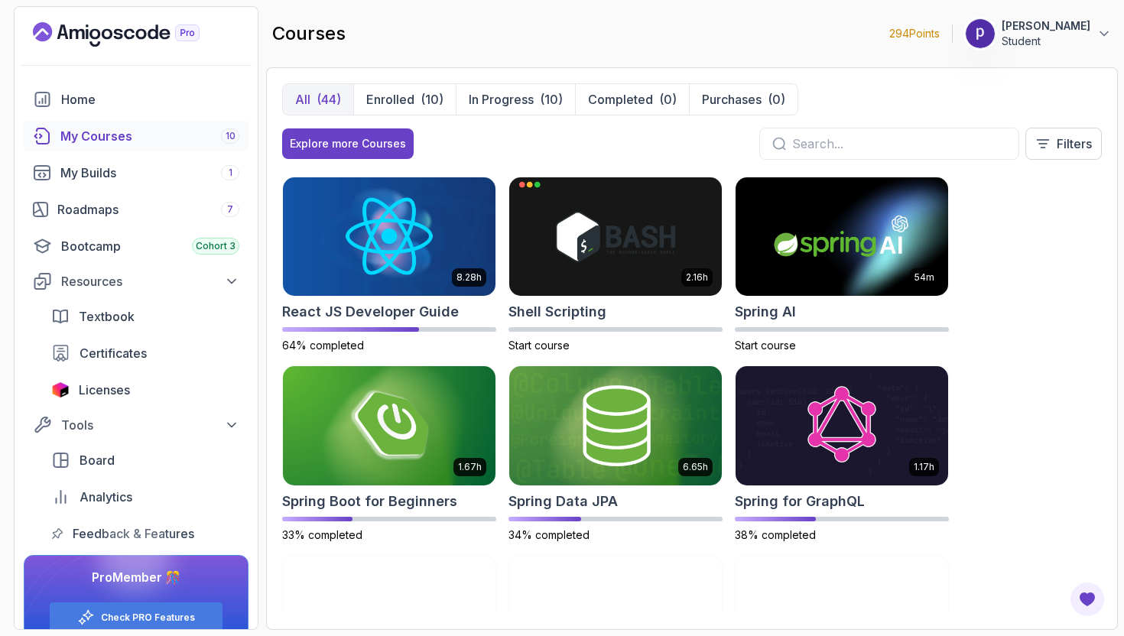
scroll to position [2081, 0]
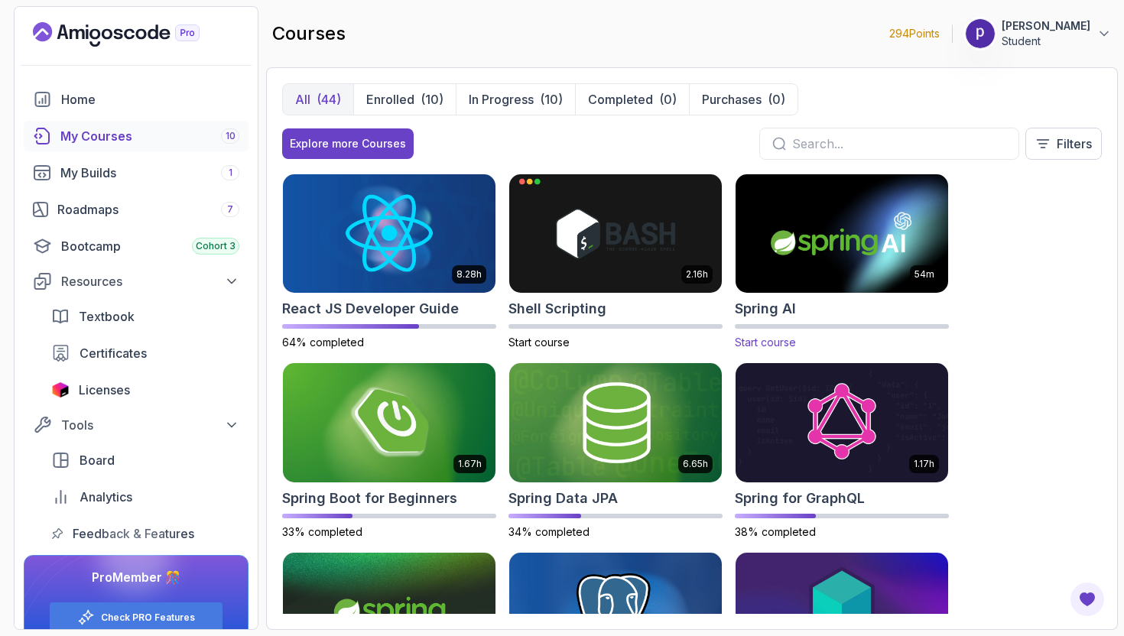
click at [833, 265] on img at bounding box center [841, 233] width 223 height 125
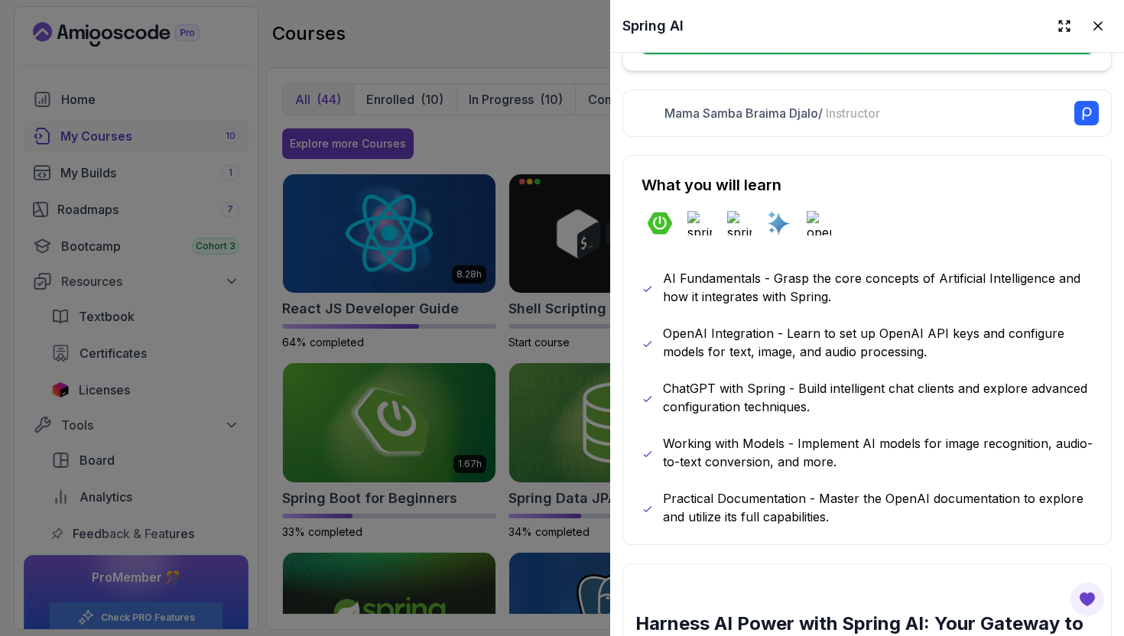
scroll to position [723, 0]
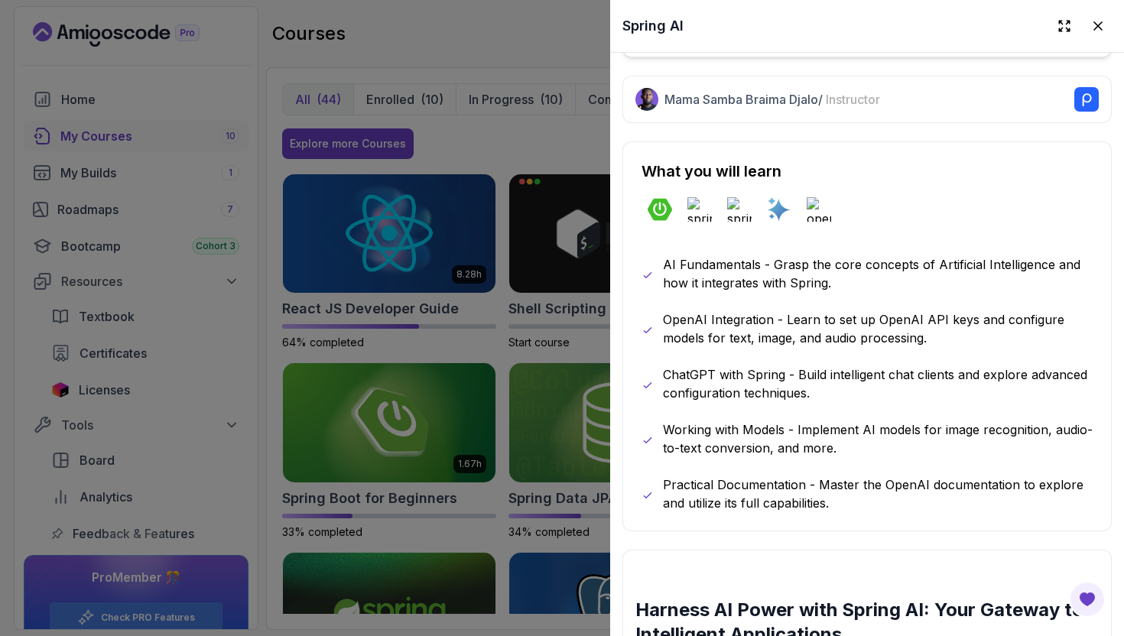
click at [713, 451] on p "Working with Models - Implement AI models for image recognition, audio-to-text …" at bounding box center [878, 439] width 430 height 37
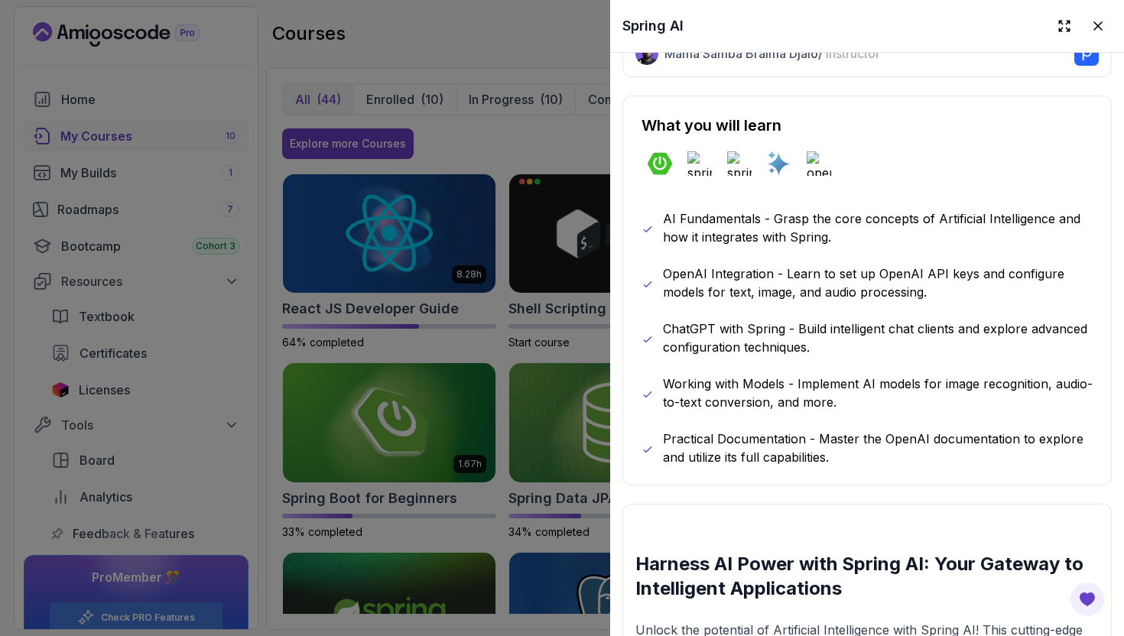
scroll to position [773, 0]
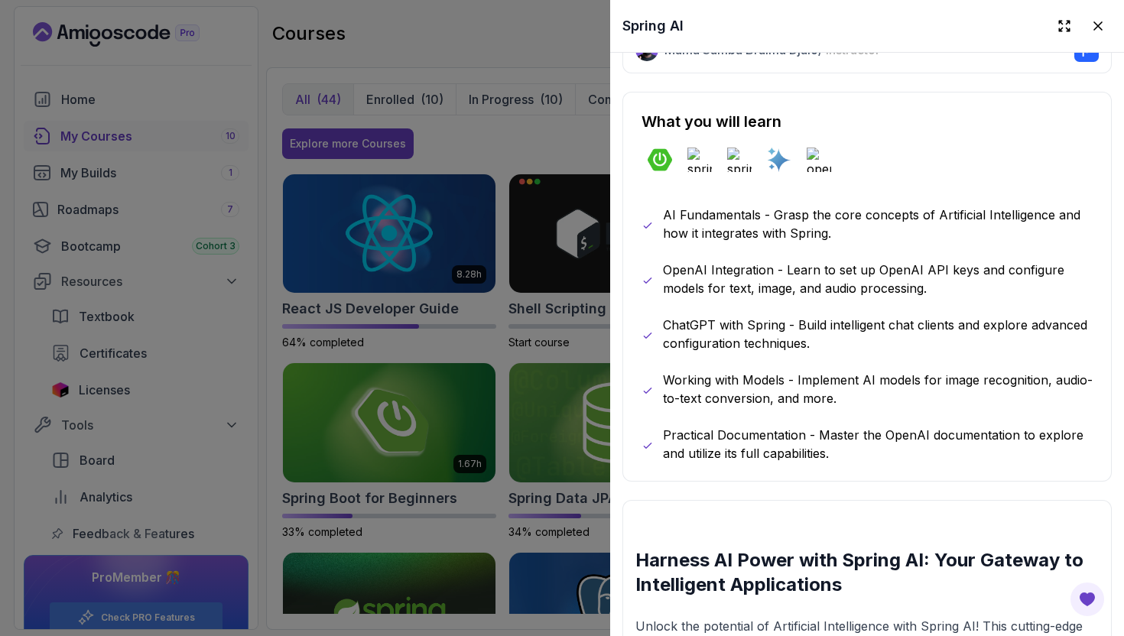
click at [516, 448] on div at bounding box center [562, 318] width 1124 height 636
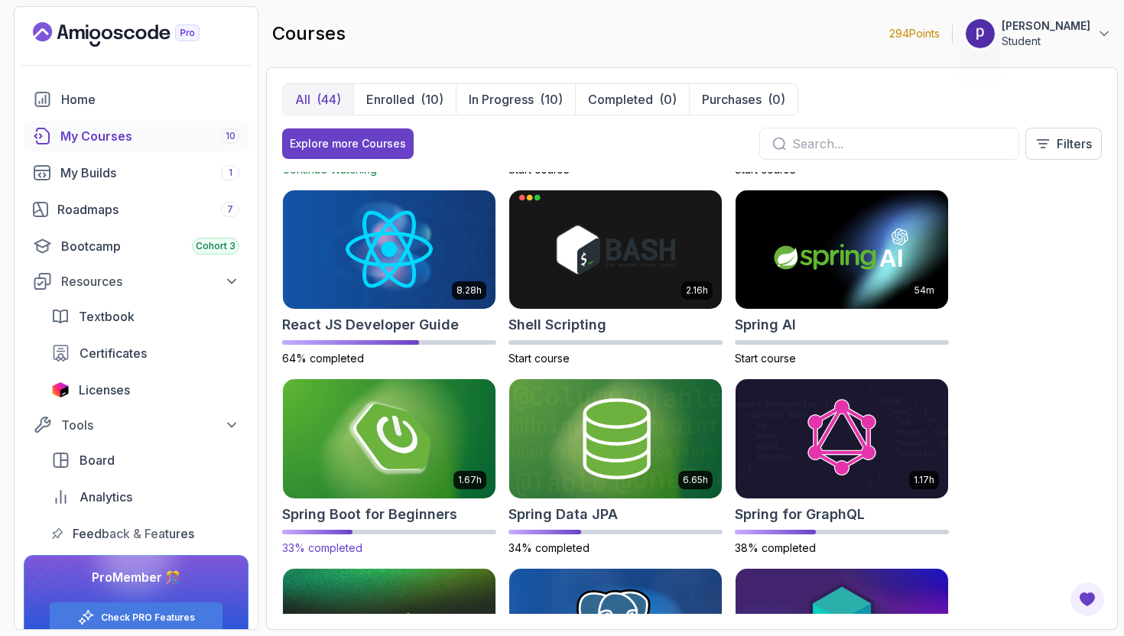
scroll to position [2078, 0]
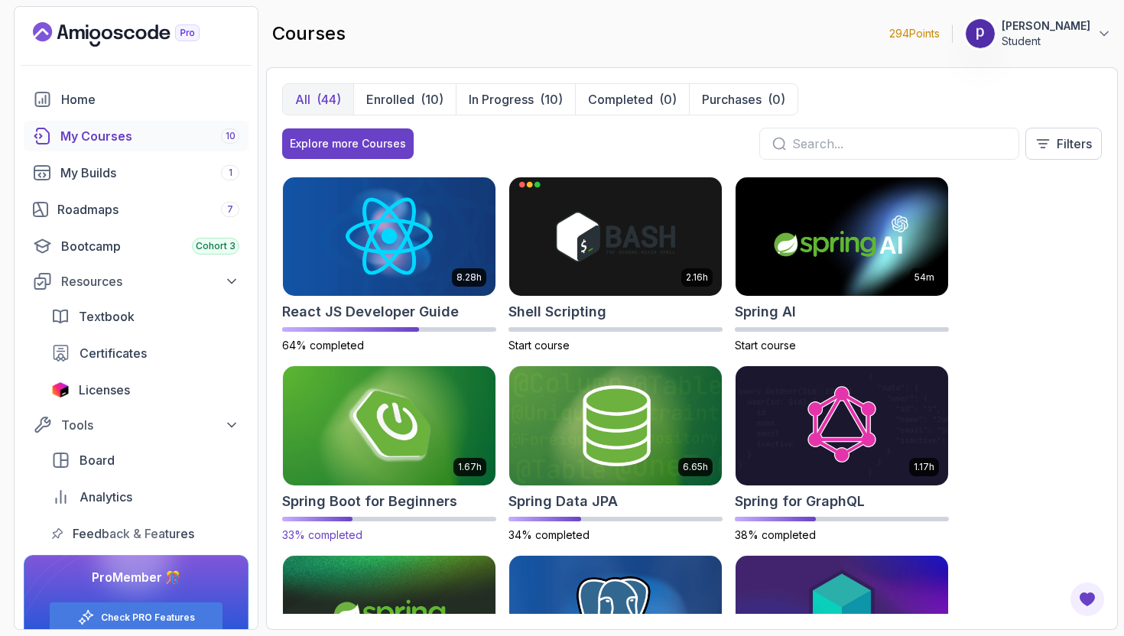
click at [409, 442] on img at bounding box center [389, 425] width 223 height 125
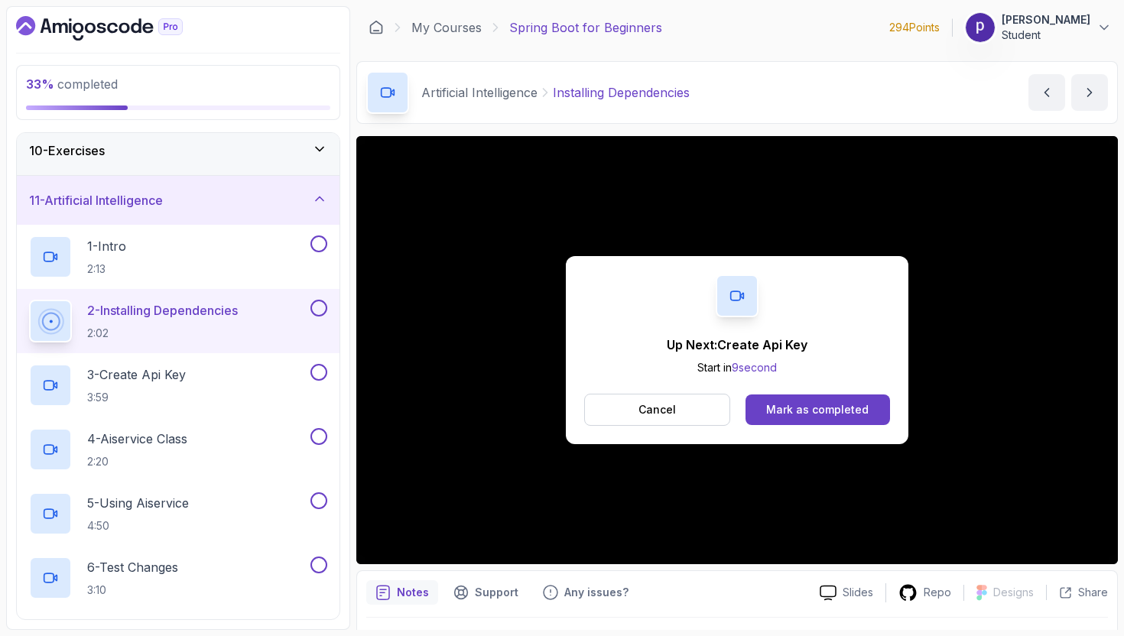
scroll to position [447, 0]
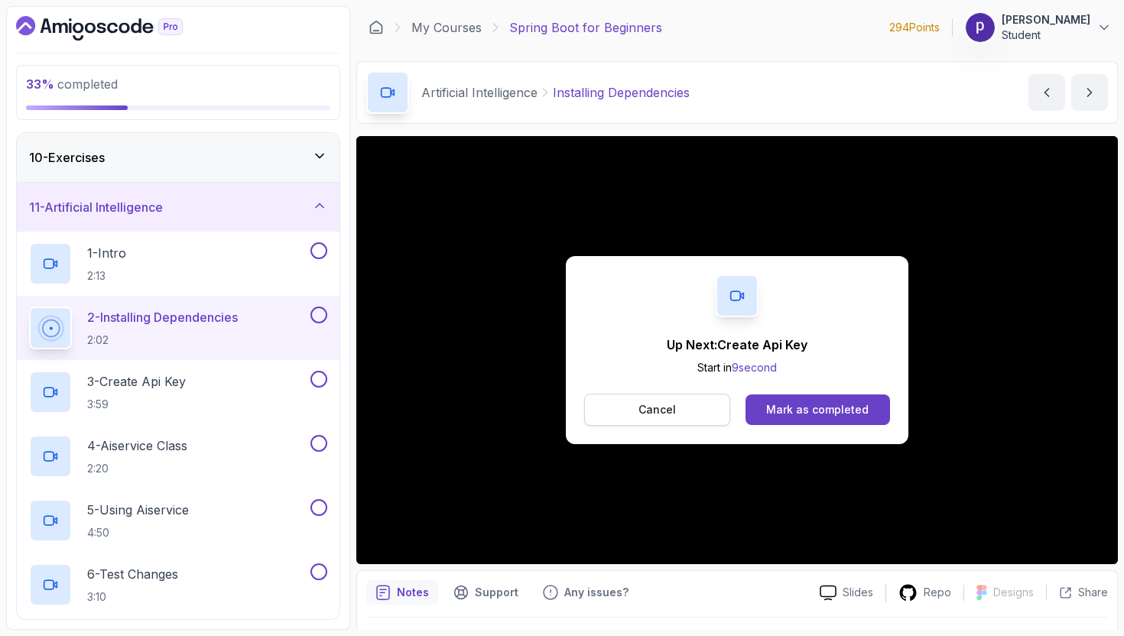
click at [672, 408] on p "Cancel" at bounding box center [657, 409] width 37 height 15
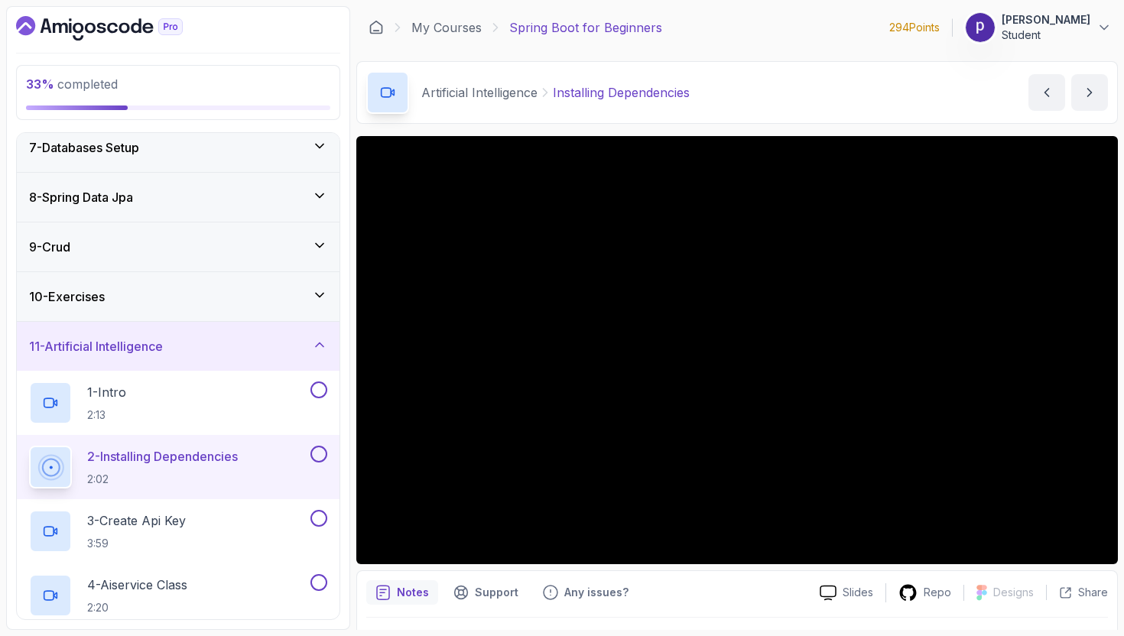
scroll to position [301, 0]
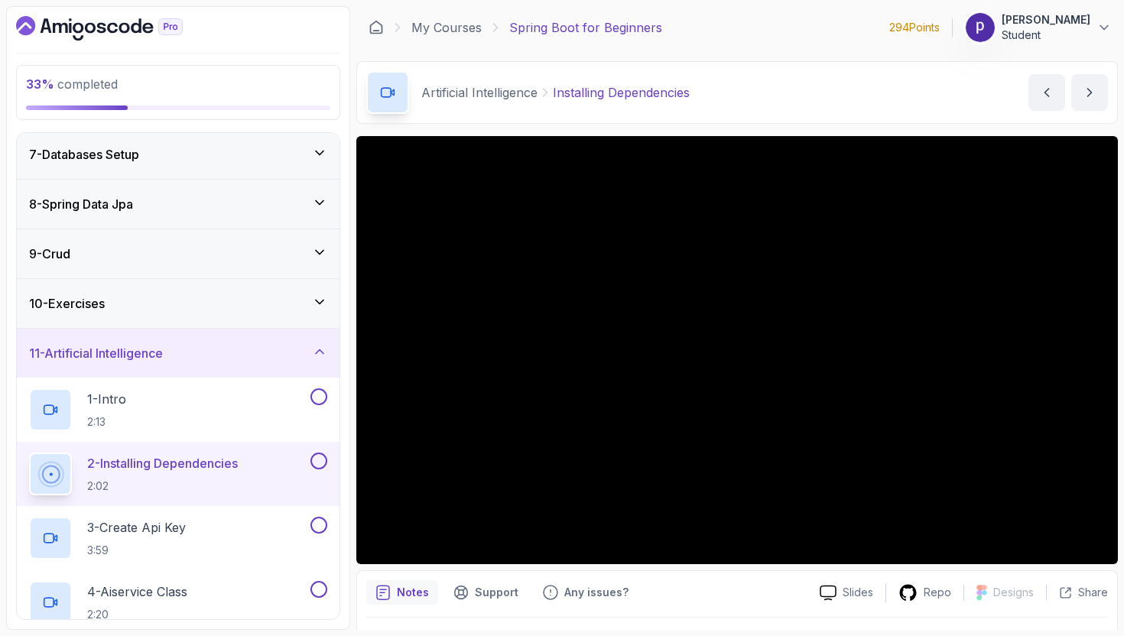
click at [267, 305] on div "10 - Exercises" at bounding box center [178, 303] width 298 height 18
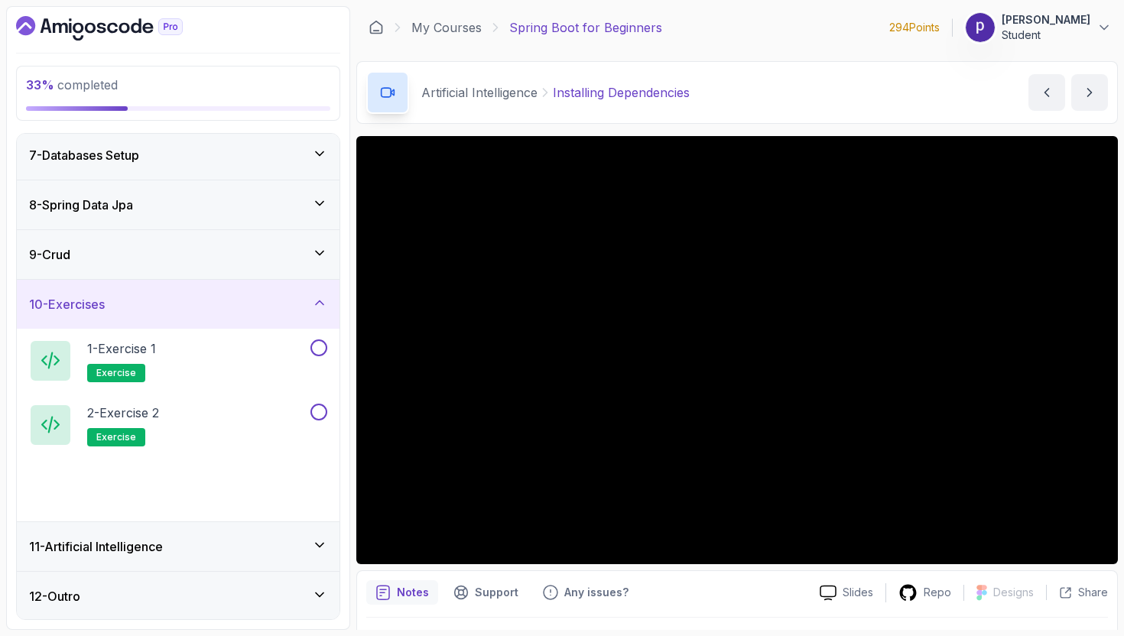
click at [267, 305] on div "10 - Exercises" at bounding box center [178, 304] width 298 height 18
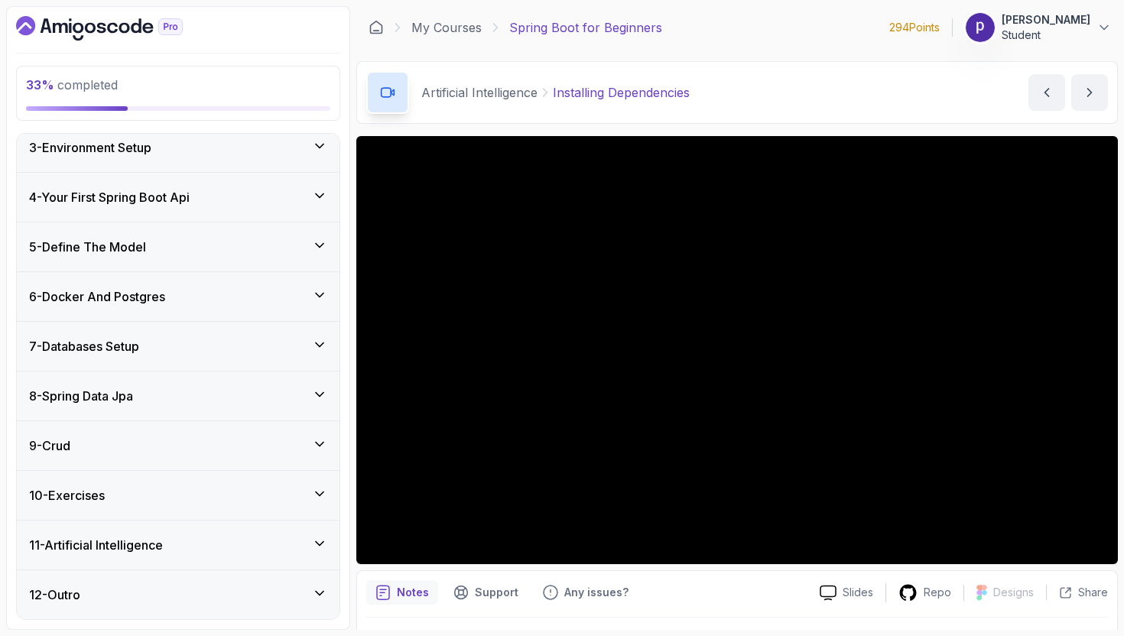
scroll to position [110, 0]
click at [239, 444] on div "9 - Crud" at bounding box center [178, 446] width 298 height 18
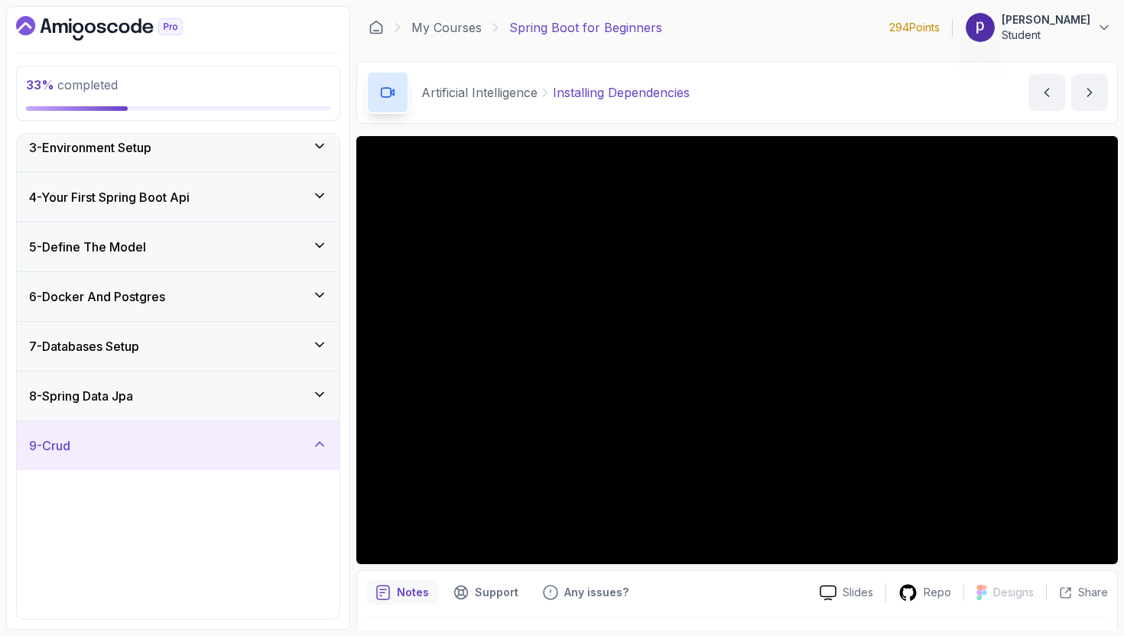
click at [239, 444] on div "9 - Crud" at bounding box center [178, 446] width 298 height 18
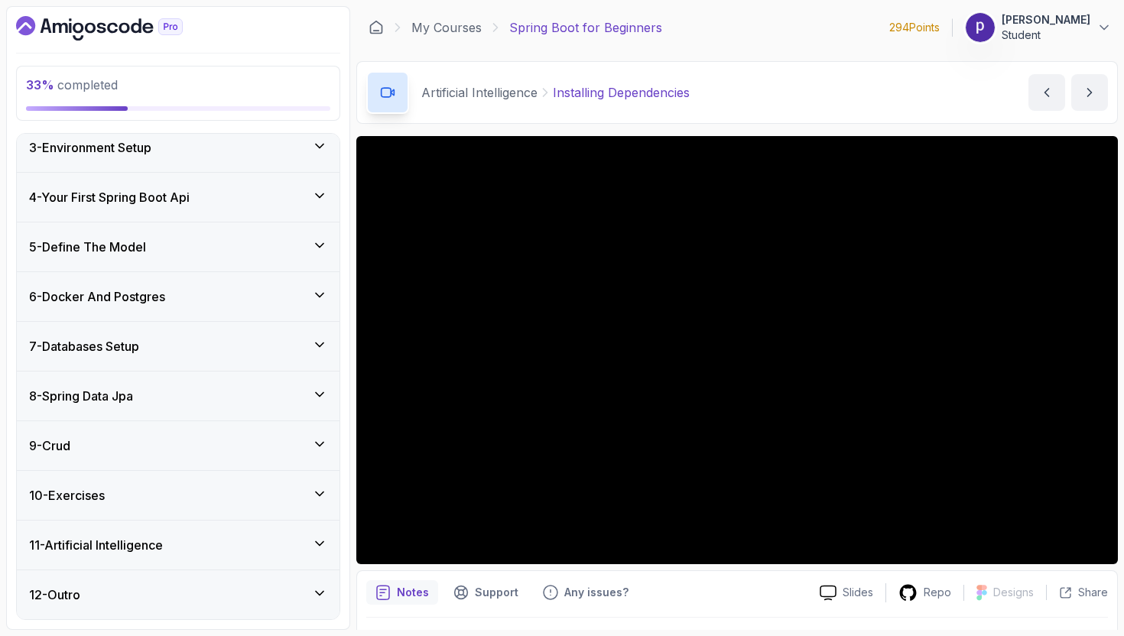
click at [248, 405] on div "8 - Spring Data Jpa" at bounding box center [178, 396] width 298 height 18
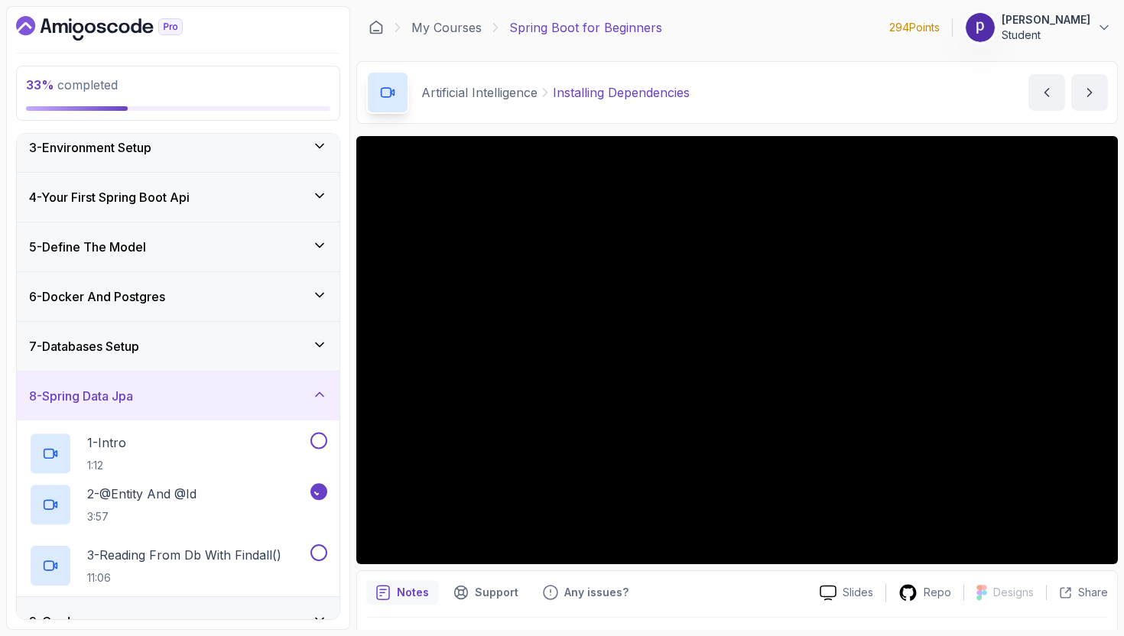
click at [248, 405] on div "8 - Spring Data Jpa" at bounding box center [178, 396] width 298 height 18
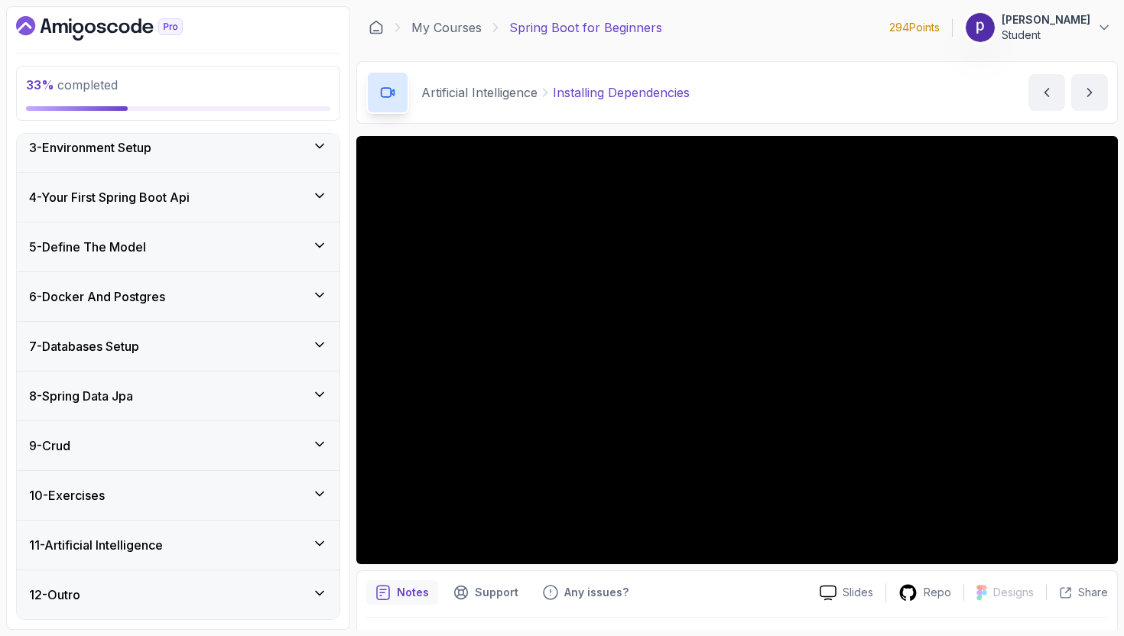
click at [236, 345] on div "7 - Databases Setup" at bounding box center [178, 346] width 298 height 18
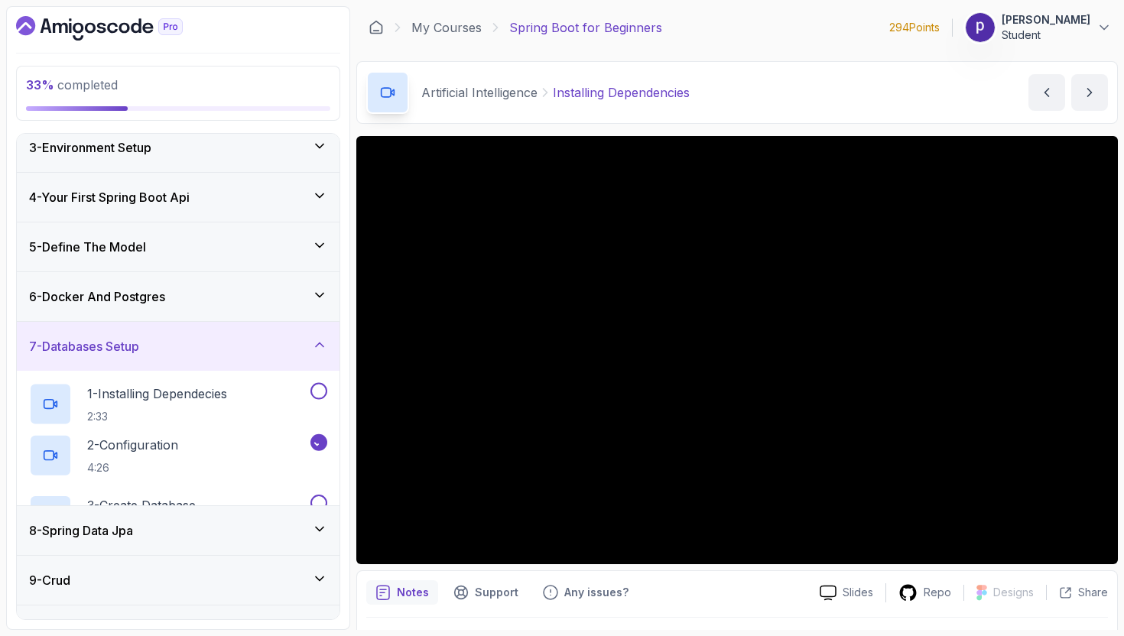
click at [236, 345] on div "7 - Databases Setup" at bounding box center [178, 346] width 298 height 18
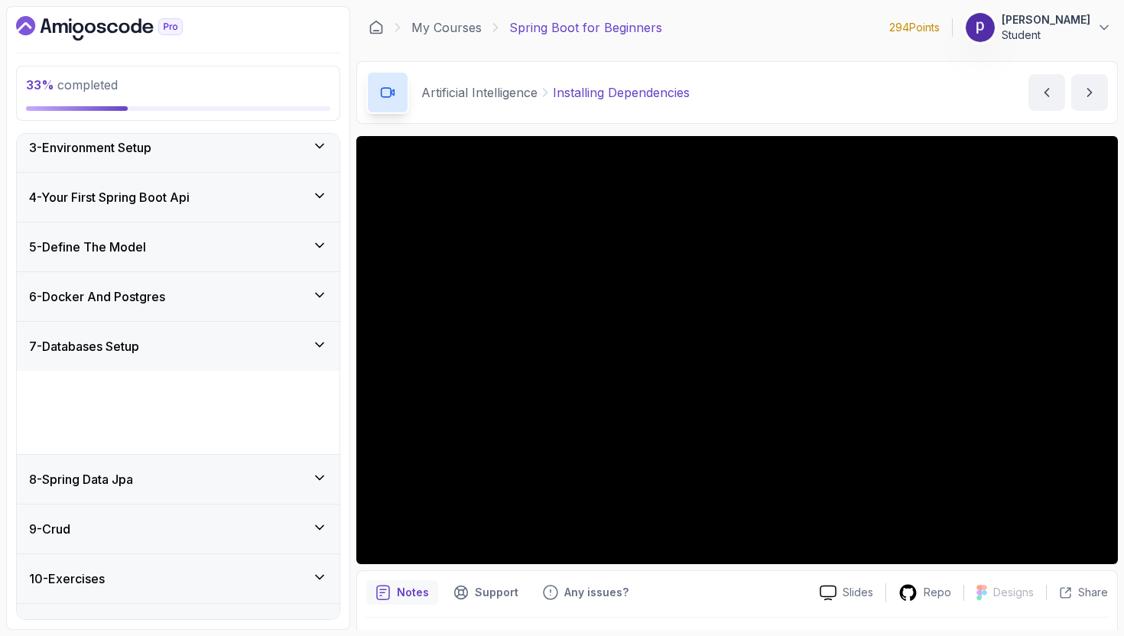
click at [236, 345] on div "7 - Databases Setup" at bounding box center [178, 346] width 298 height 18
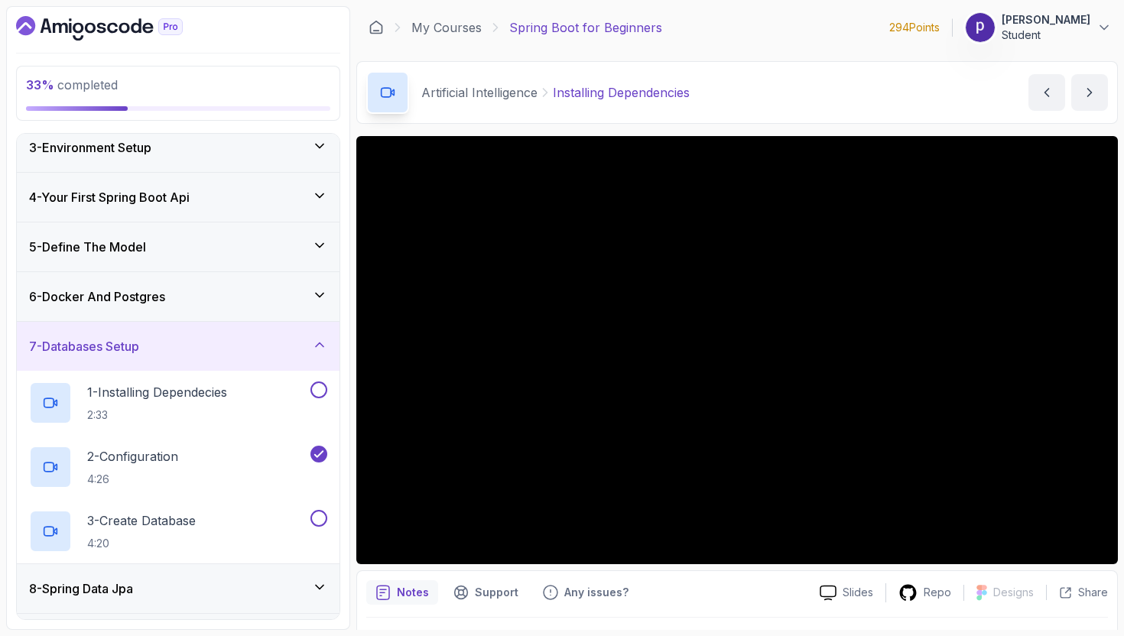
click at [236, 290] on div "6 - Docker And Postgres" at bounding box center [178, 297] width 298 height 18
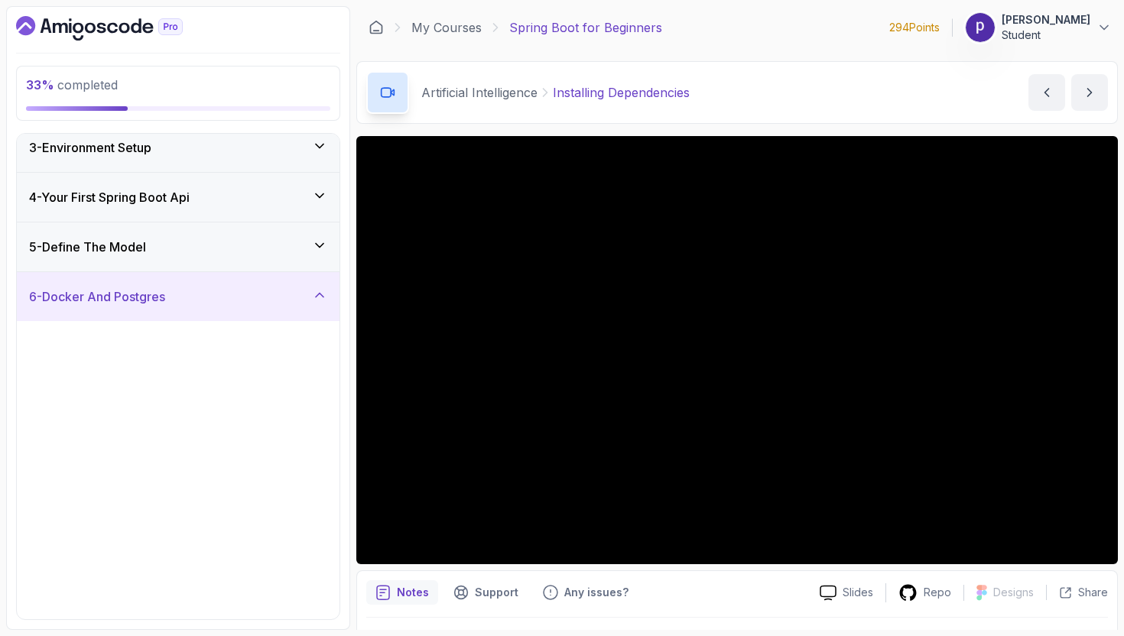
click at [236, 290] on div "6 - Docker And Postgres" at bounding box center [178, 297] width 298 height 18
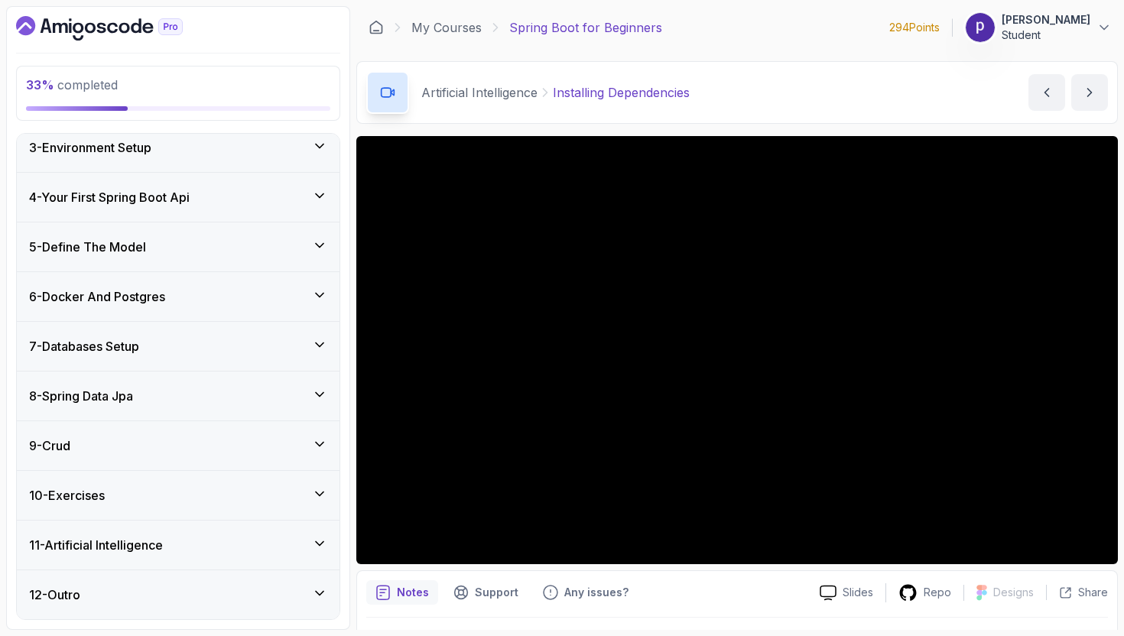
click at [242, 545] on div "11 - Artificial Intelligence" at bounding box center [178, 545] width 298 height 18
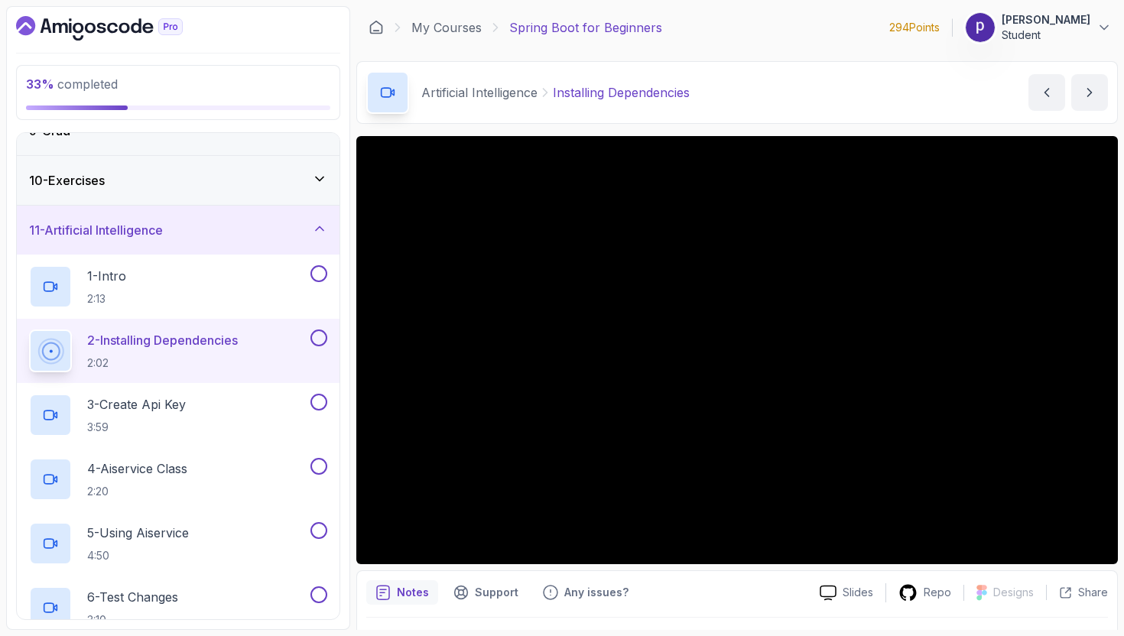
scroll to position [354, 0]
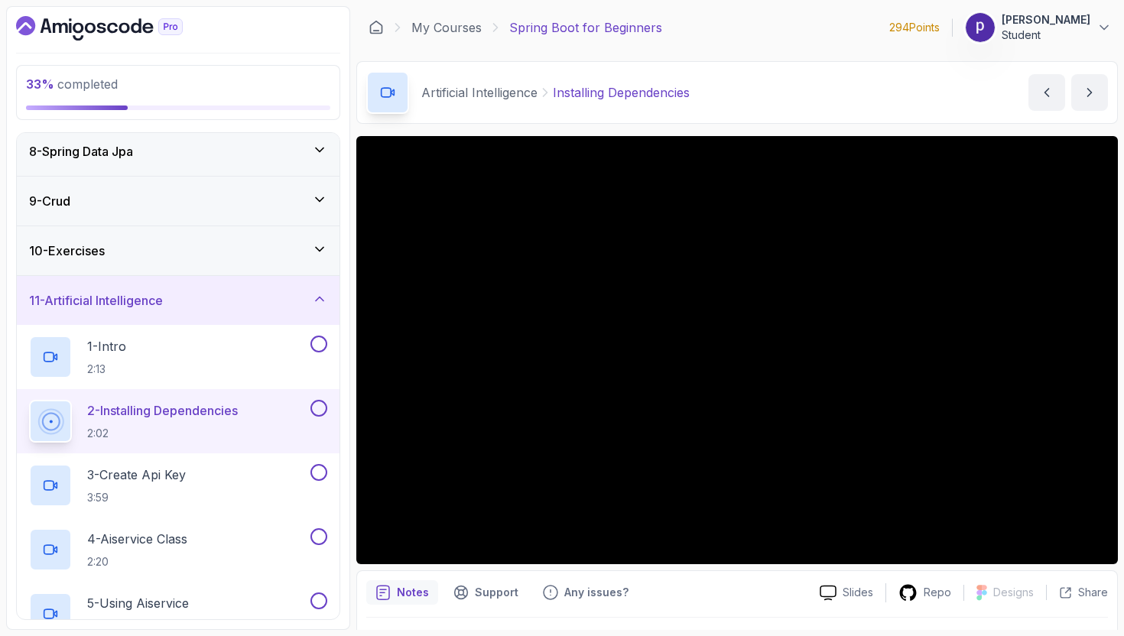
click at [290, 304] on div "11 - Artificial Intelligence" at bounding box center [178, 300] width 298 height 18
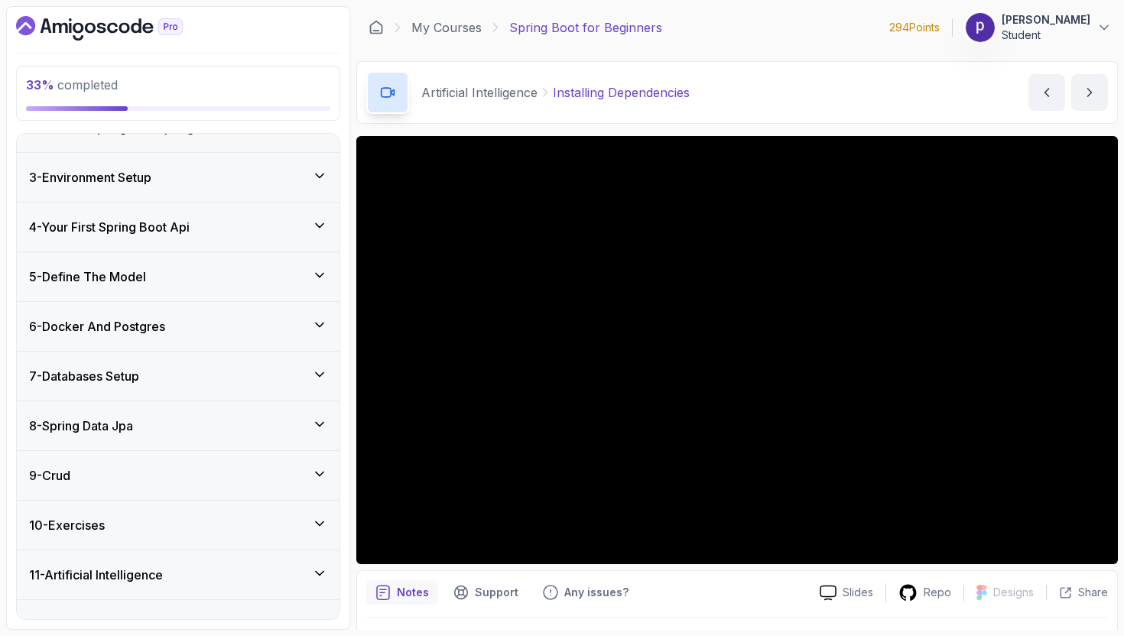
scroll to position [110, 0]
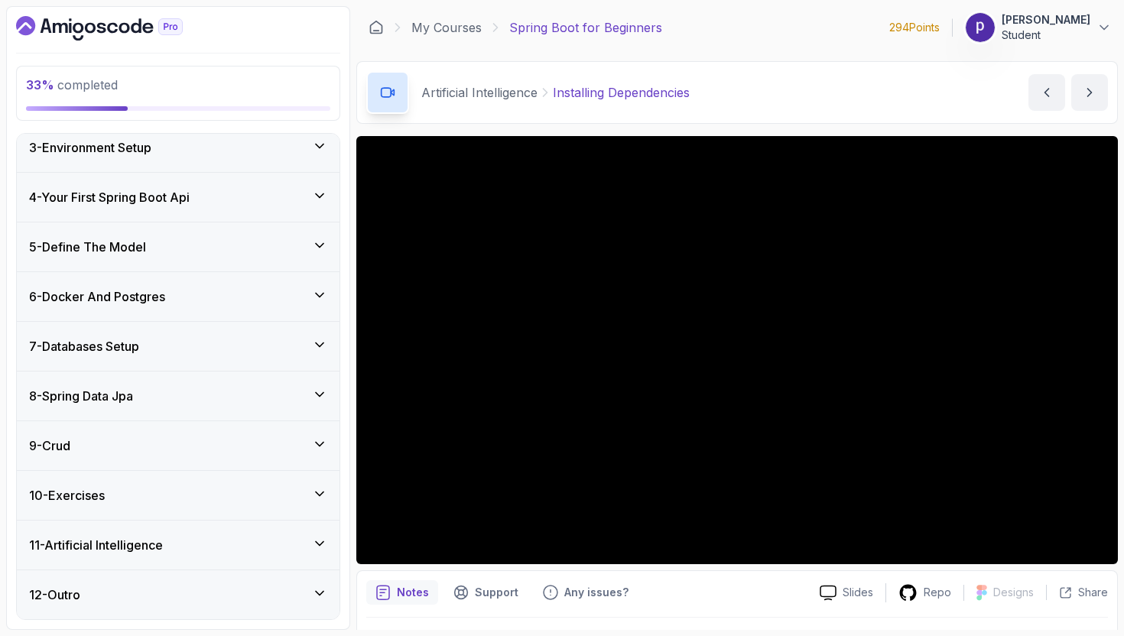
click at [280, 240] on div "5 - Define The Model" at bounding box center [178, 247] width 298 height 18
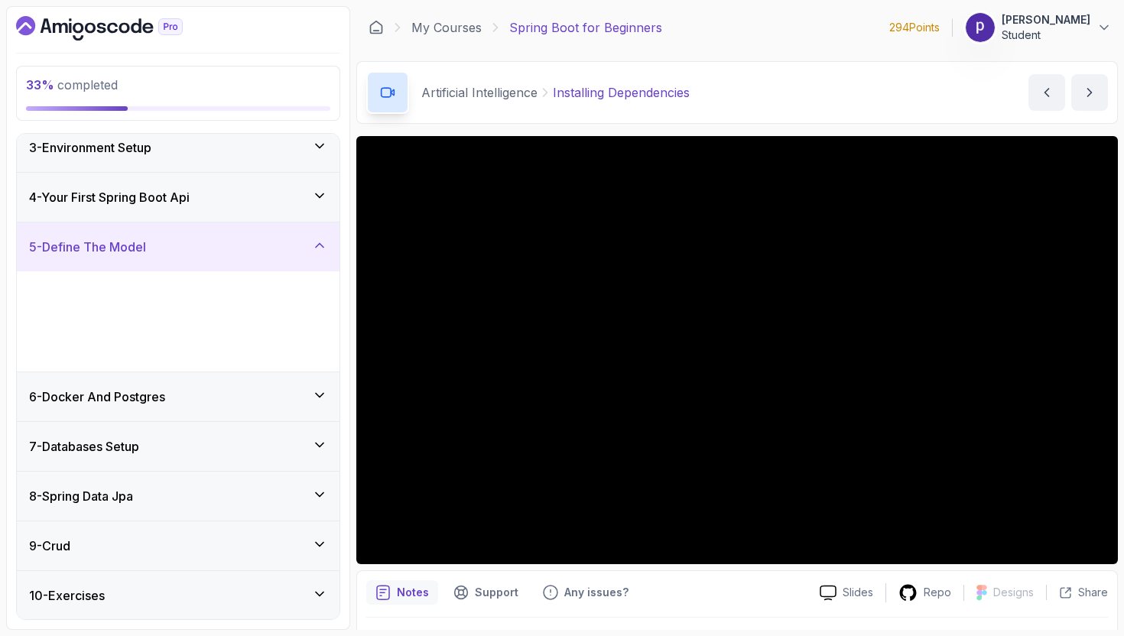
click at [280, 240] on div "5 - Define The Model" at bounding box center [178, 247] width 298 height 18
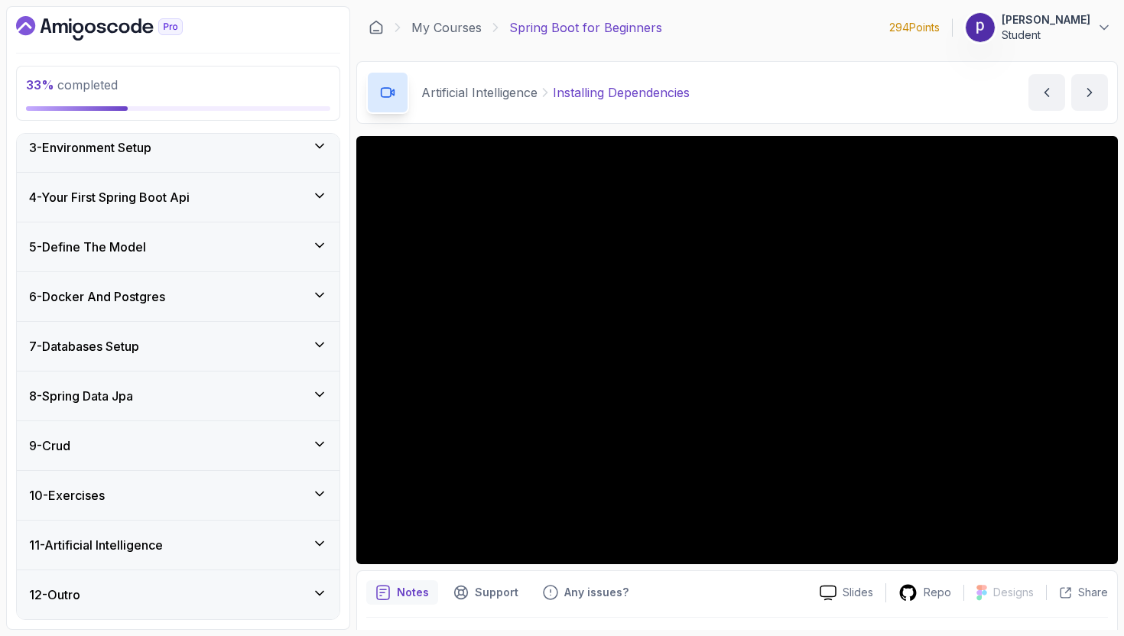
click at [265, 294] on div "6 - Docker And Postgres" at bounding box center [178, 297] width 298 height 18
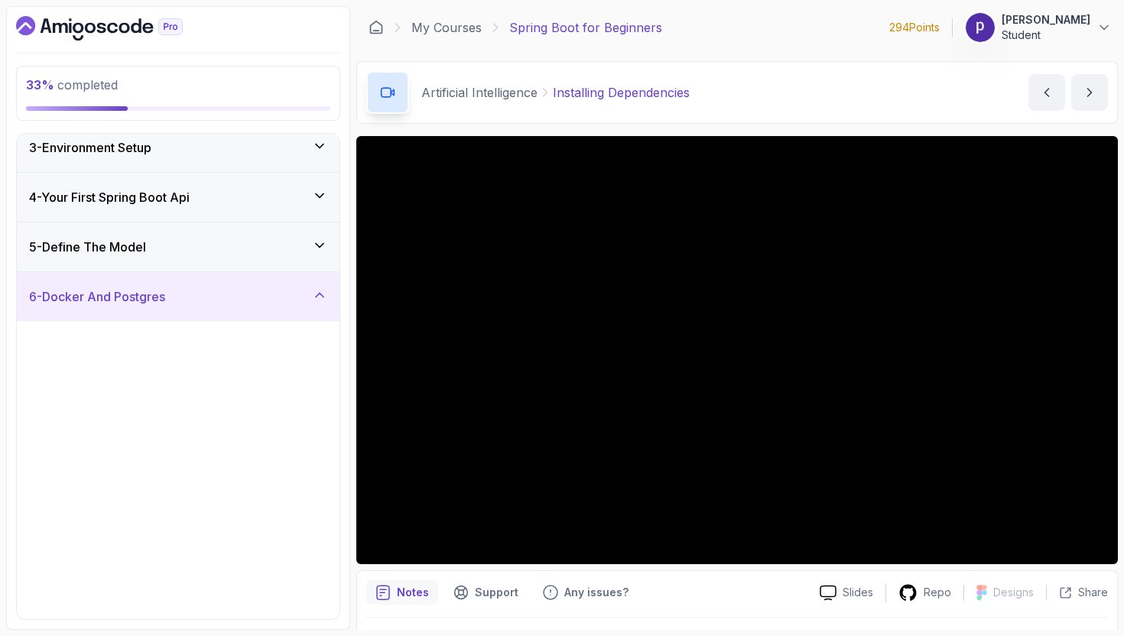
click at [265, 294] on div "6 - Docker And Postgres" at bounding box center [178, 297] width 298 height 18
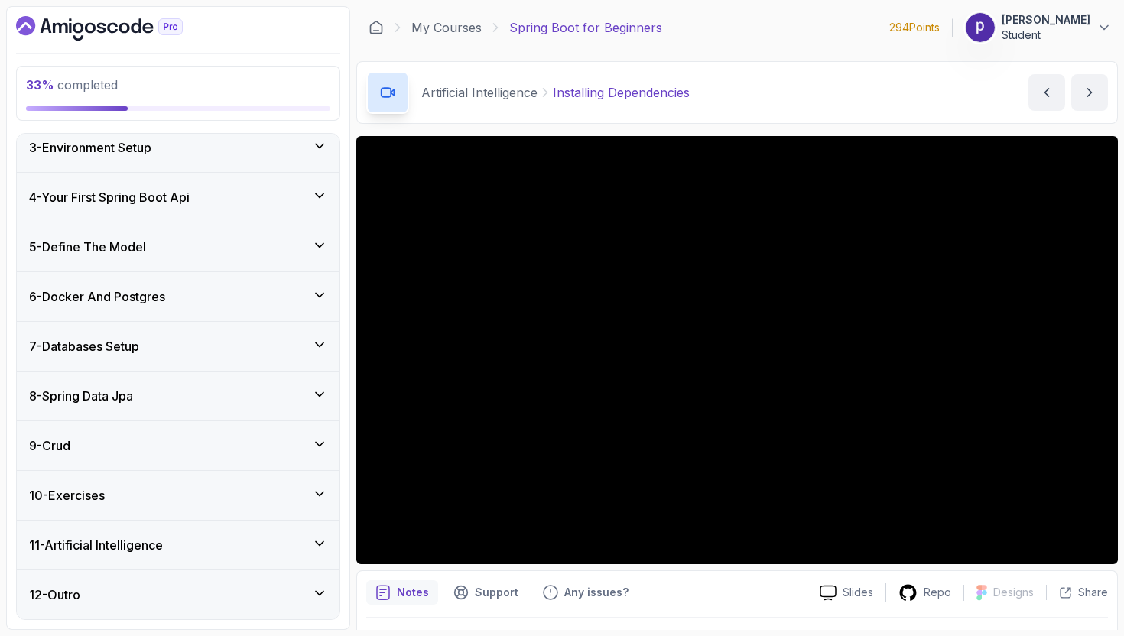
click at [240, 337] on div "7 - Databases Setup" at bounding box center [178, 346] width 298 height 18
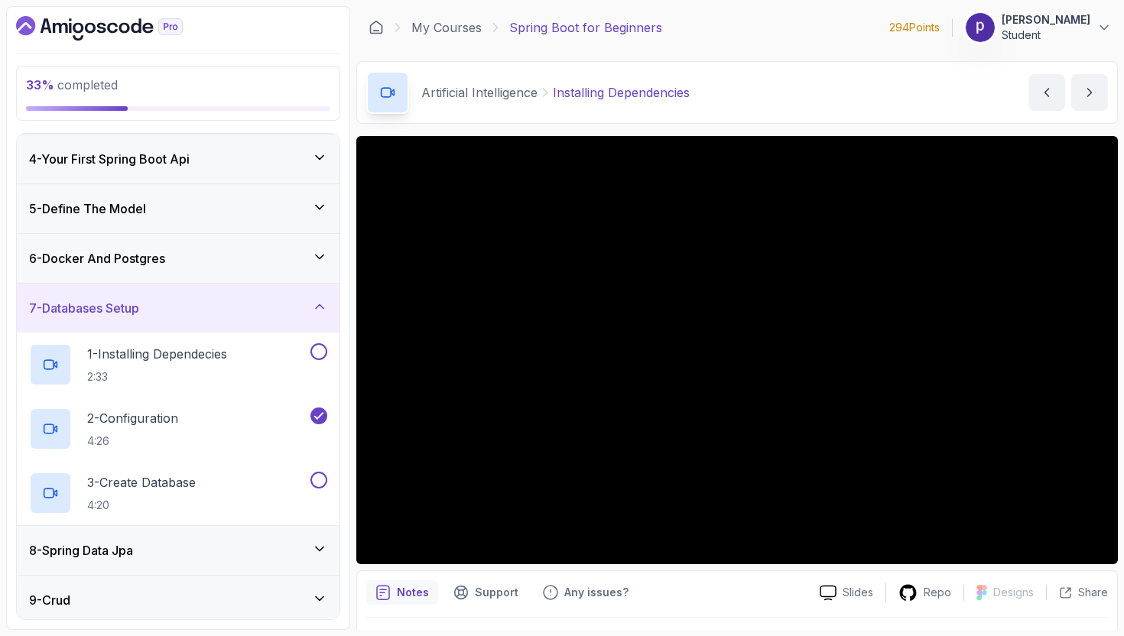
scroll to position [151, 0]
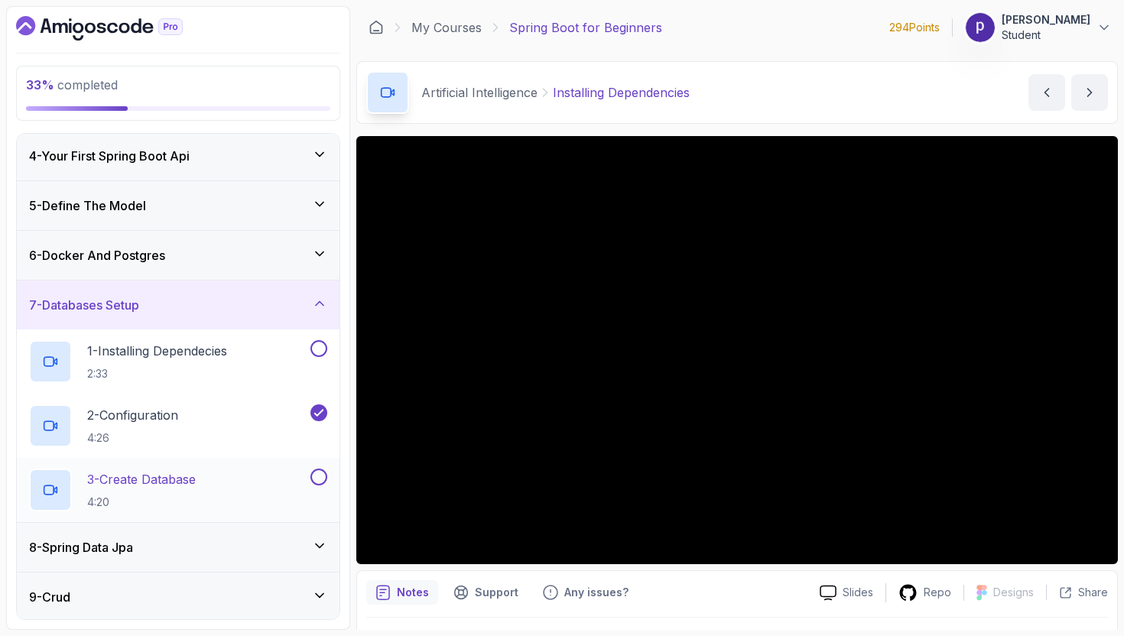
click at [240, 475] on div "3 - Create Database 4:20" at bounding box center [168, 490] width 278 height 43
click at [169, 474] on p "3 - Create Database" at bounding box center [141, 479] width 109 height 18
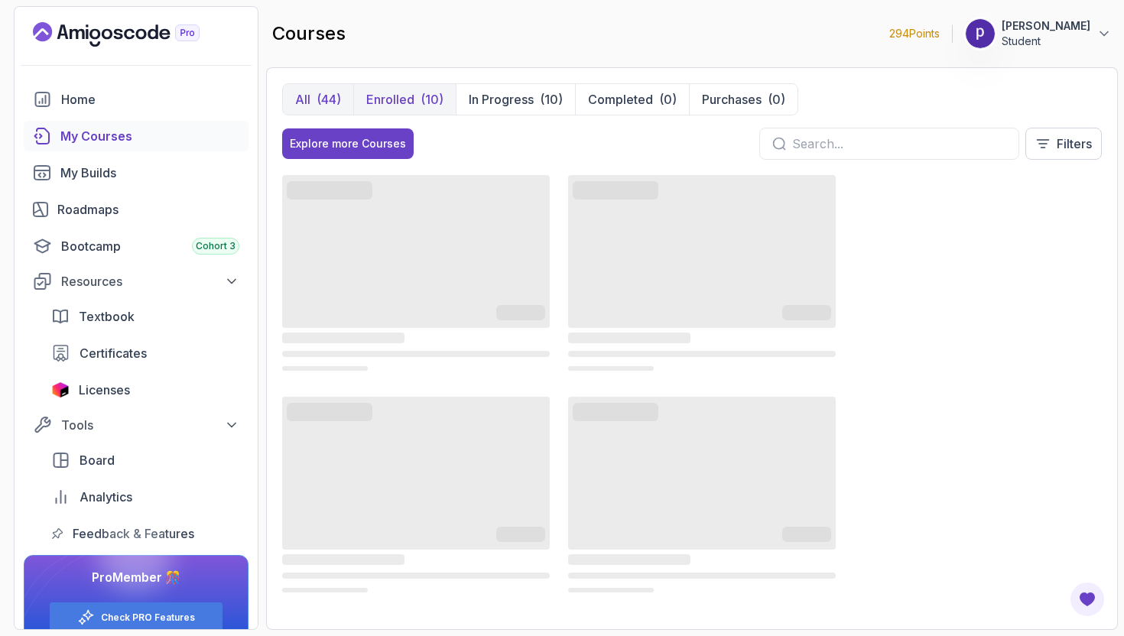
click at [419, 87] on button "Enrolled (10)" at bounding box center [404, 99] width 102 height 31
click at [568, 91] on button "In Progress (10)" at bounding box center [515, 99] width 119 height 31
click at [643, 96] on p "Completed" at bounding box center [620, 99] width 65 height 18
click at [724, 96] on p "Purchases" at bounding box center [732, 99] width 60 height 18
click at [134, 175] on div "My Builds 1" at bounding box center [149, 173] width 179 height 18
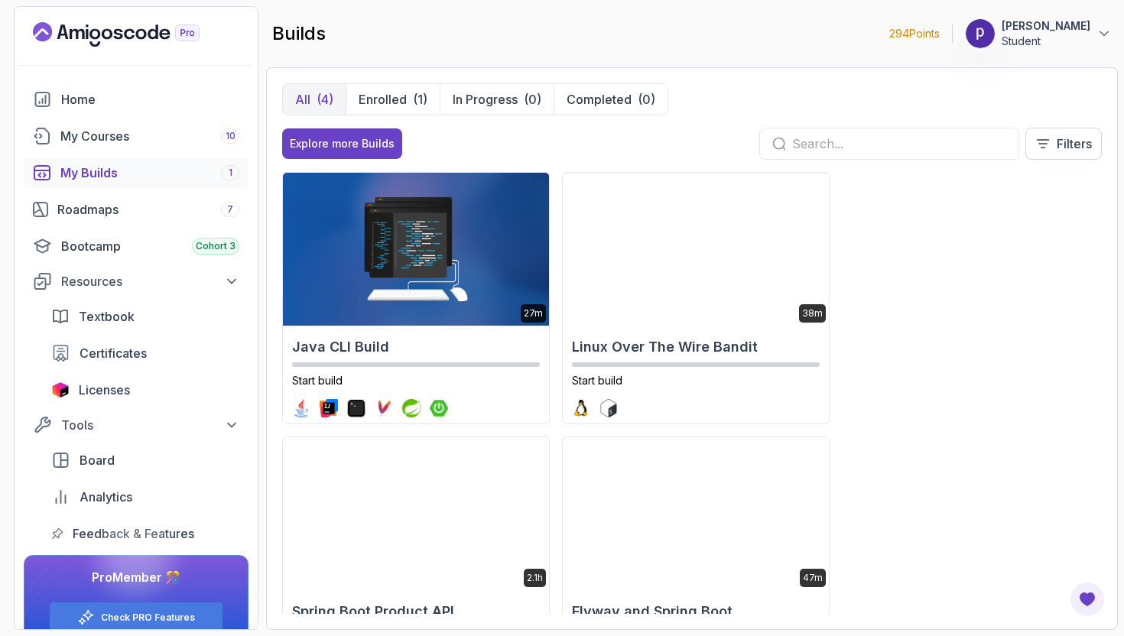
click at [989, 424] on div "27m Java CLI Build Start build 38m Linux Over The Wire Bandit Start build 2.1h …" at bounding box center [692, 393] width 820 height 442
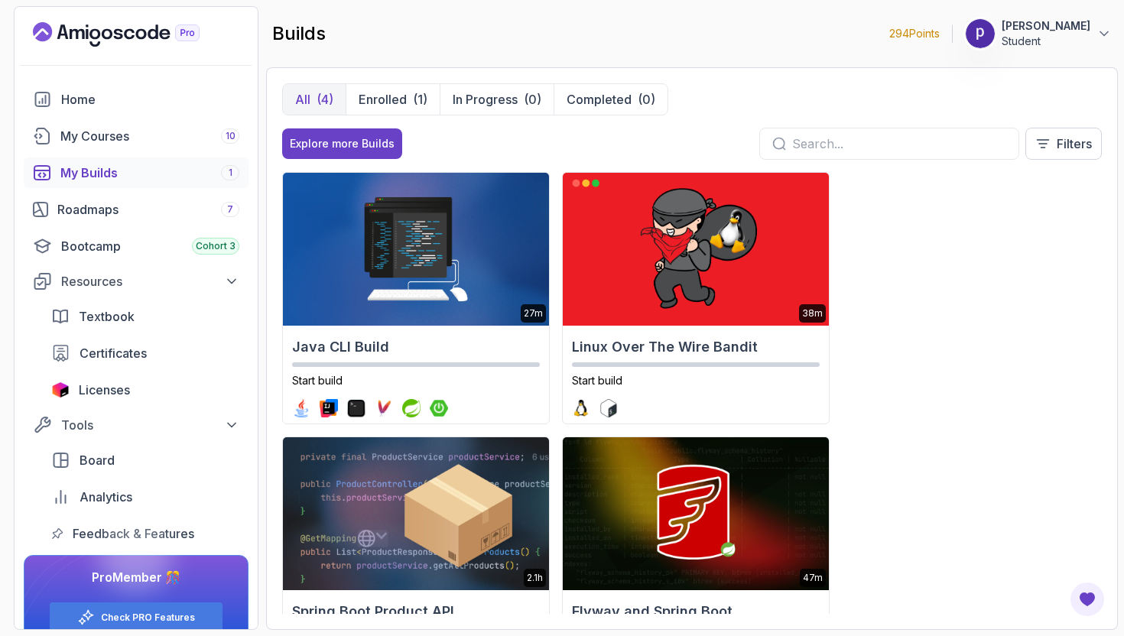
scroll to position [93, 0]
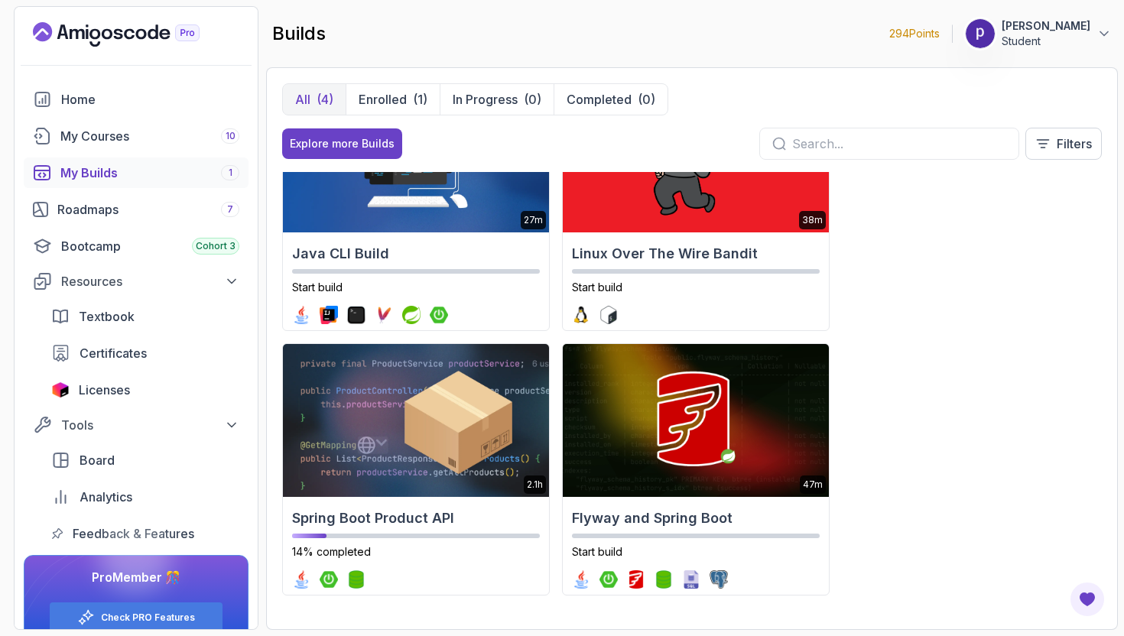
click at [948, 405] on div "27m Java CLI Build Start build 38m Linux Over The Wire Bandit Start build 2.1h …" at bounding box center [692, 393] width 820 height 442
click at [120, 314] on span "Textbook" at bounding box center [107, 316] width 56 height 18
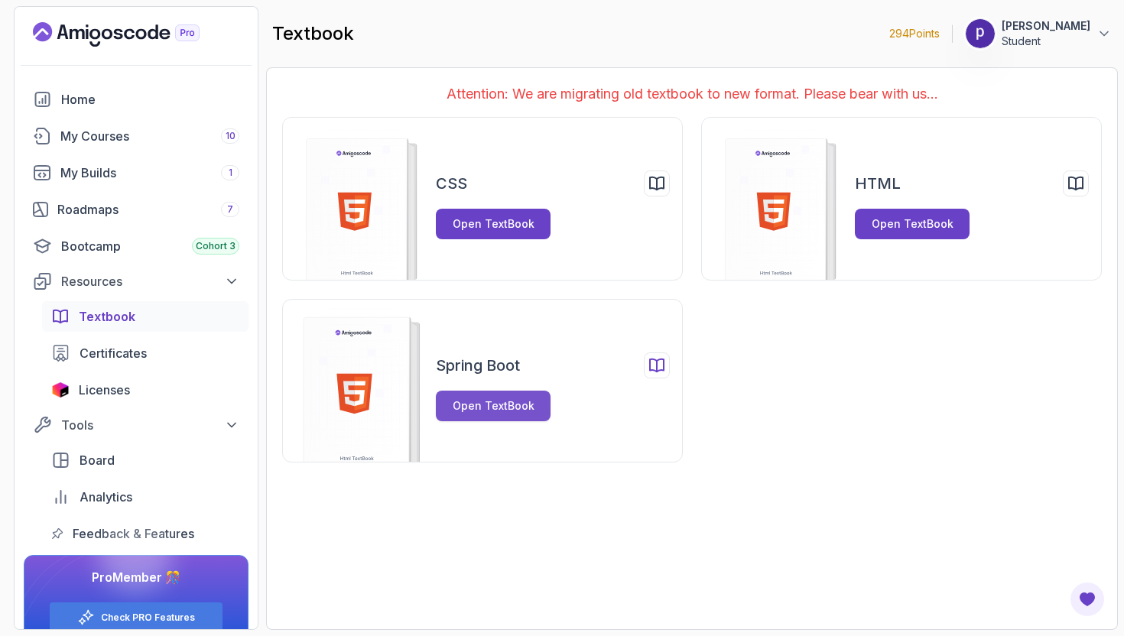
click at [496, 408] on div "Open TextBook" at bounding box center [494, 405] width 82 height 15
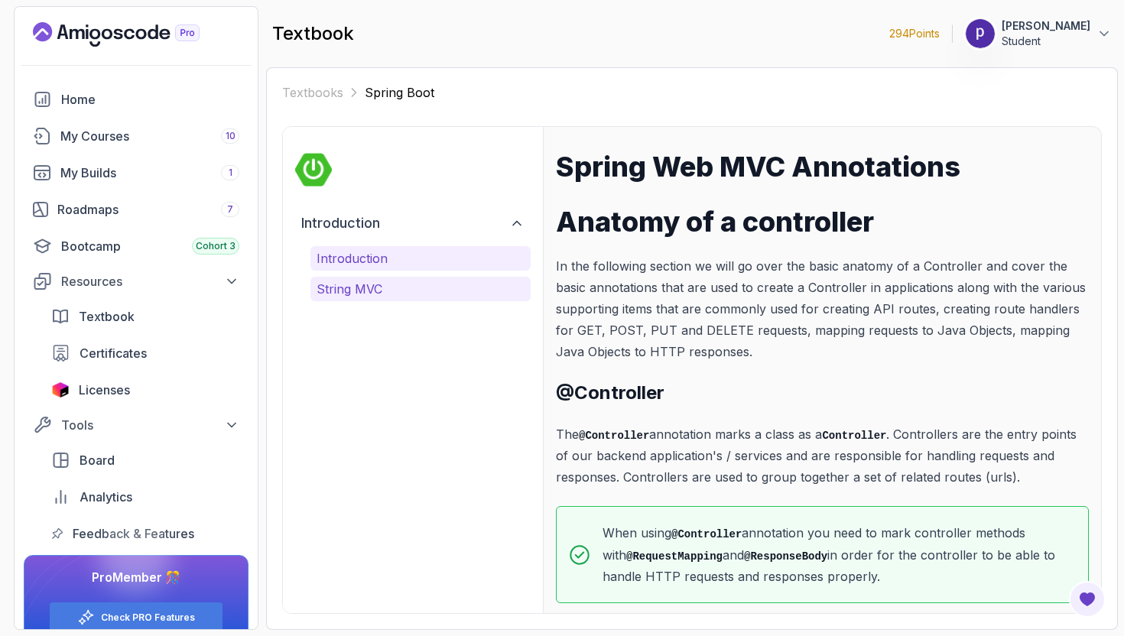
click at [398, 284] on p "String MVC" at bounding box center [421, 289] width 208 height 18
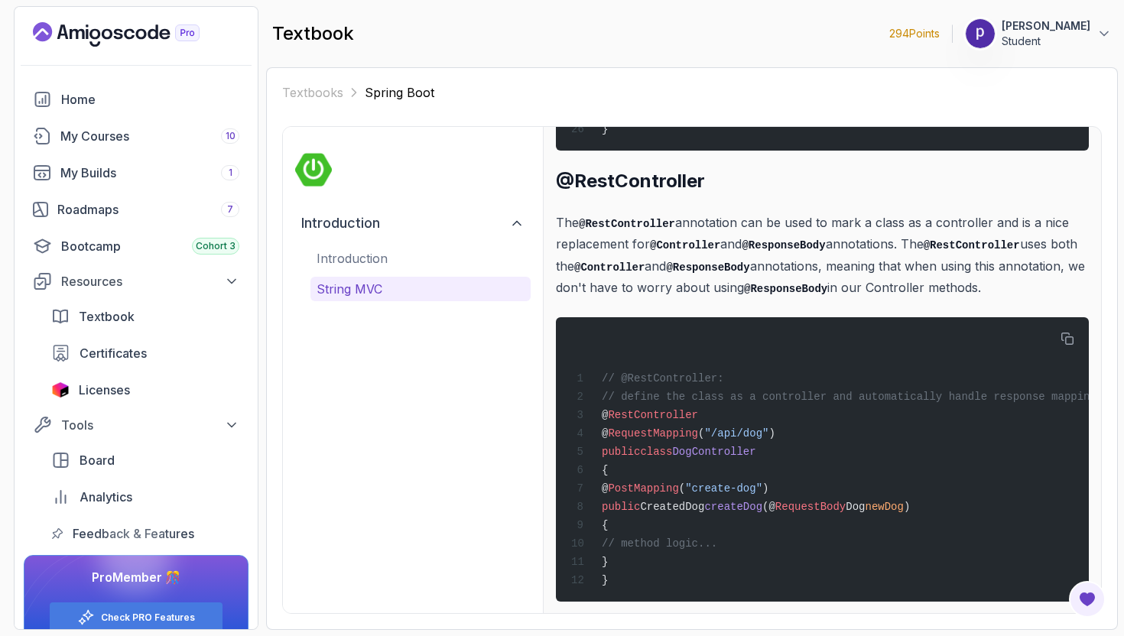
scroll to position [6786, 0]
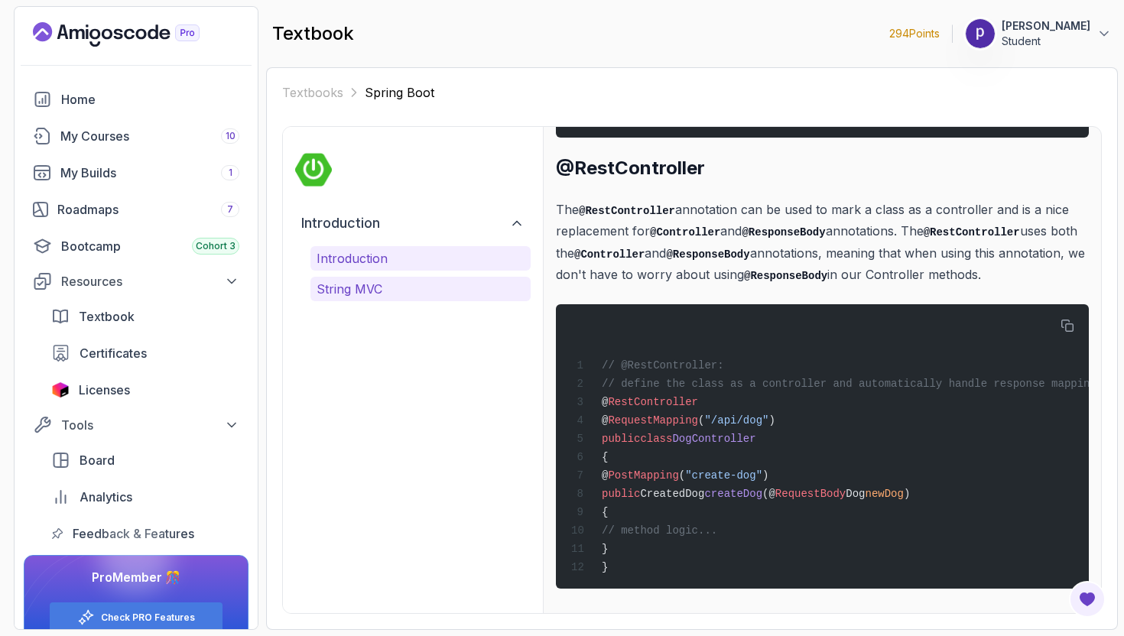
click at [384, 262] on p "Introduction" at bounding box center [421, 258] width 208 height 18
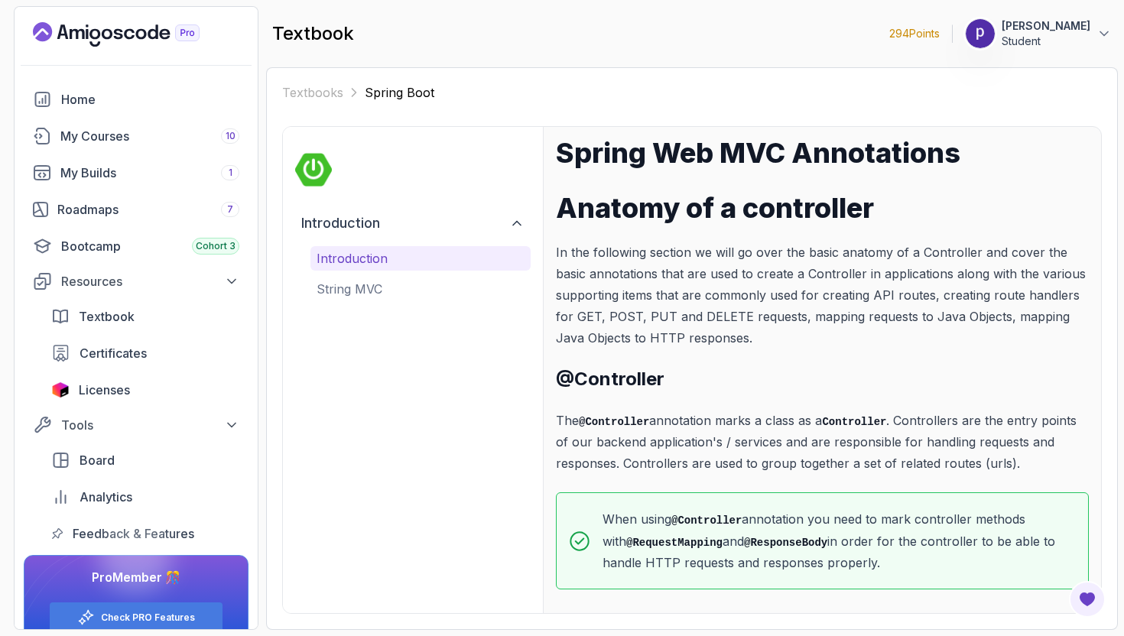
scroll to position [0, 0]
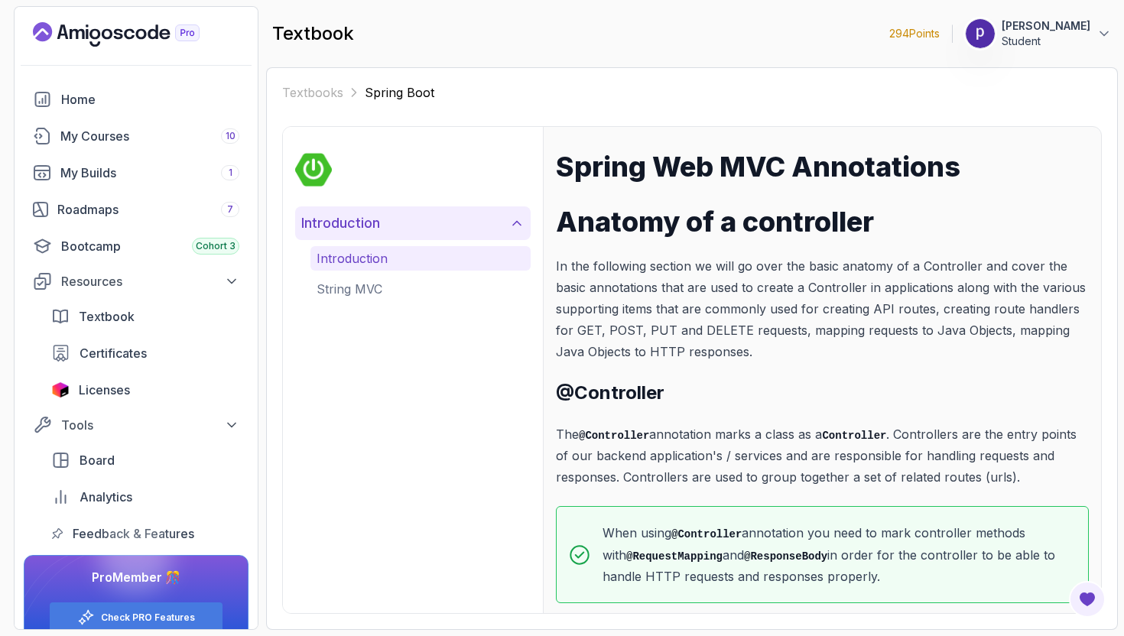
click at [516, 223] on icon at bounding box center [516, 223] width 15 height 15
click at [519, 223] on icon at bounding box center [516, 223] width 15 height 15
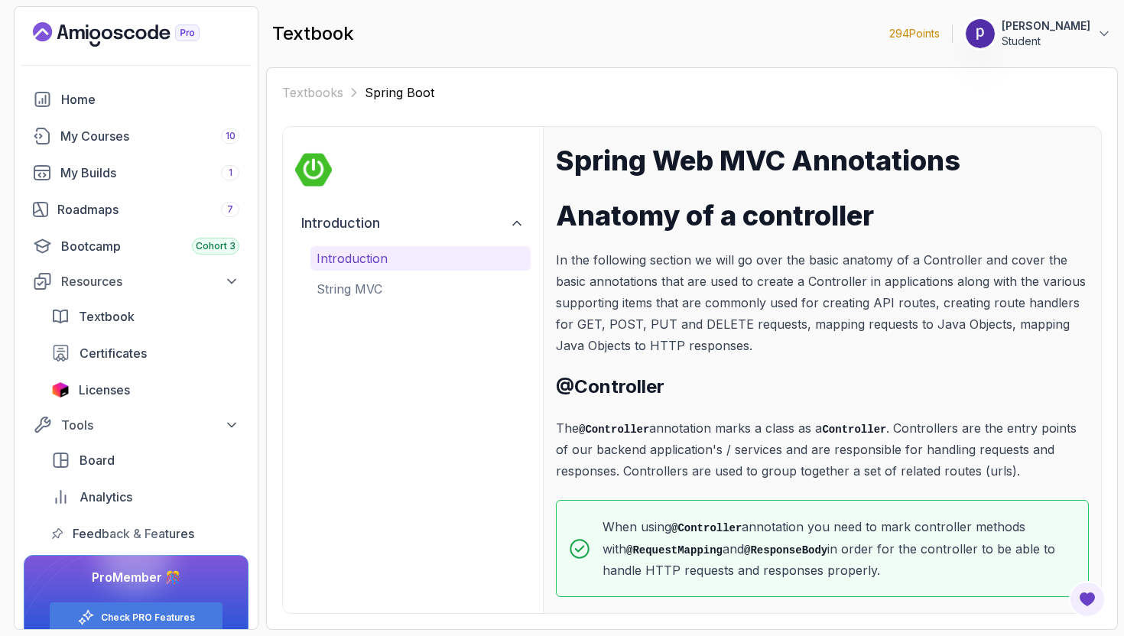
scroll to position [14, 0]
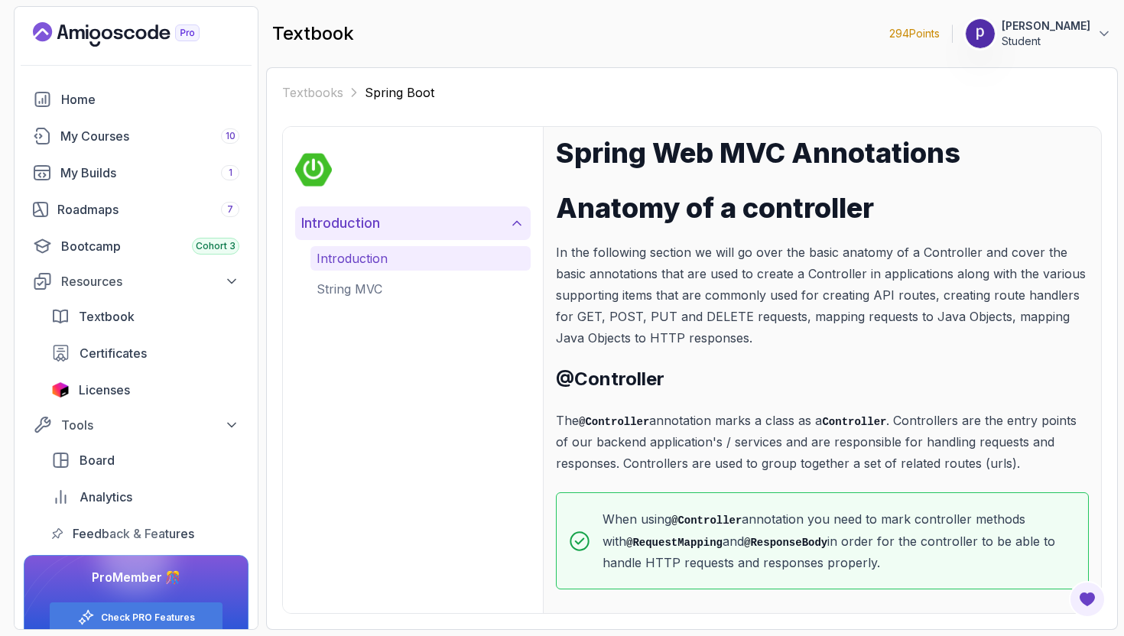
click at [524, 223] on icon at bounding box center [516, 223] width 15 height 15
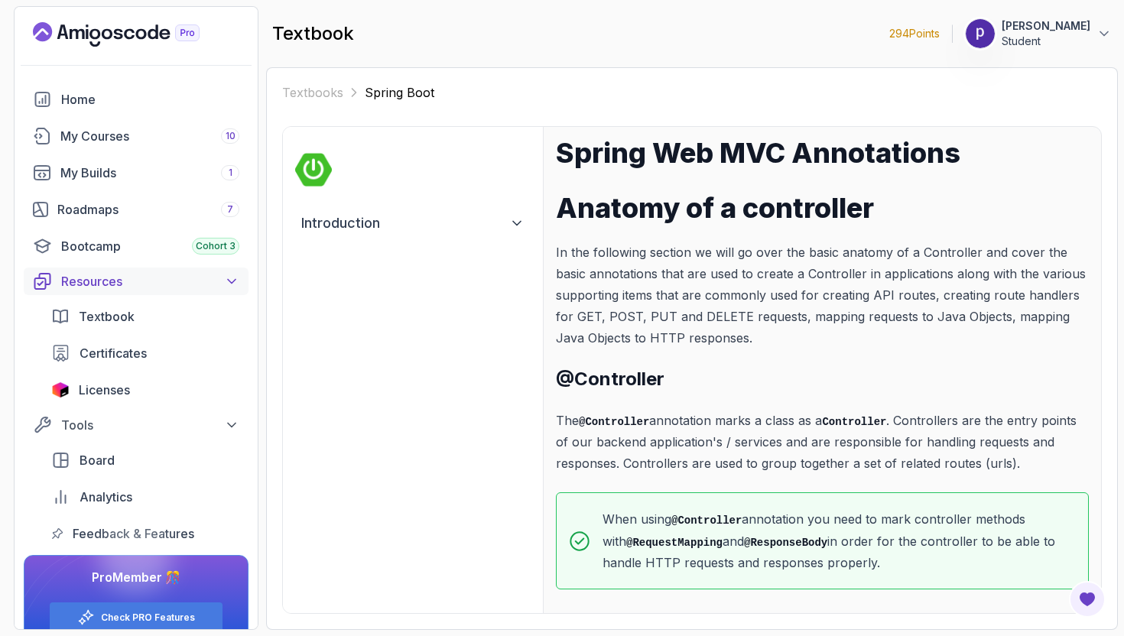
click at [239, 275] on icon at bounding box center [231, 281] width 15 height 15
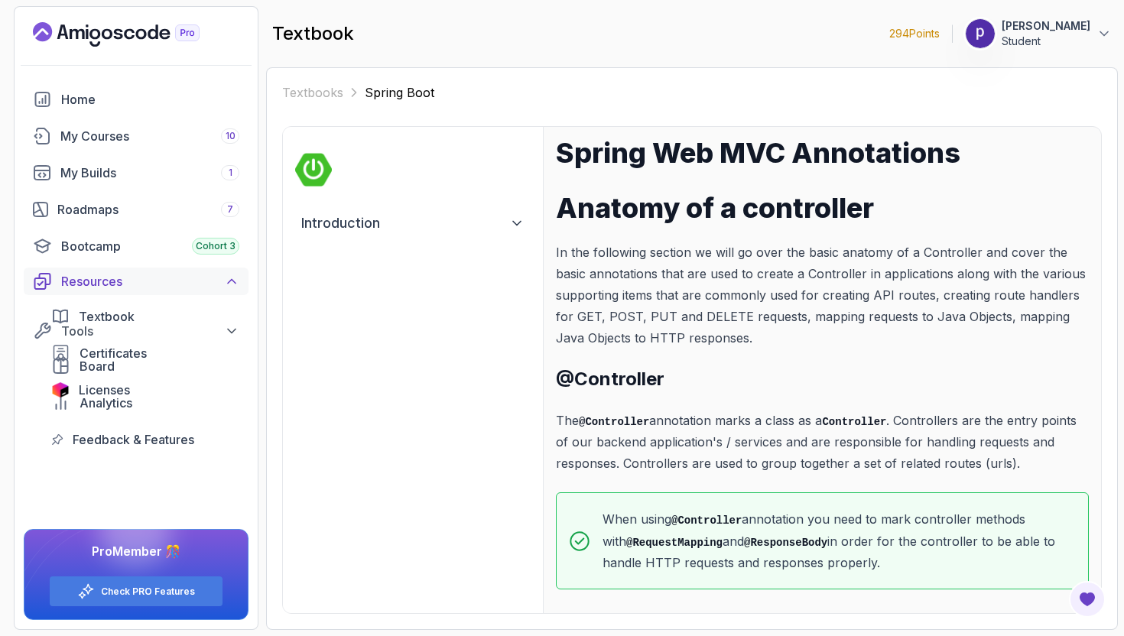
click at [239, 275] on icon at bounding box center [231, 281] width 15 height 15
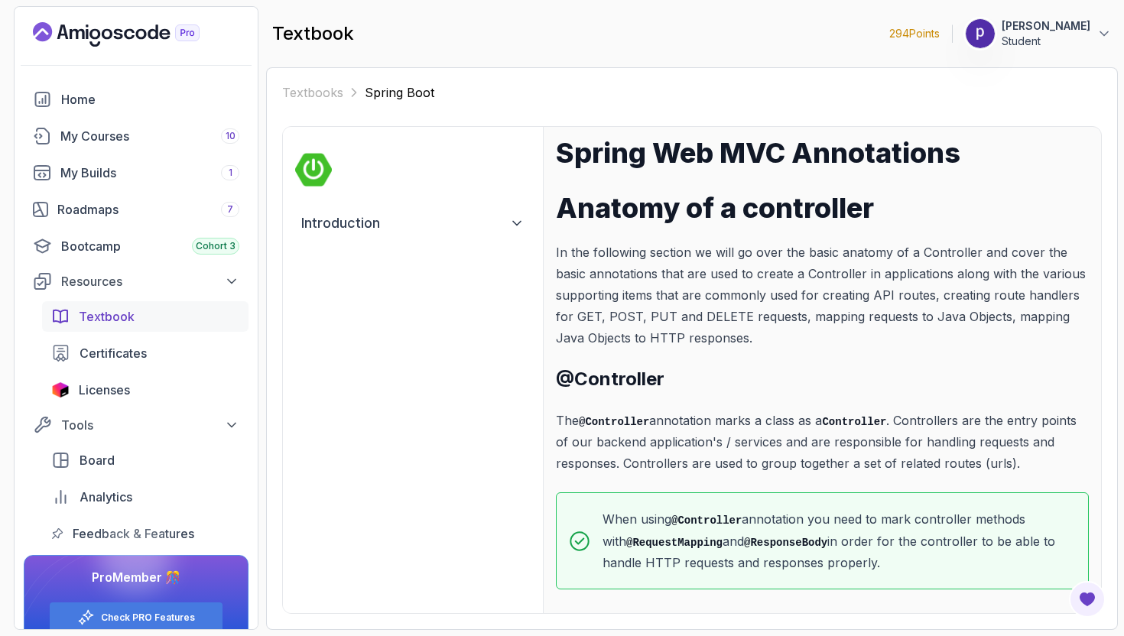
click at [181, 316] on div "Textbook" at bounding box center [159, 316] width 161 height 18
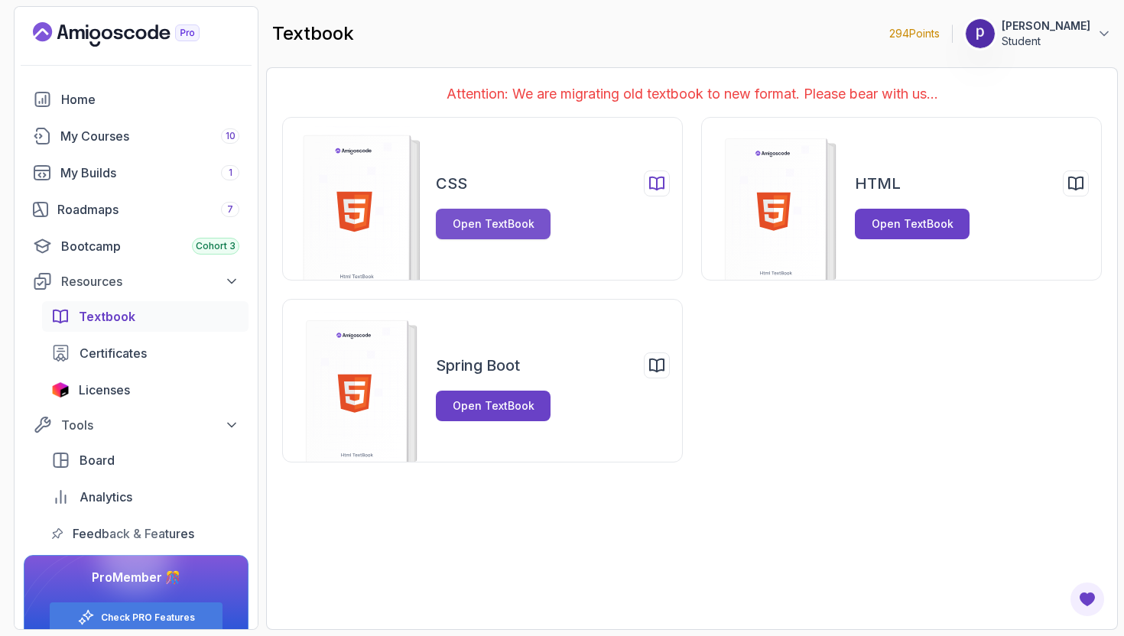
click at [490, 233] on button "Open TextBook" at bounding box center [493, 224] width 115 height 31
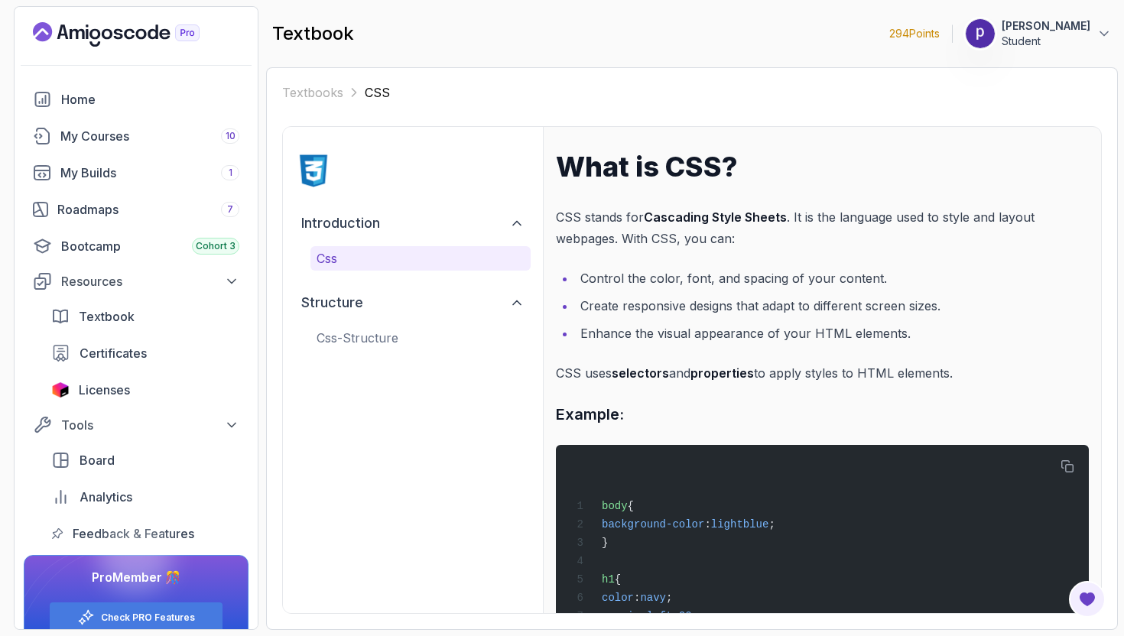
scroll to position [73, 0]
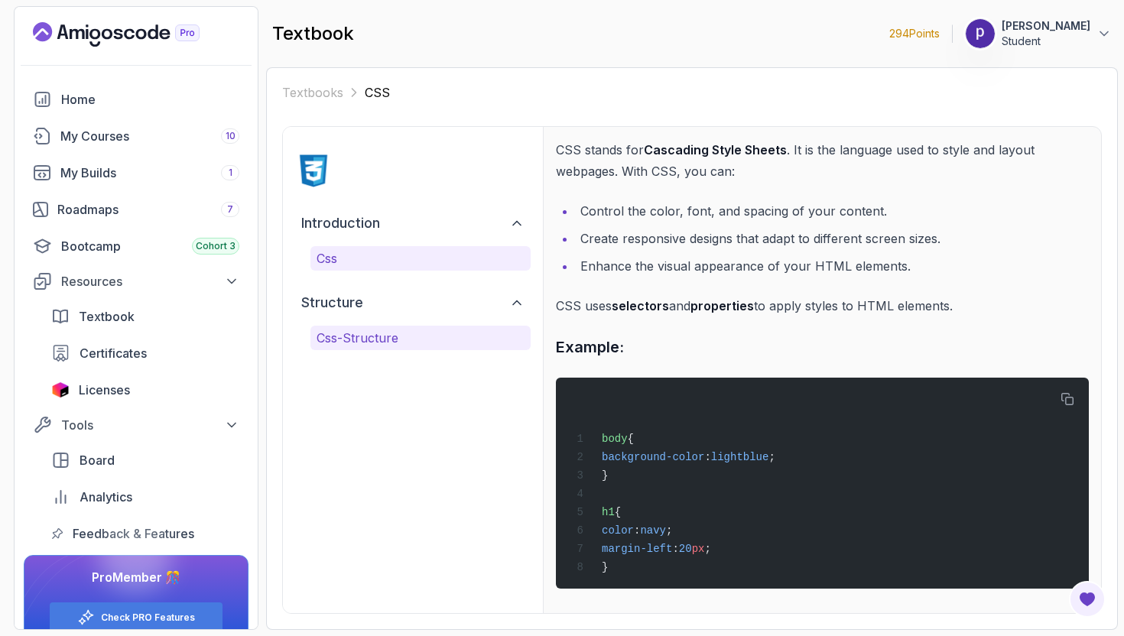
click at [379, 335] on p "css-structure" at bounding box center [421, 338] width 208 height 18
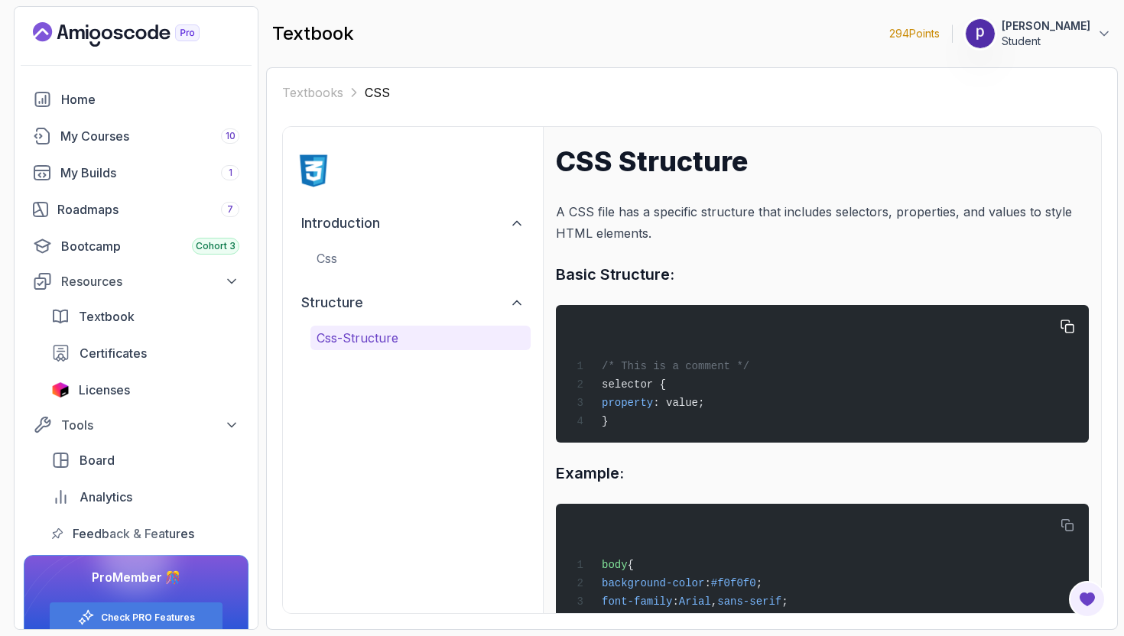
scroll to position [0, 0]
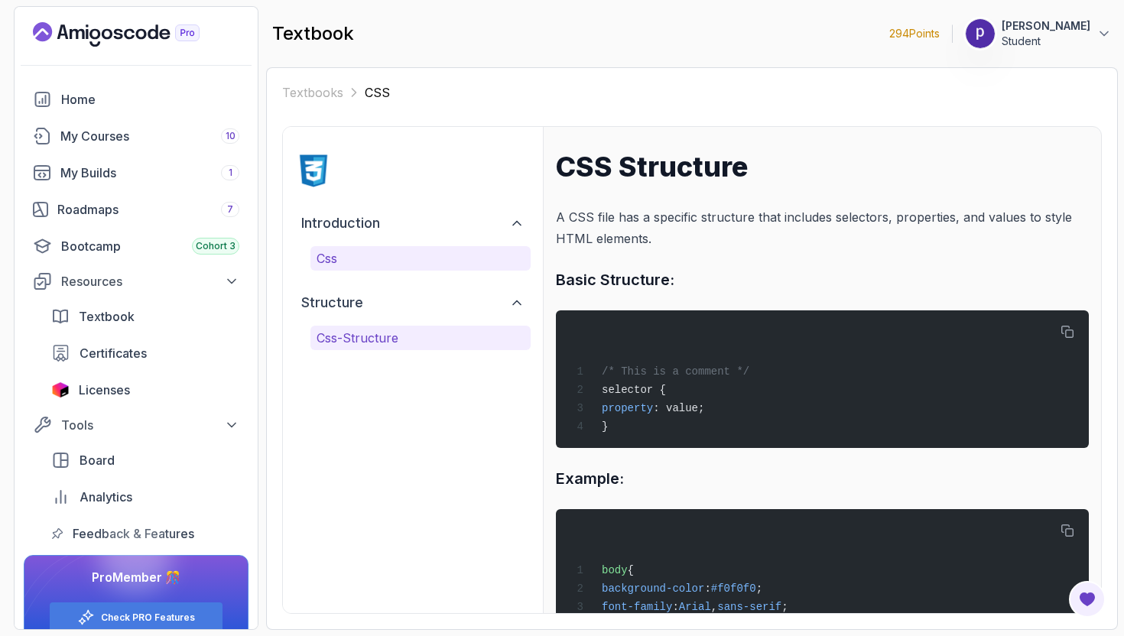
click at [382, 262] on p "css" at bounding box center [421, 258] width 208 height 18
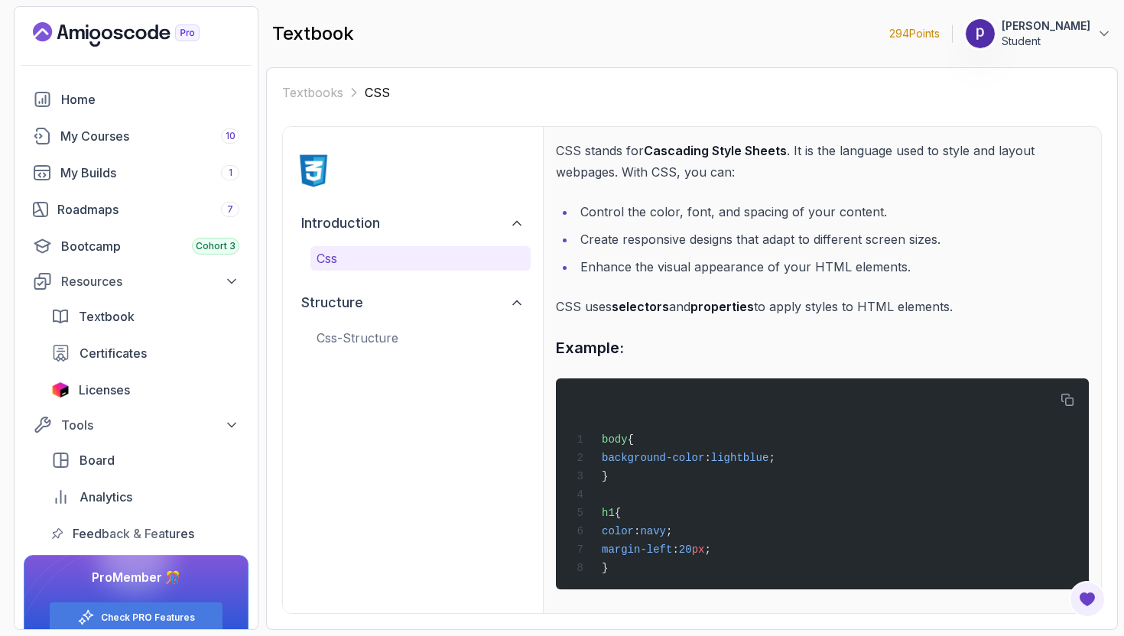
scroll to position [73, 0]
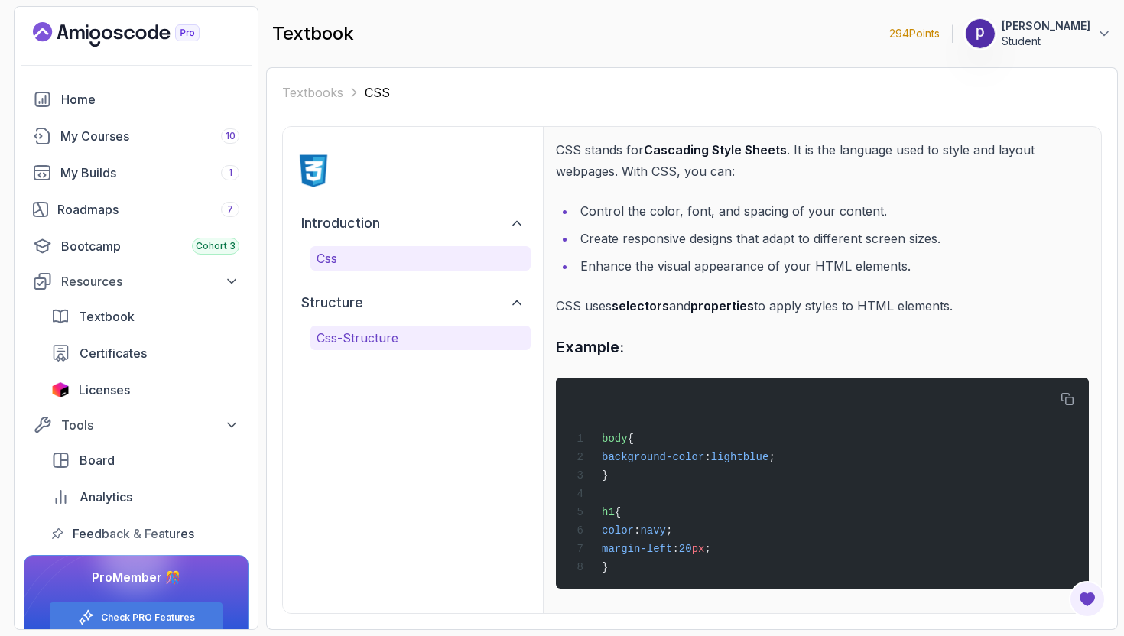
click at [368, 334] on p "css-structure" at bounding box center [421, 338] width 208 height 18
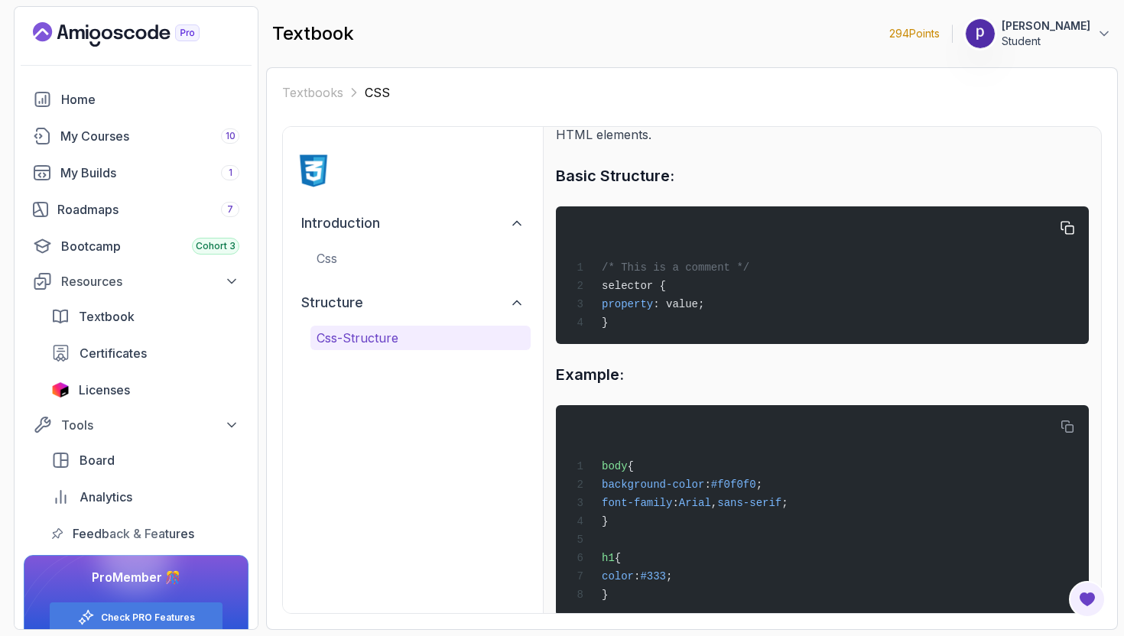
scroll to position [141, 0]
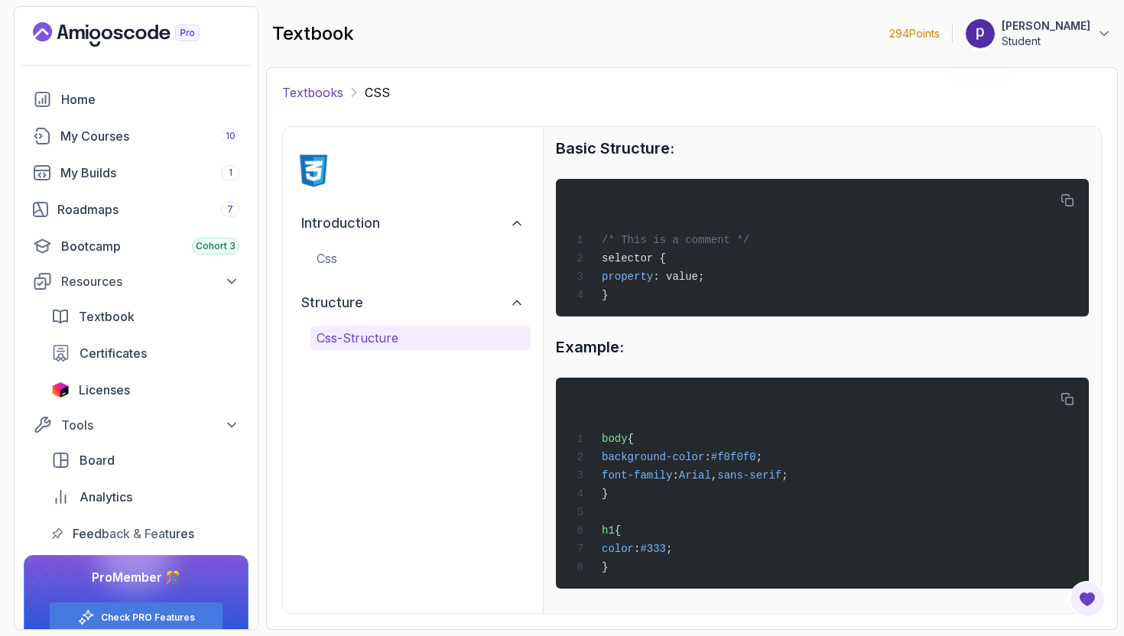
click at [307, 98] on link "Textbooks" at bounding box center [312, 92] width 61 height 18
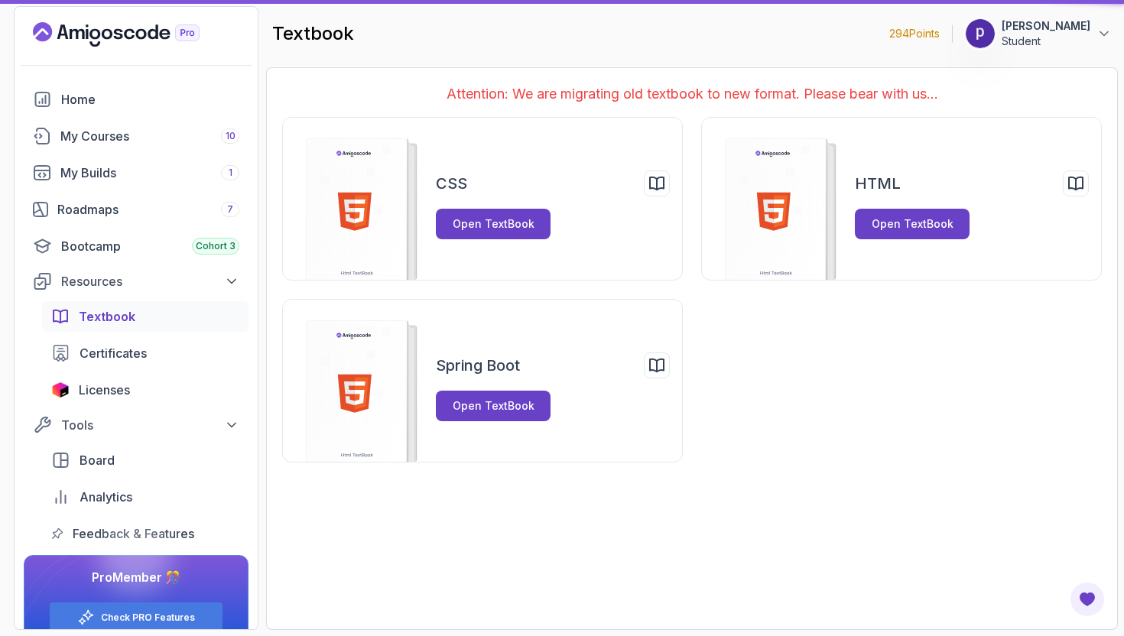
click at [307, 98] on p "Attention: We are migrating old textbook to new format. Please bear with us..." at bounding box center [692, 93] width 820 height 21
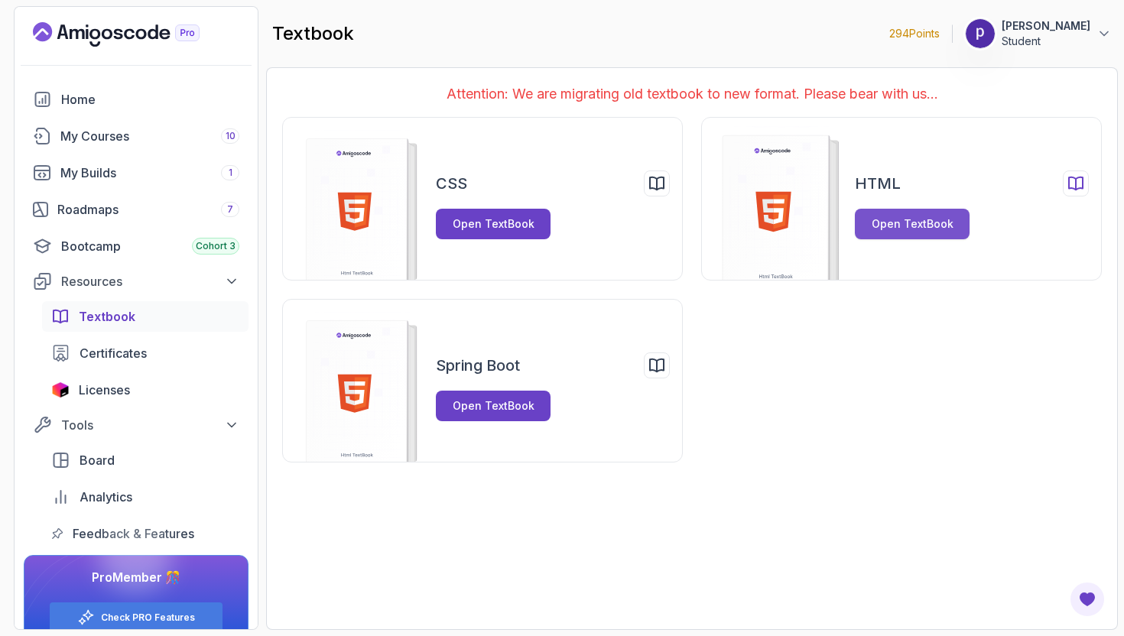
click at [875, 211] on button "Open TextBook" at bounding box center [912, 224] width 115 height 31
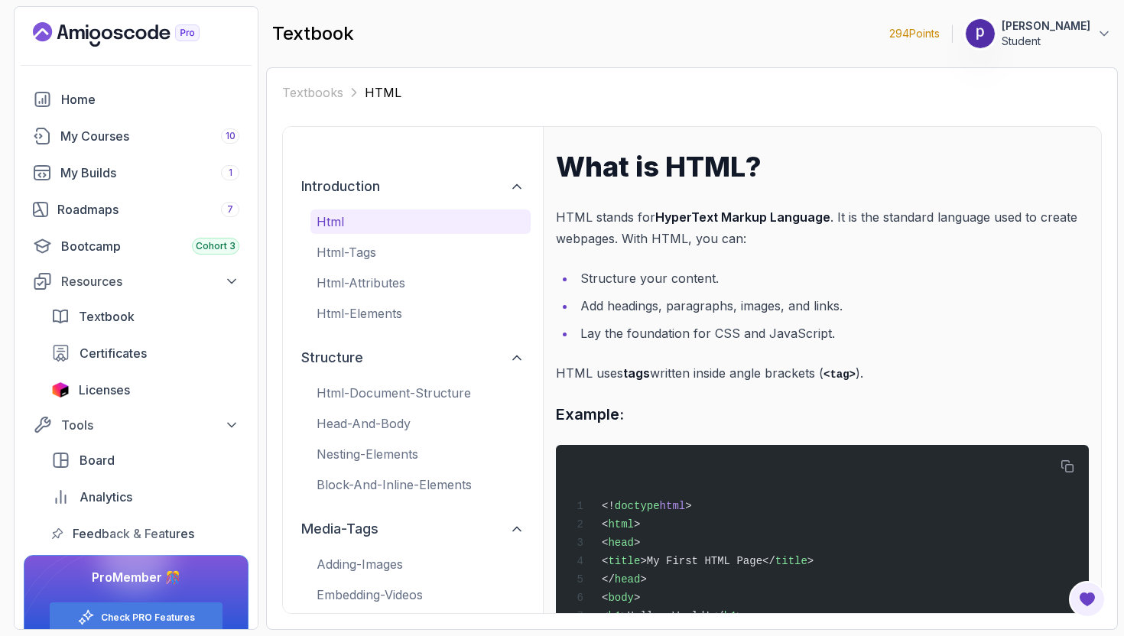
scroll to position [112, 0]
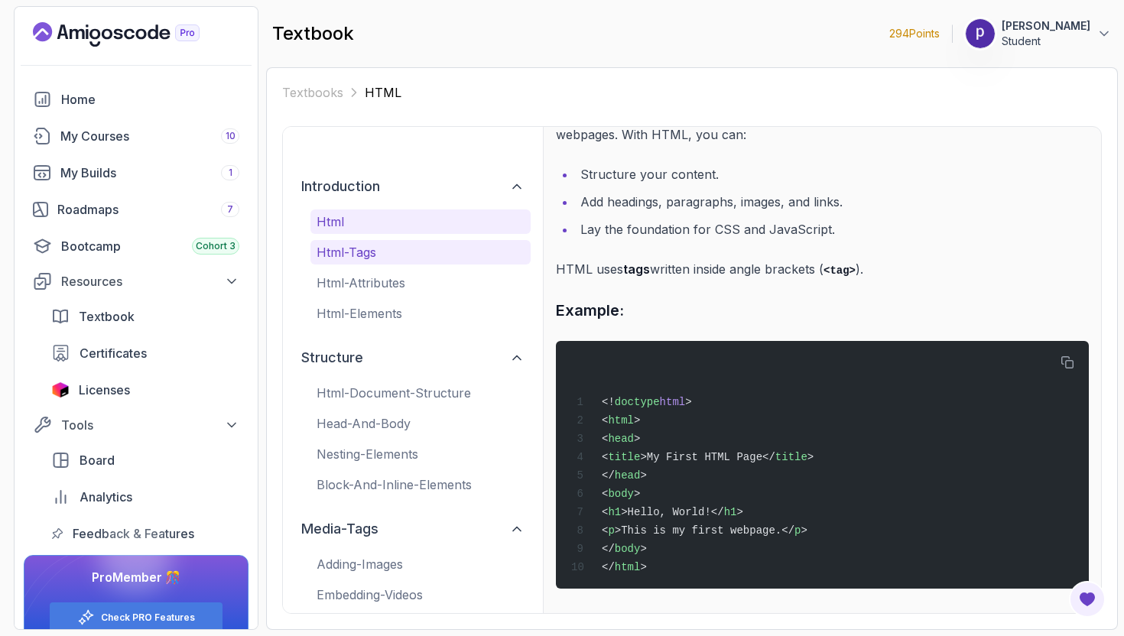
click at [409, 256] on p "html-tags" at bounding box center [421, 252] width 208 height 18
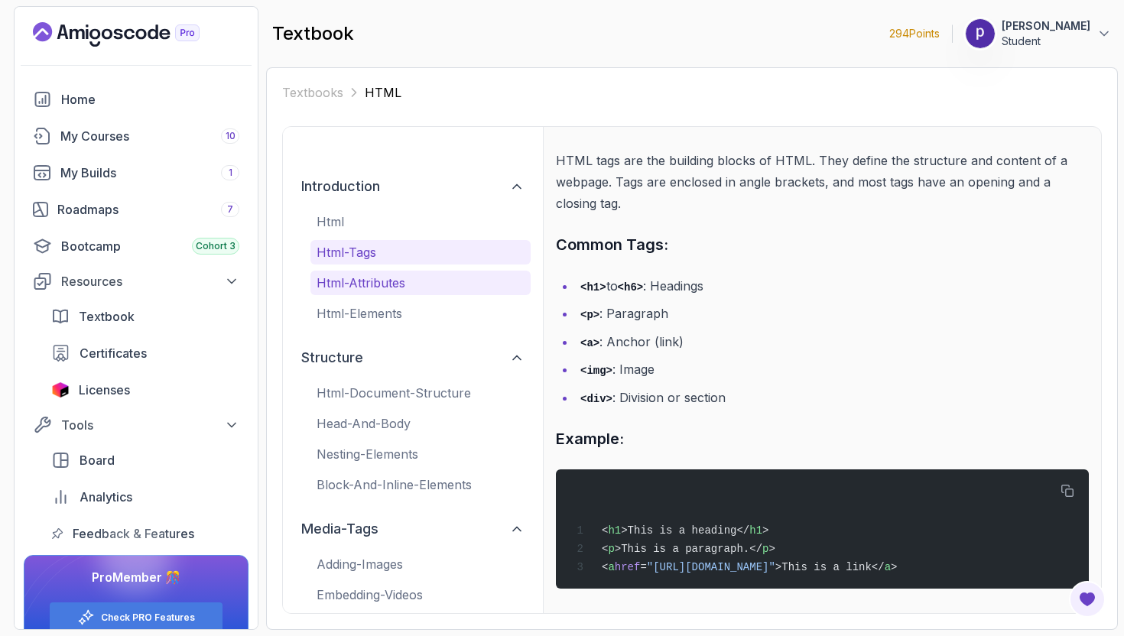
click at [385, 274] on p "html-attributes" at bounding box center [421, 283] width 208 height 18
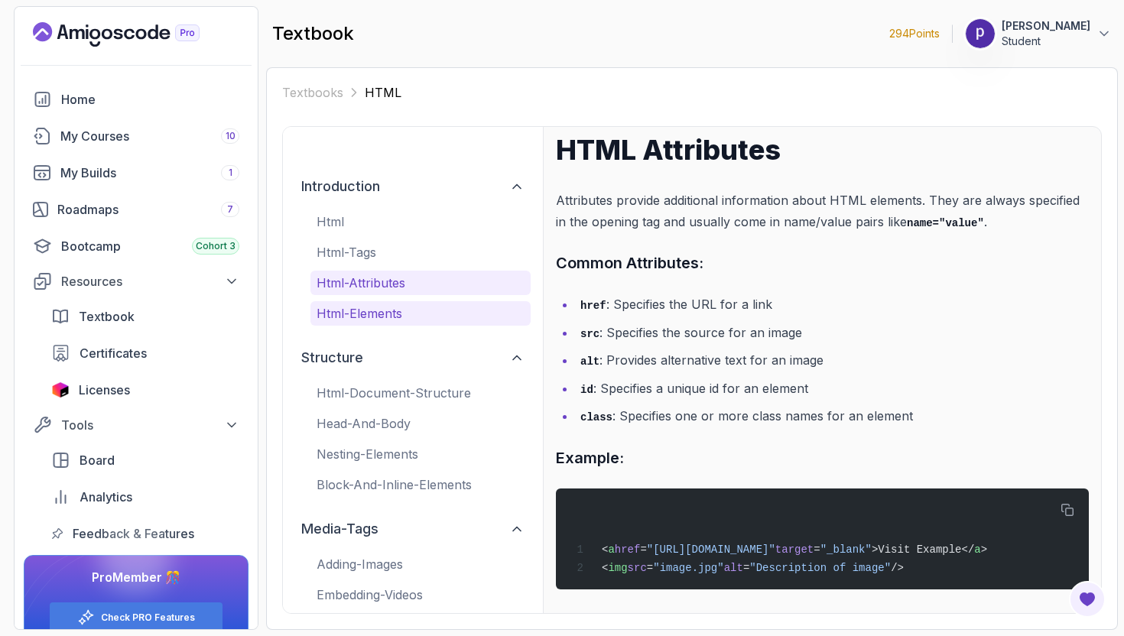
click at [376, 301] on button "html-elements" at bounding box center [421, 313] width 220 height 24
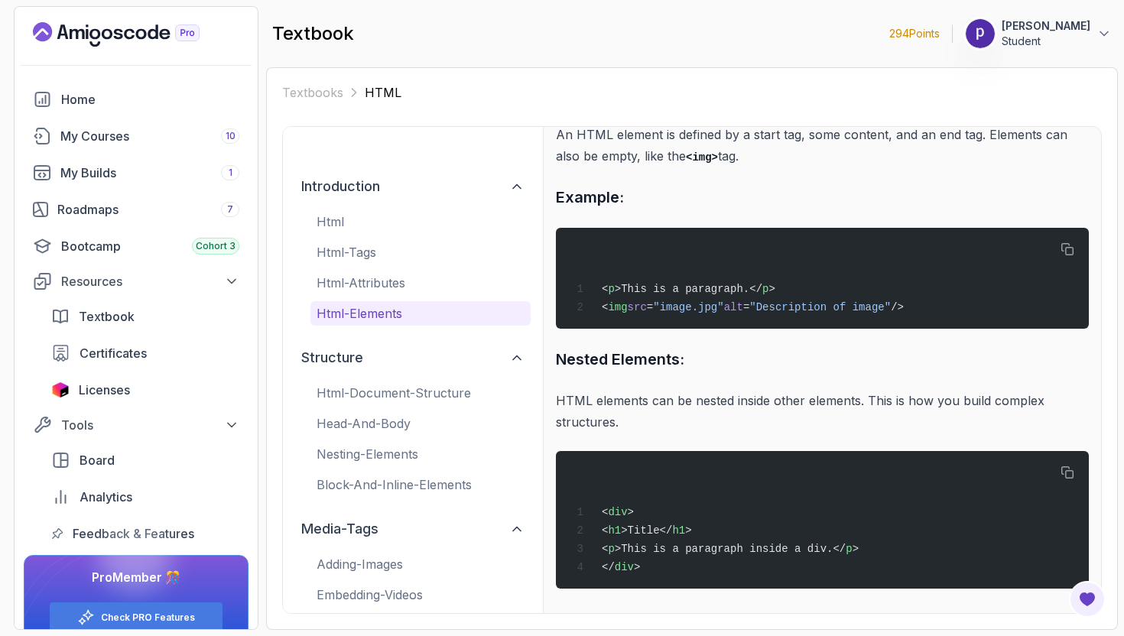
click at [376, 301] on button "html-elements" at bounding box center [421, 313] width 220 height 24
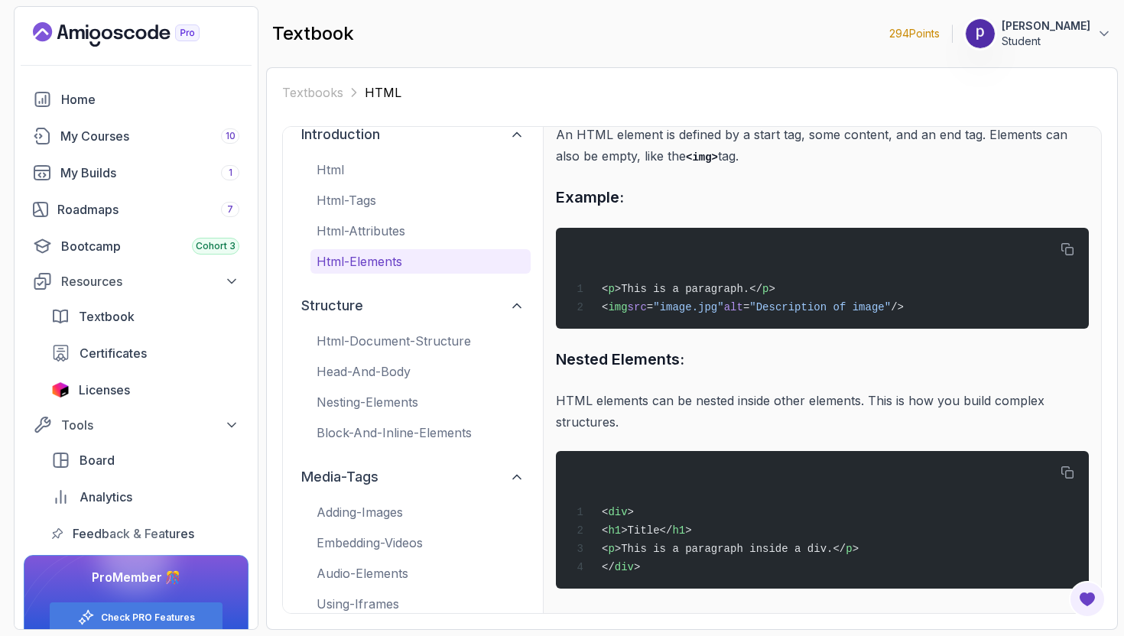
scroll to position [80, 0]
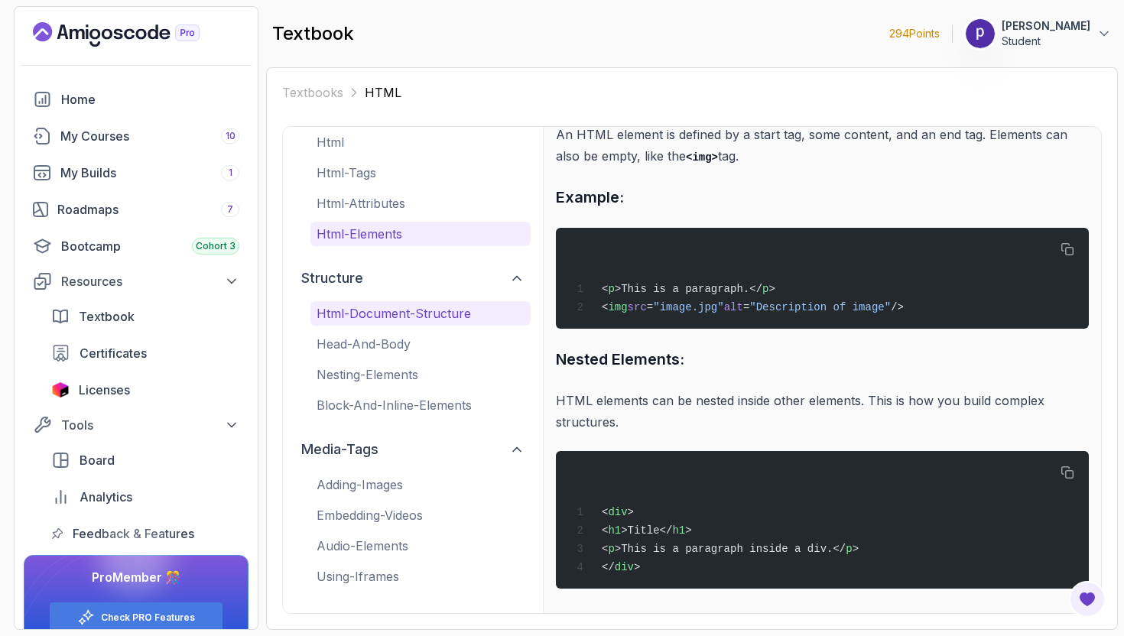
click at [373, 317] on p "html-document-structure" at bounding box center [421, 313] width 208 height 18
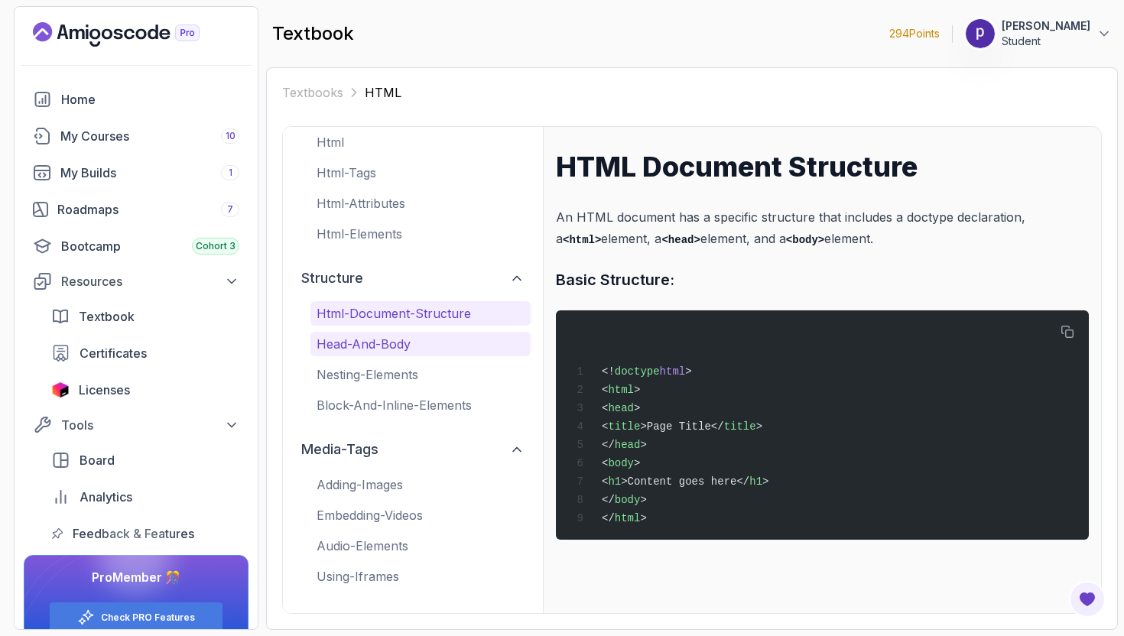
click at [373, 346] on p "head-and-body" at bounding box center [421, 344] width 208 height 18
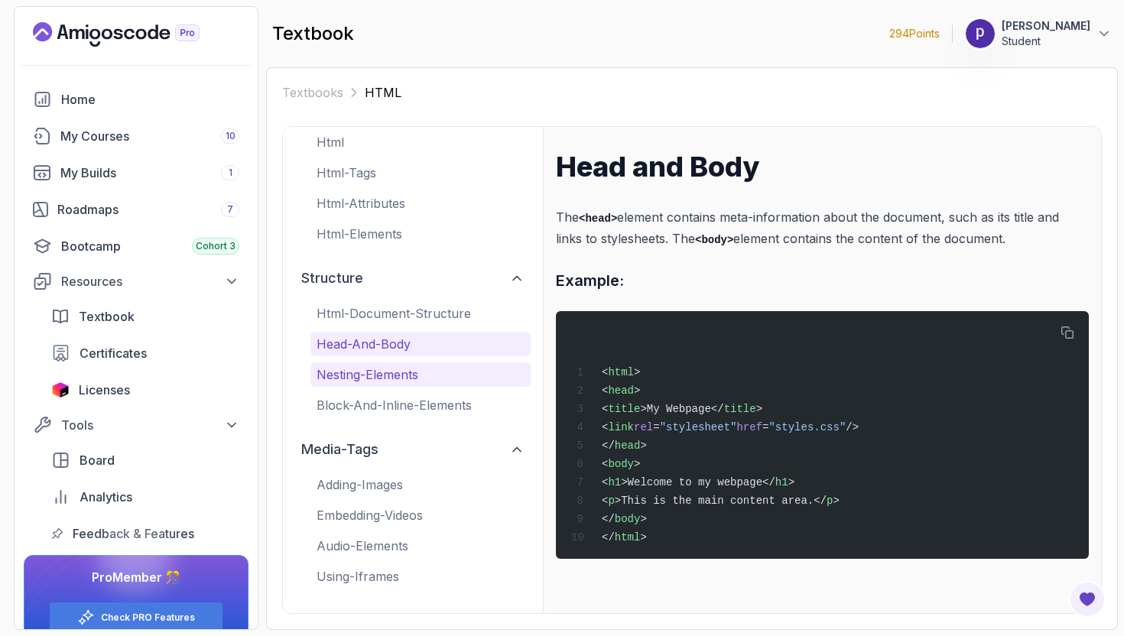
click at [379, 377] on p "nesting-elements" at bounding box center [421, 375] width 208 height 18
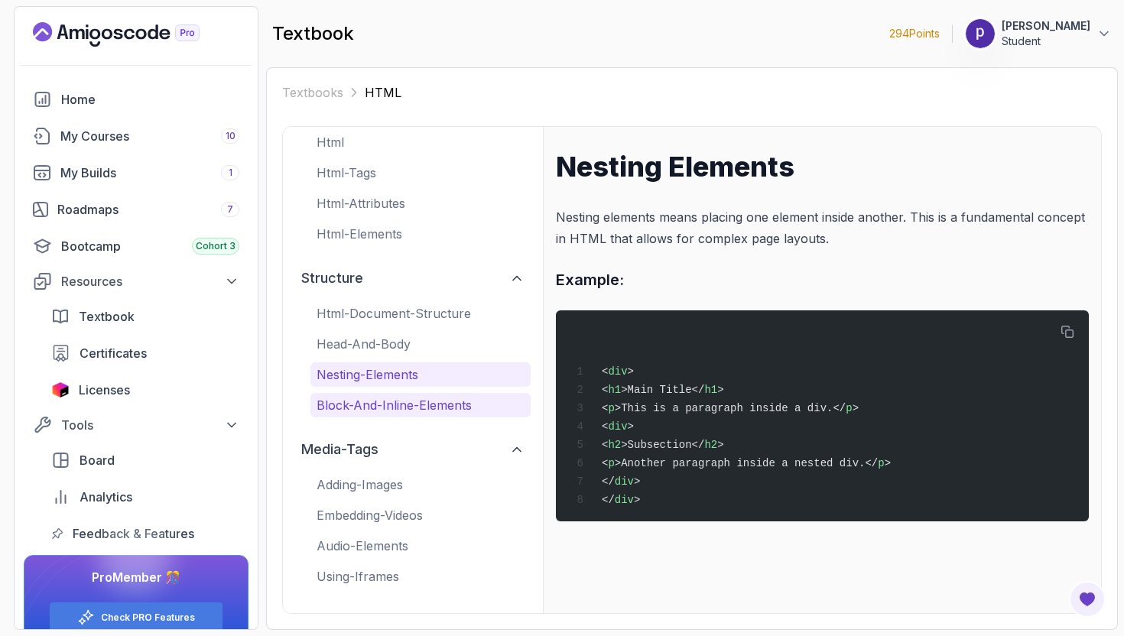
click at [372, 407] on p "block-and-inline-elements" at bounding box center [421, 405] width 208 height 18
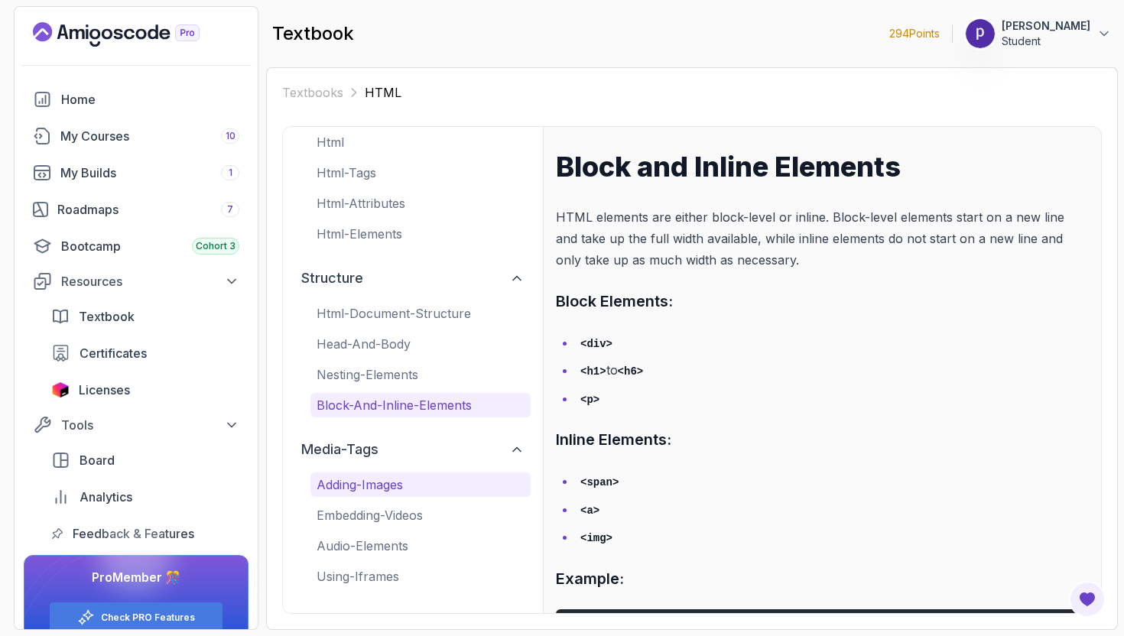
click at [370, 486] on p "adding-images" at bounding box center [421, 485] width 208 height 18
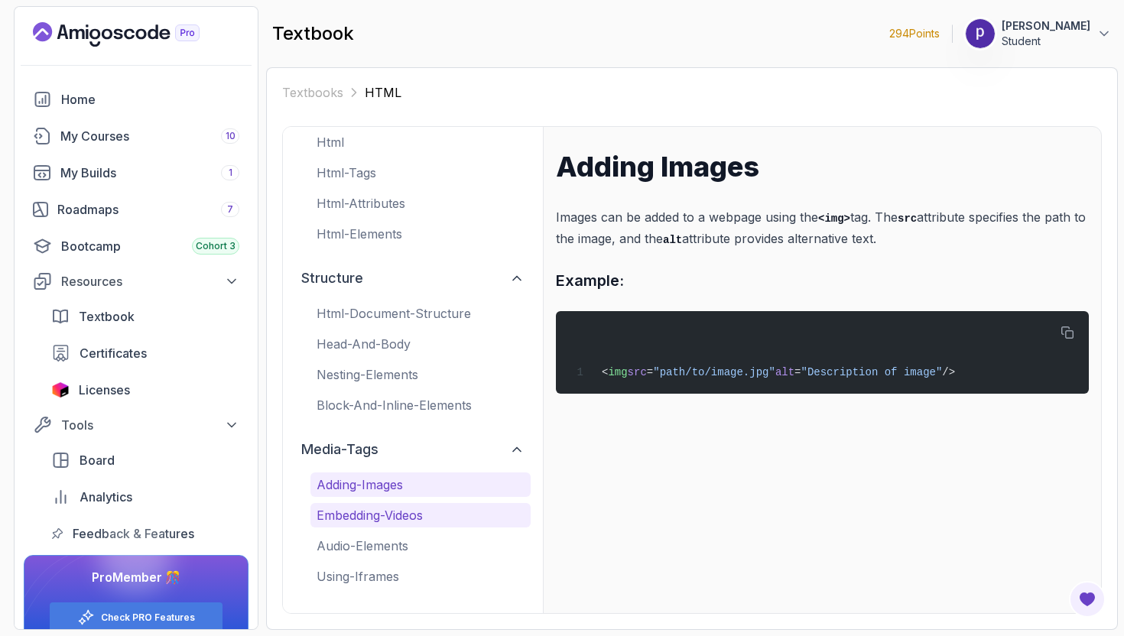
click at [376, 505] on button "embedding-videos" at bounding box center [421, 515] width 220 height 24
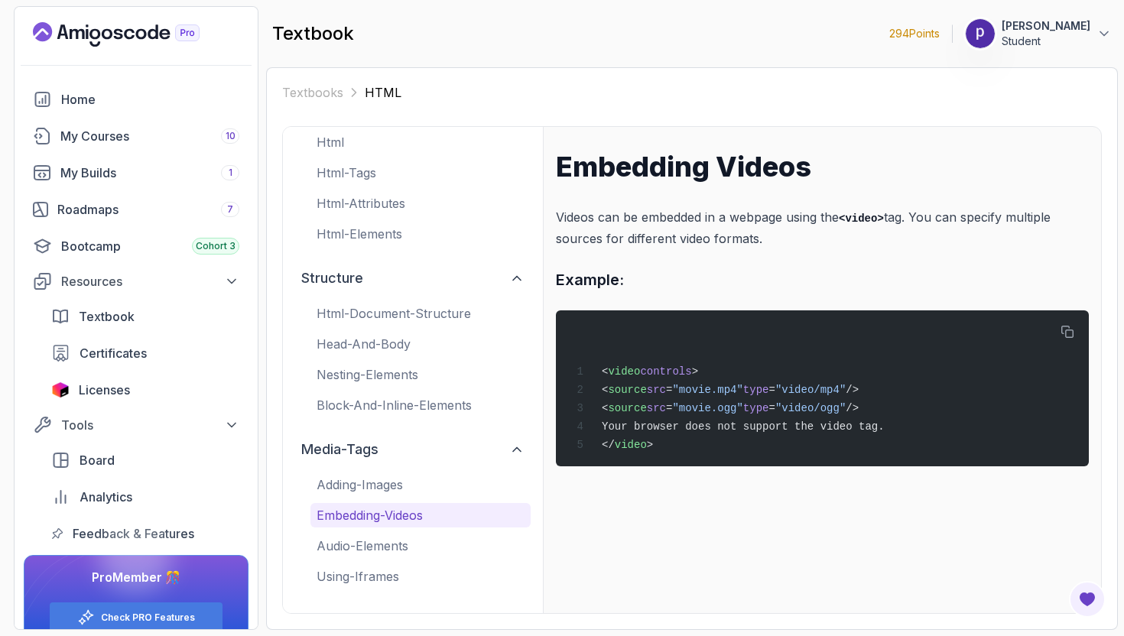
click at [376, 505] on button "embedding-videos" at bounding box center [421, 515] width 220 height 24
click at [363, 545] on p "audio-elements" at bounding box center [421, 546] width 208 height 18
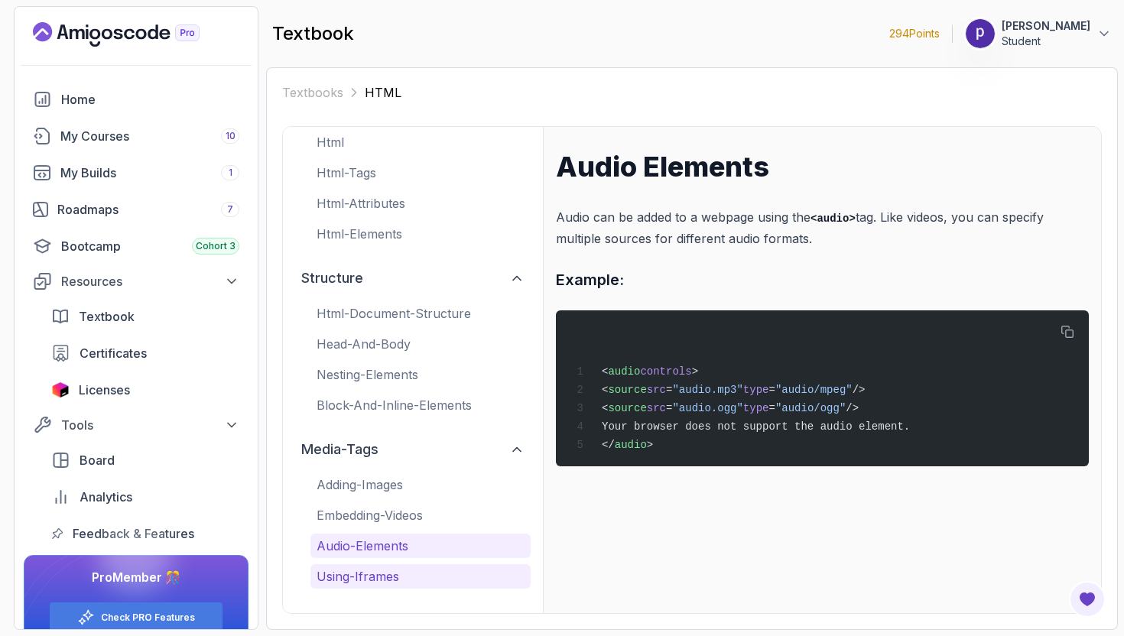
click at [372, 577] on p "using-iframes" at bounding box center [421, 577] width 208 height 18
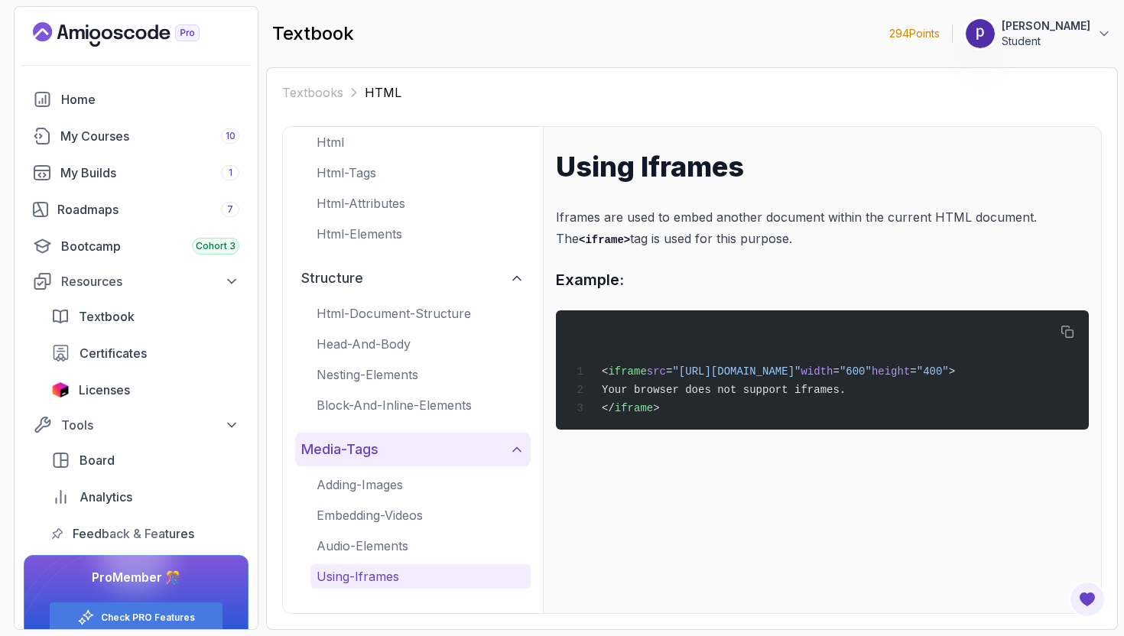
click at [490, 457] on button "media-tags" at bounding box center [413, 450] width 236 height 34
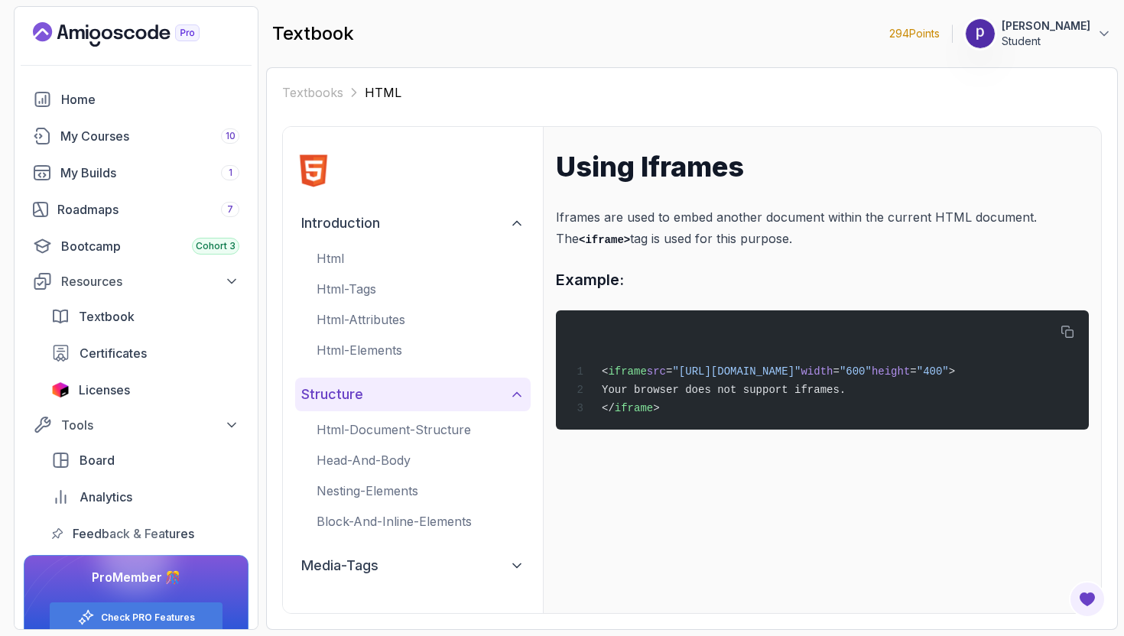
click at [525, 387] on button "structure" at bounding box center [413, 395] width 236 height 34
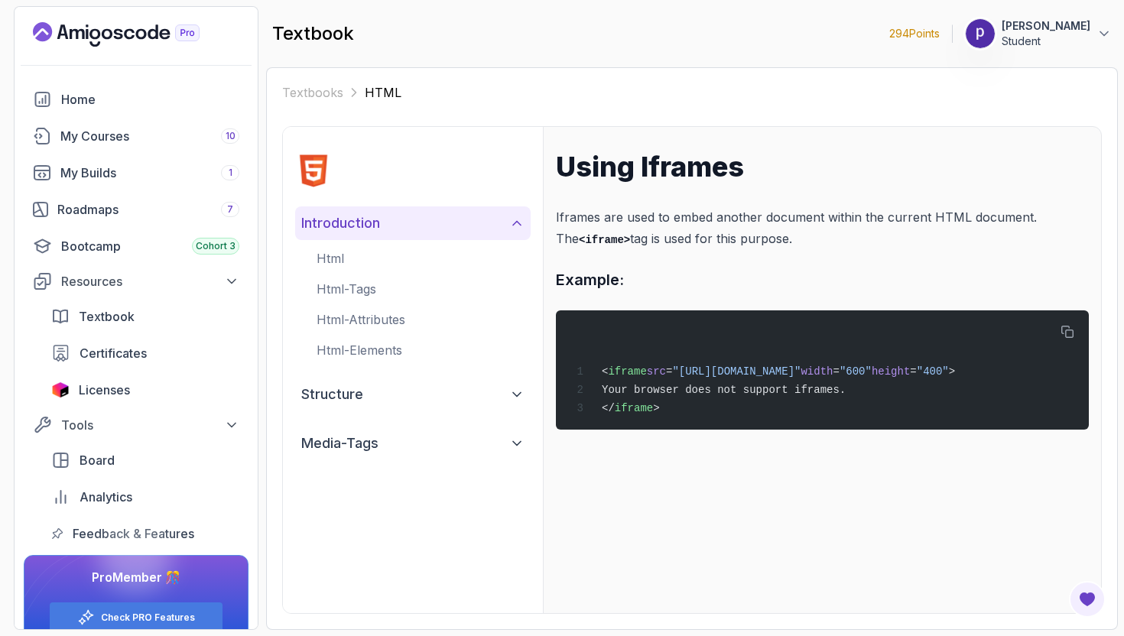
click at [519, 223] on icon at bounding box center [517, 224] width 8 height 4
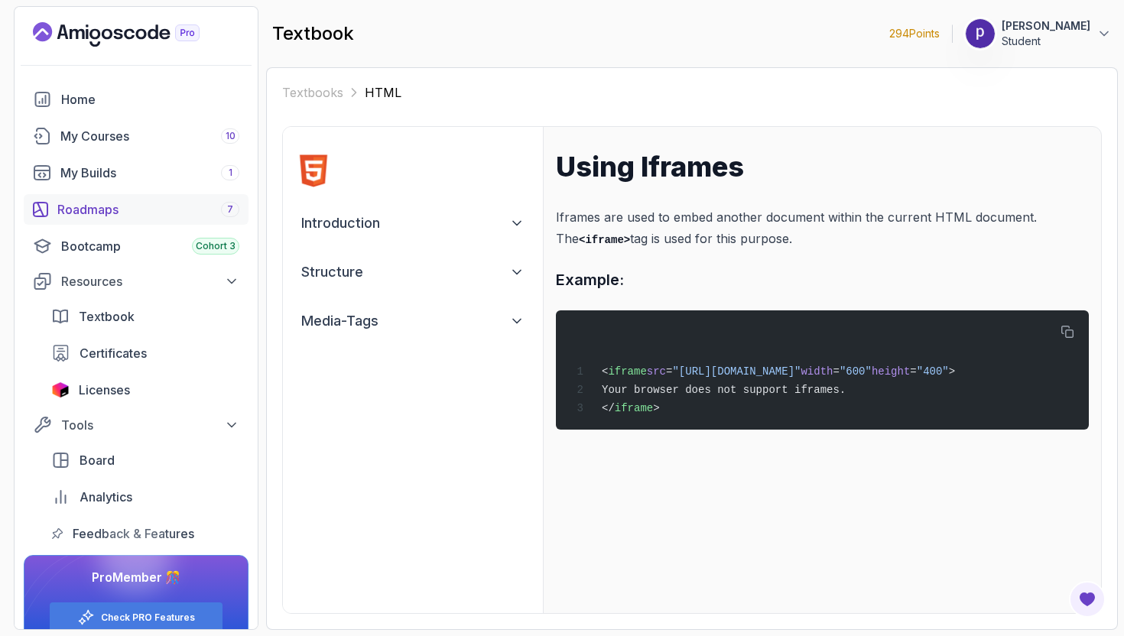
click at [178, 208] on div "Roadmaps 7" at bounding box center [148, 209] width 182 height 18
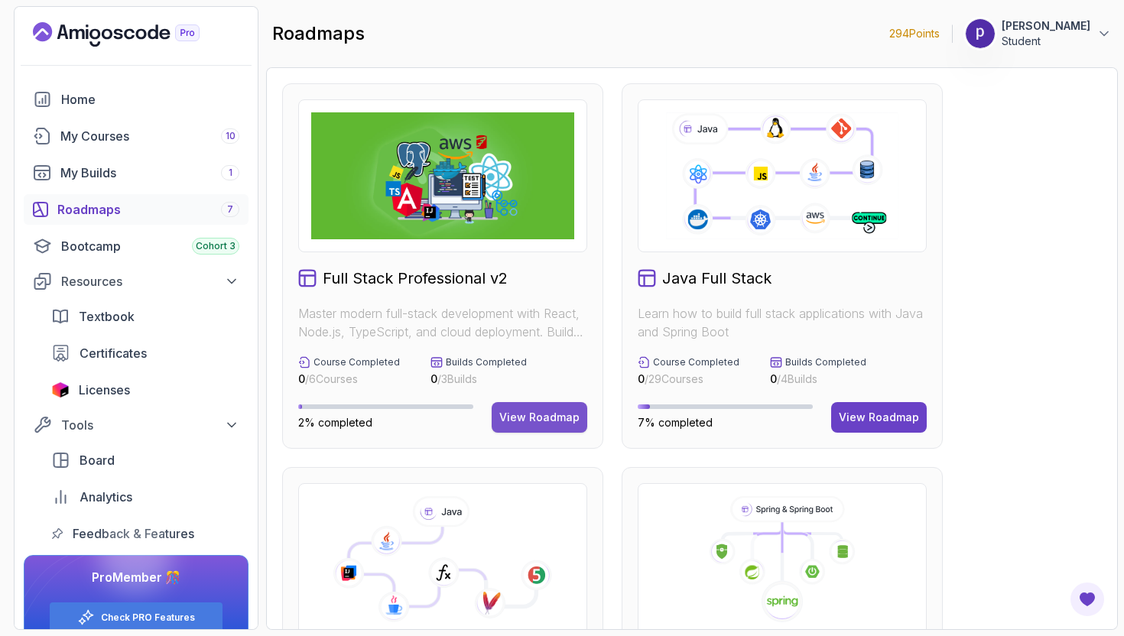
click at [541, 408] on button "View Roadmap" at bounding box center [540, 417] width 96 height 31
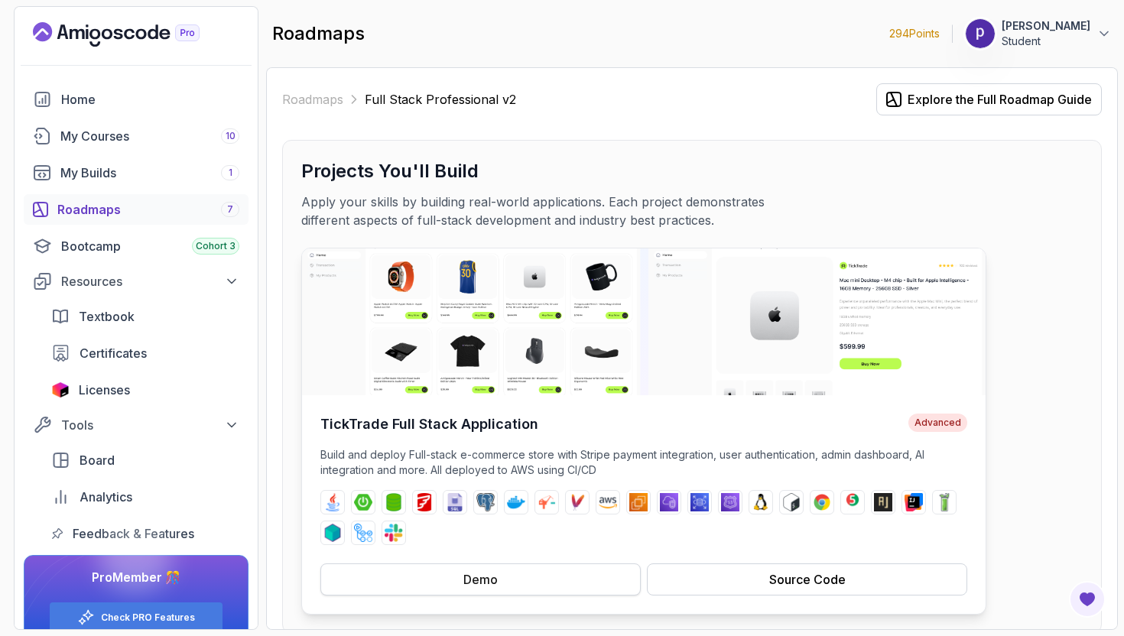
click at [496, 577] on div "Demo" at bounding box center [481, 580] width 34 height 18
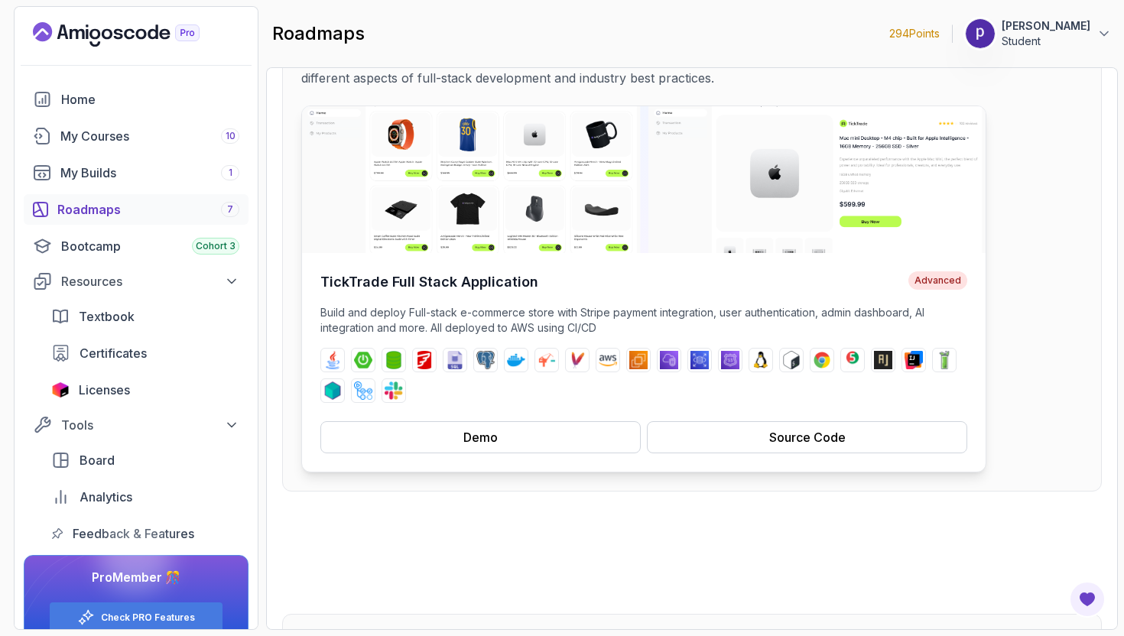
scroll to position [137, 0]
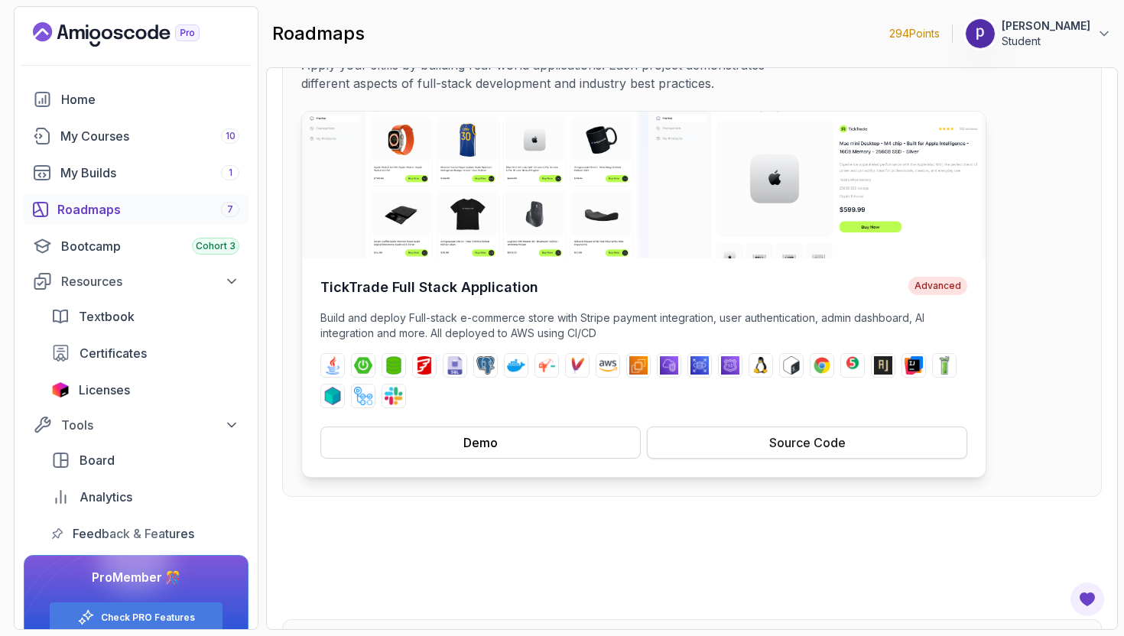
click at [743, 438] on button "Source Code" at bounding box center [807, 443] width 320 height 32
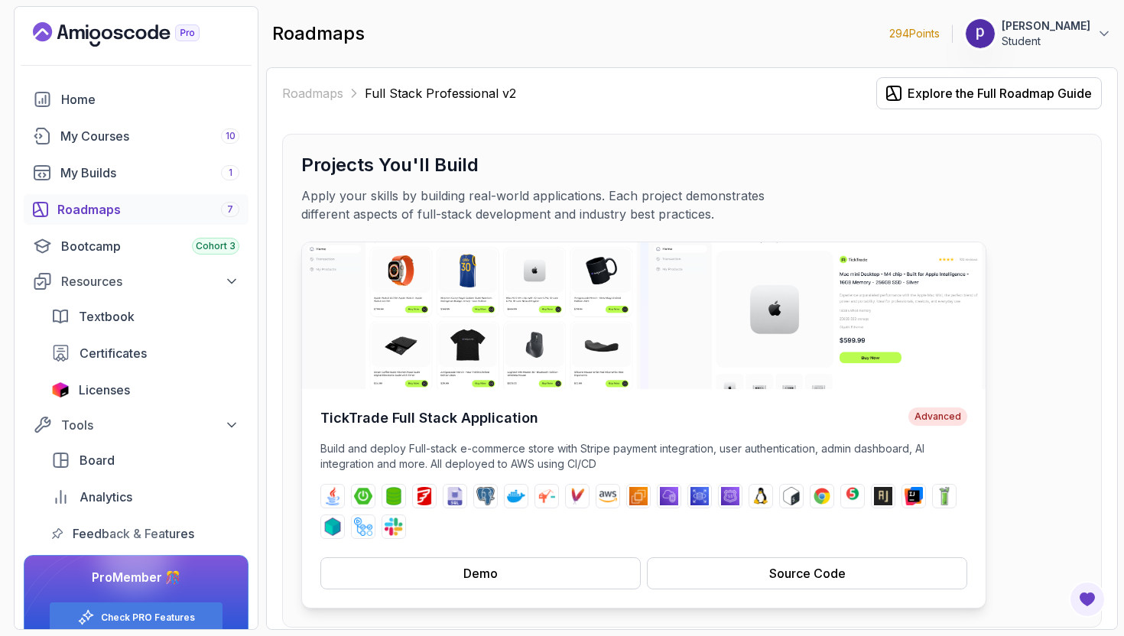
scroll to position [8, 0]
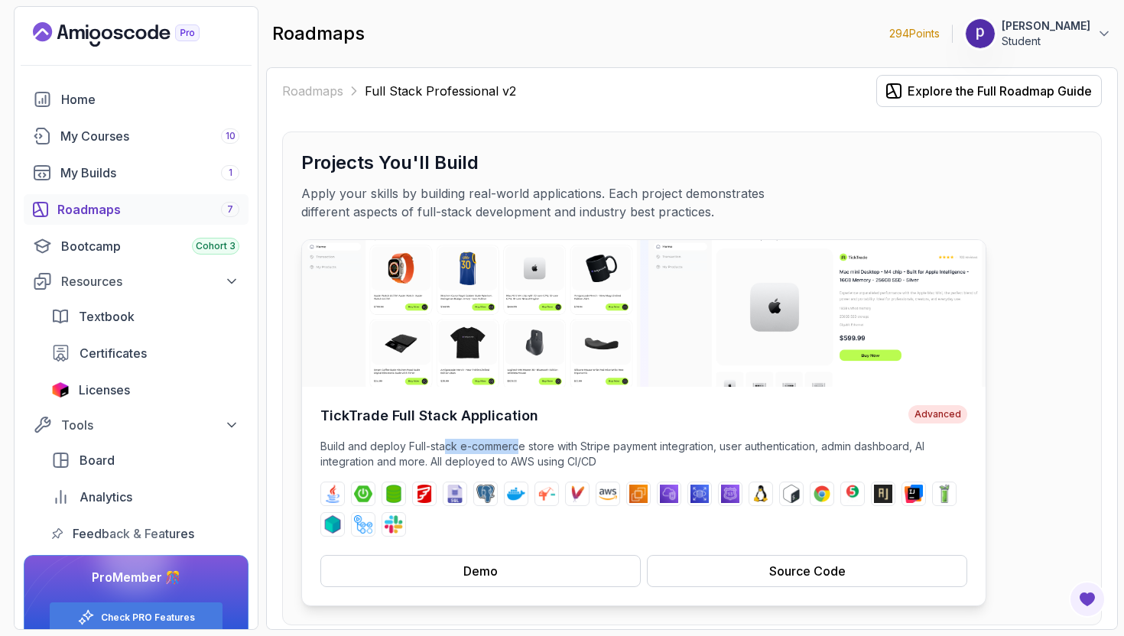
drag, startPoint x: 447, startPoint y: 448, endPoint x: 527, endPoint y: 447, distance: 80.3
click at [524, 448] on p "Build and deploy Full-stack e-commerce store with Stripe payment integration, u…" at bounding box center [643, 454] width 647 height 31
click at [581, 447] on p "Build and deploy Full-stack e-commerce store with Stripe payment integration, u…" at bounding box center [643, 454] width 647 height 31
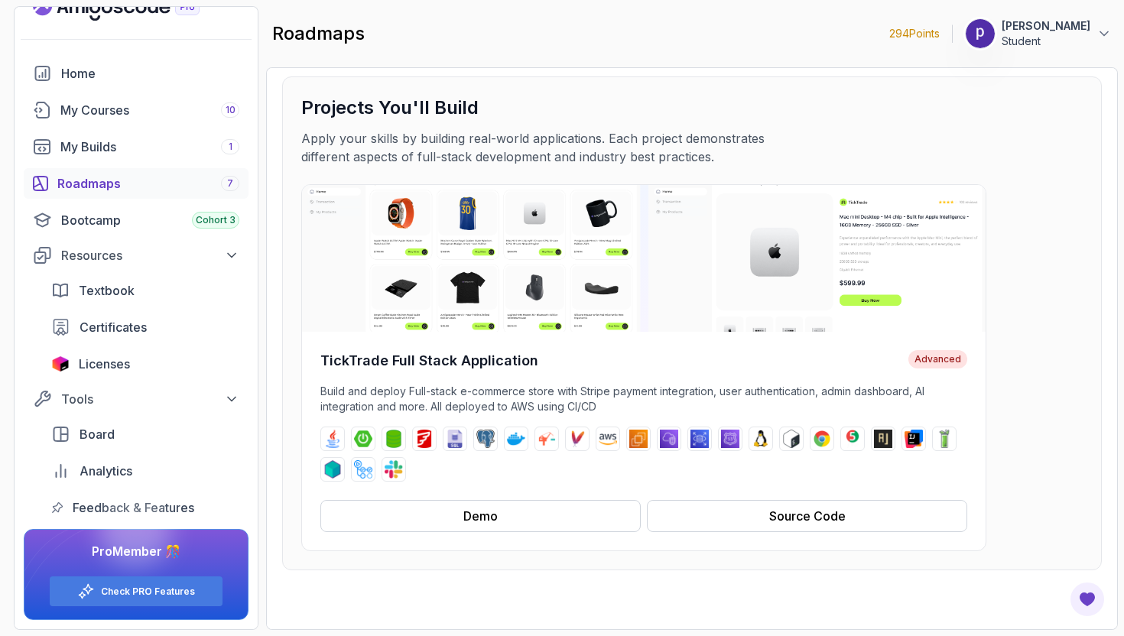
scroll to position [0, 0]
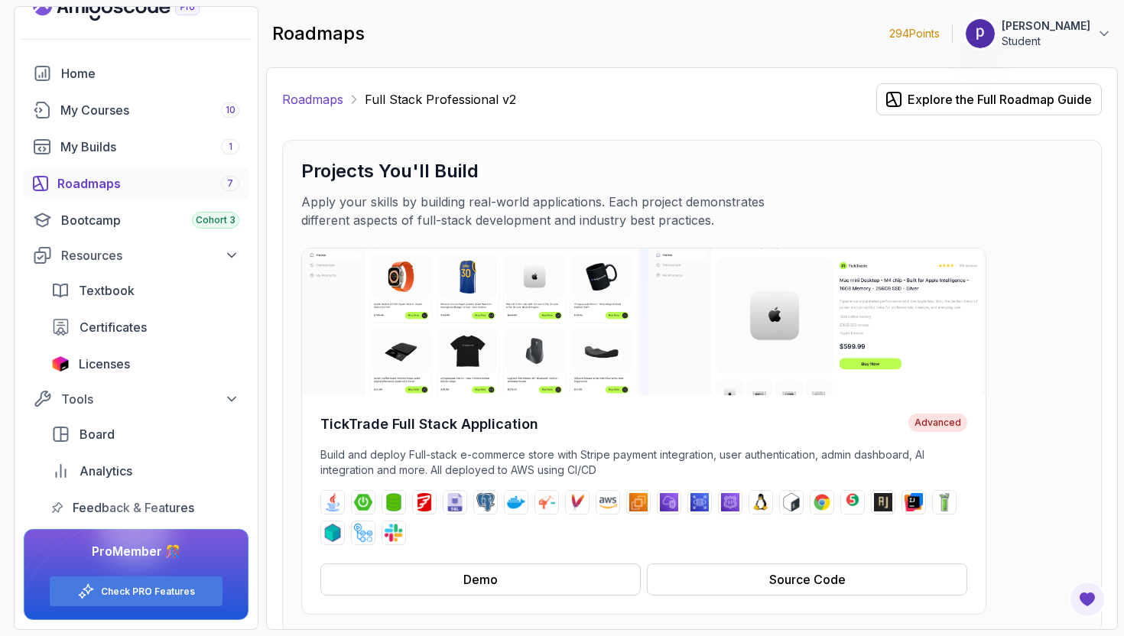
click at [304, 96] on link "Roadmaps" at bounding box center [312, 99] width 61 height 18
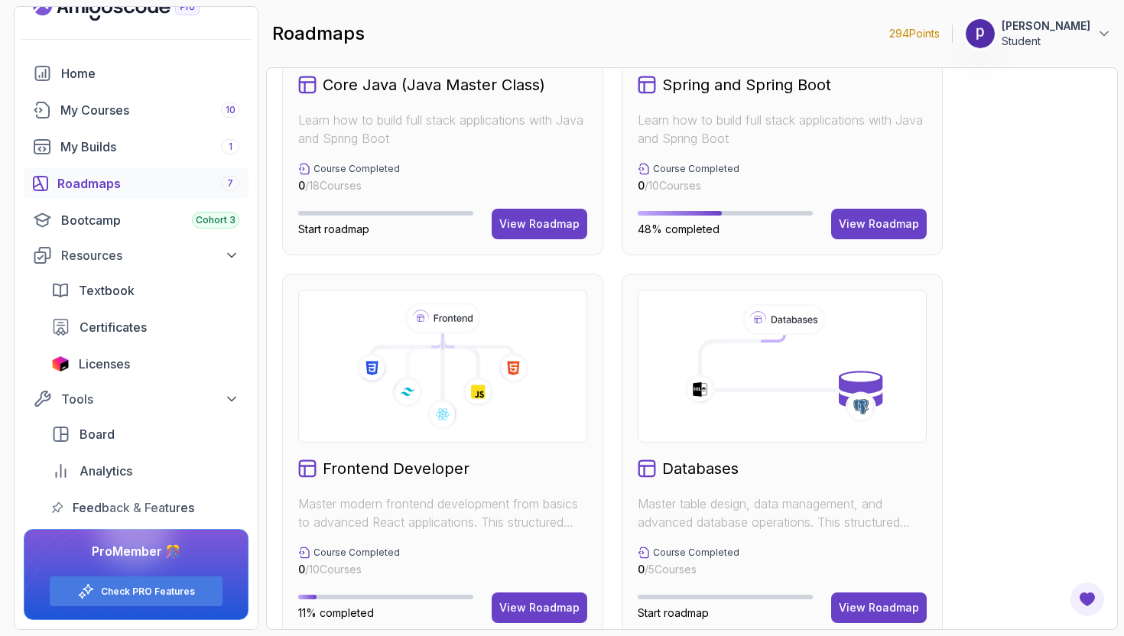
scroll to position [704, 0]
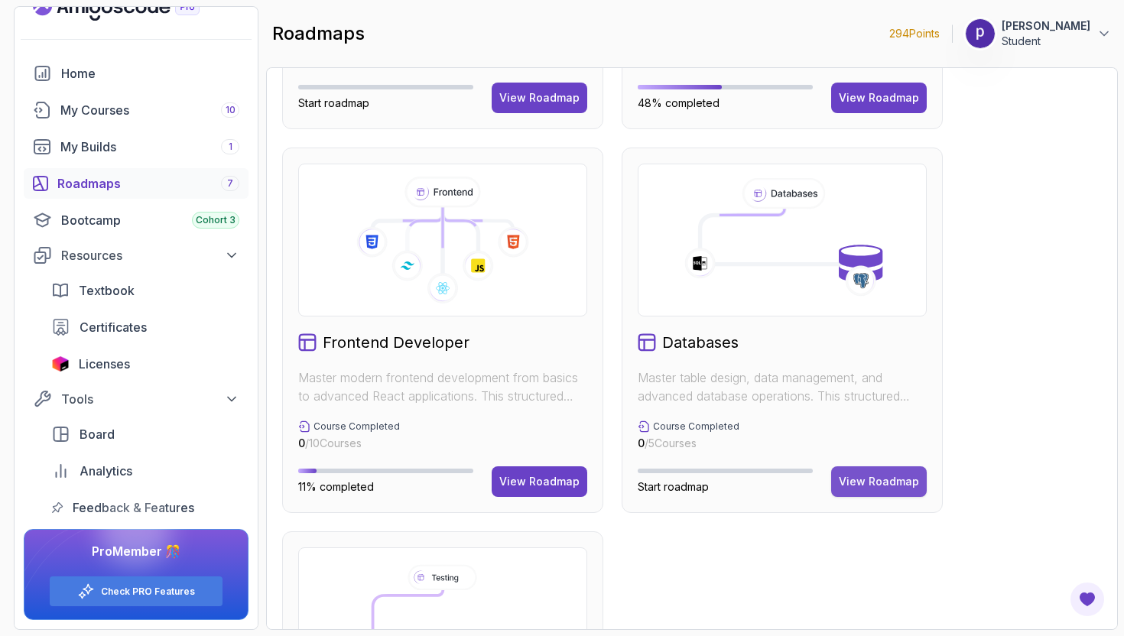
click at [866, 483] on div "View Roadmap" at bounding box center [879, 481] width 80 height 15
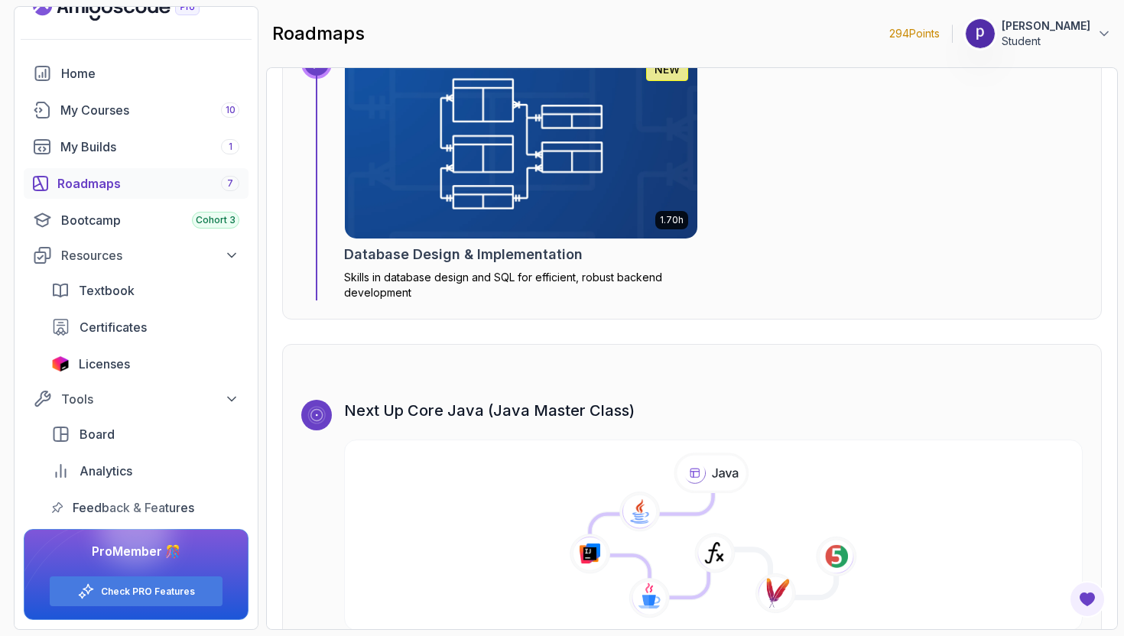
scroll to position [3266, 0]
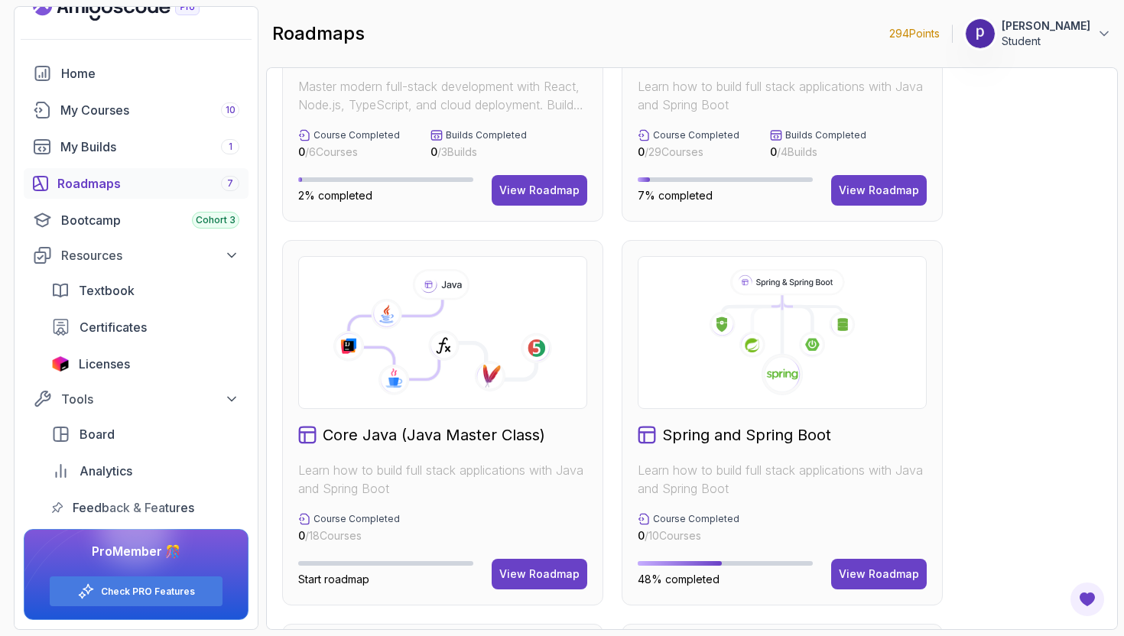
scroll to position [245, 0]
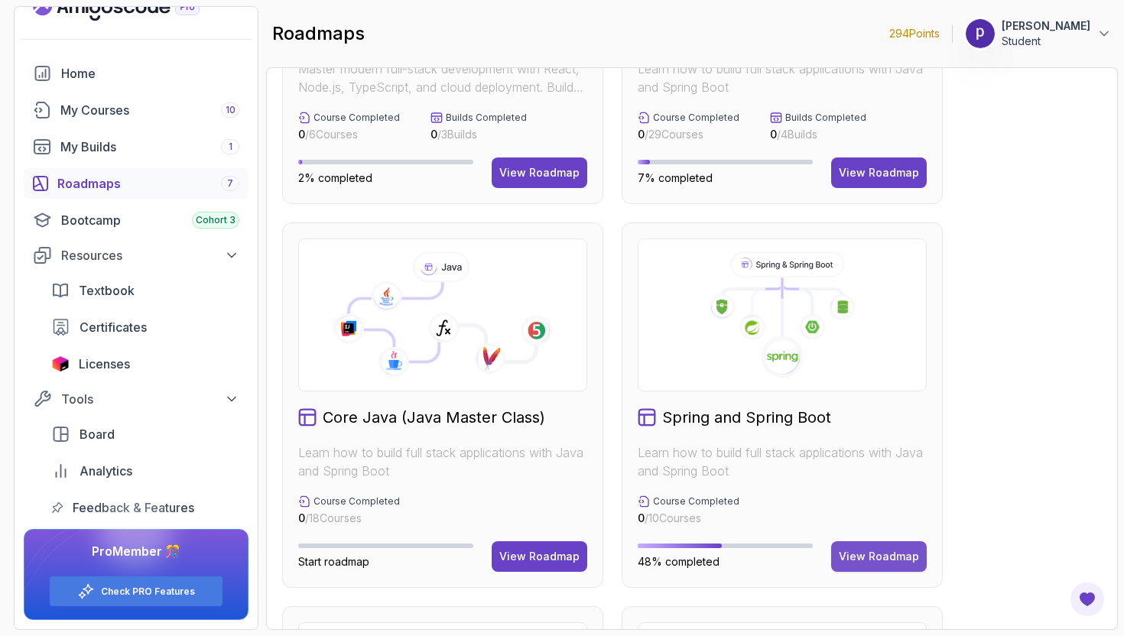
click at [880, 563] on div "View Roadmap" at bounding box center [879, 556] width 80 height 15
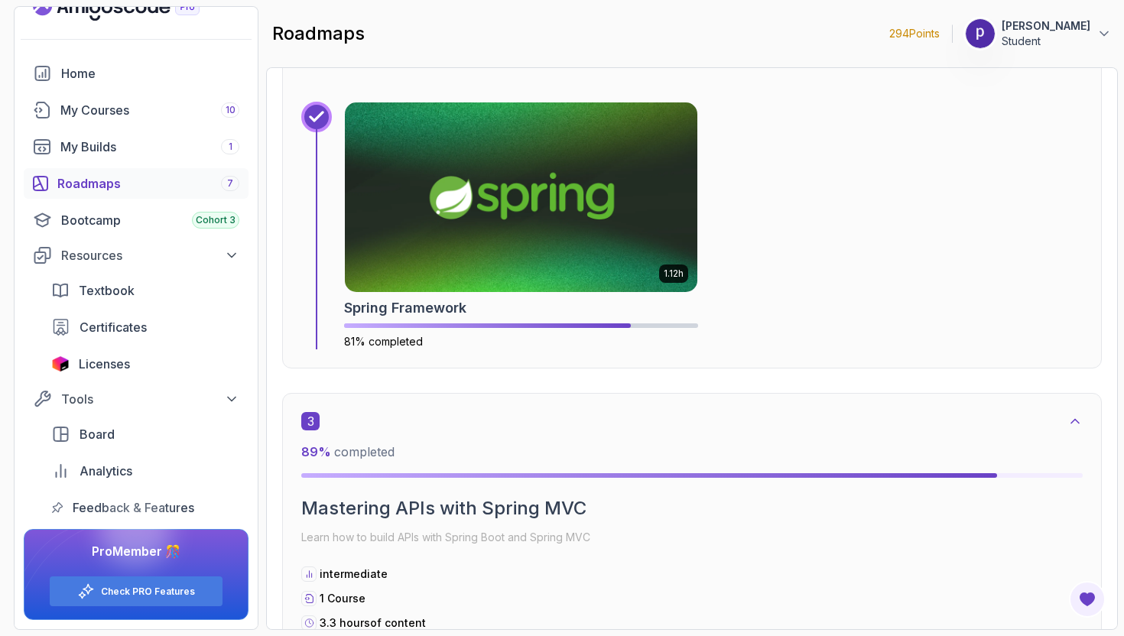
scroll to position [1554, 0]
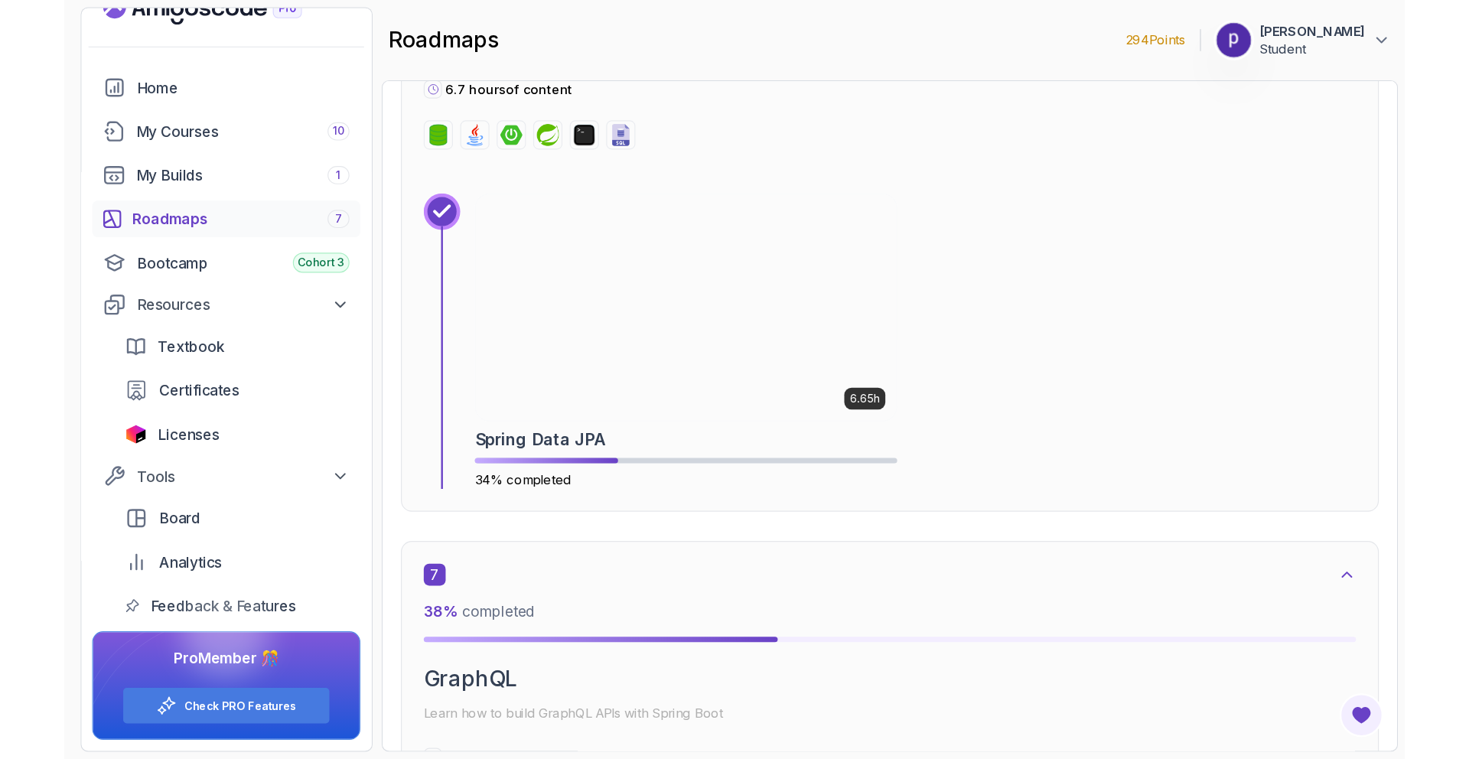
scroll to position [3691, 0]
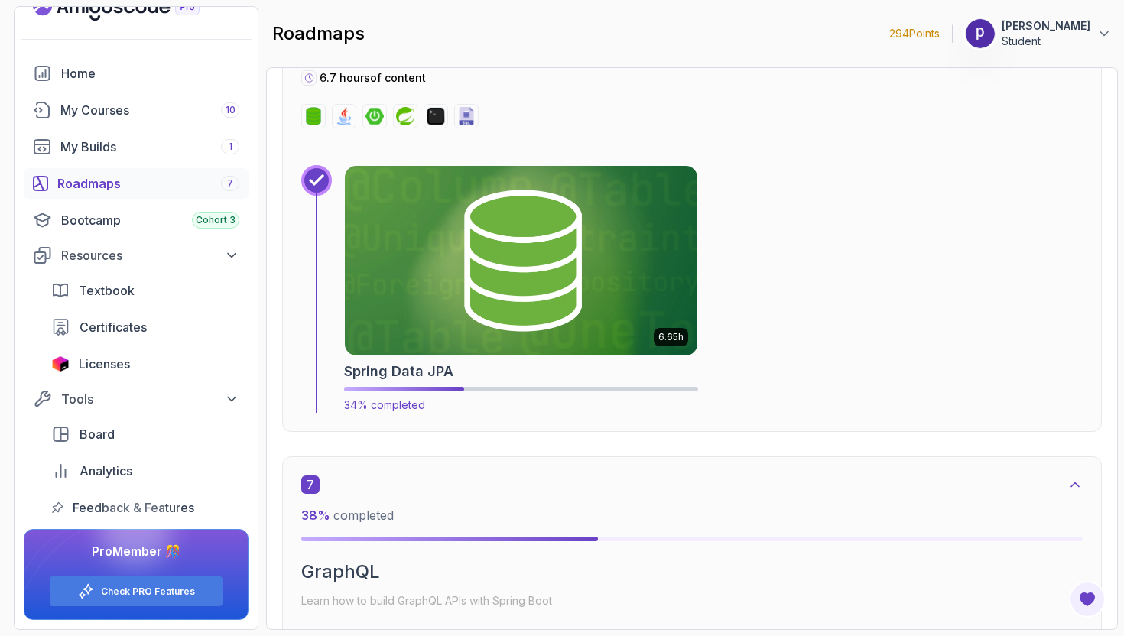
click at [545, 272] on img at bounding box center [521, 260] width 370 height 199
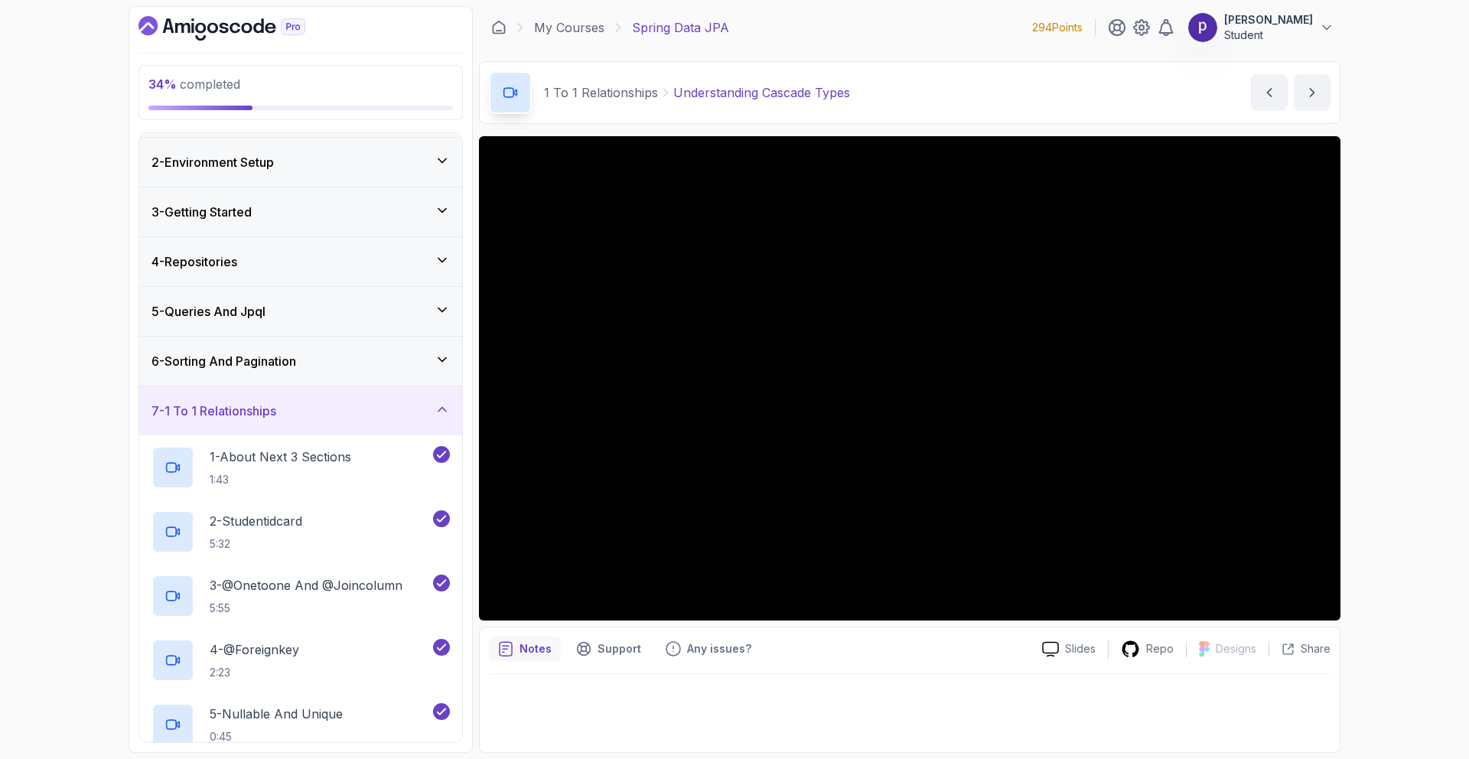
scroll to position [50, 0]
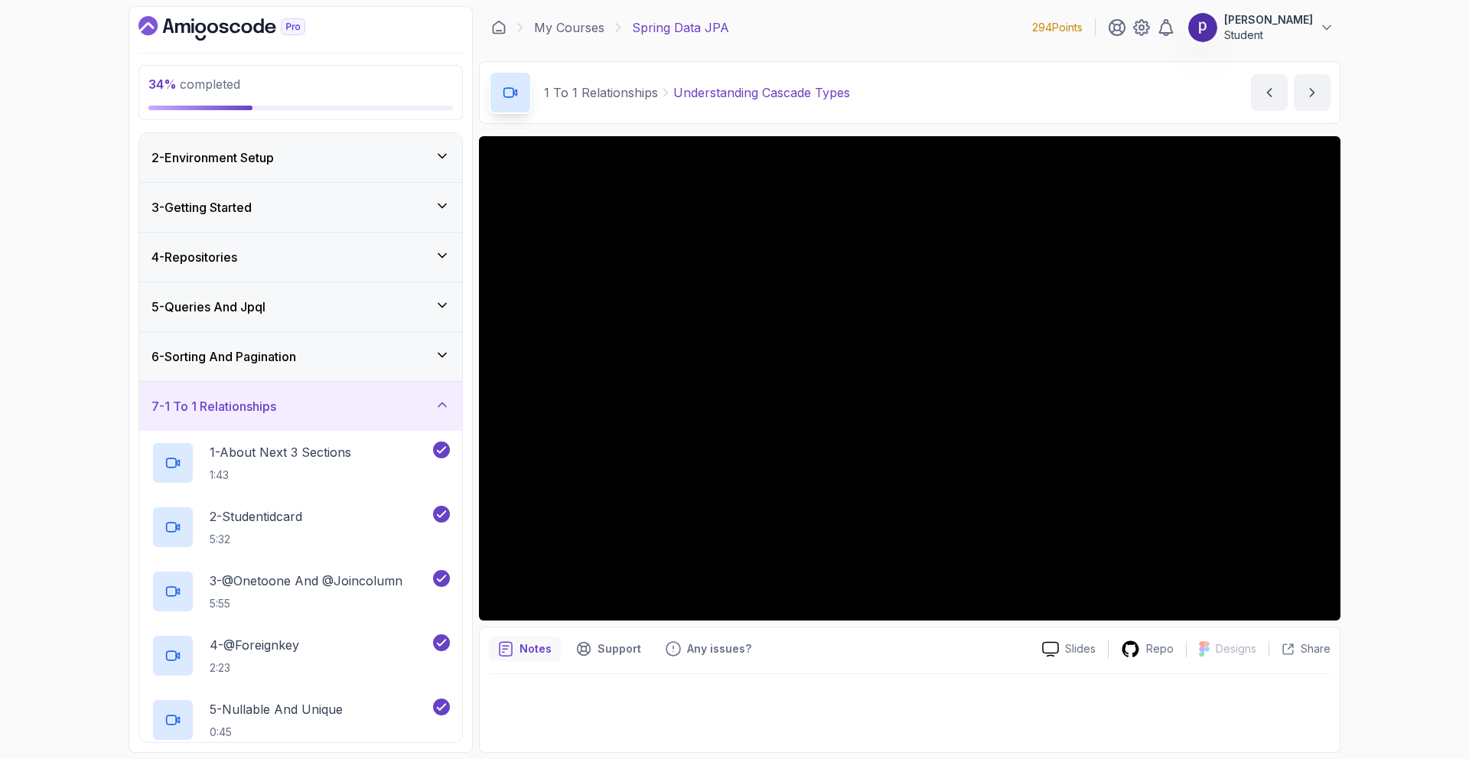
click at [413, 405] on div "7 - 1 To 1 Relationships" at bounding box center [300, 406] width 298 height 18
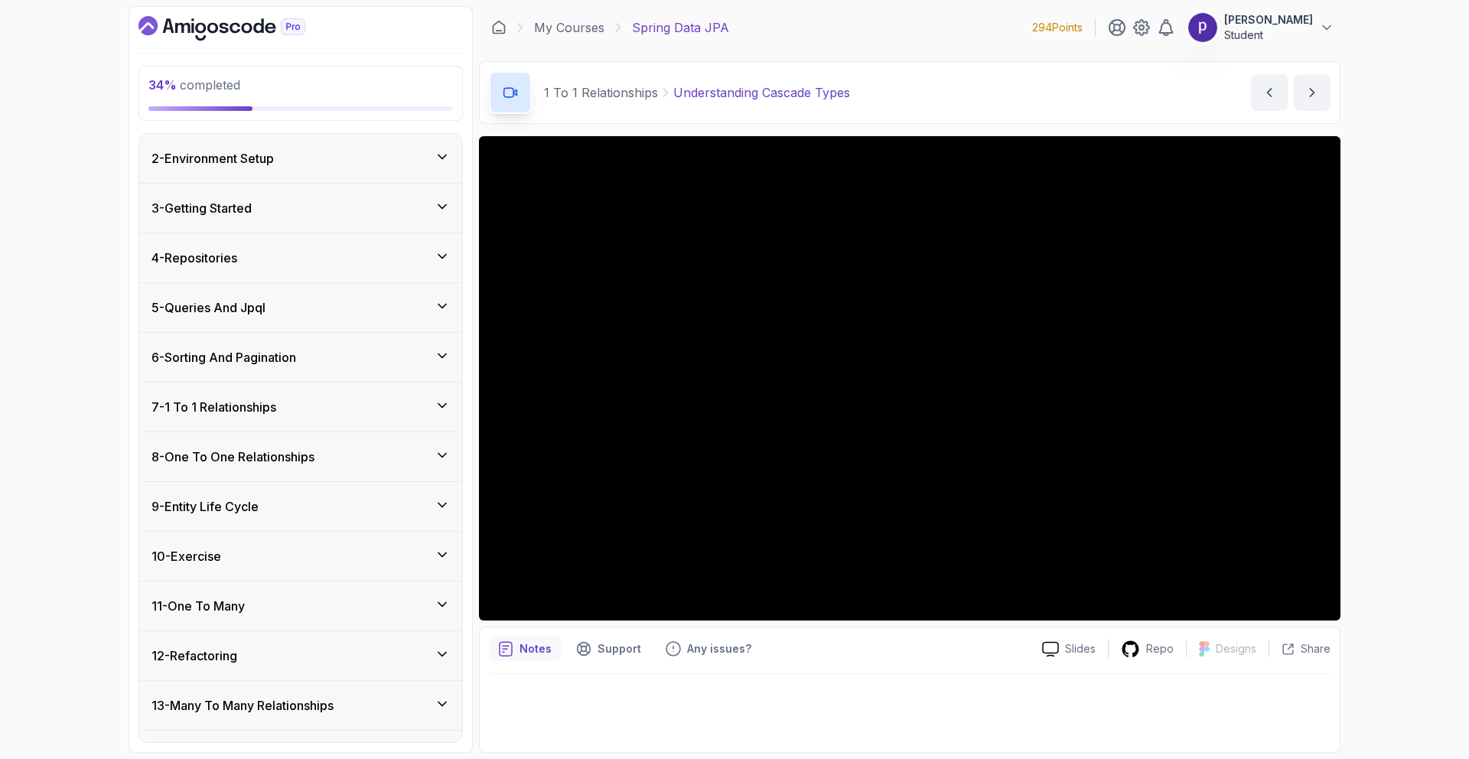
click at [413, 405] on div "7 - 1 To 1 Relationships" at bounding box center [300, 407] width 298 height 18
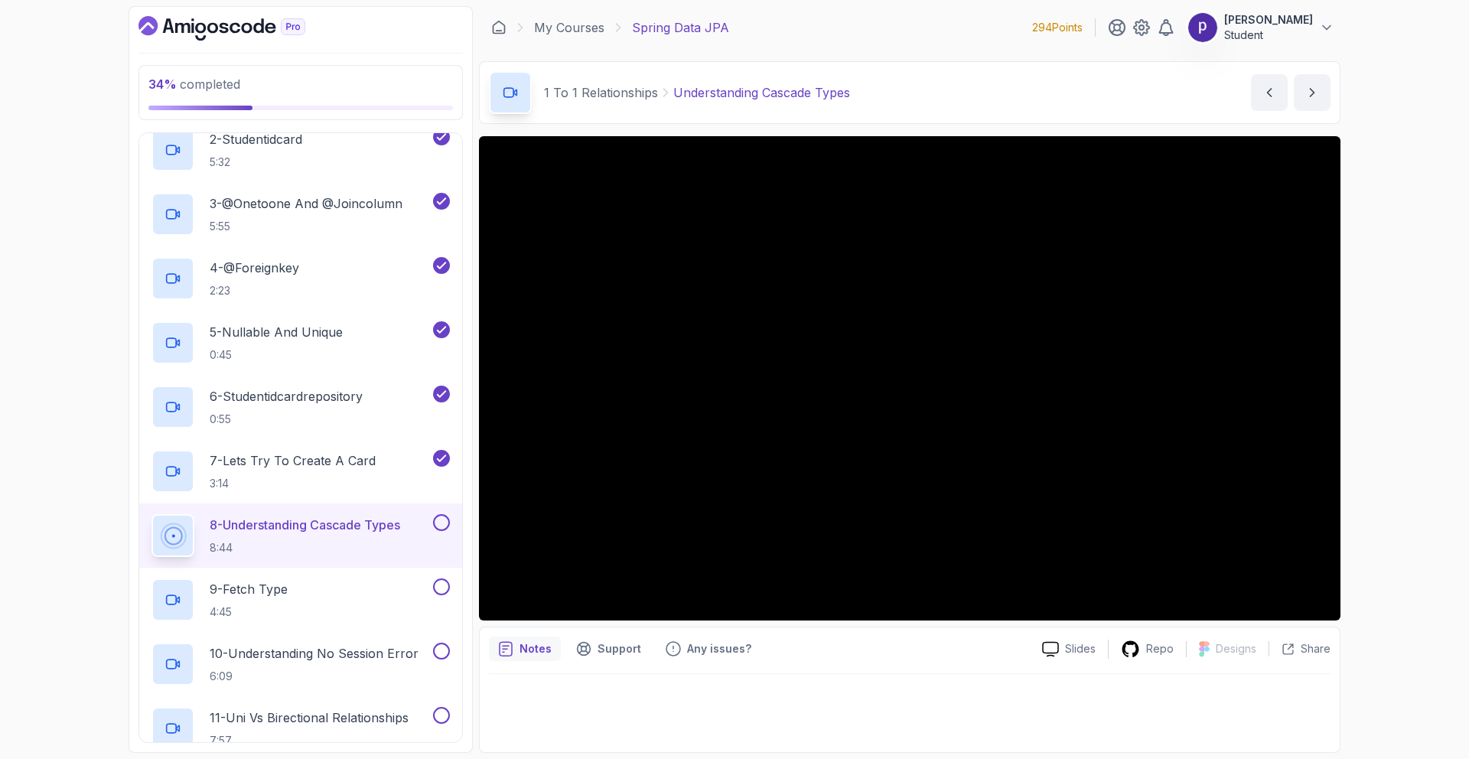
scroll to position [428, 0]
click at [346, 480] on p "3:14" at bounding box center [293, 482] width 166 height 15
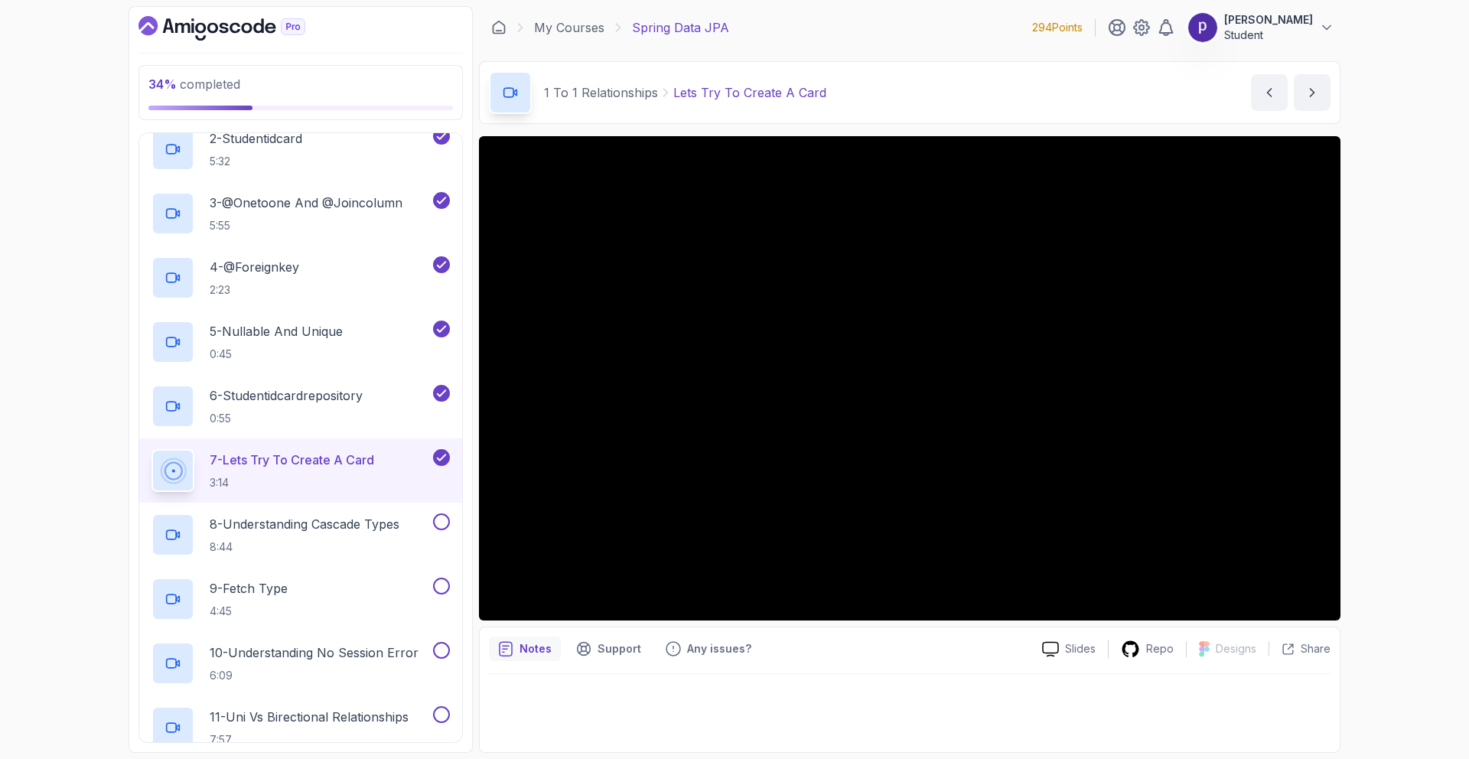
scroll to position [428, 0]
click at [1124, 28] on icon at bounding box center [1326, 27] width 15 height 15
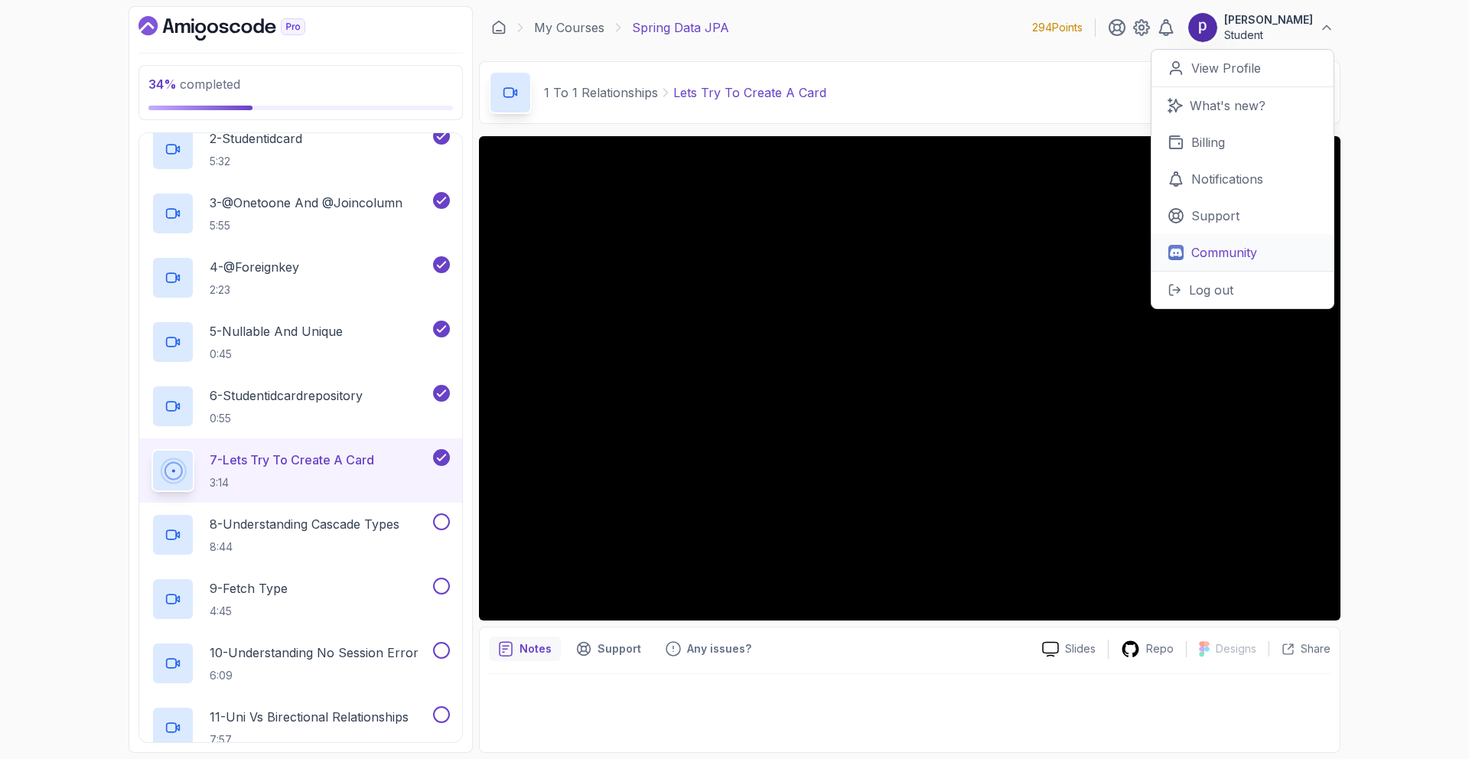
click at [1124, 251] on p "Community" at bounding box center [1224, 252] width 66 height 18
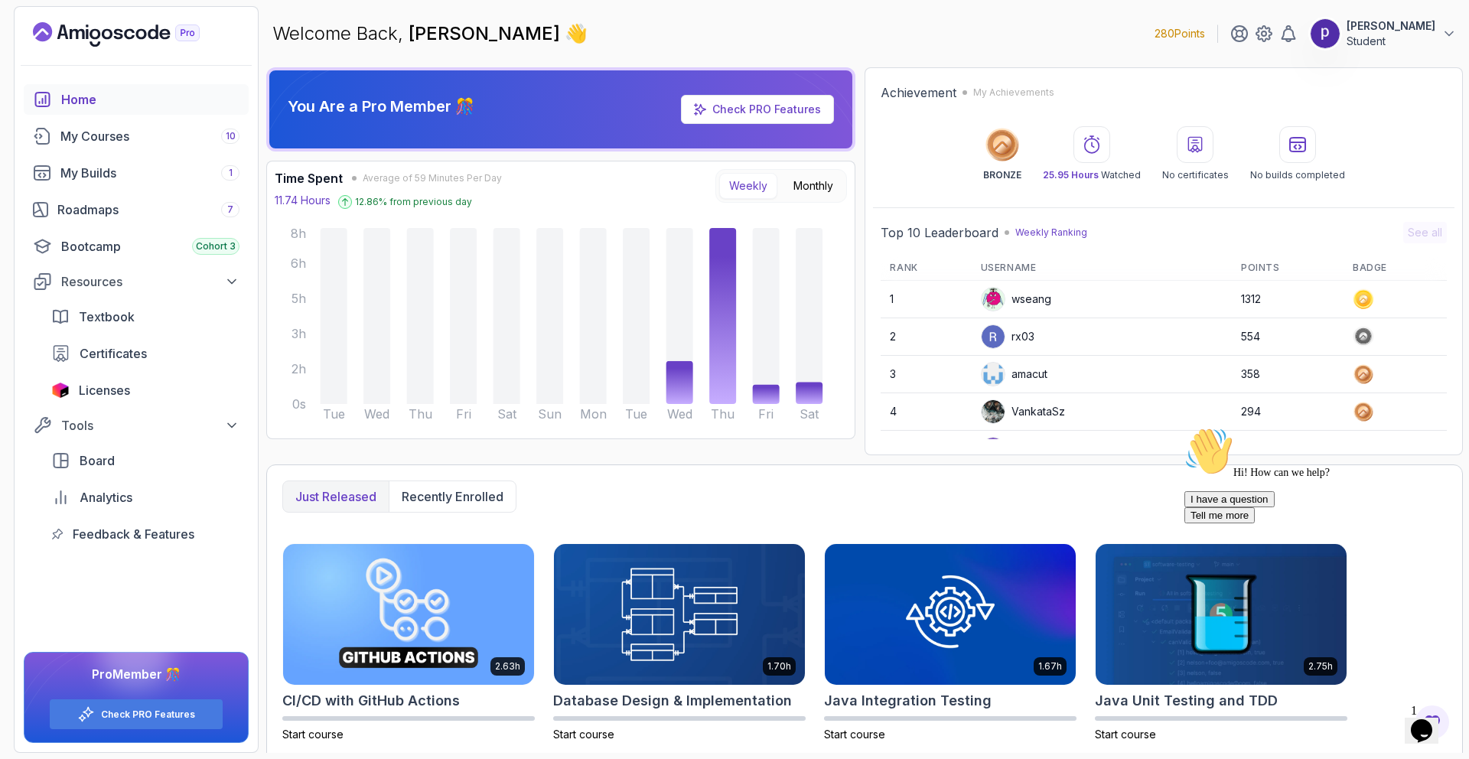
scroll to position [15, 0]
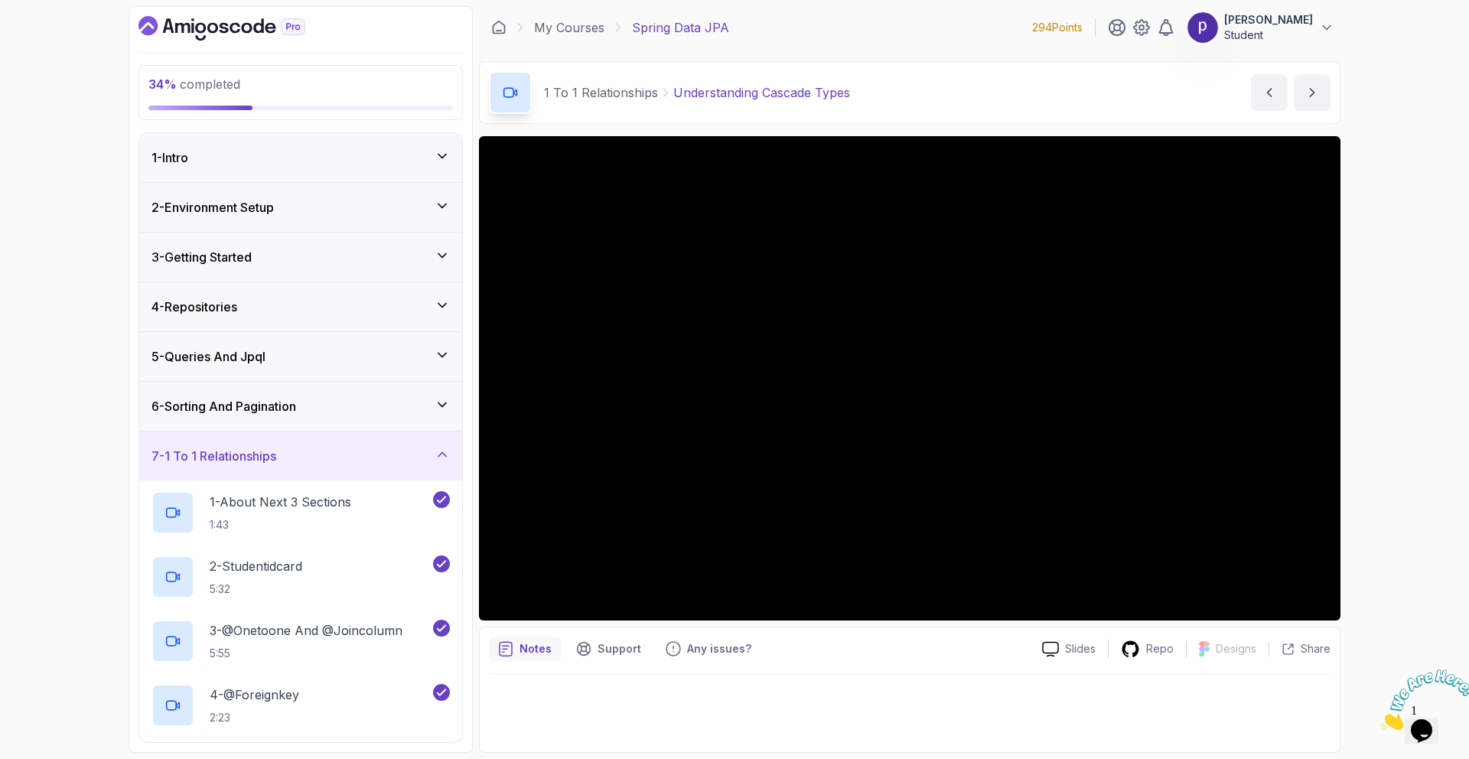
click at [1218, 32] on img at bounding box center [1202, 27] width 31 height 31
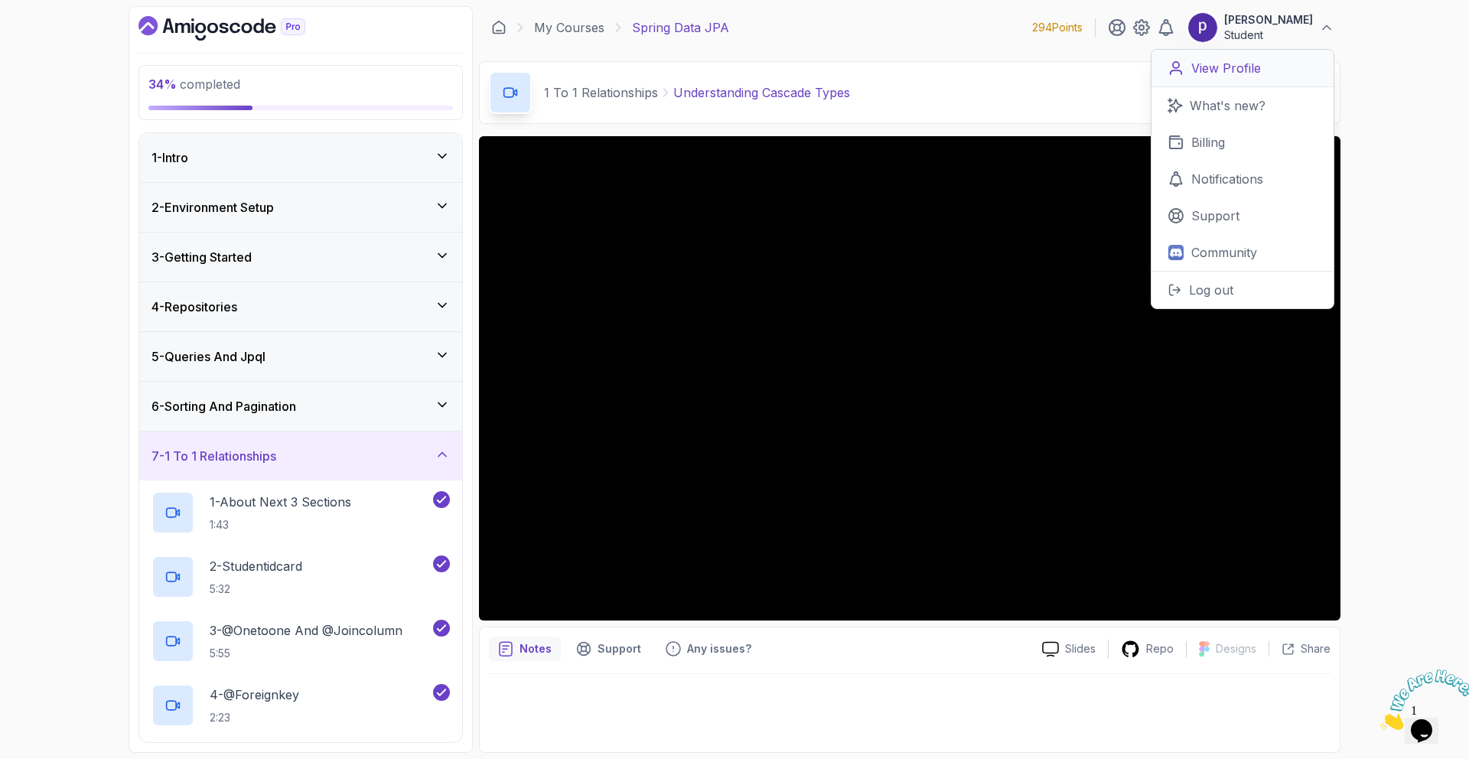
click at [1228, 78] on link "View Profile" at bounding box center [1242, 68] width 182 height 37
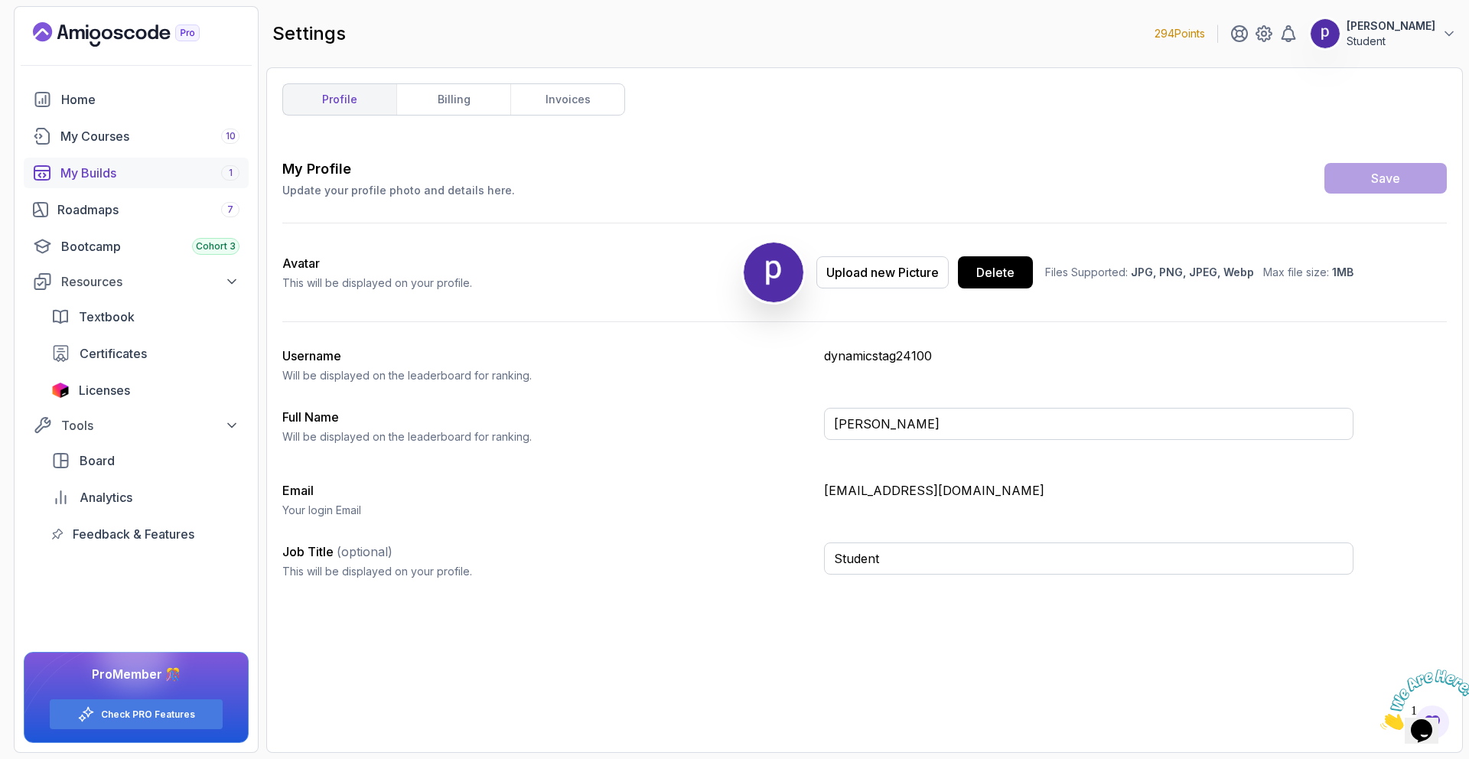
click at [179, 176] on div "My Builds 1" at bounding box center [149, 173] width 179 height 18
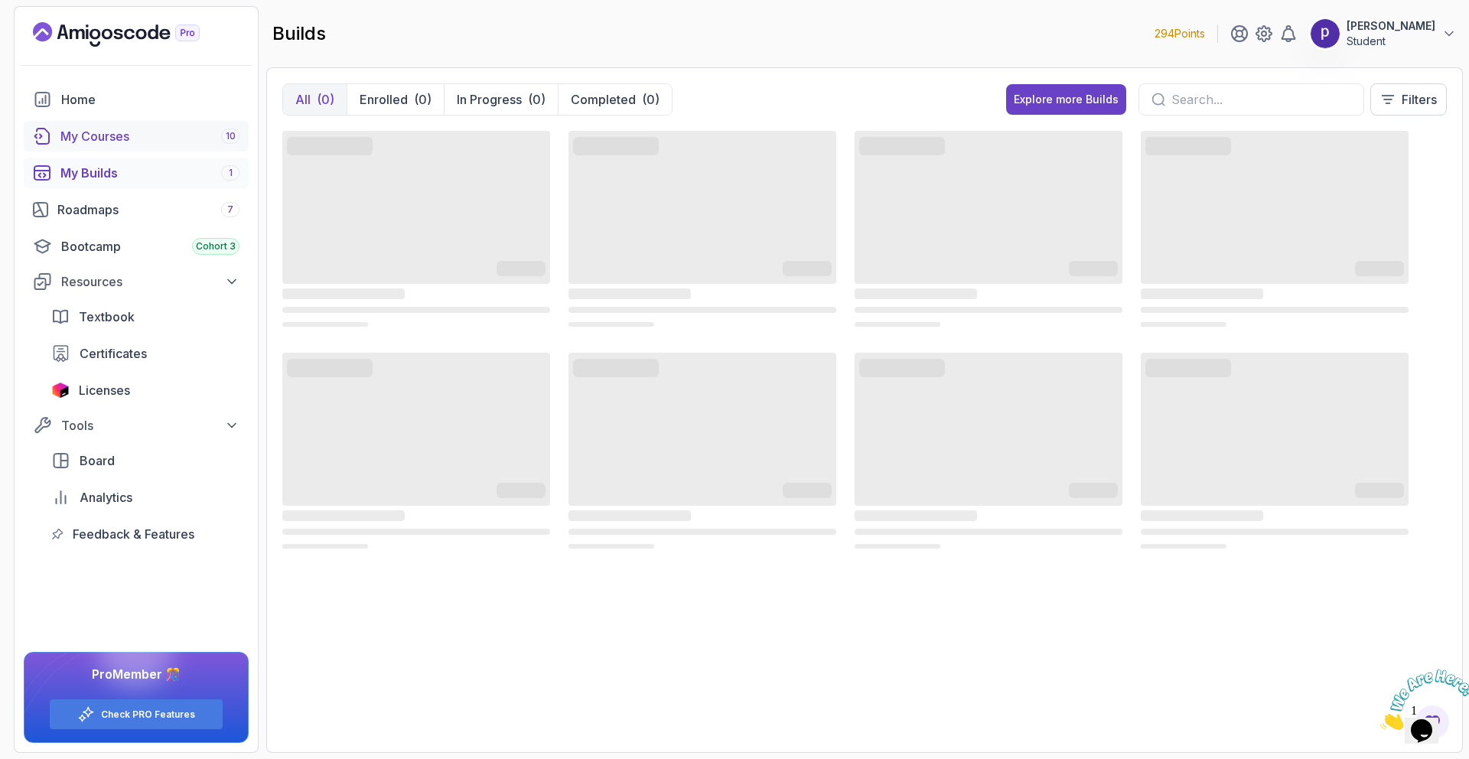
click at [177, 143] on div "My Courses 10" at bounding box center [149, 136] width 179 height 18
click at [159, 352] on div "Certificates" at bounding box center [160, 353] width 160 height 18
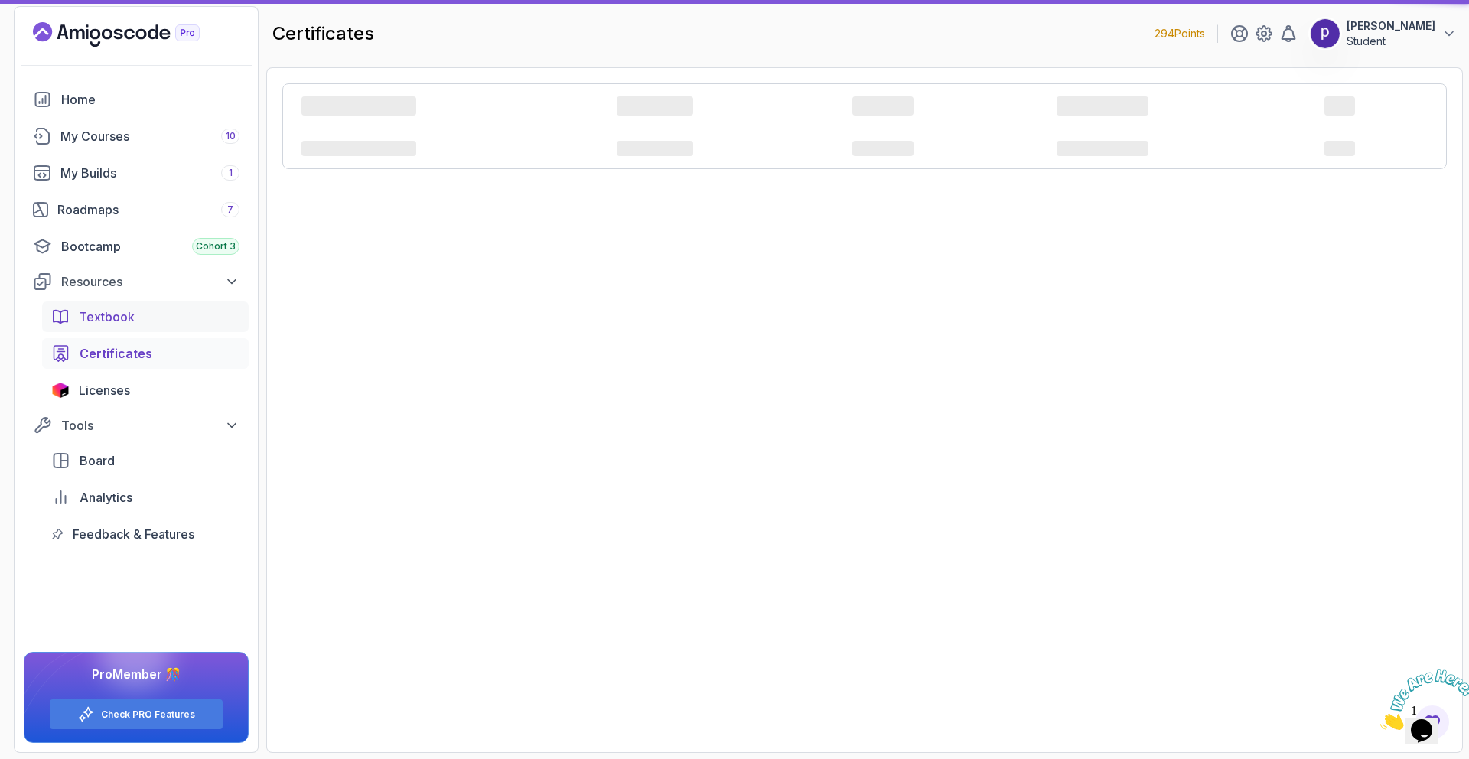
click at [146, 317] on div "Textbook" at bounding box center [159, 316] width 161 height 18
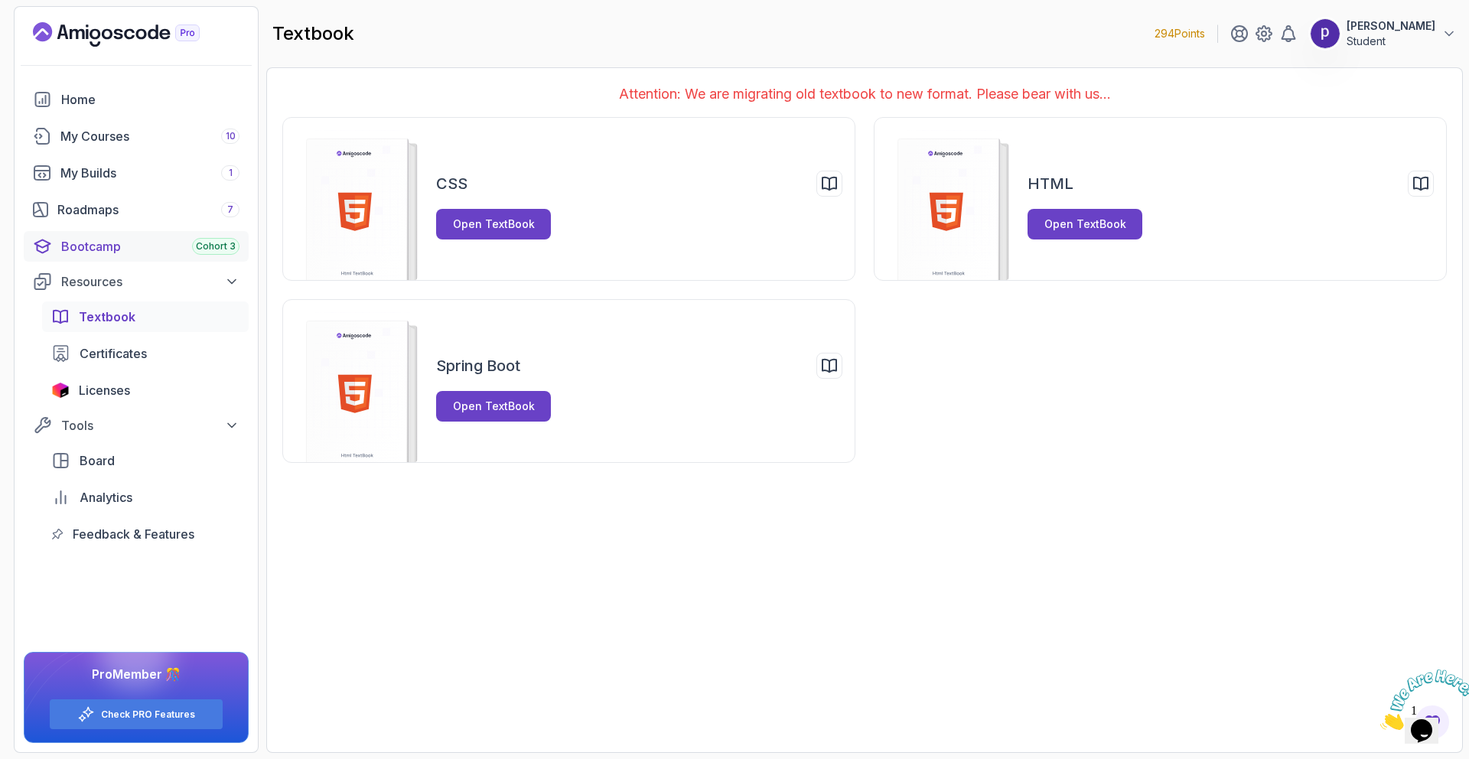
click at [111, 233] on link "Bootcamp Cohort 3" at bounding box center [136, 246] width 225 height 31
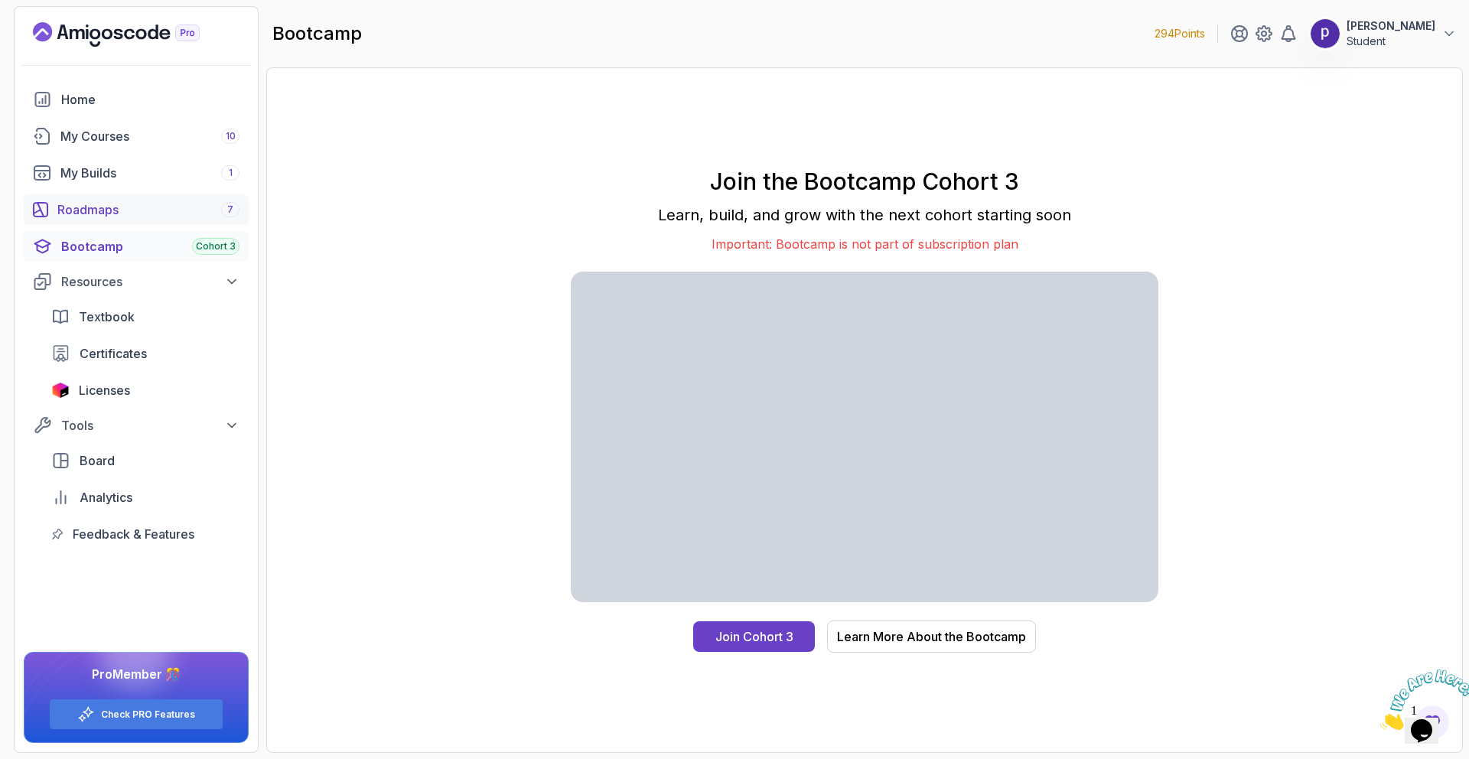
click at [122, 204] on div "Roadmaps 7" at bounding box center [148, 209] width 182 height 18
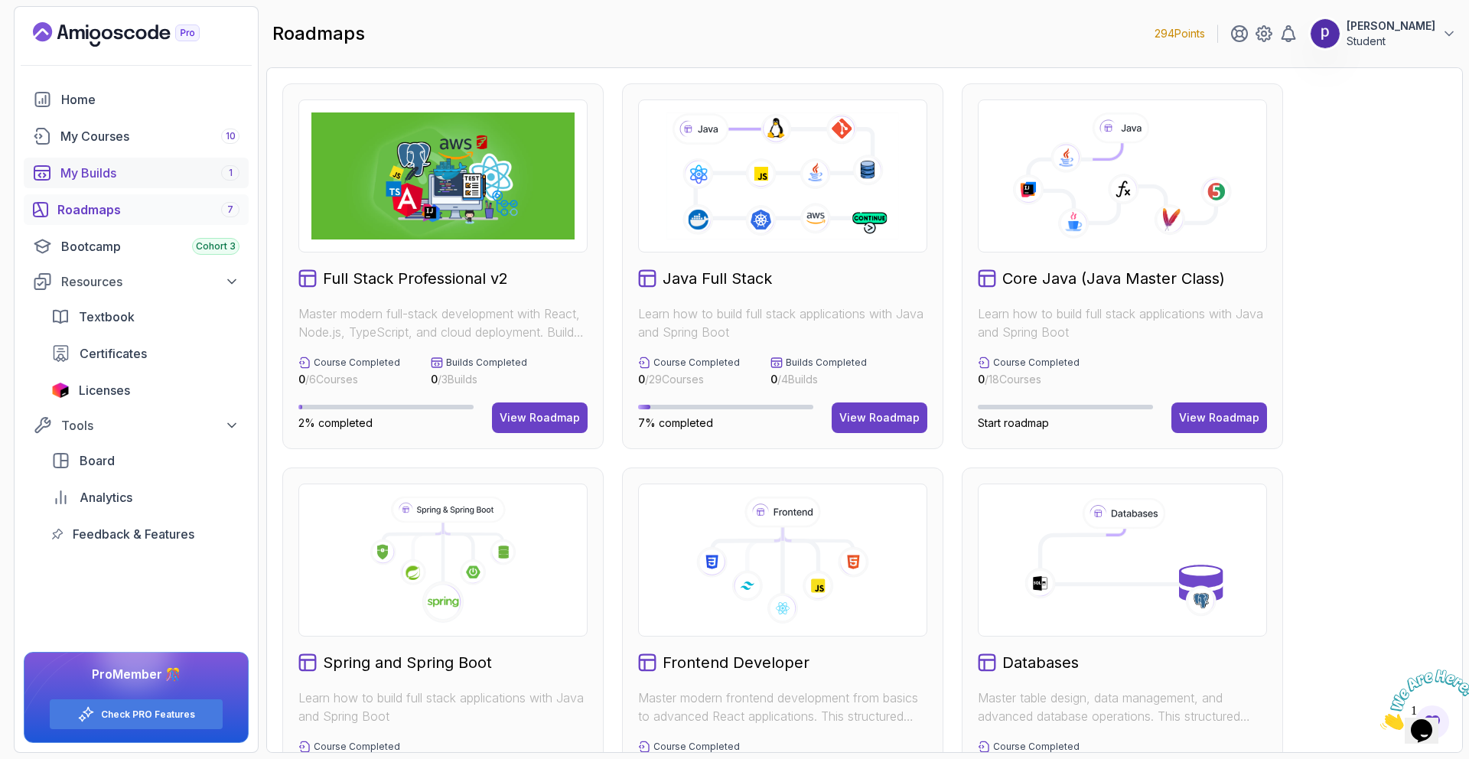
click at [132, 171] on div "My Builds 1" at bounding box center [149, 173] width 179 height 18
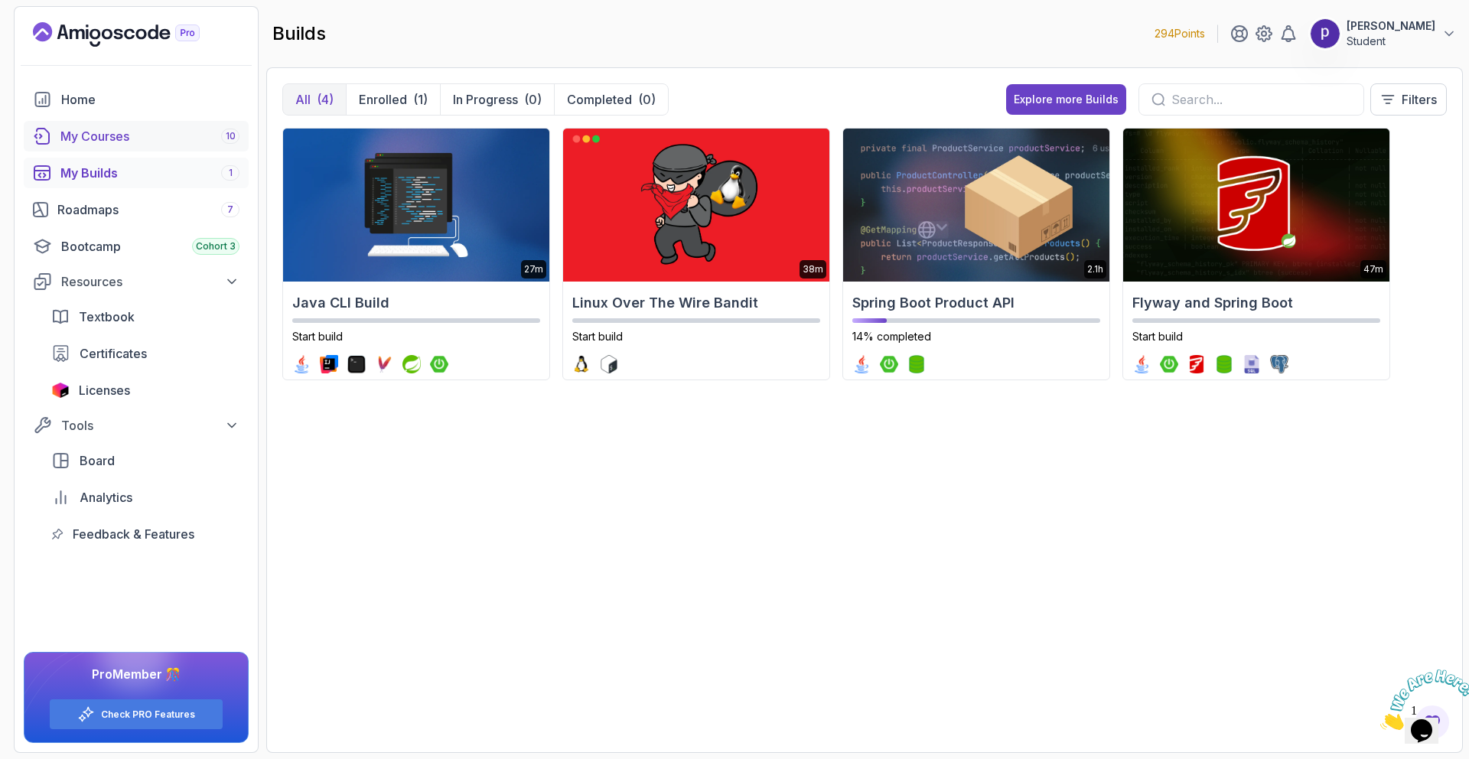
click at [148, 135] on div "My Courses 10" at bounding box center [149, 136] width 179 height 18
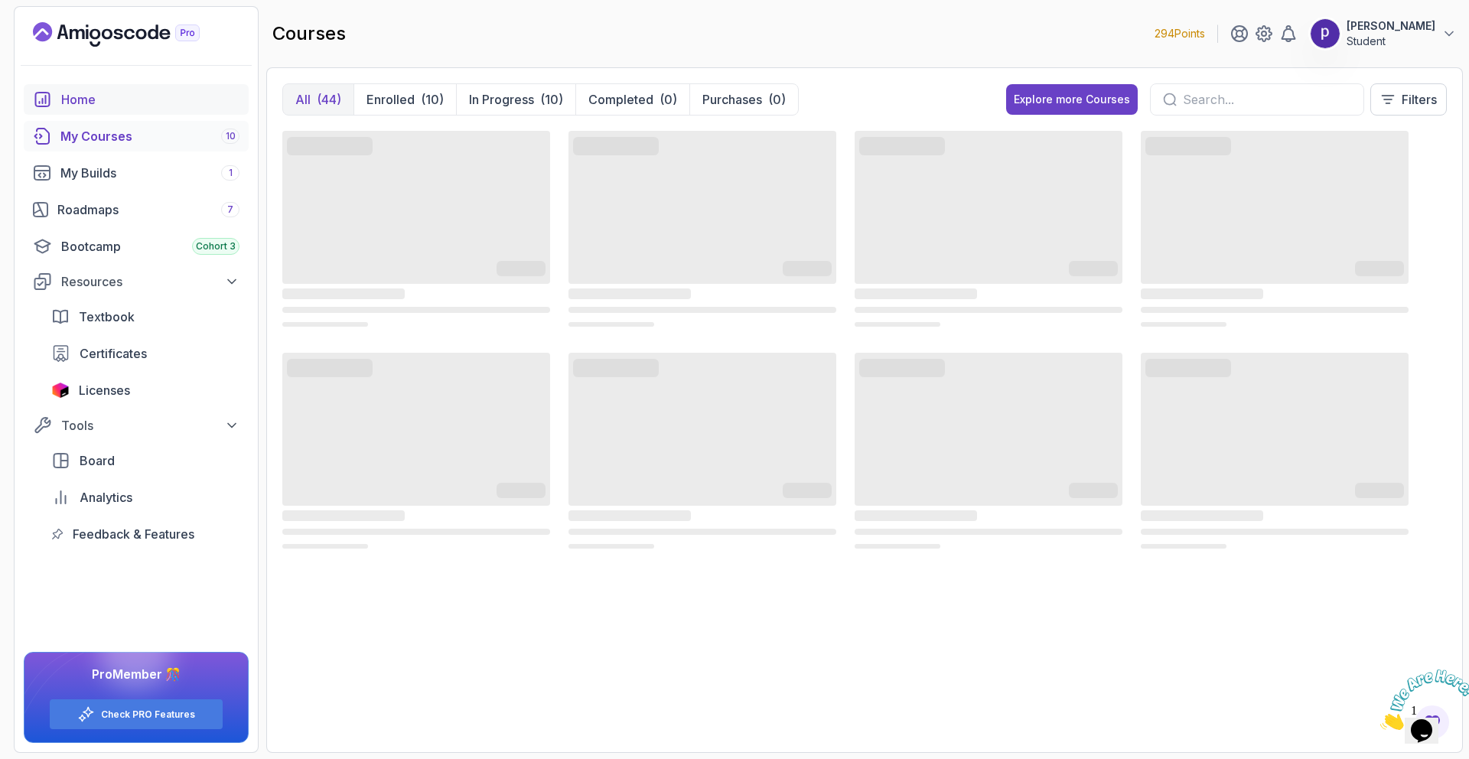
click at [129, 99] on div "Home" at bounding box center [150, 99] width 178 height 18
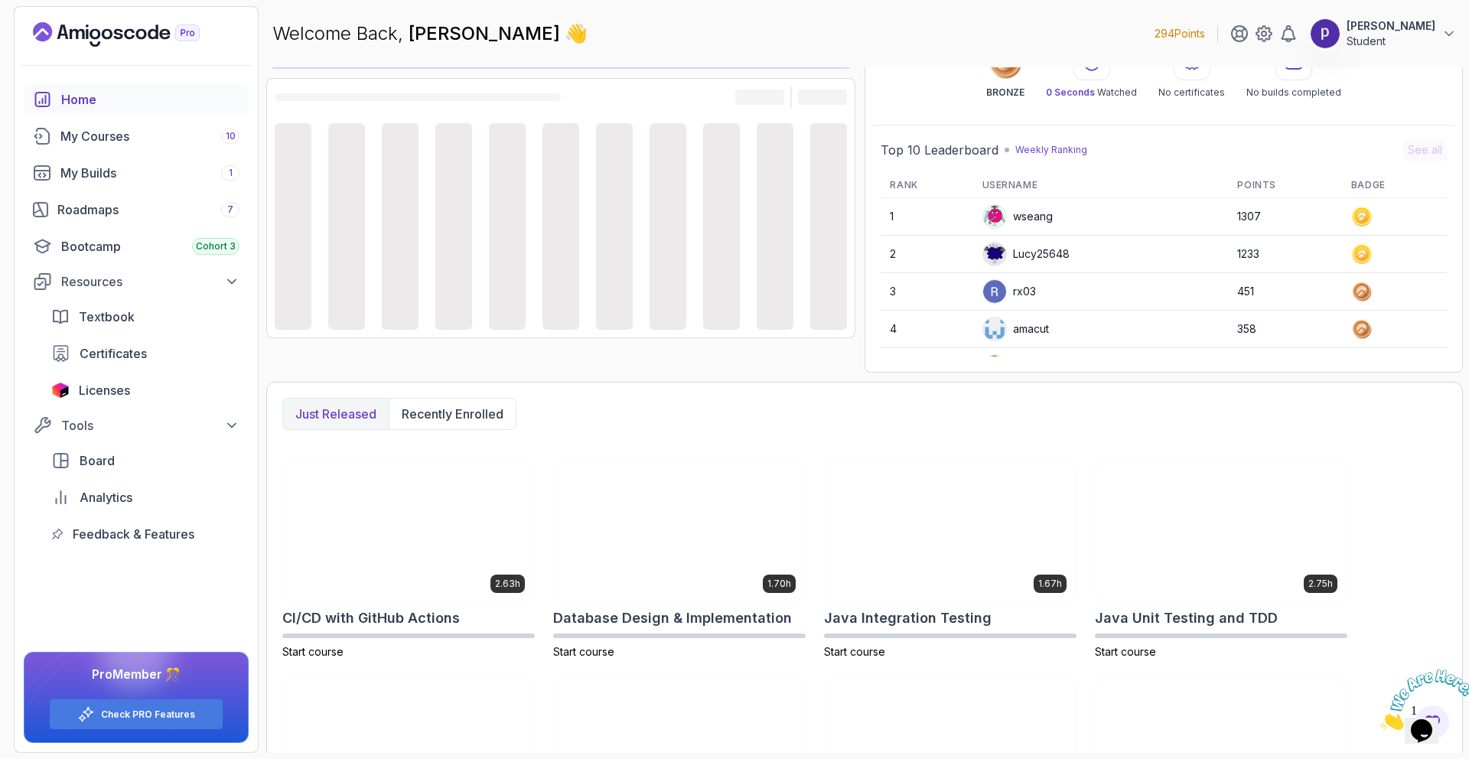
scroll to position [111, 0]
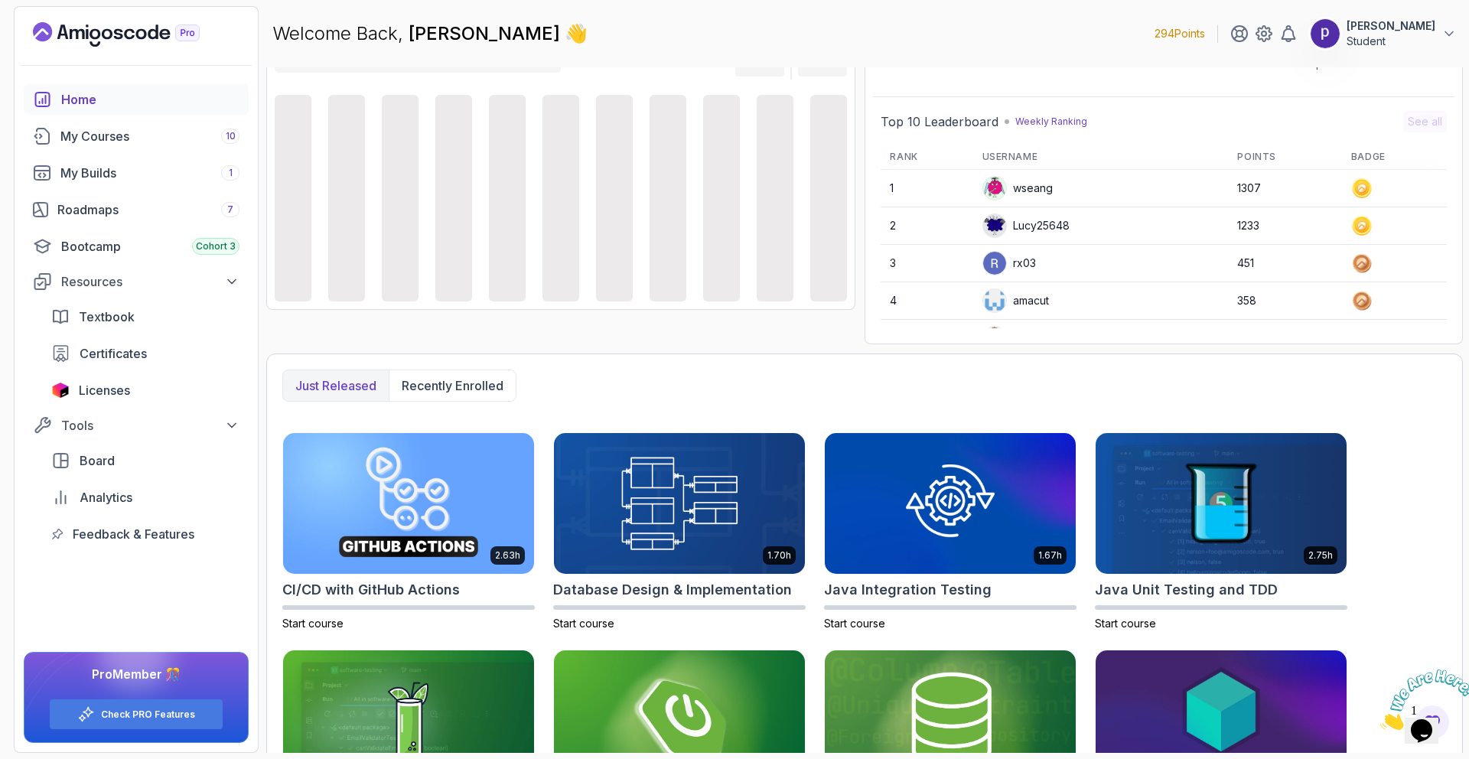
click at [1407, 40] on p "Student" at bounding box center [1390, 41] width 89 height 15
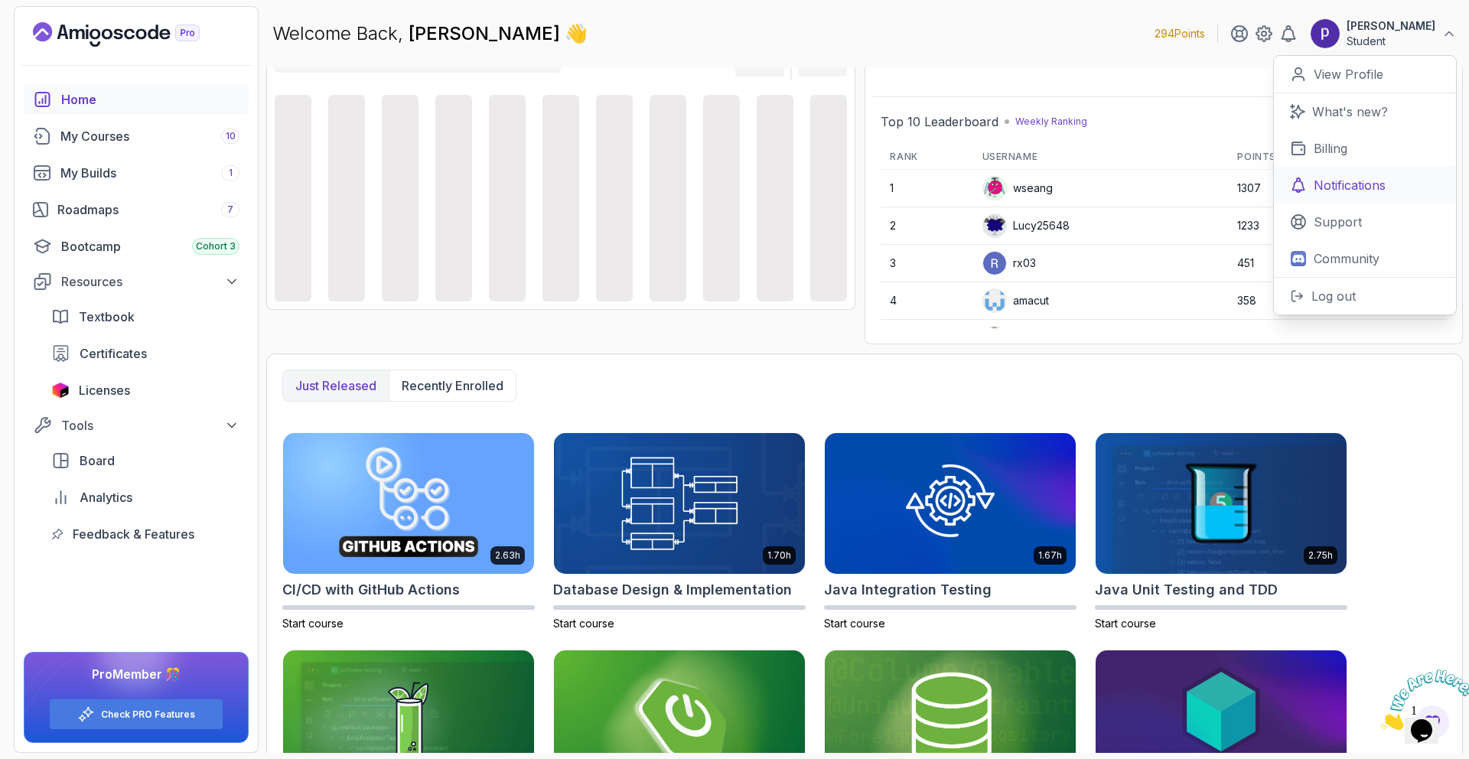
click at [1339, 202] on link "Notifications" at bounding box center [1365, 185] width 182 height 37
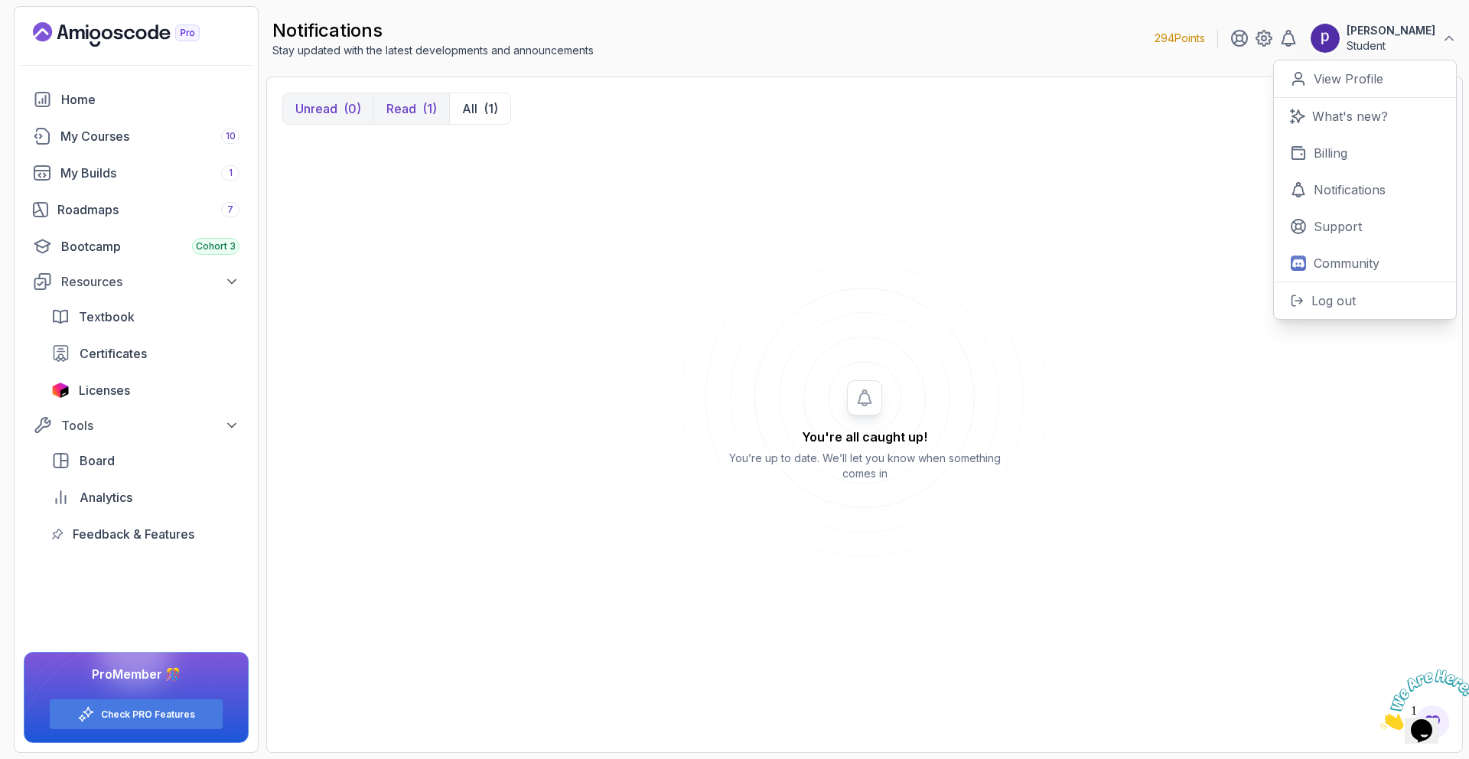
click at [417, 103] on button "Read (1)" at bounding box center [411, 108] width 76 height 31
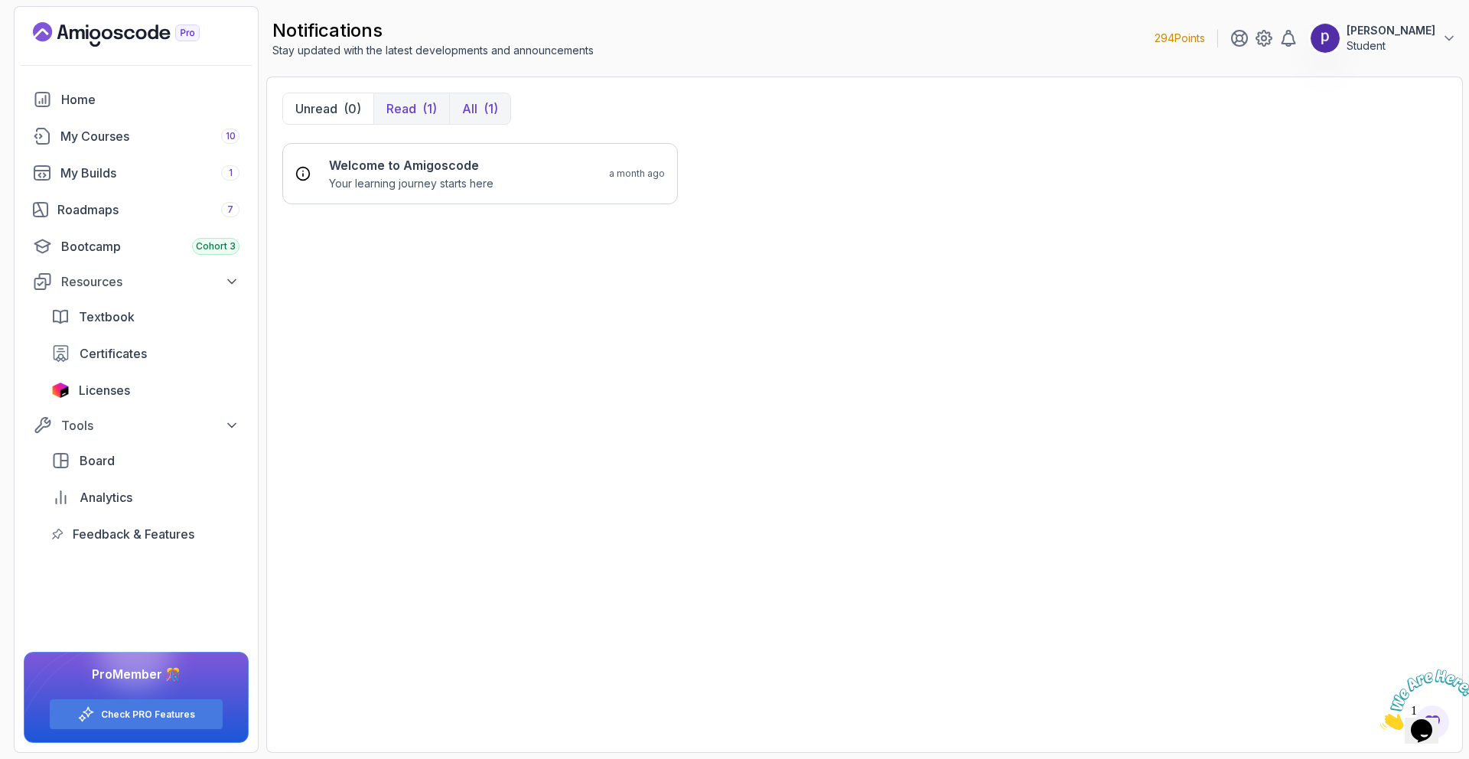
click at [480, 96] on button "All (1)" at bounding box center [479, 108] width 61 height 31
click at [1425, 34] on p "[PERSON_NAME]" at bounding box center [1390, 30] width 89 height 15
click at [1347, 264] on p "Community" at bounding box center [1346, 263] width 66 height 18
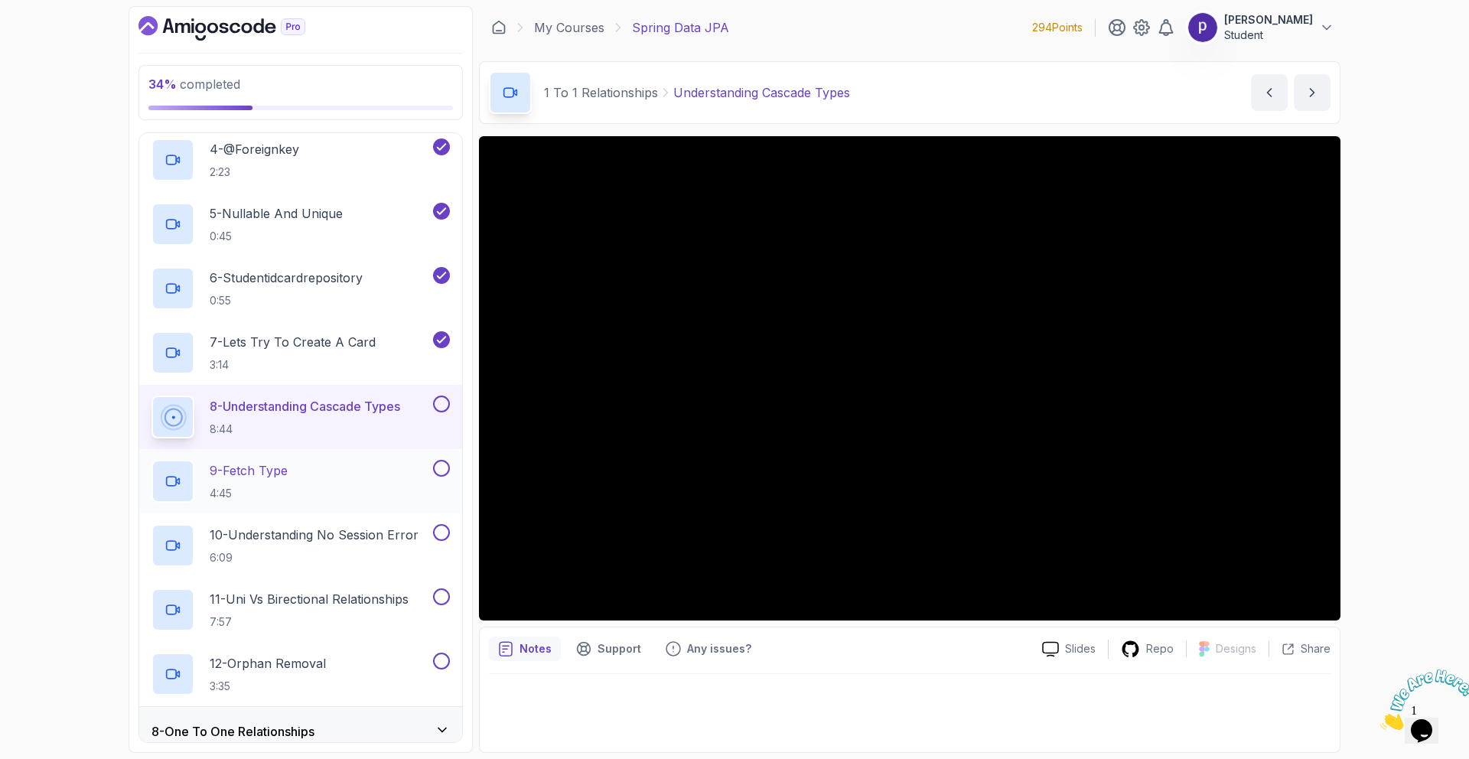
scroll to position [539, 0]
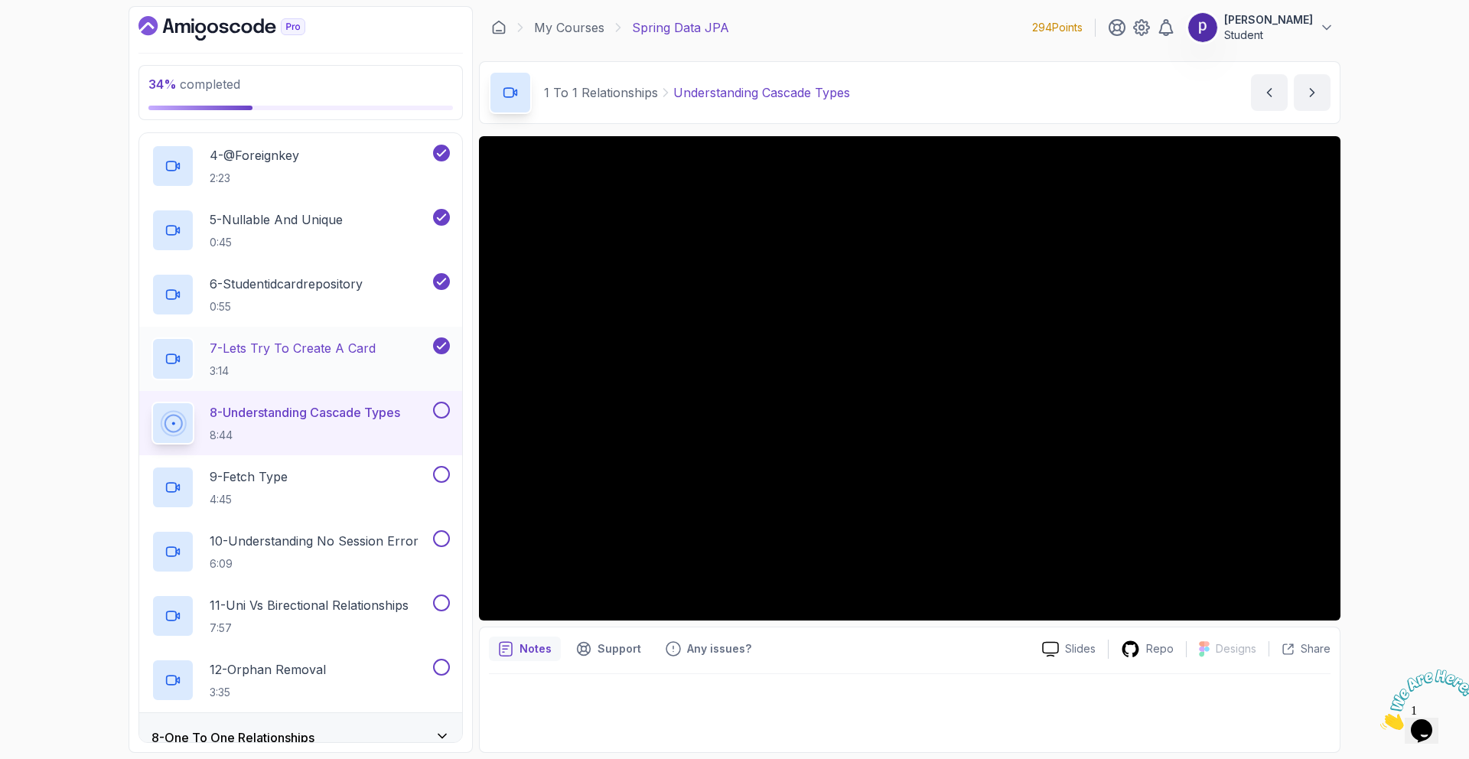
click at [333, 350] on p "7 - Lets Try To Create A Card" at bounding box center [293, 348] width 166 height 18
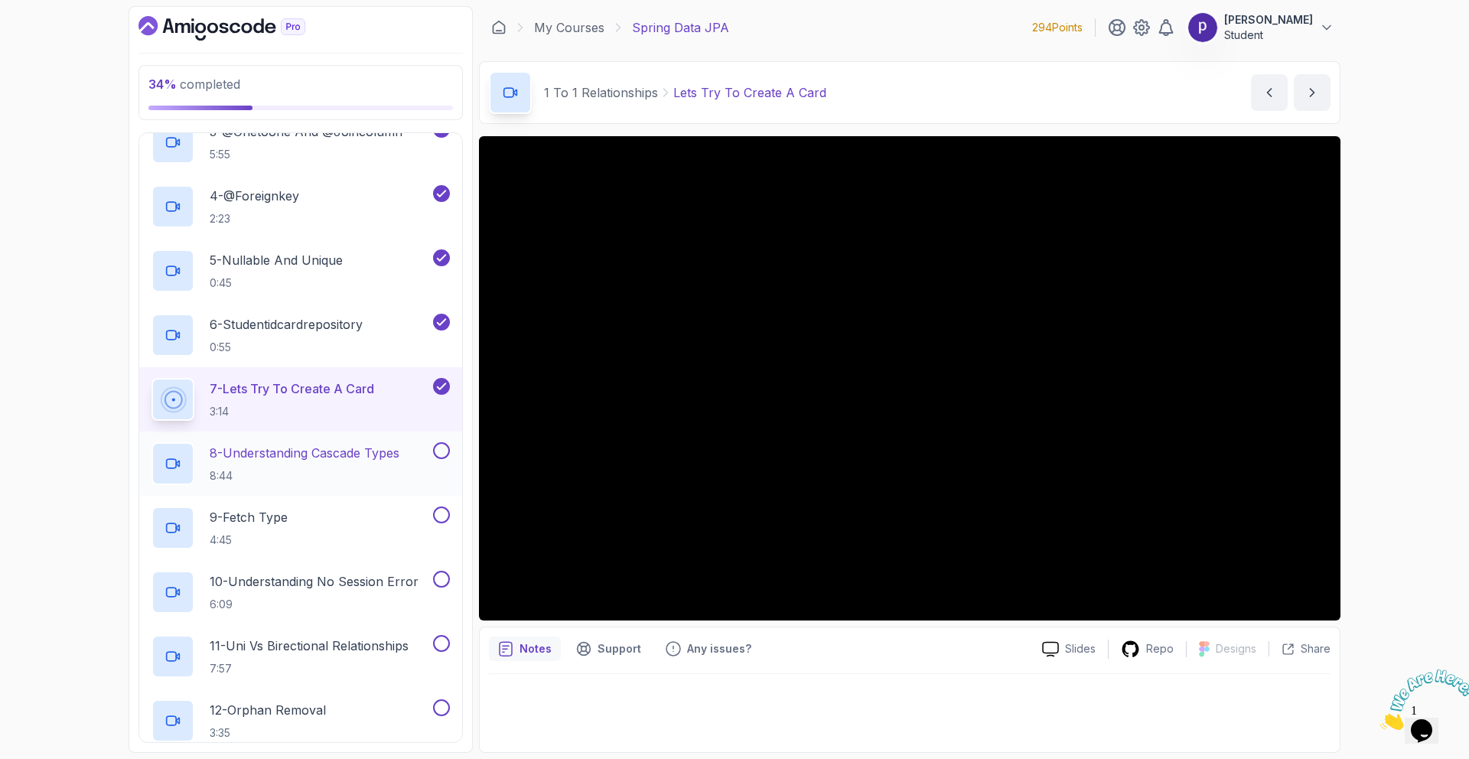
scroll to position [503, 0]
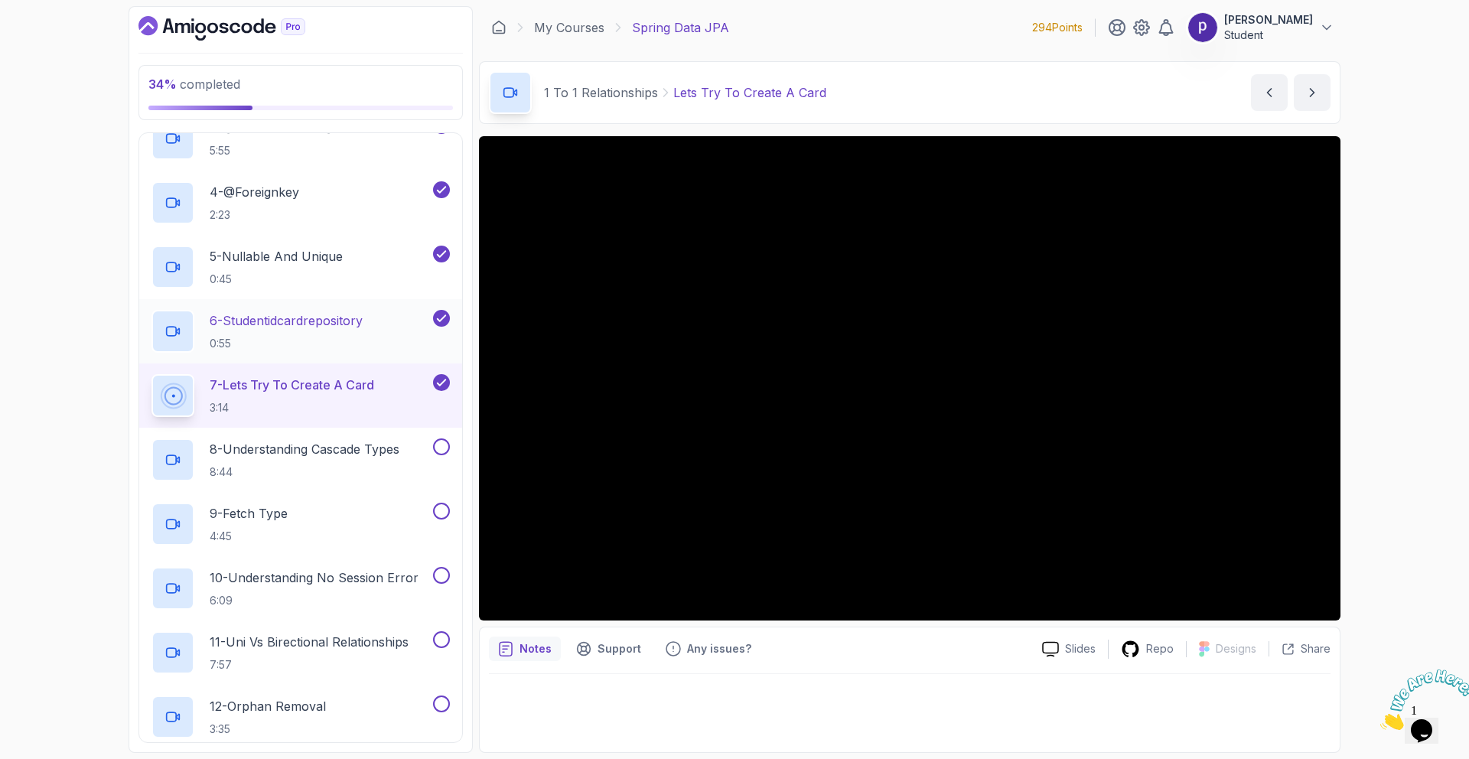
click at [333, 314] on p "6 - Studentidcardrepository" at bounding box center [286, 320] width 153 height 18
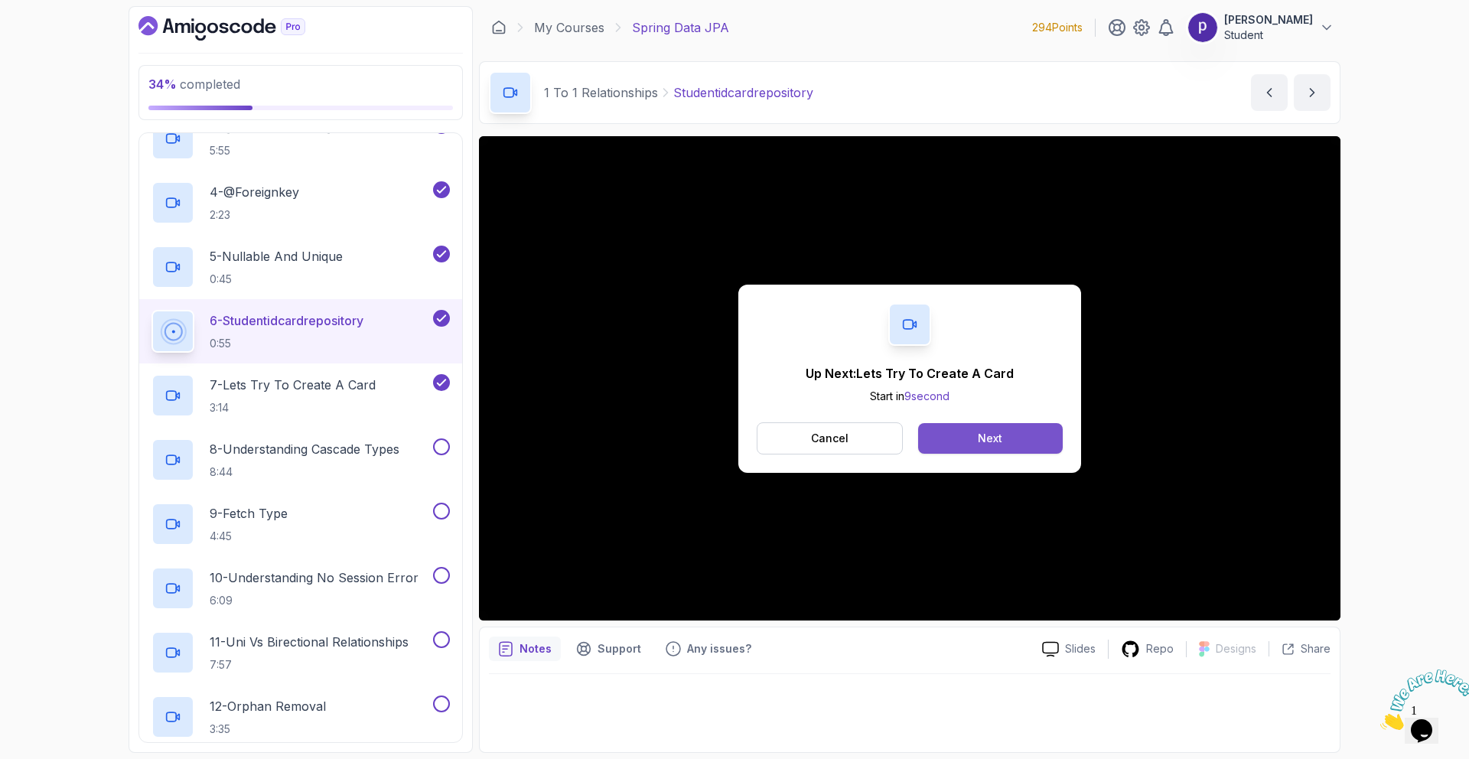
click at [1009, 443] on button "Next" at bounding box center [990, 438] width 145 height 31
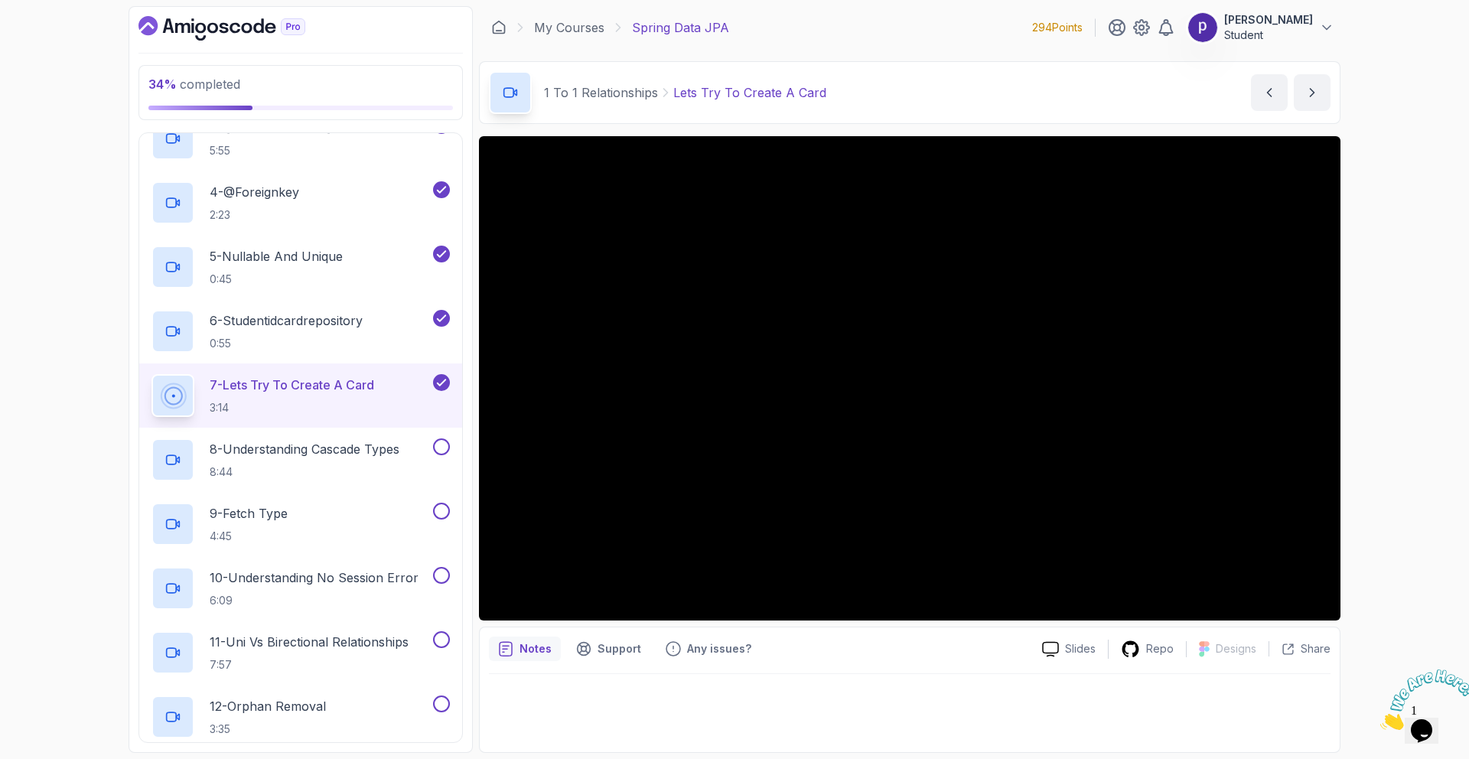
click at [1361, 418] on div "34 % completed 1 - Intro 2 - Environment Setup 3 - Getting Started 4 - Reposito…" at bounding box center [734, 379] width 1469 height 759
drag, startPoint x: 468, startPoint y: 444, endPoint x: 444, endPoint y: 444, distance: 23.7
click at [444, 444] on div "34 % completed 1 - Intro 2 - Environment Setup 3 - Getting Started 4 - Reposito…" at bounding box center [300, 379] width 344 height 747
click at [1376, 464] on div "34 % completed 1 - Intro 2 - Environment Setup 3 - Getting Started 4 - Reposito…" at bounding box center [734, 379] width 1469 height 759
click at [1358, 367] on div "34 % completed 1 - Intro 2 - Environment Setup 3 - Getting Started 4 - Reposito…" at bounding box center [734, 379] width 1469 height 759
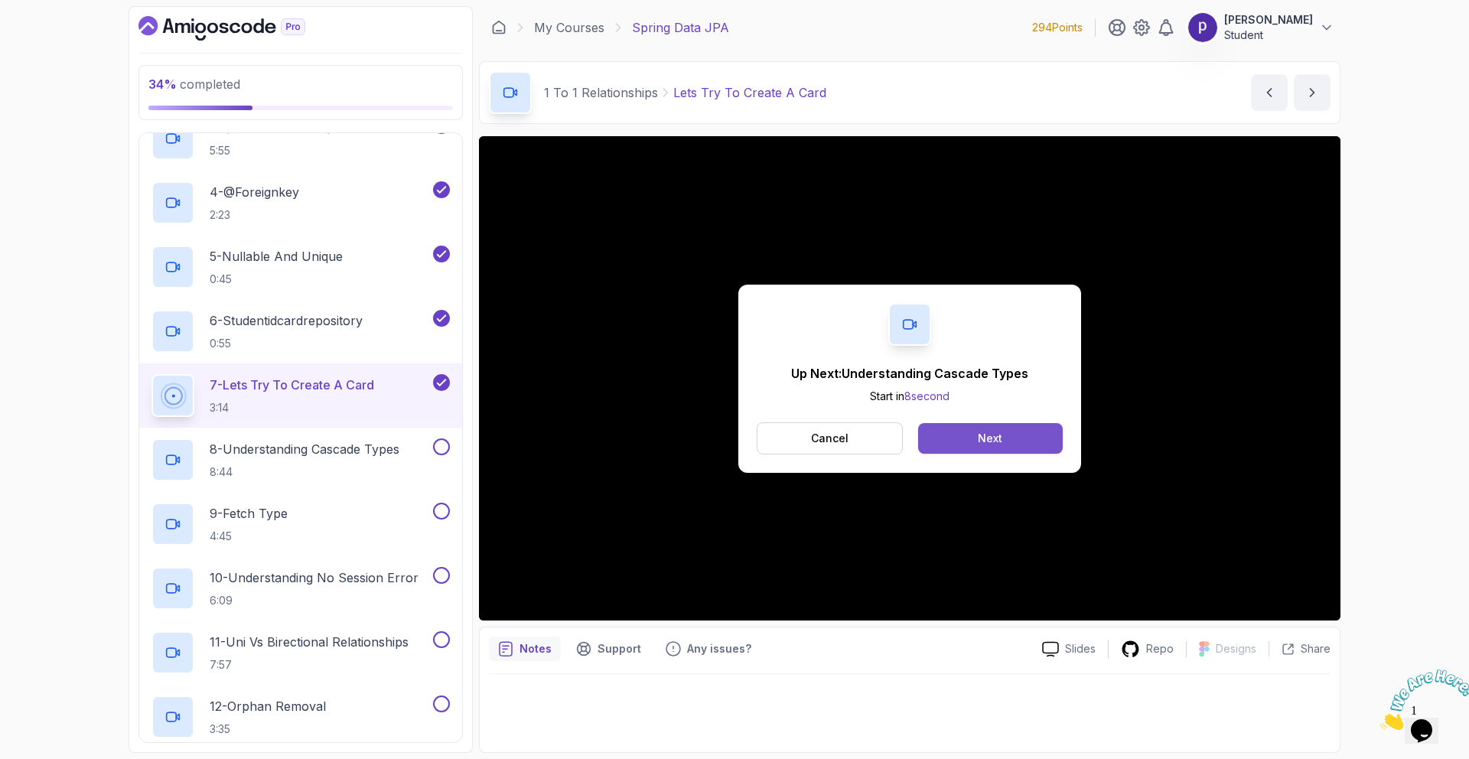
click at [1009, 434] on button "Next" at bounding box center [990, 438] width 145 height 31
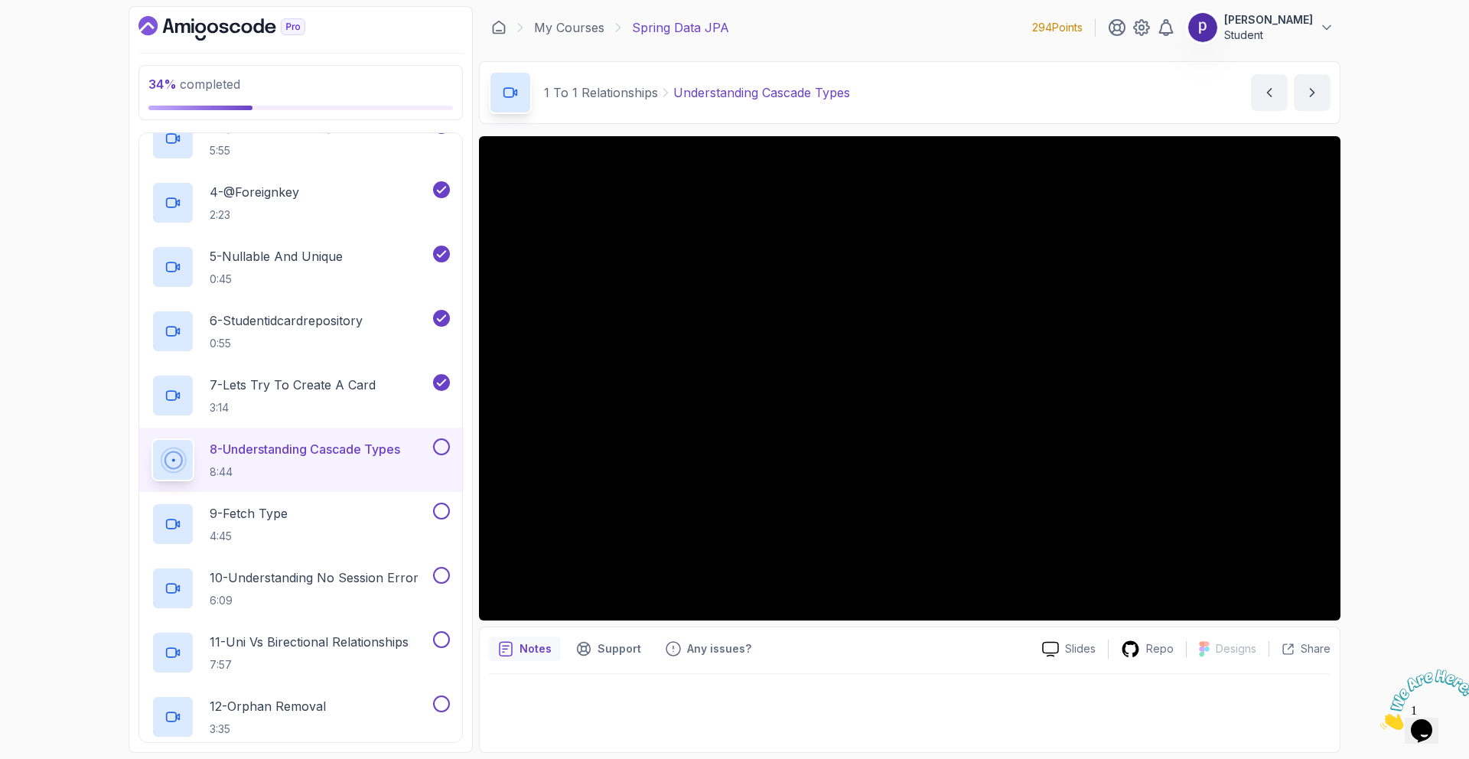
click at [976, 652] on div "Notes Support Any issues?" at bounding box center [759, 648] width 541 height 24
click at [1370, 524] on div "34 % completed 1 - Intro 2 - Environment Setup 3 - Getting Started 4 - Reposito…" at bounding box center [734, 379] width 1469 height 759
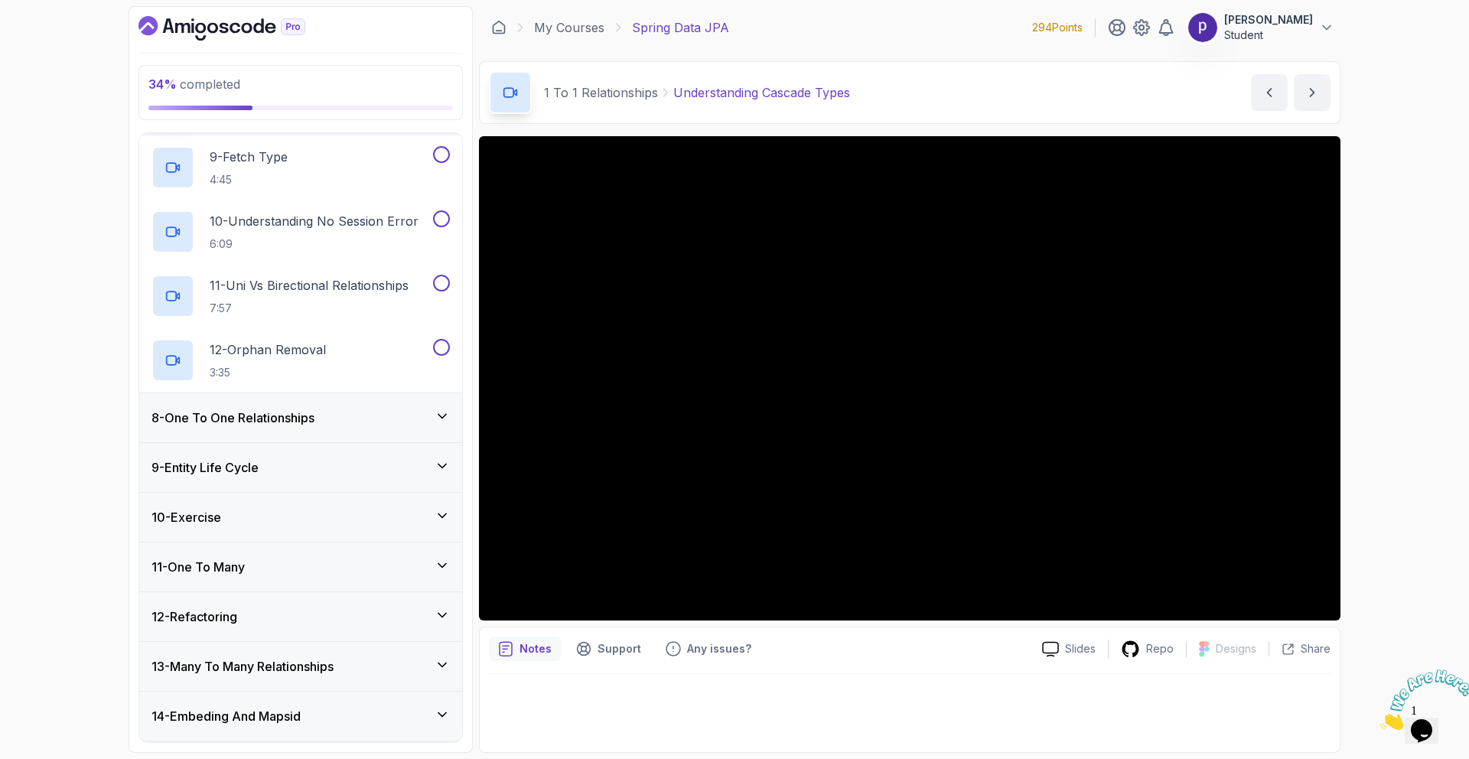
click at [348, 410] on div "8 - One To One Relationships" at bounding box center [300, 417] width 298 height 18
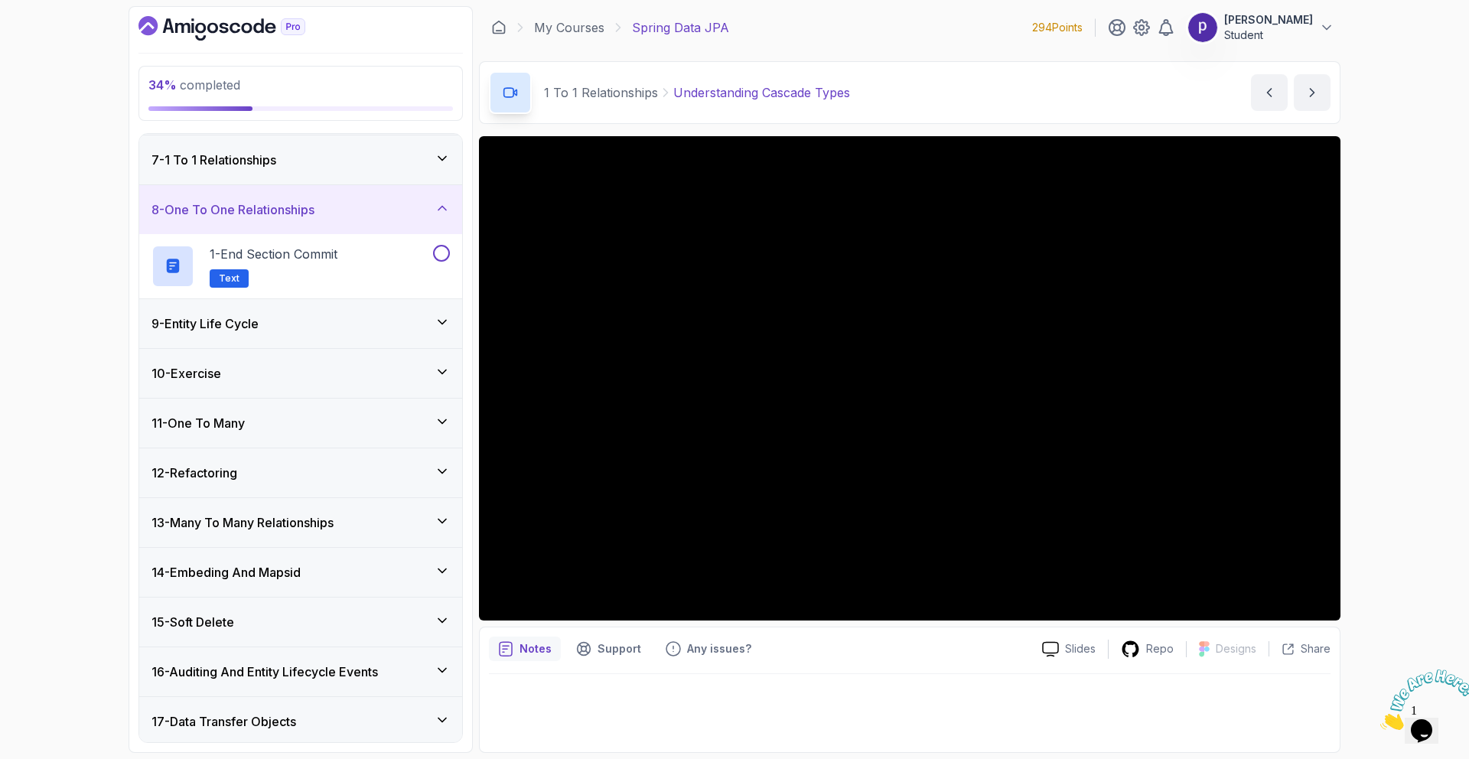
scroll to position [296, 0]
click at [346, 327] on div "9 - Entity Life Cycle" at bounding box center [300, 324] width 298 height 18
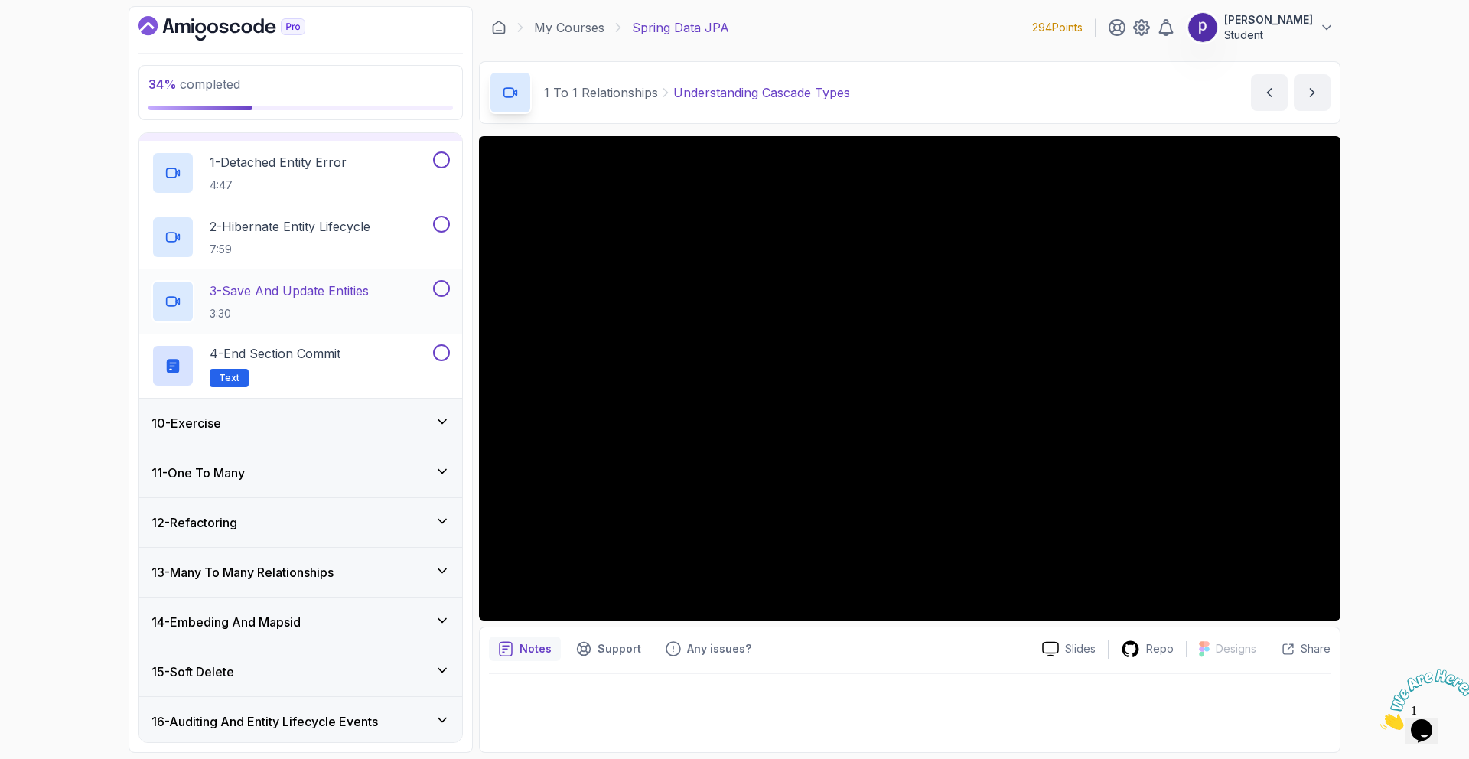
scroll to position [441, 0]
click at [349, 415] on div "10 - Exercise" at bounding box center [300, 420] width 298 height 18
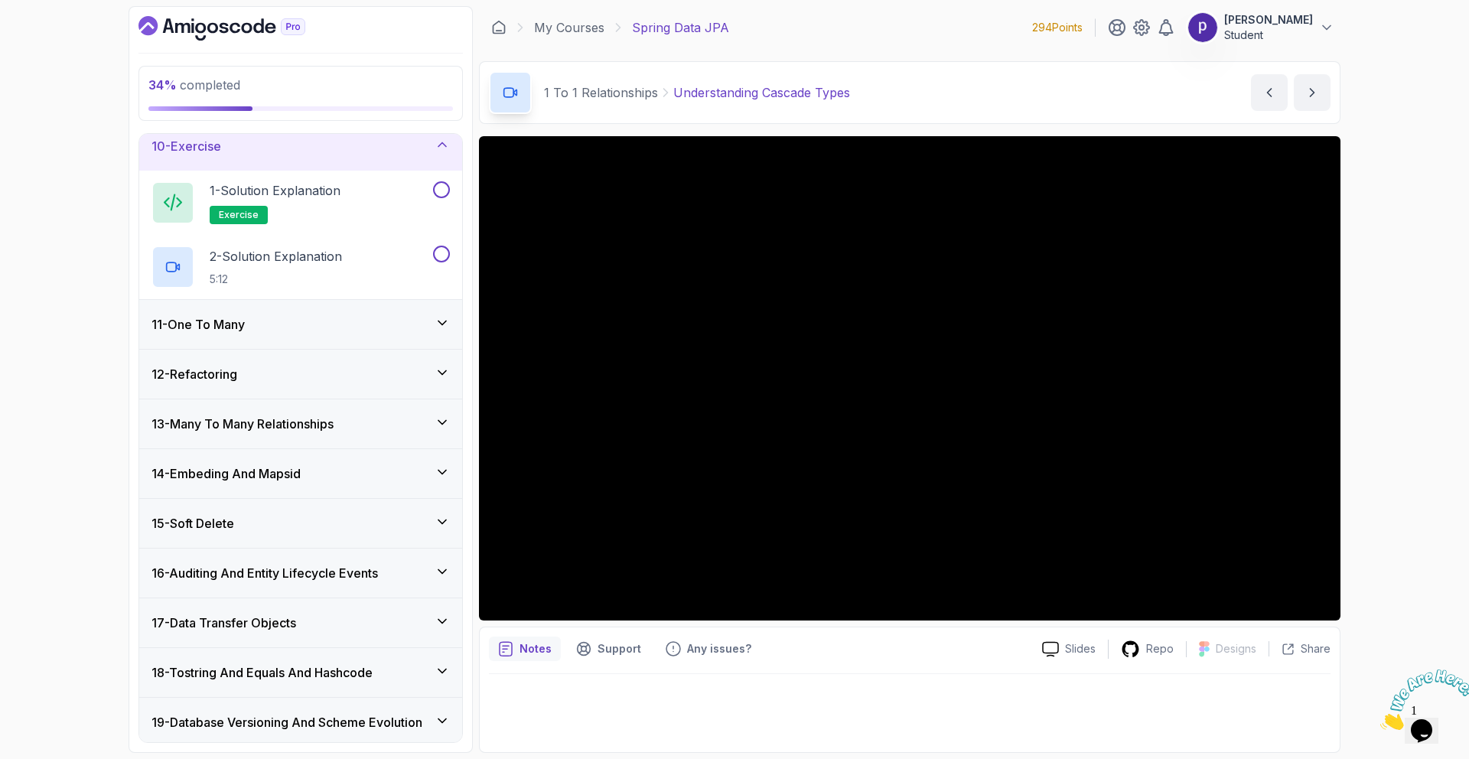
scroll to position [465, 0]
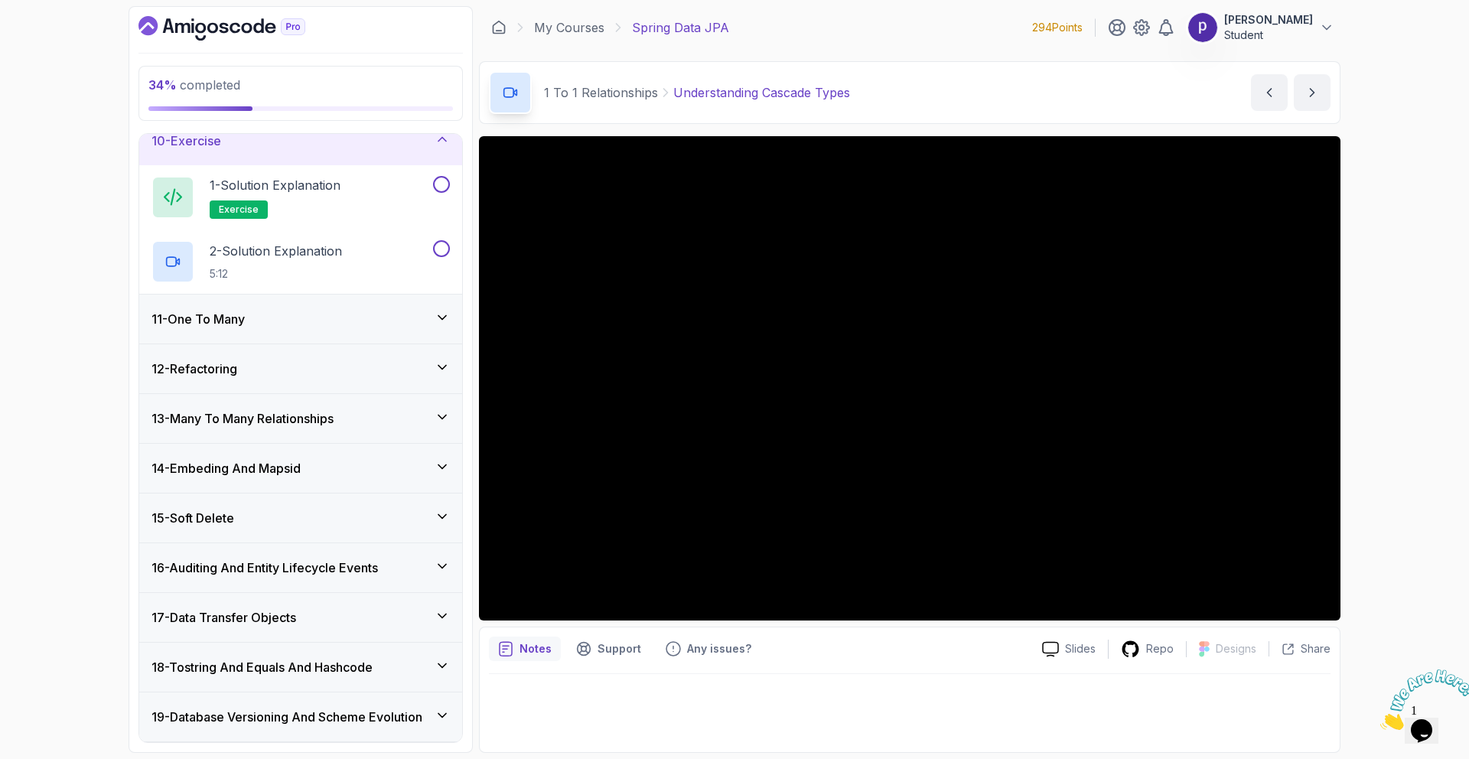
click at [346, 306] on div "11 - One To Many" at bounding box center [300, 318] width 323 height 49
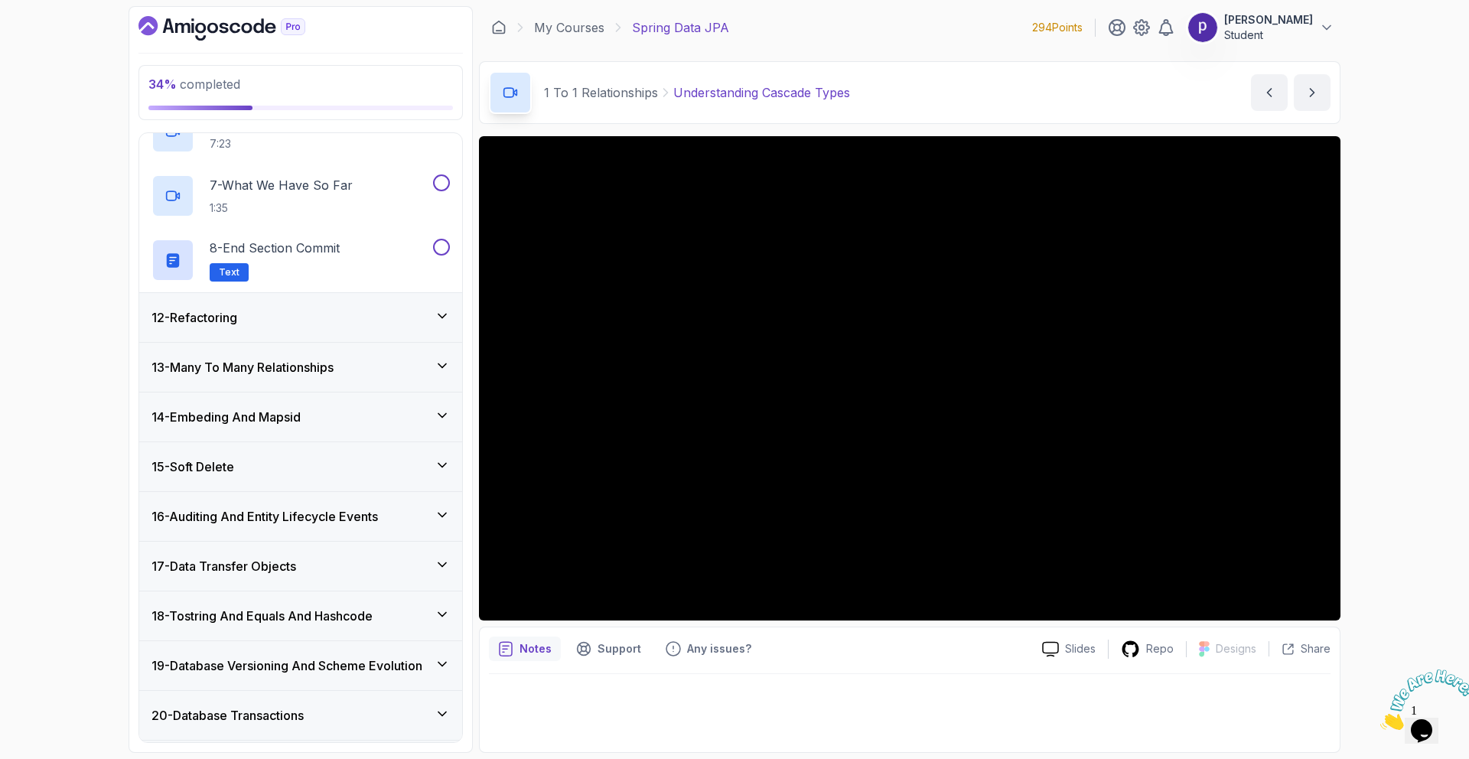
click at [327, 324] on div "12 - Refactoring" at bounding box center [300, 317] width 298 height 18
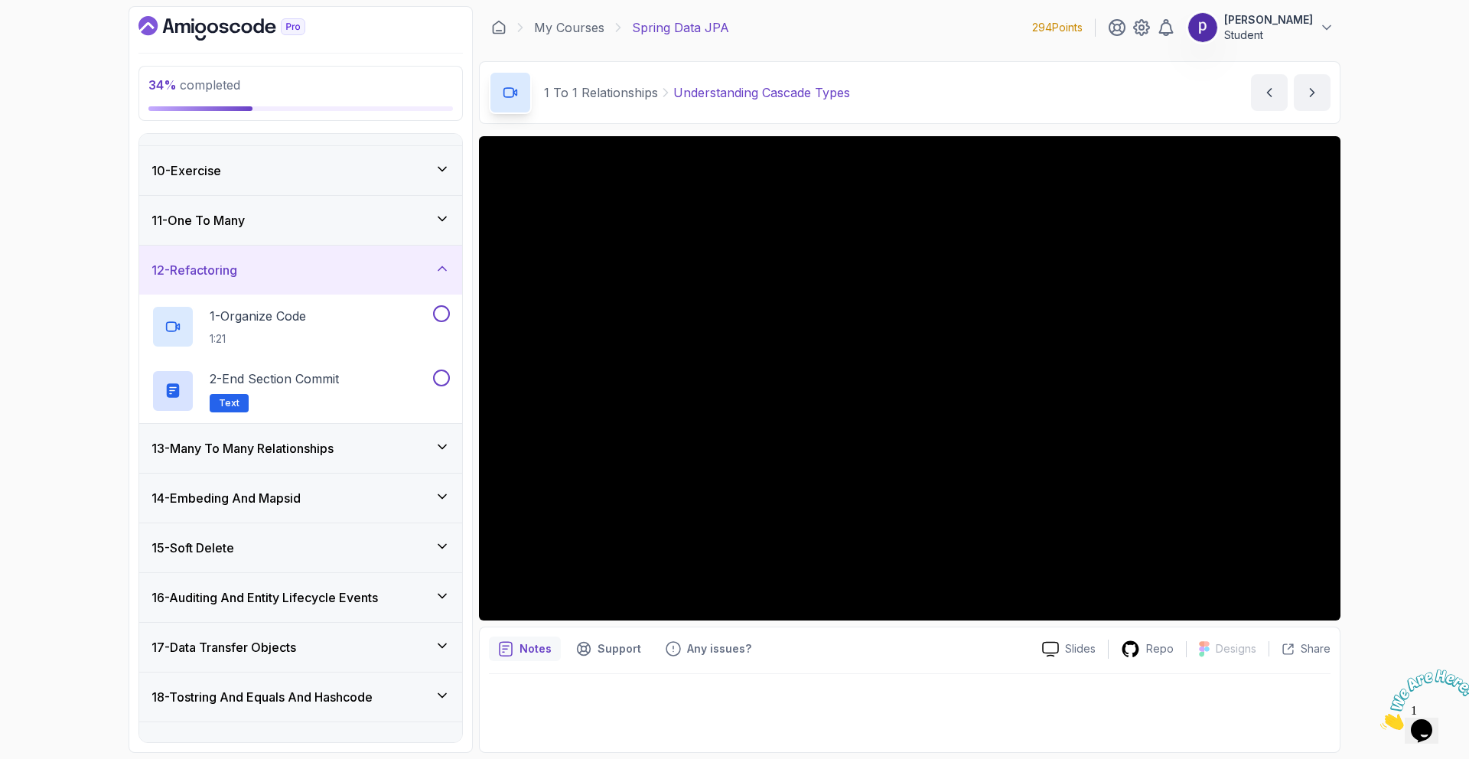
scroll to position [462, 0]
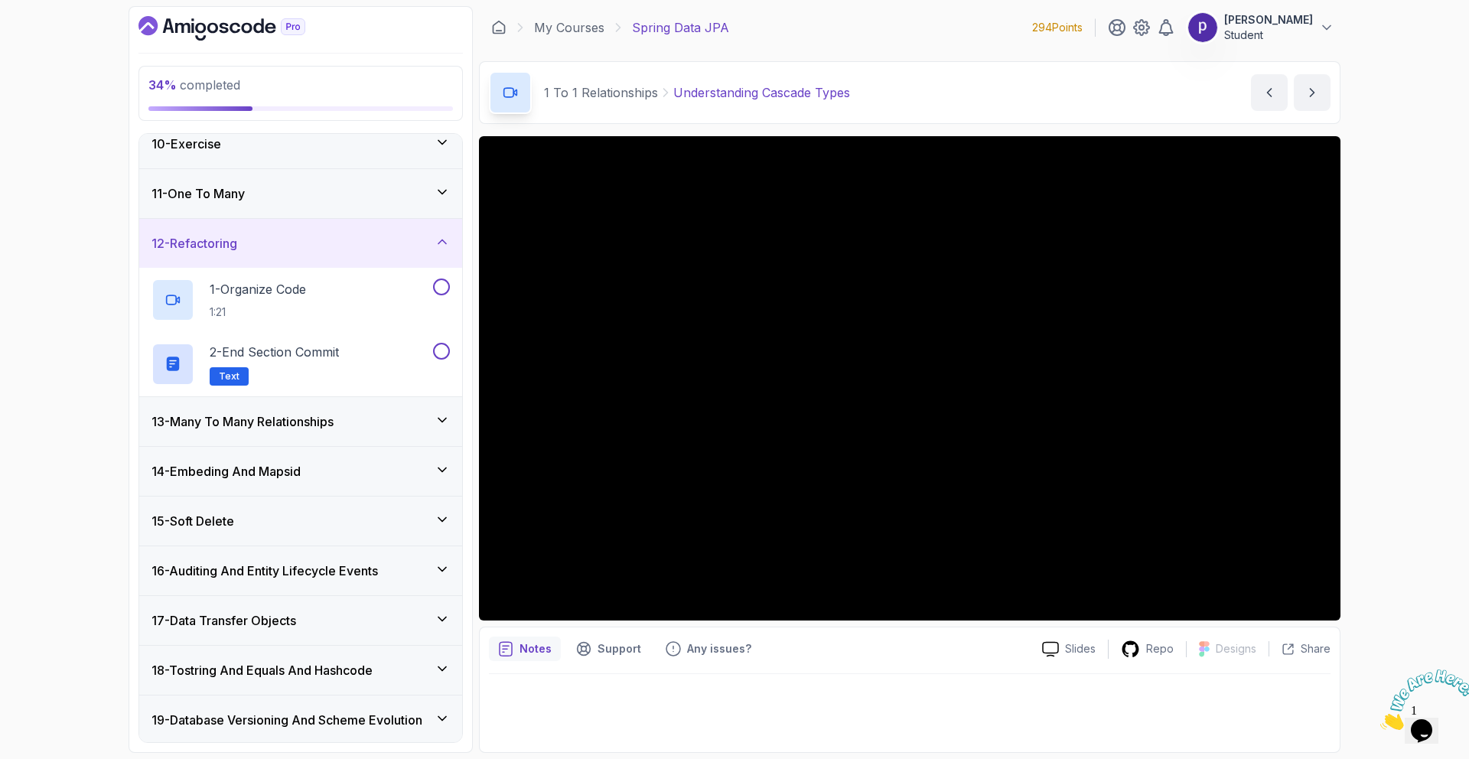
click at [345, 436] on div "13 - Many To Many Relationships" at bounding box center [300, 421] width 323 height 49
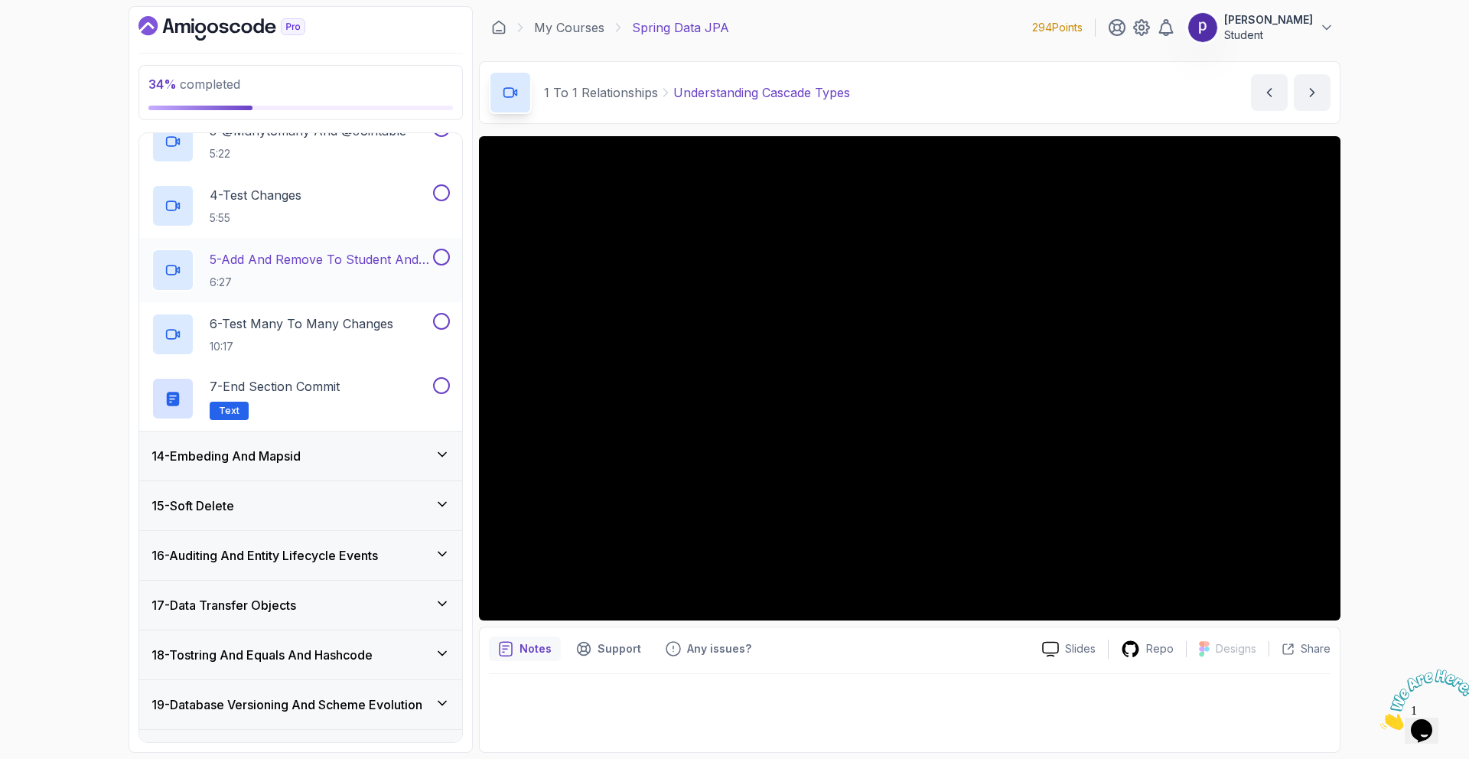
scroll to position [884, 0]
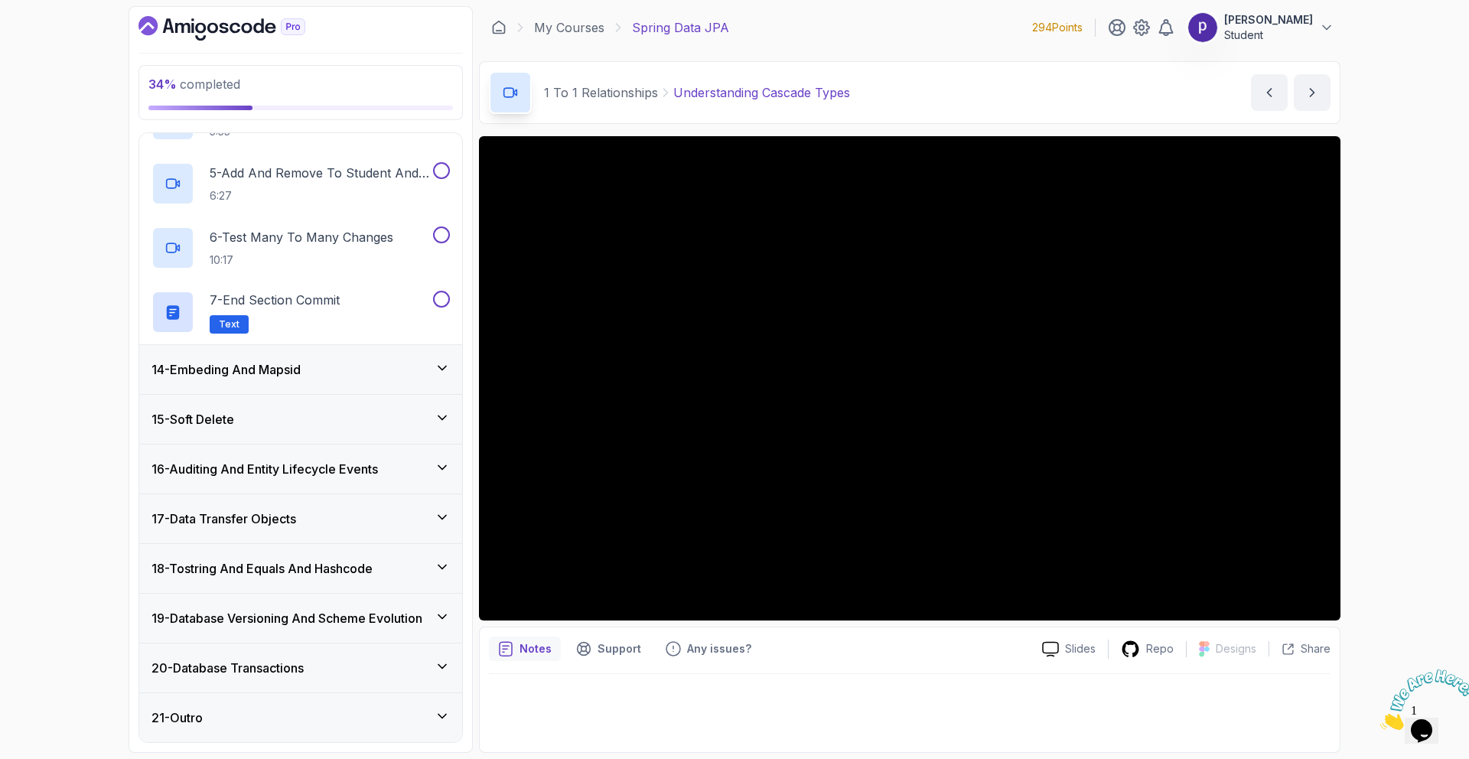
click at [331, 376] on div "14 - Embeding And Mapsid" at bounding box center [300, 369] width 298 height 18
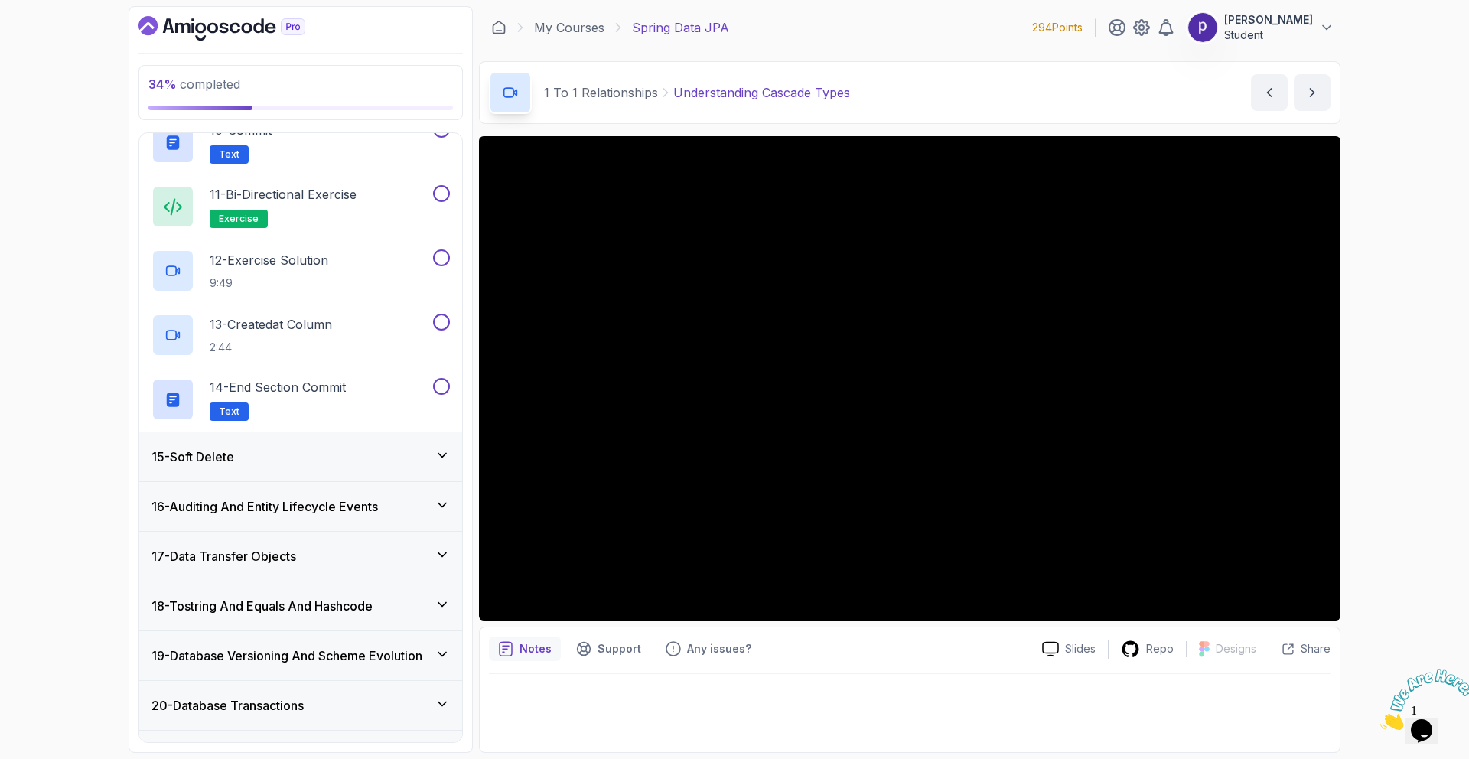
scroll to position [1334, 0]
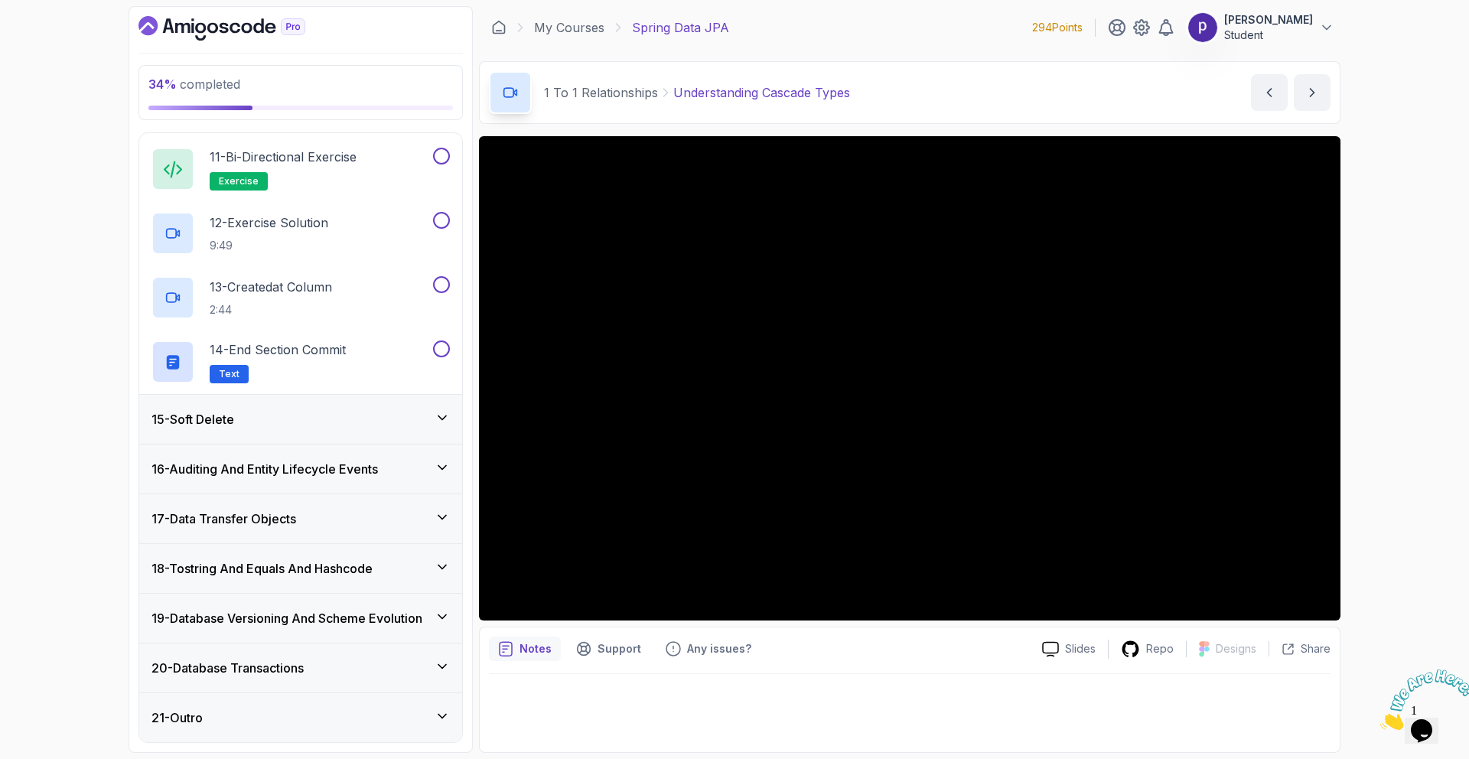
click at [339, 434] on div "15 - Soft Delete" at bounding box center [300, 419] width 323 height 49
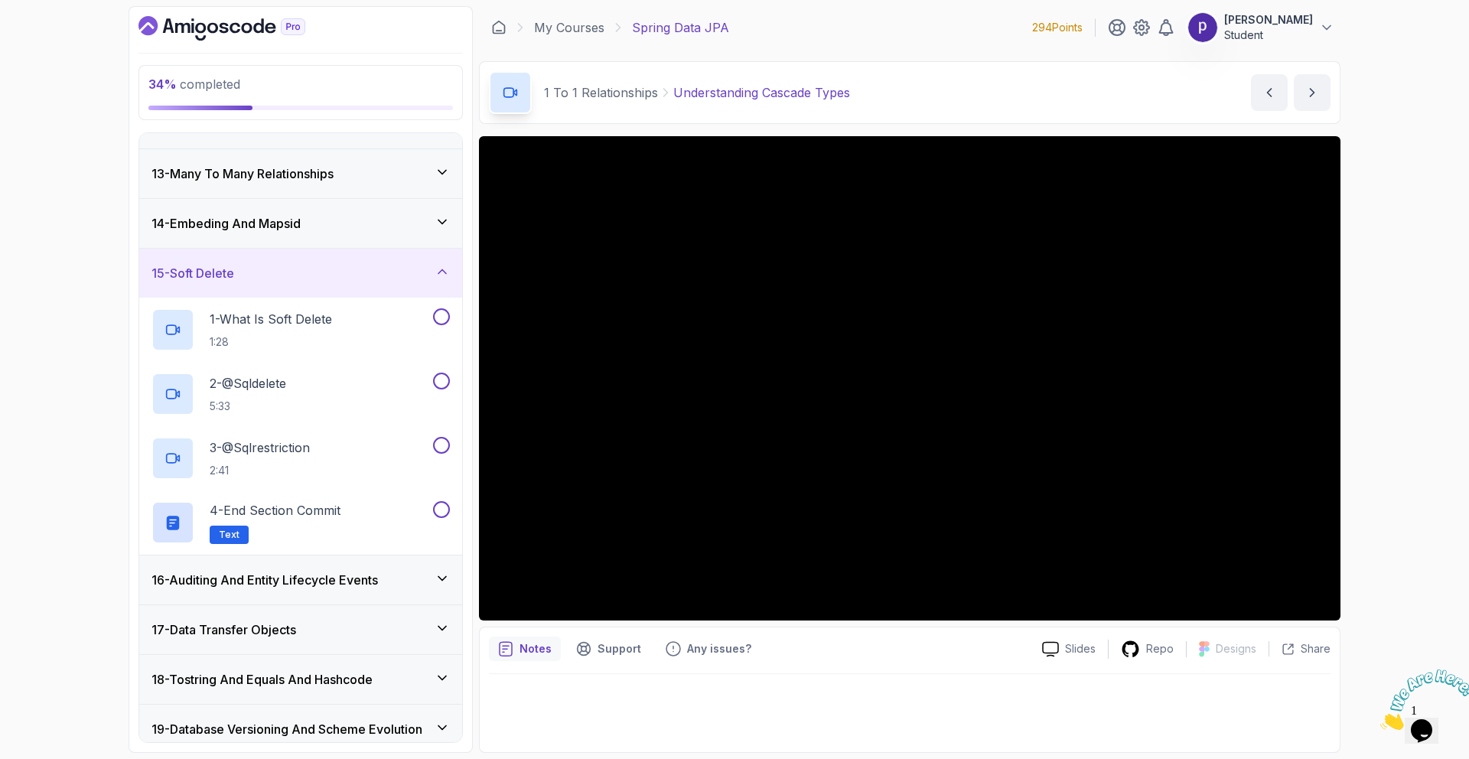
scroll to position [691, 0]
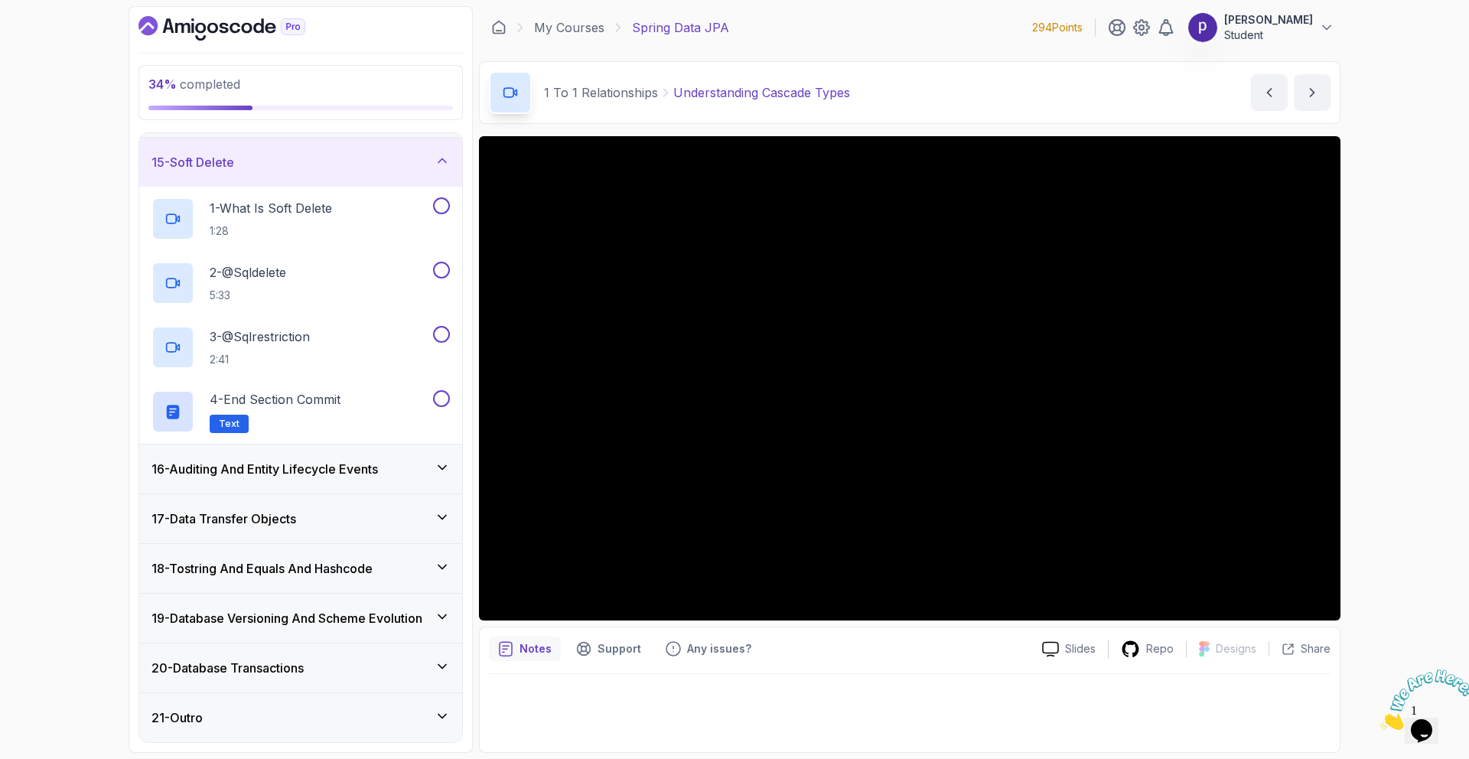
click at [316, 476] on h3 "16 - Auditing And Entity Lifecycle Events" at bounding box center [264, 469] width 226 height 18
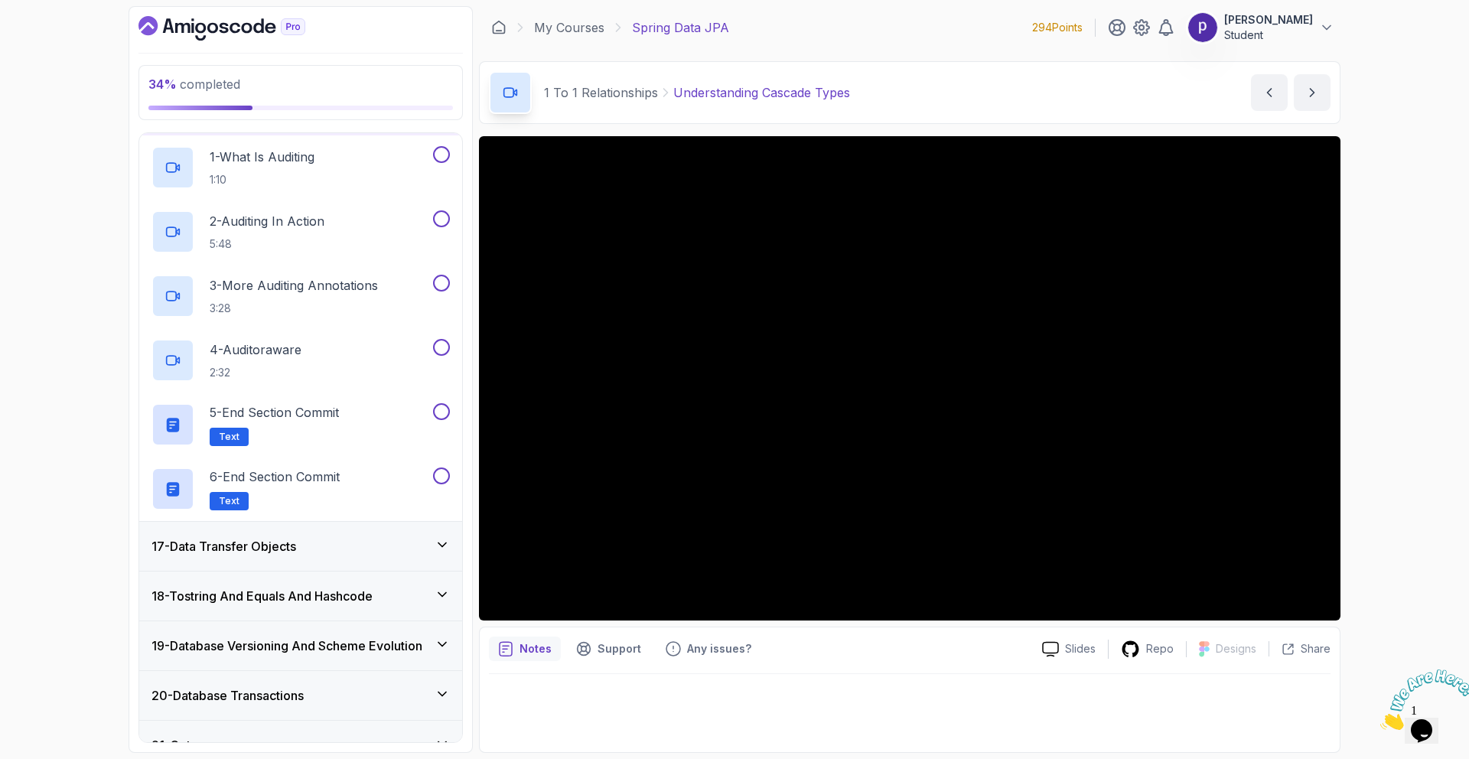
scroll to position [820, 0]
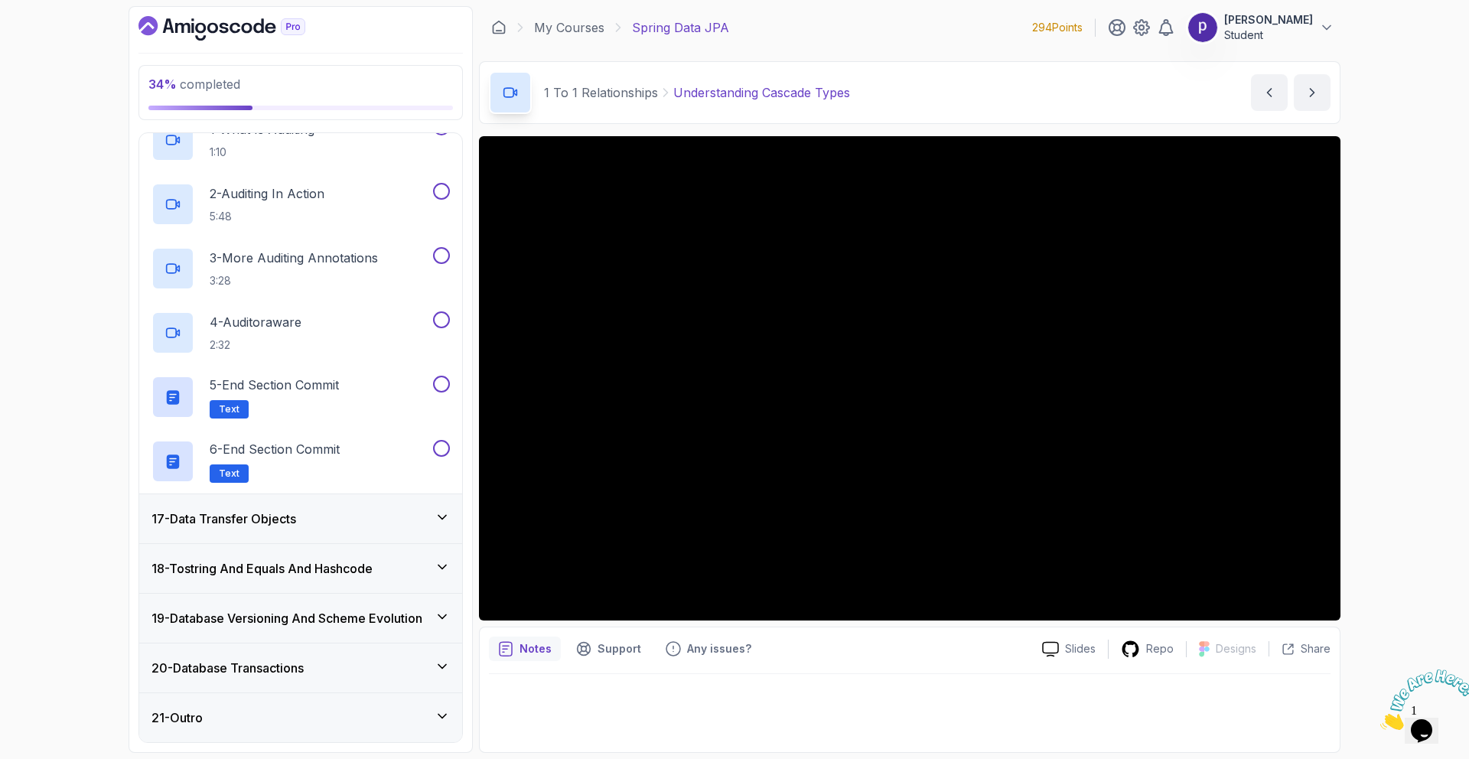
click at [287, 521] on h3 "17 - Data Transfer Objects" at bounding box center [223, 518] width 145 height 18
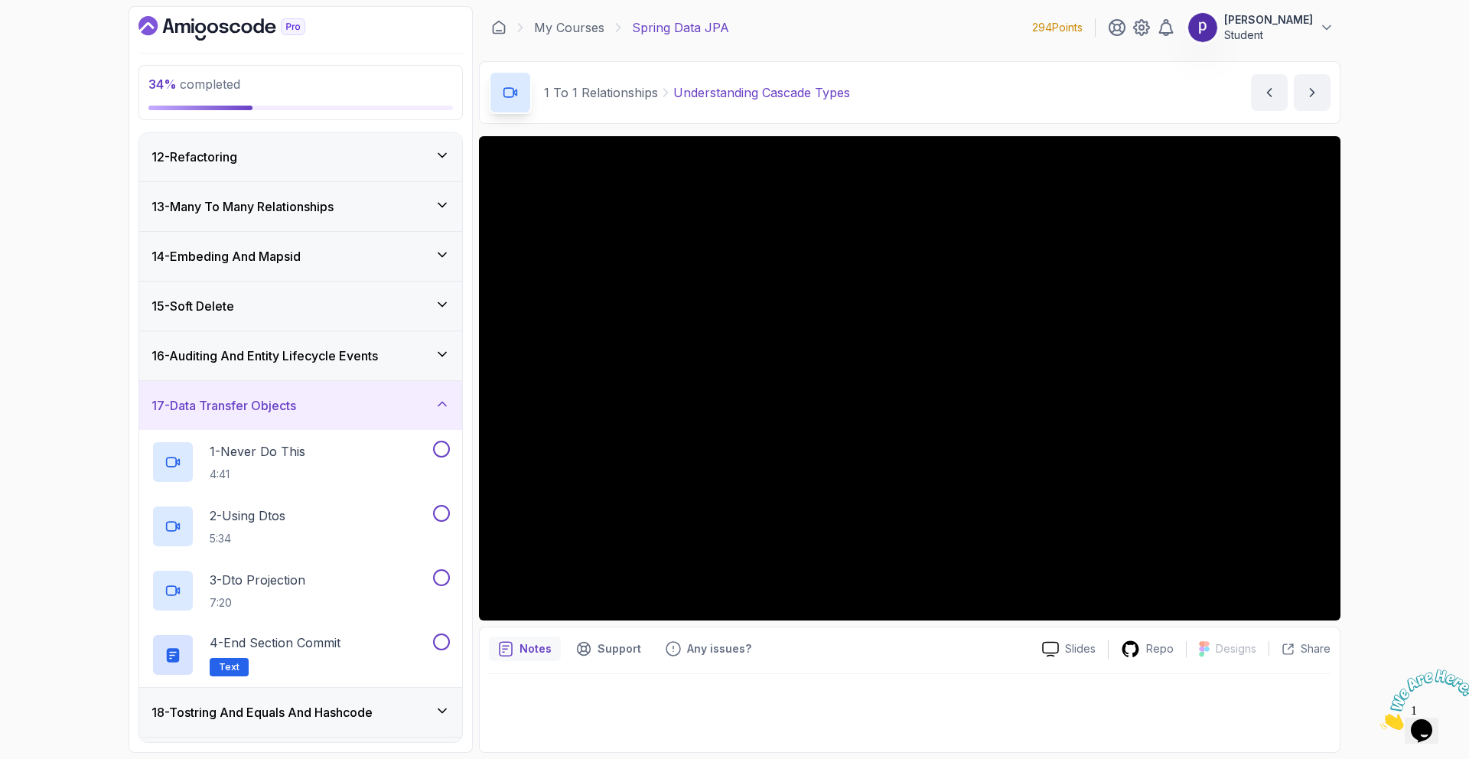
scroll to position [691, 0]
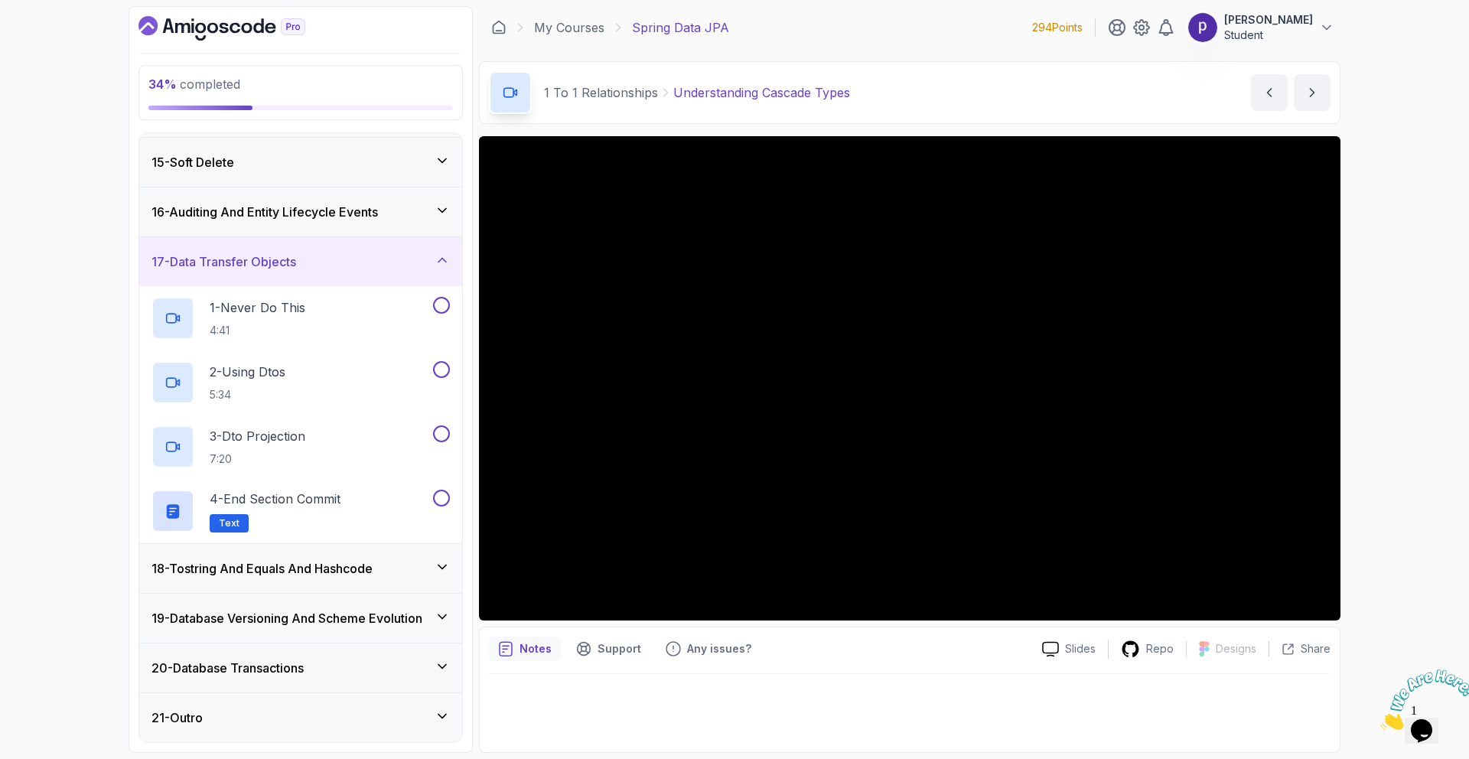
click at [290, 576] on h3 "18 - Tostring And Equals And Hashcode" at bounding box center [261, 568] width 221 height 18
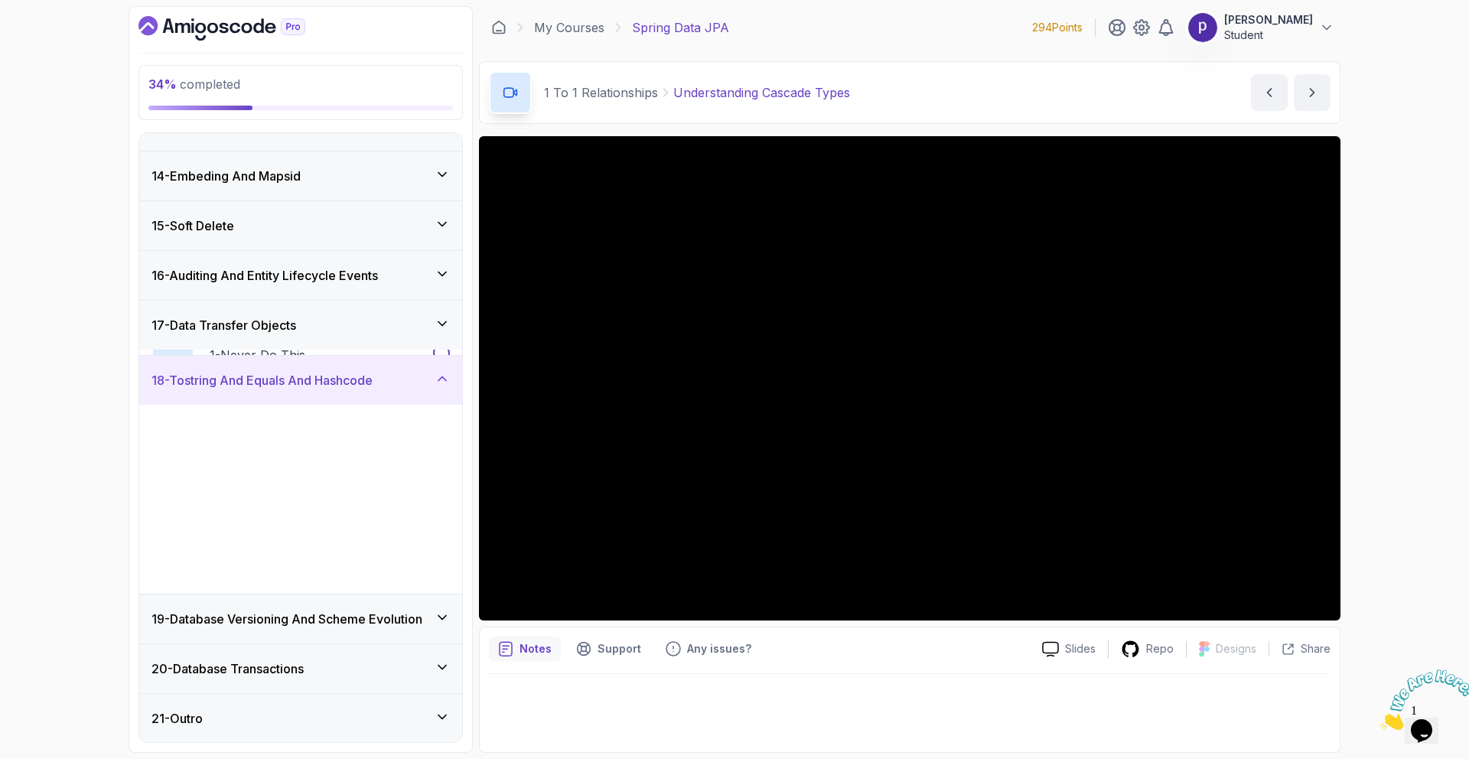
scroll to position [627, 0]
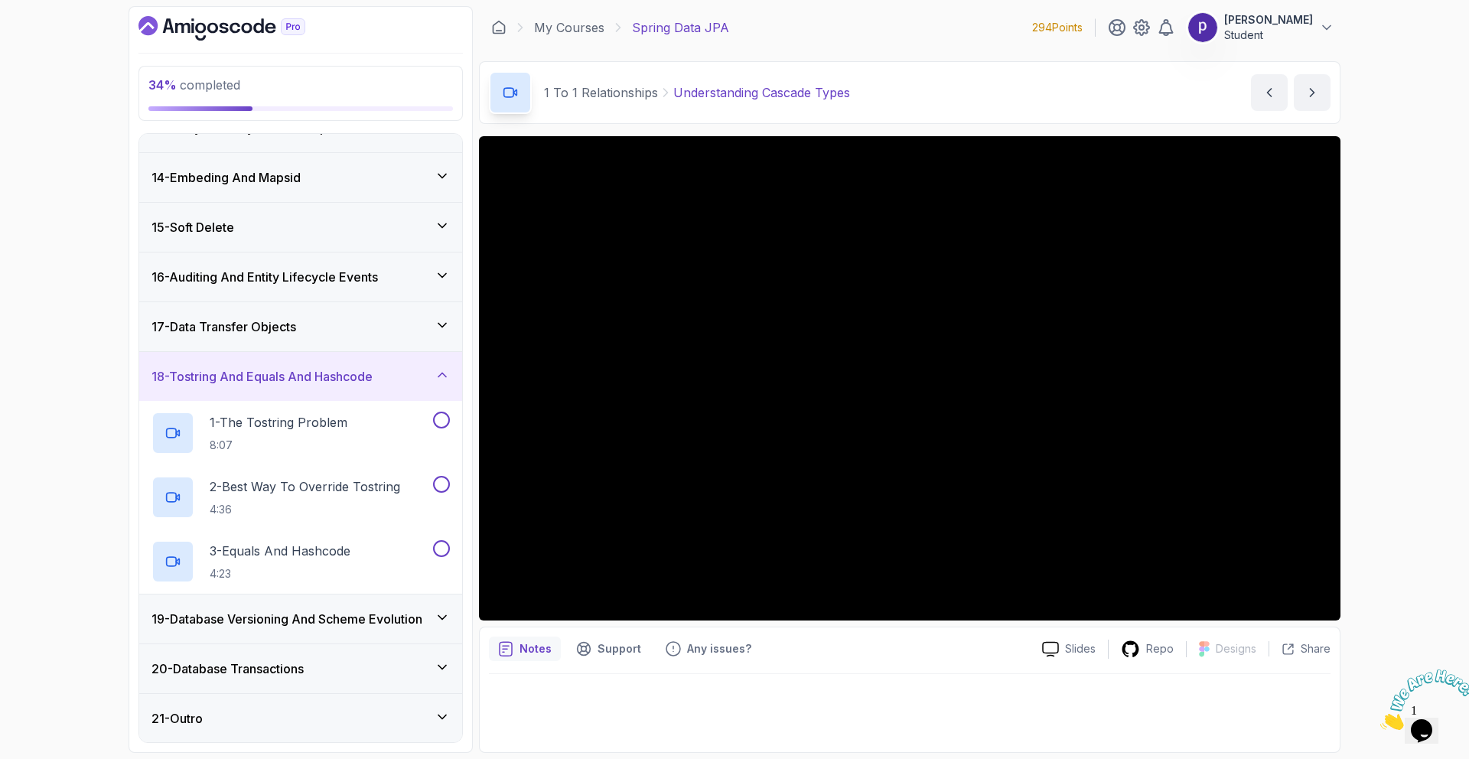
click at [297, 618] on h3 "19 - Database Versioning And Scheme Evolution" at bounding box center [286, 619] width 271 height 18
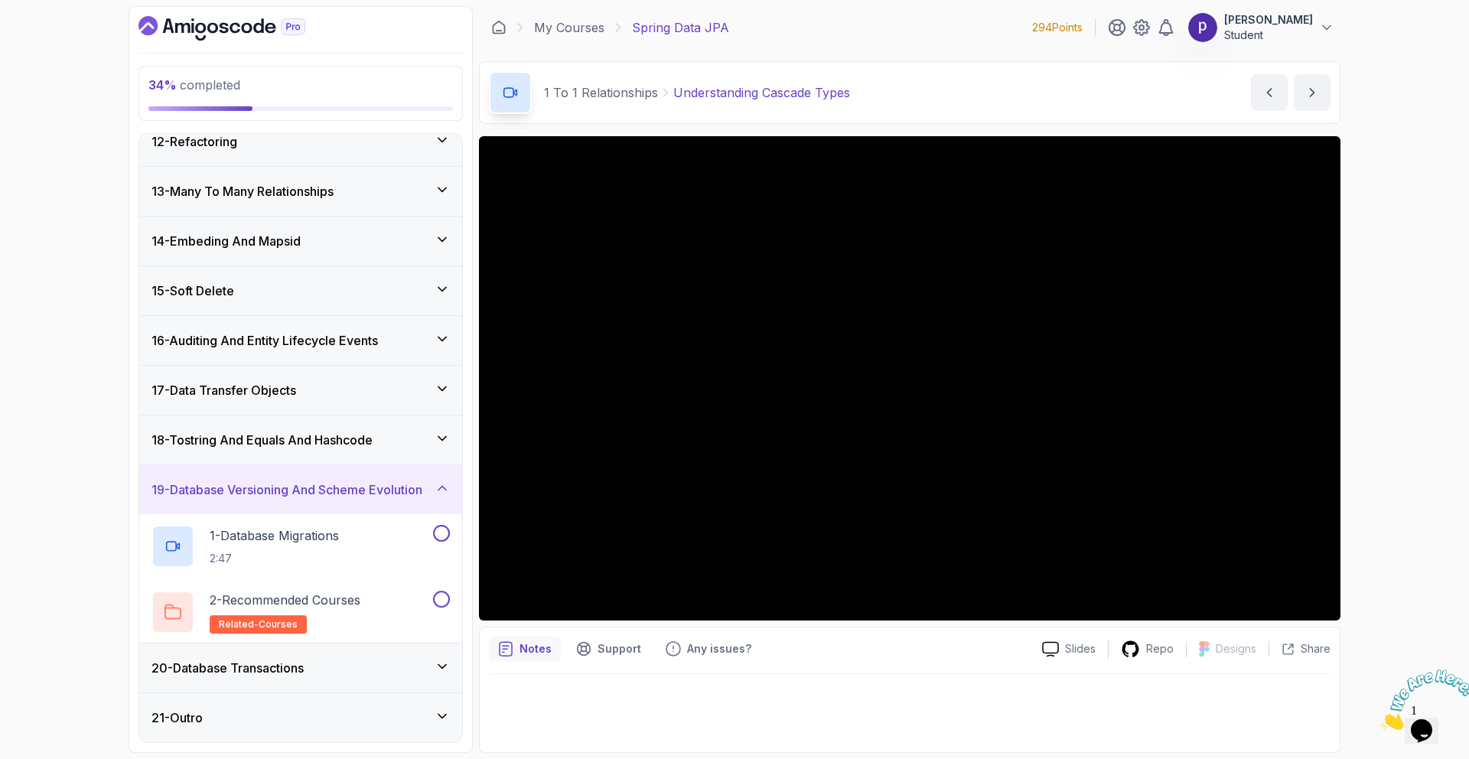
scroll to position [564, 0]
click at [327, 666] on div "20 - Database Transactions" at bounding box center [300, 668] width 298 height 18
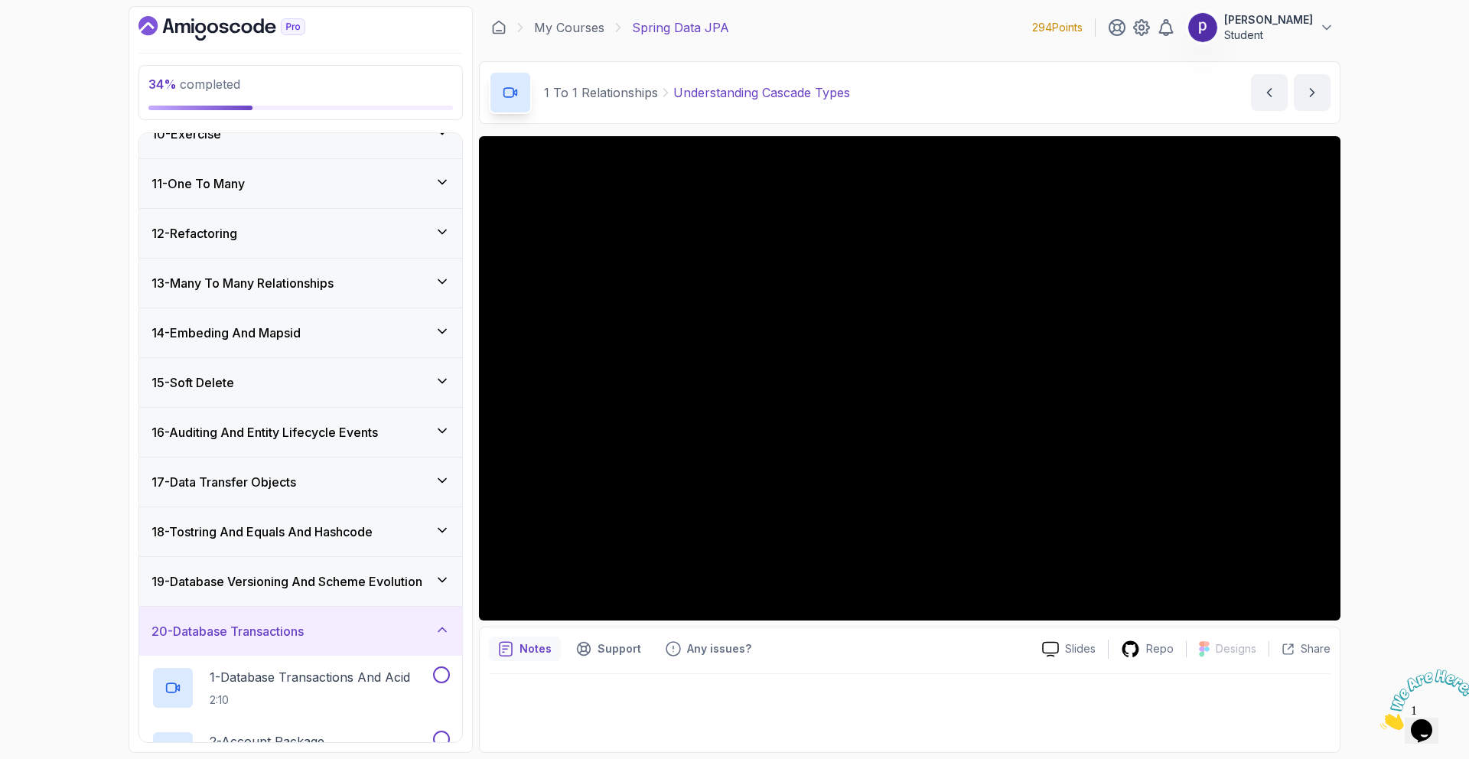
scroll to position [478, 0]
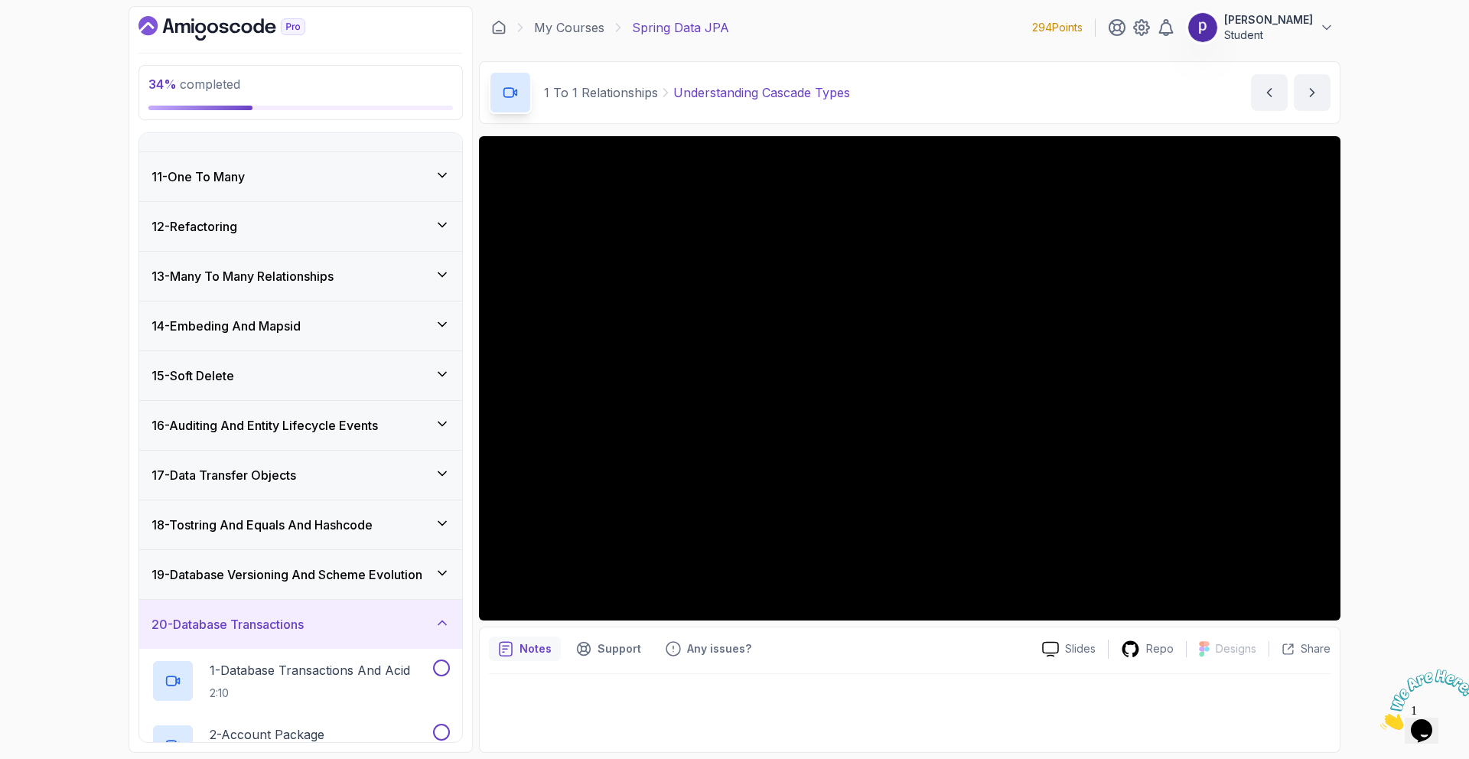
click at [437, 616] on icon at bounding box center [441, 622] width 15 height 15
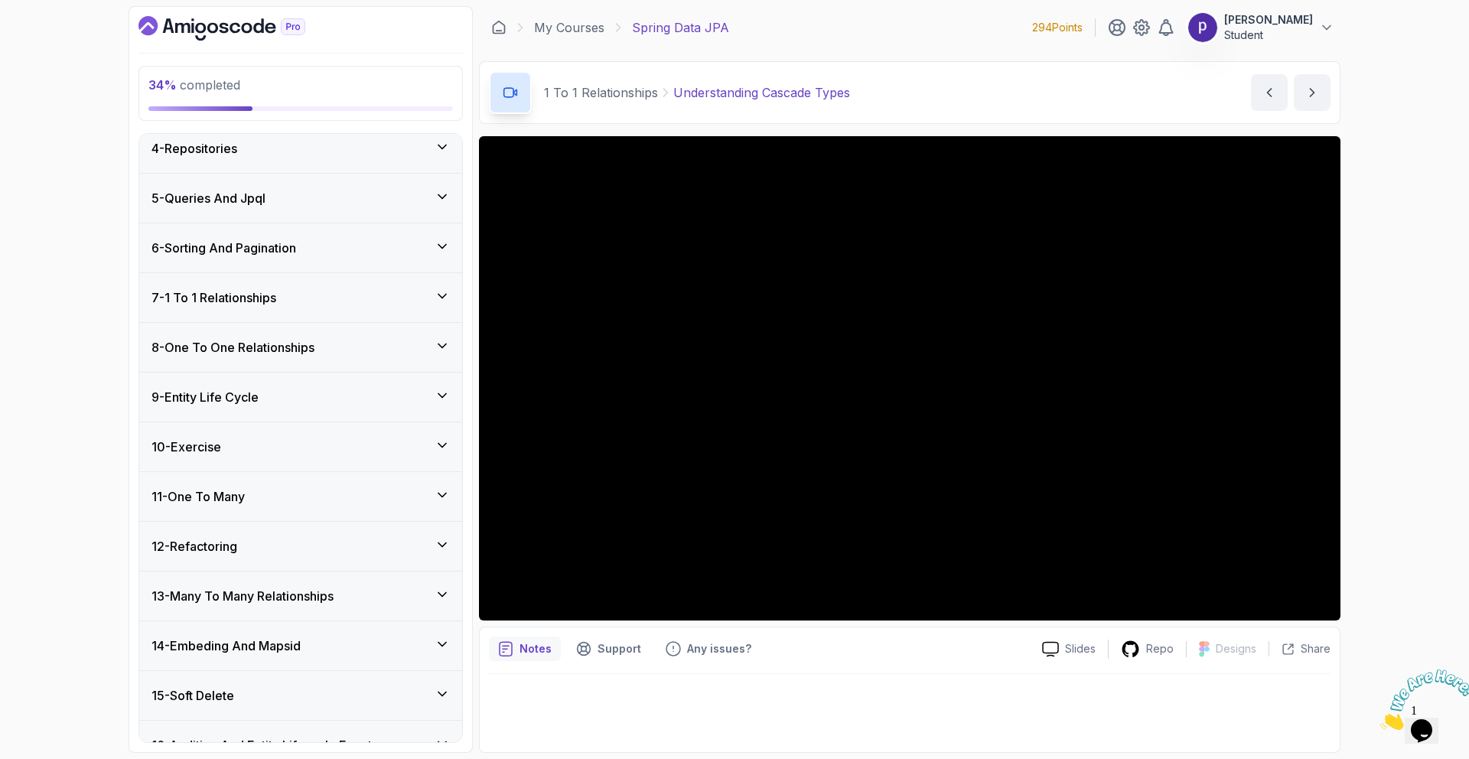
scroll to position [155, 0]
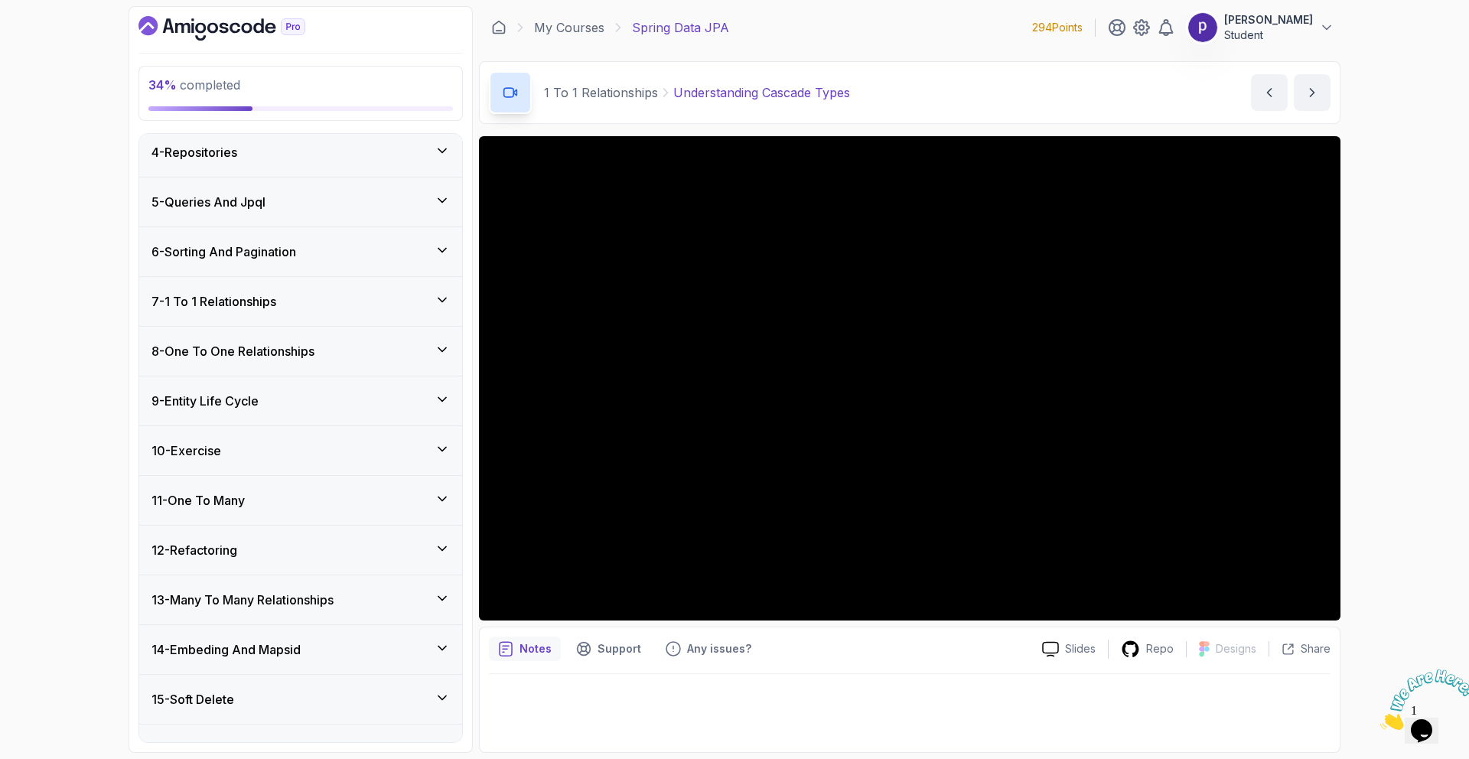
click at [356, 353] on div "8 - One To One Relationships" at bounding box center [300, 351] width 298 height 18
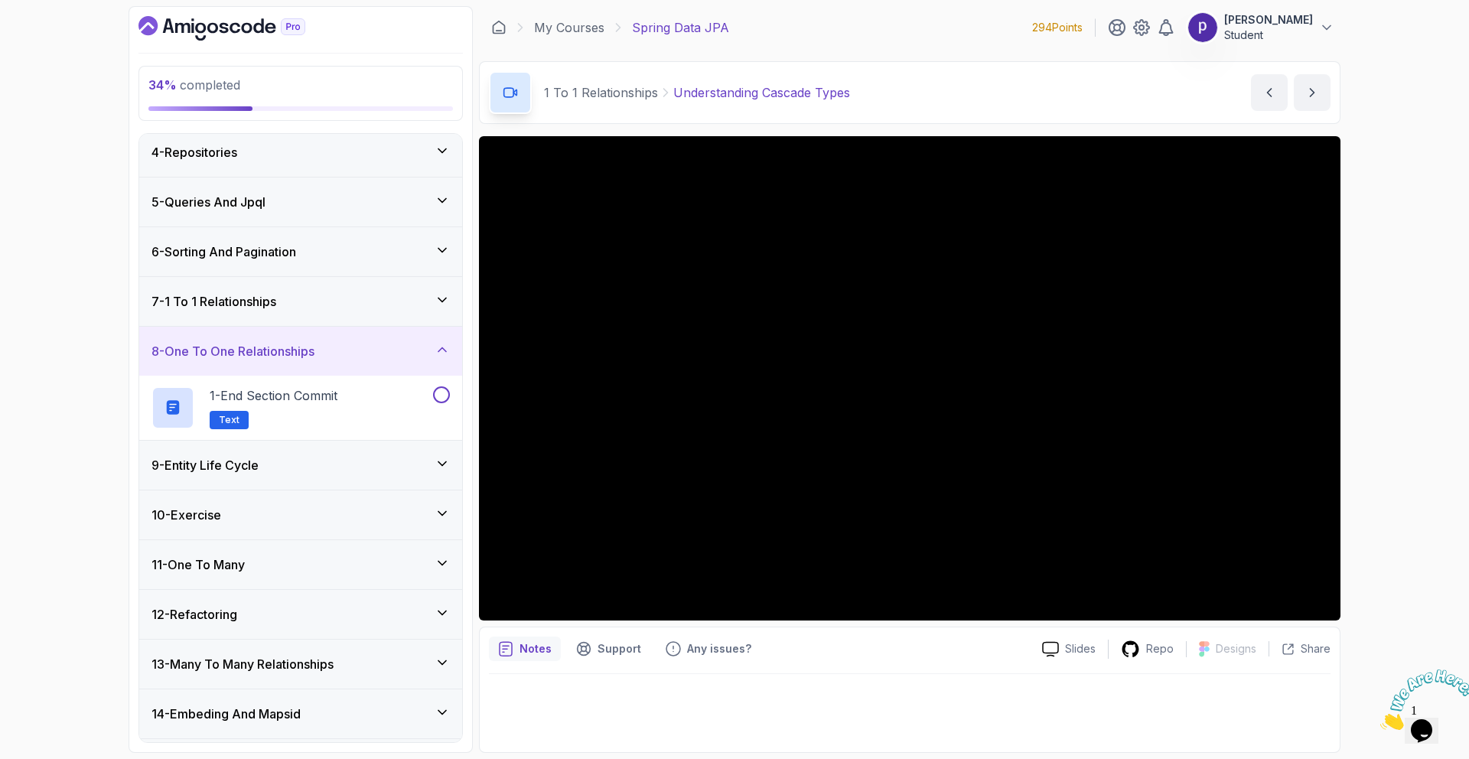
click at [383, 473] on div "9 - Entity Life Cycle" at bounding box center [300, 465] width 323 height 49
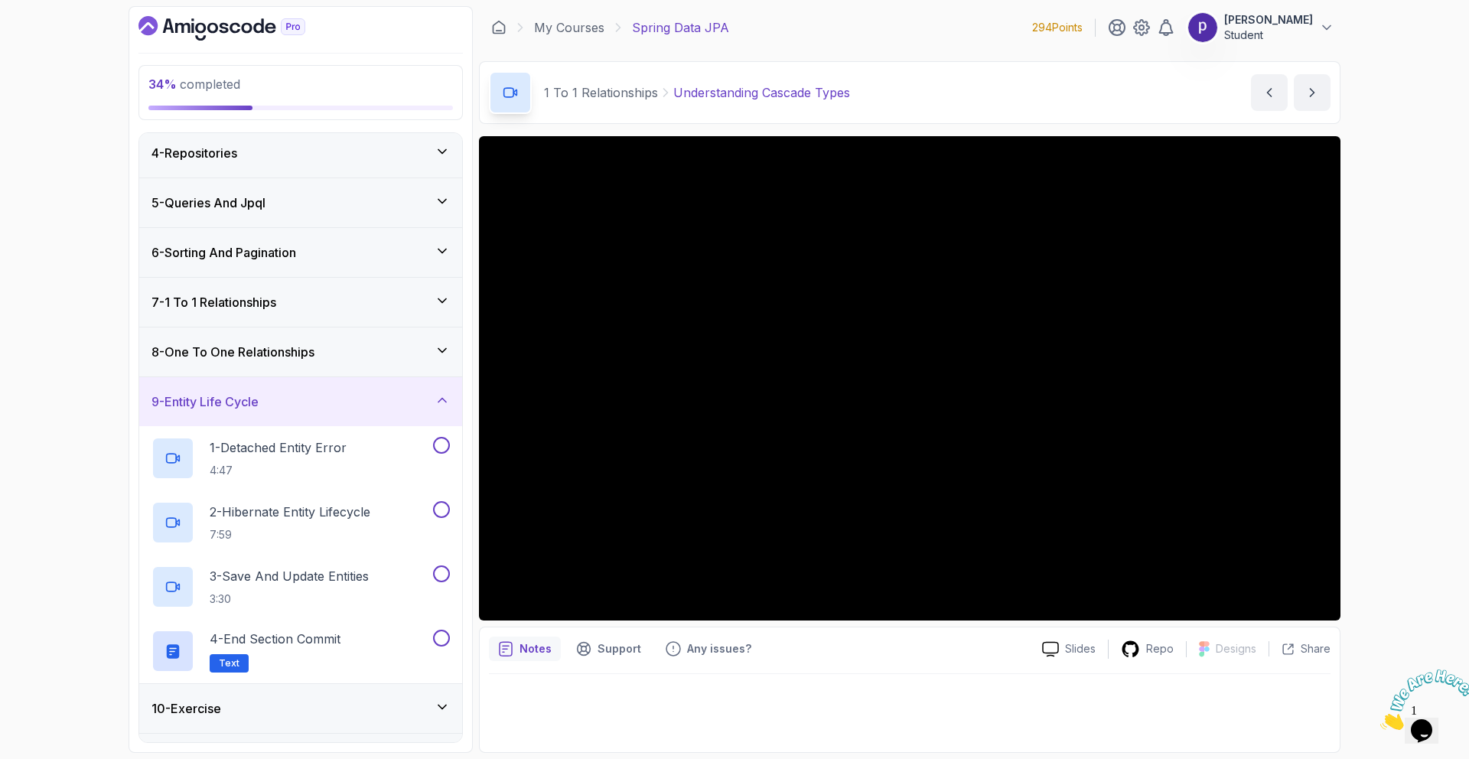
scroll to position [143, 0]
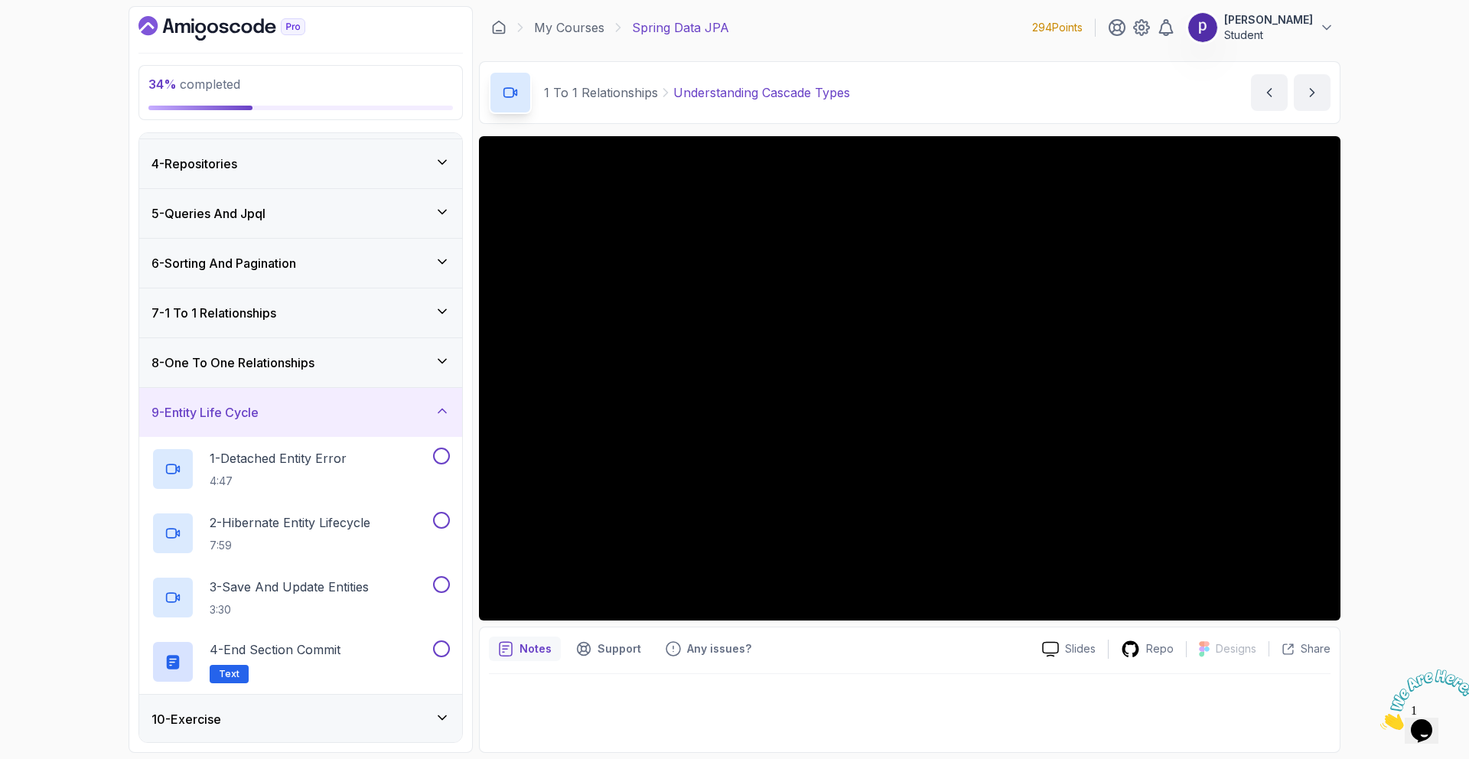
click at [391, 411] on div "9 - Entity Life Cycle" at bounding box center [300, 412] width 298 height 18
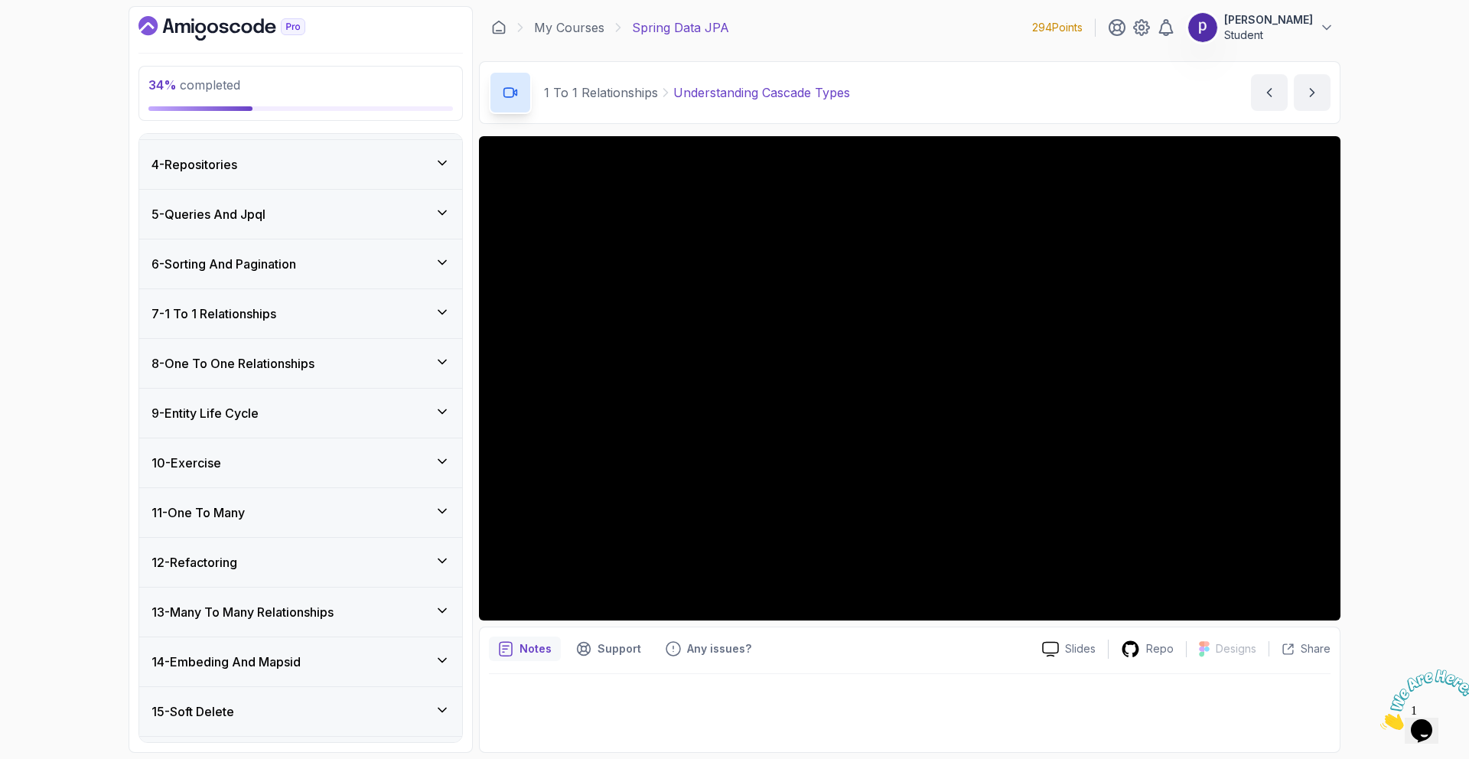
click at [372, 309] on div "7 - 1 To 1 Relationships" at bounding box center [300, 313] width 298 height 18
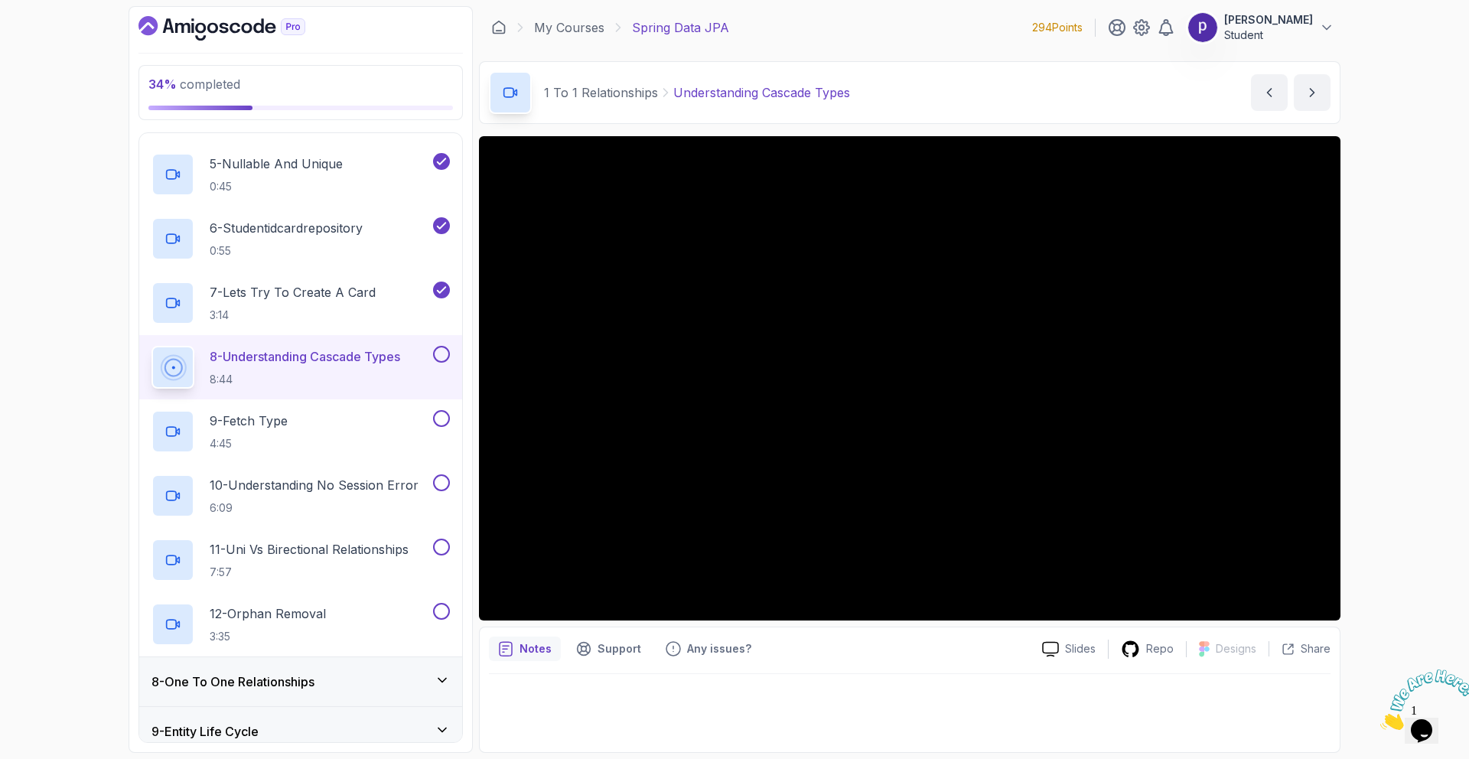
scroll to position [569, 0]
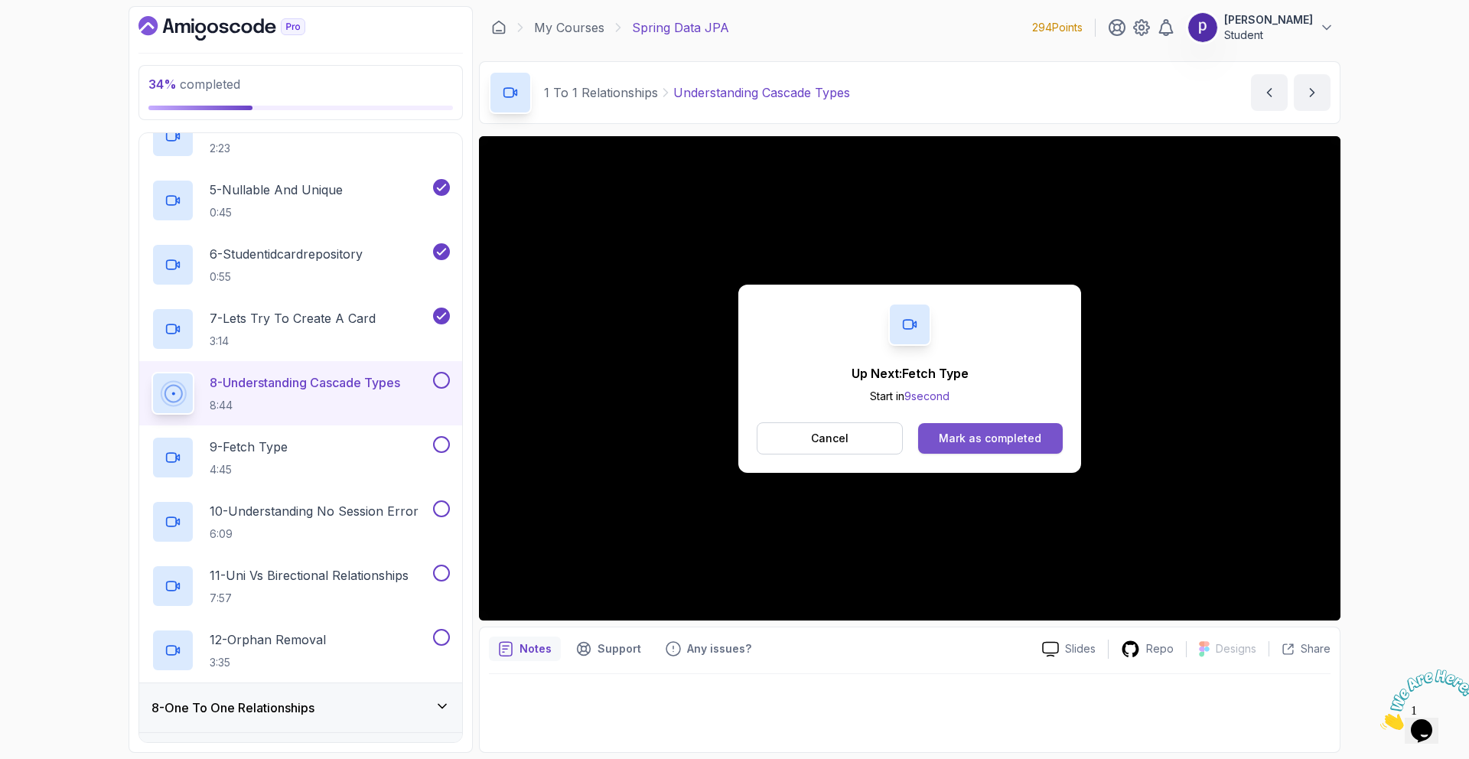
click at [1012, 449] on button "Mark as completed" at bounding box center [990, 438] width 145 height 31
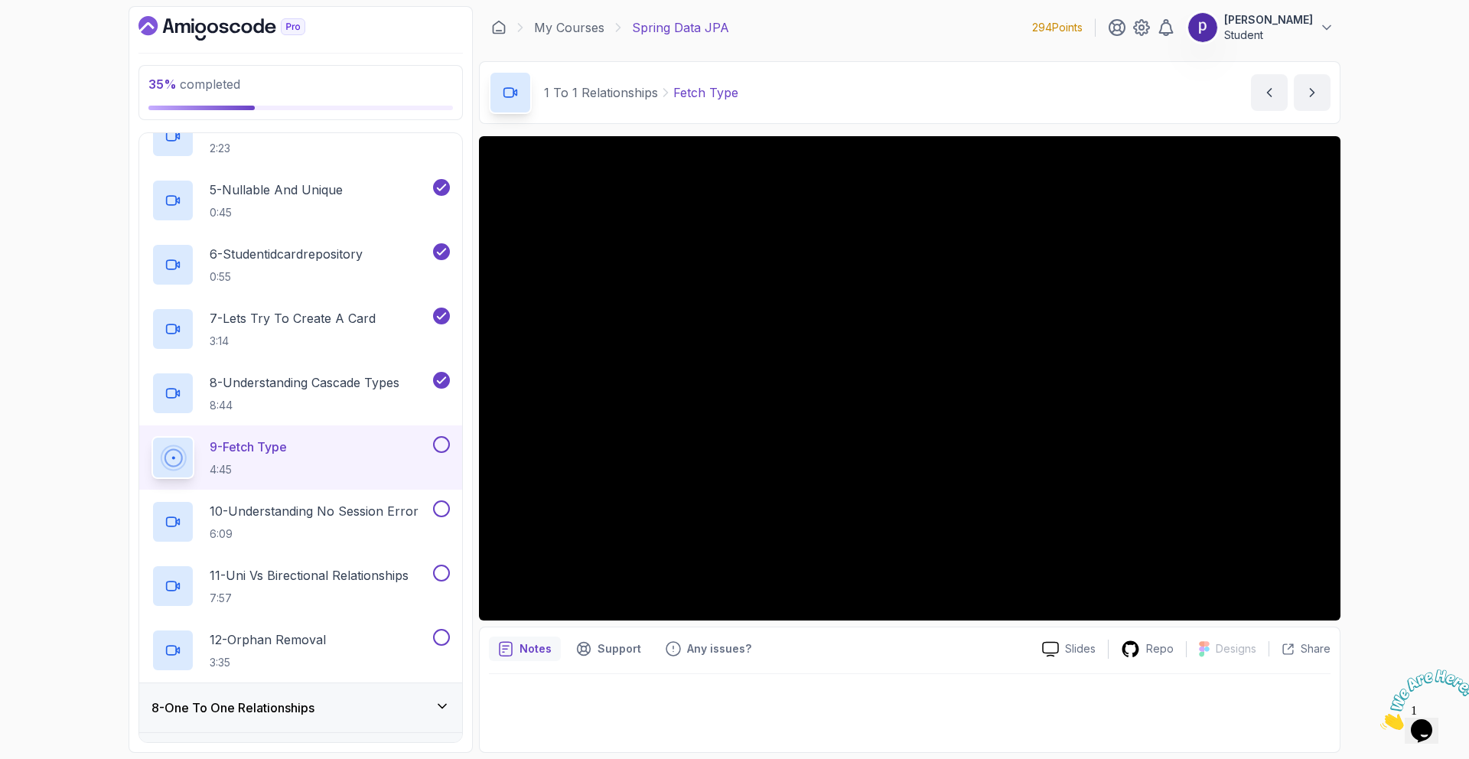
click at [1391, 493] on div "35 % completed 1 - Intro 2 - Environment Setup 3 - Getting Started 4 - Reposito…" at bounding box center [734, 379] width 1469 height 759
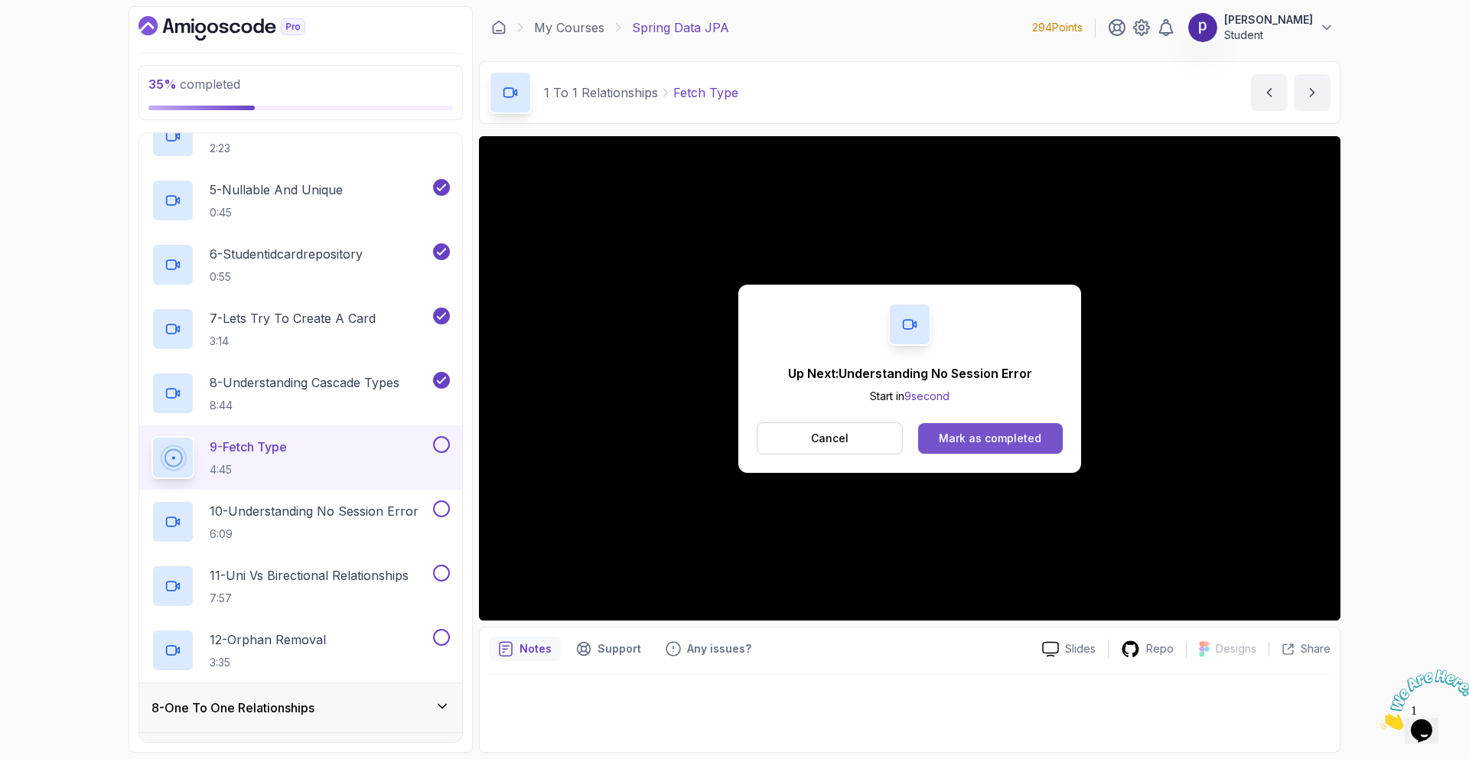
click at [989, 431] on div "Mark as completed" at bounding box center [989, 438] width 102 height 15
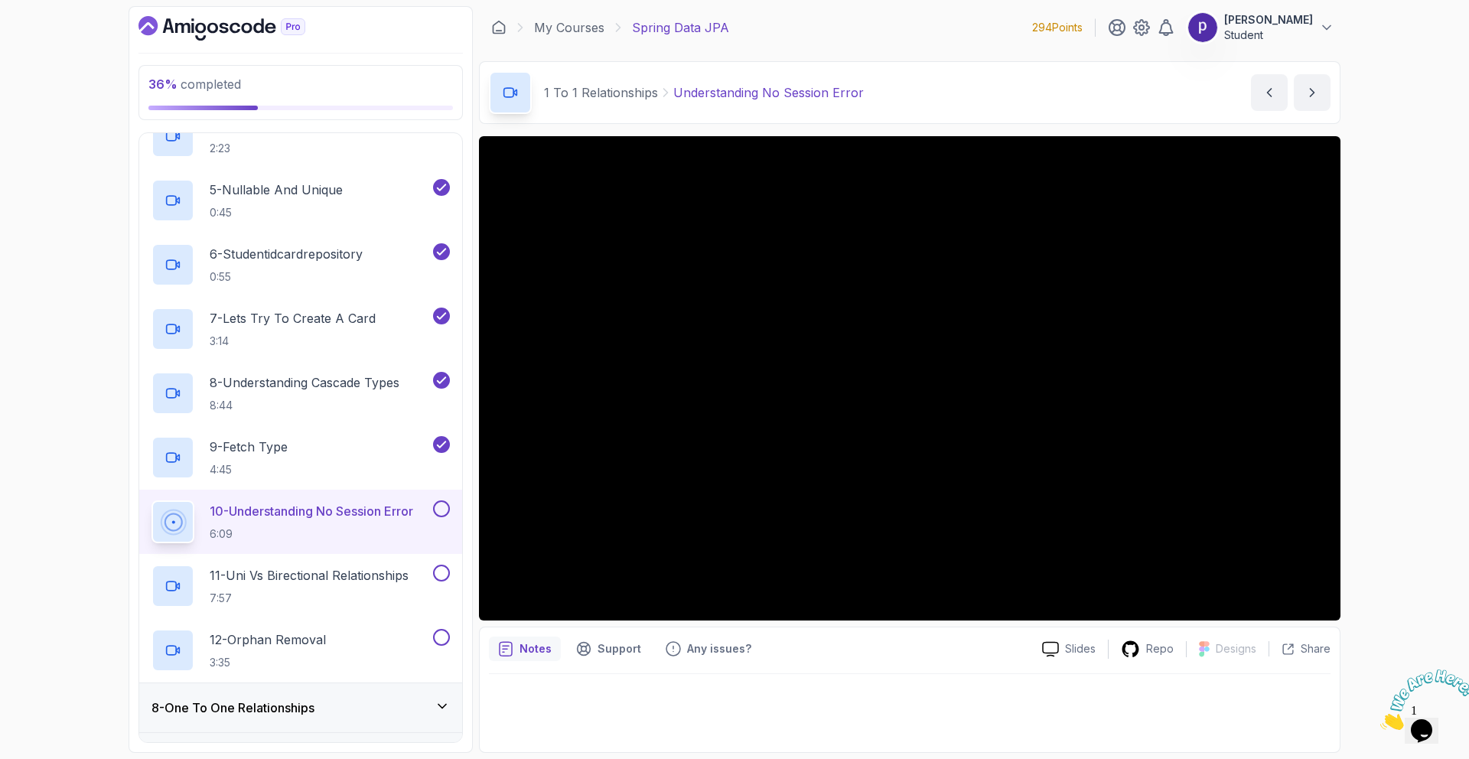
click at [1358, 461] on div "36 % completed 1 - Intro 2 - Environment Setup 3 - Getting Started 4 - Reposito…" at bounding box center [734, 379] width 1469 height 759
click at [1405, 530] on div "36 % completed 1 - Intro 2 - Environment Setup 3 - Getting Started 4 - Reposito…" at bounding box center [734, 379] width 1469 height 759
click at [1402, 442] on div "36 % completed 1 - Intro 2 - Environment Setup 3 - Getting Started 4 - Reposito…" at bounding box center [734, 379] width 1469 height 759
click at [1359, 431] on div "36 % completed 1 - Intro 2 - Environment Setup 3 - Getting Started 4 - Reposito…" at bounding box center [734, 379] width 1469 height 759
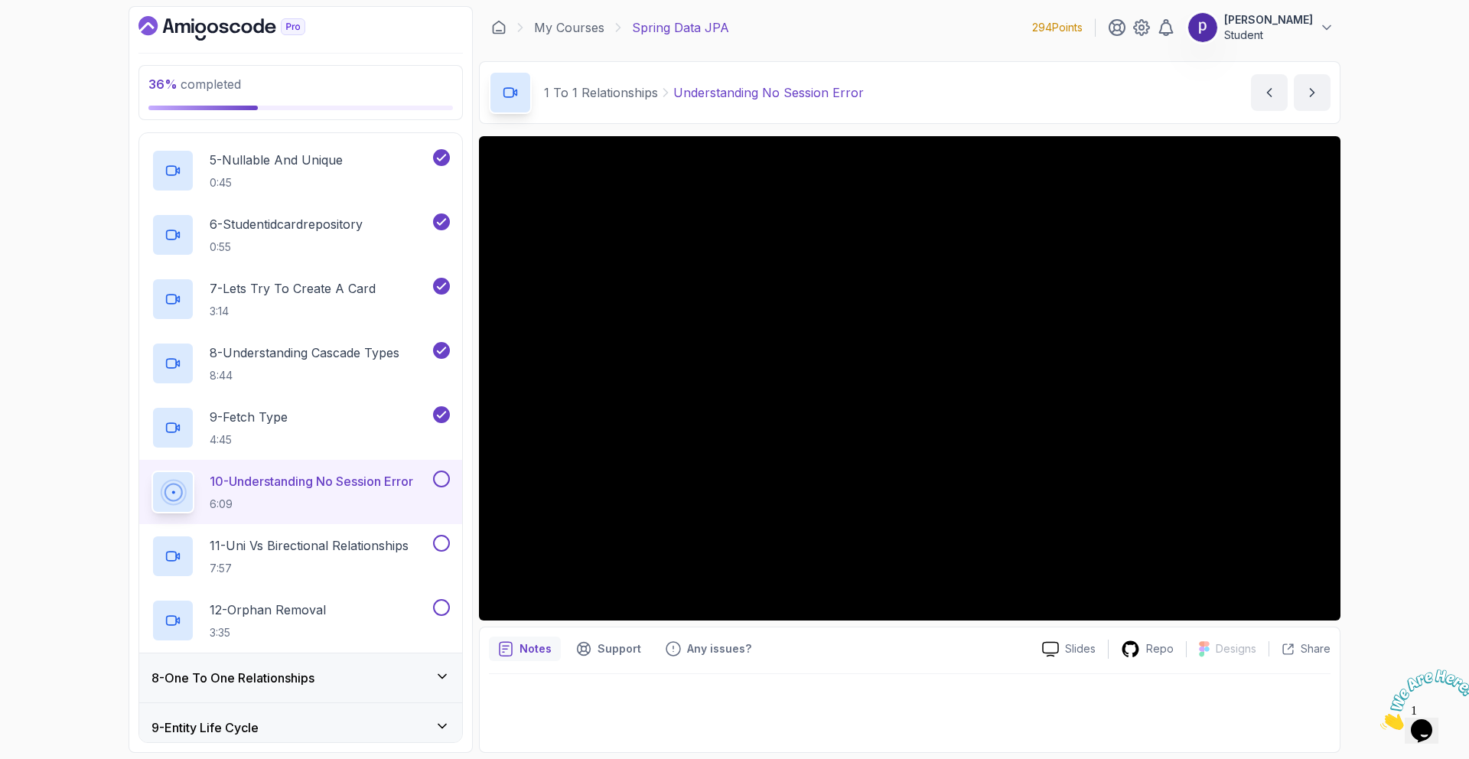
scroll to position [616, 0]
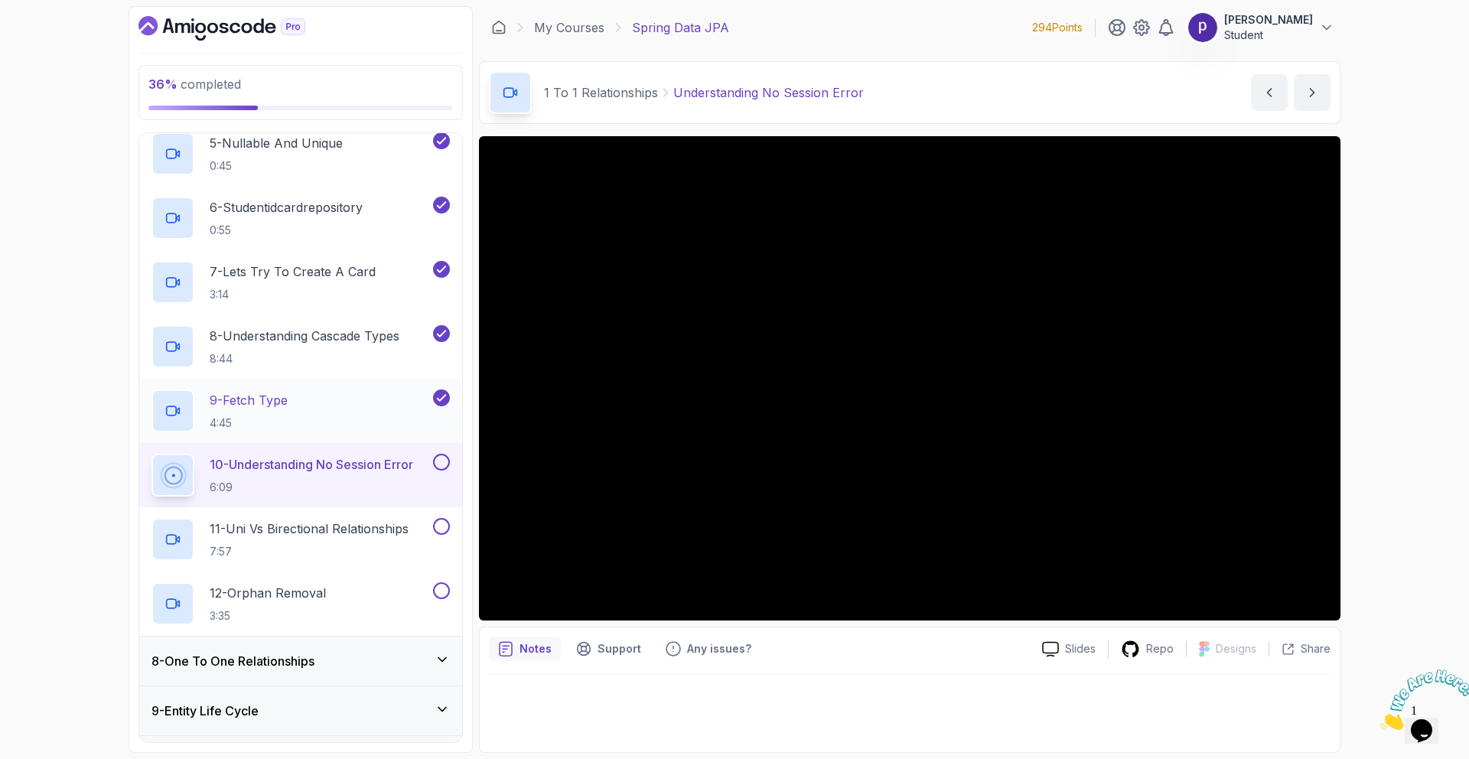
click at [332, 389] on div "9 - Fetch Type 4:45" at bounding box center [290, 410] width 278 height 43
click at [1396, 491] on div "36 % completed 1 - Intro 2 - Environment Setup 3 - Getting Started 4 - Reposito…" at bounding box center [734, 379] width 1469 height 759
click at [1423, 522] on div "36 % completed 1 - Intro 2 - Environment Setup 3 - Getting Started 4 - Reposito…" at bounding box center [734, 379] width 1469 height 759
click at [468, 411] on div "36 % completed 1 - Intro 2 - Environment Setup 3 - Getting Started 4 - Reposito…" at bounding box center [300, 379] width 344 height 747
click at [1367, 467] on div "36 % completed 1 - Intro 2 - Environment Setup 3 - Getting Started 4 - Reposito…" at bounding box center [734, 379] width 1469 height 759
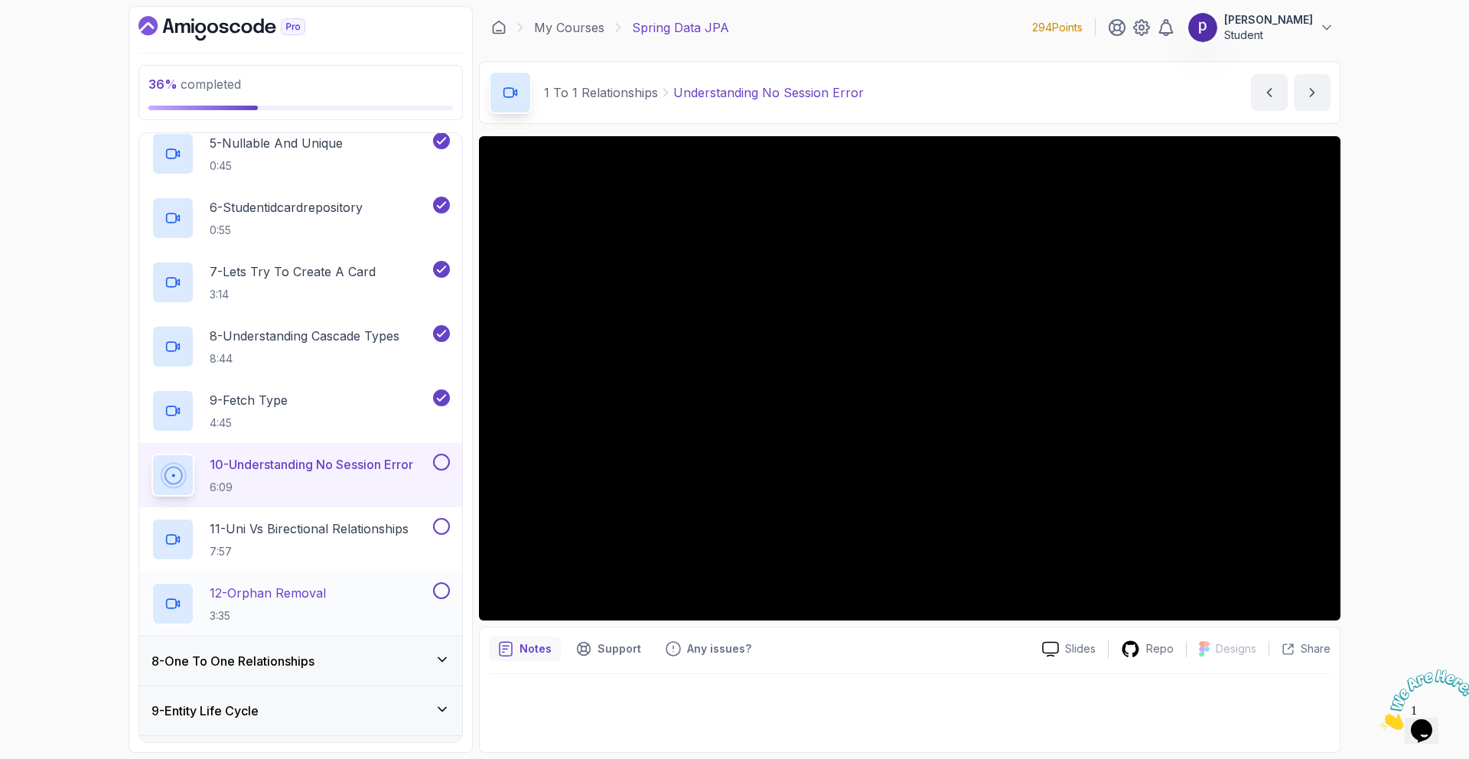
scroll to position [616, 0]
click at [1411, 475] on div "36 % completed 1 - Intro 2 - Environment Setup 3 - Getting Started 4 - Reposito…" at bounding box center [734, 379] width 1469 height 759
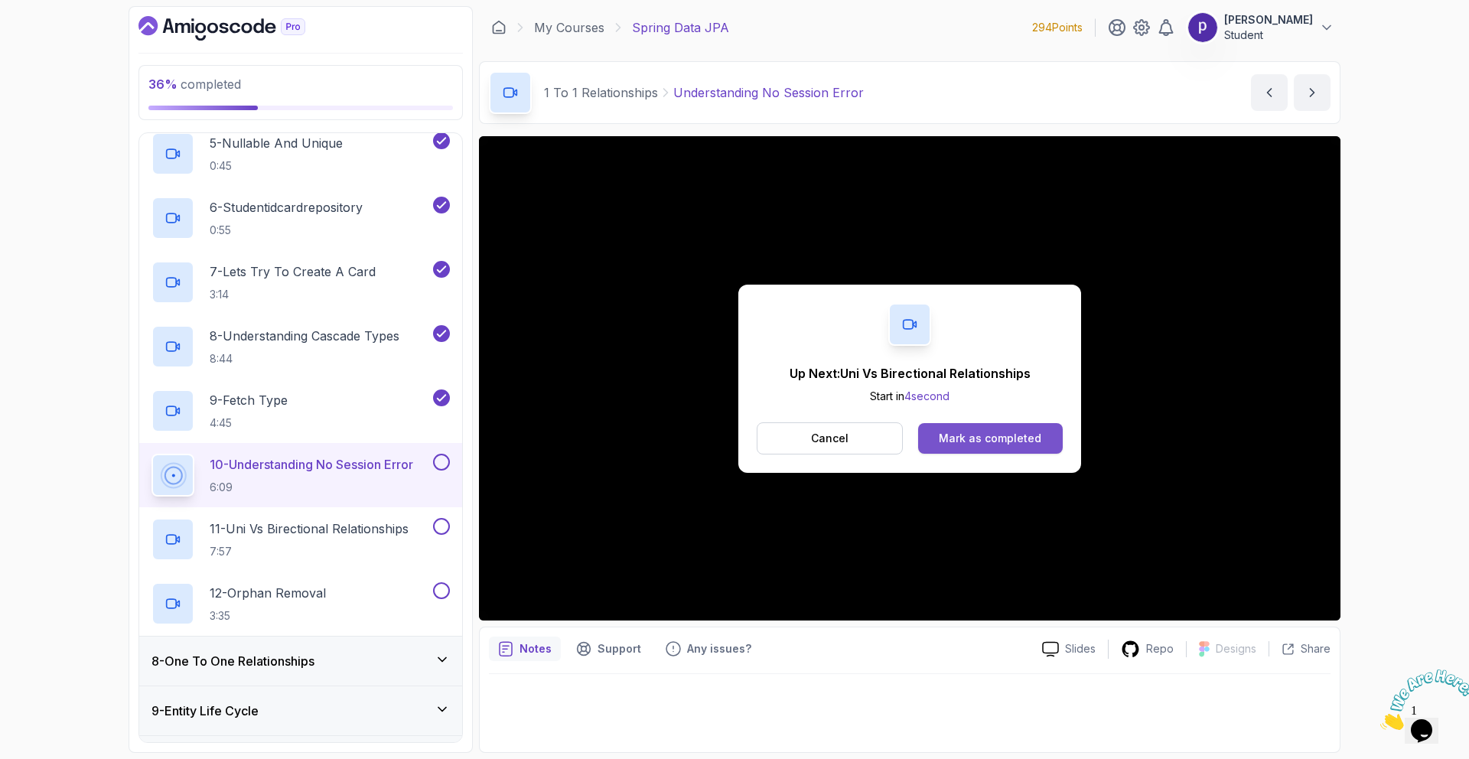
click at [1005, 439] on div "Mark as completed" at bounding box center [989, 438] width 102 height 15
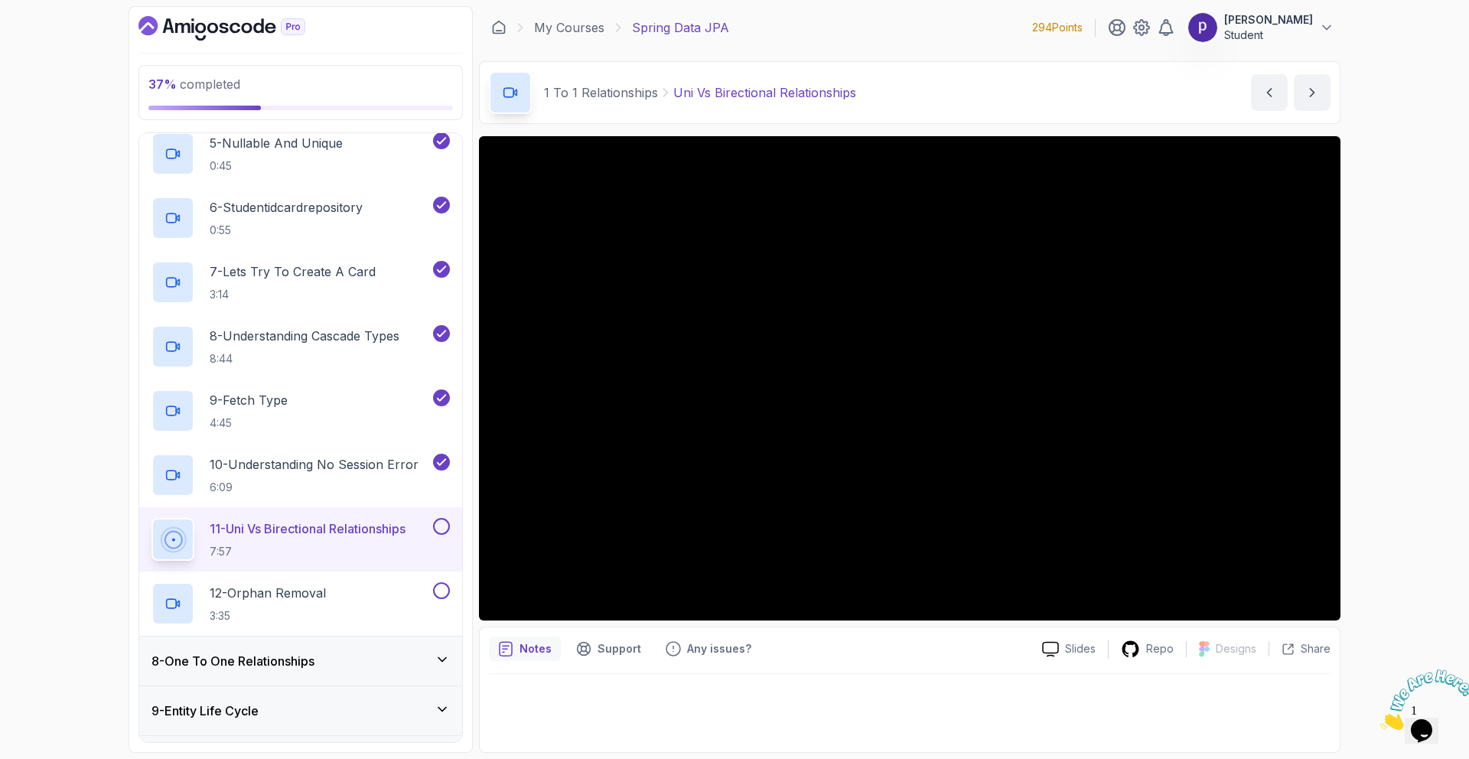
click at [467, 427] on div "37 % completed 1 - Intro 2 - Environment Setup 3 - Getting Started 4 - Reposito…" at bounding box center [300, 379] width 344 height 747
click at [1435, 500] on div "37 % completed 1 - Intro 2 - Environment Setup 3 - Getting Started 4 - Reposito…" at bounding box center [734, 379] width 1469 height 759
click at [1379, 424] on div "37 % completed 1 - Intro 2 - Environment Setup 3 - Getting Started 4 - Reposito…" at bounding box center [734, 379] width 1469 height 759
click at [1371, 505] on div "37 % completed 1 - Intro 2 - Environment Setup 3 - Getting Started 4 - Reposito…" at bounding box center [734, 379] width 1469 height 759
click at [1380, 719] on icon "Close" at bounding box center [1380, 725] width 0 height 13
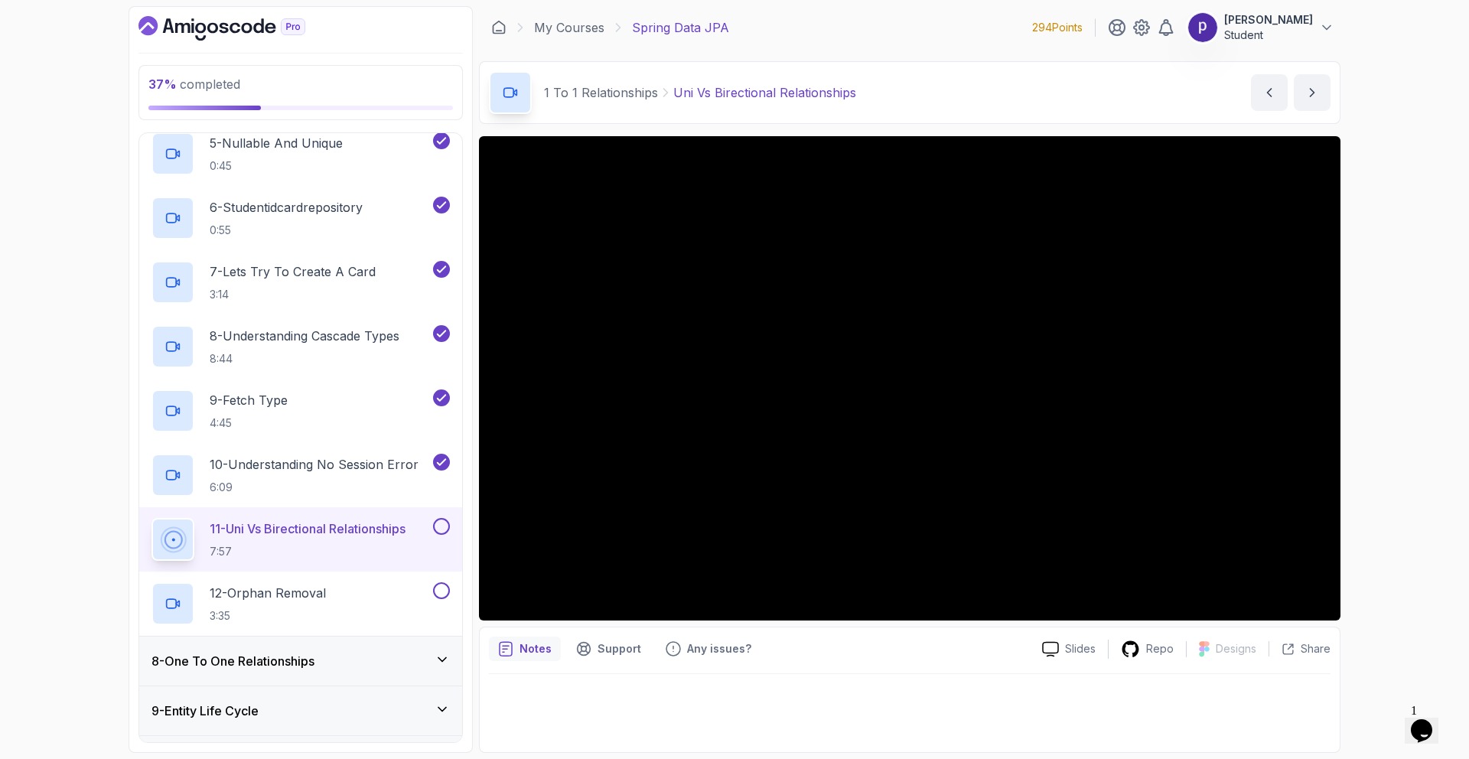
click at [1395, 524] on div "37 % completed 1 - Intro 2 - Environment Setup 3 - Getting Started 4 - Reposito…" at bounding box center [734, 379] width 1469 height 759
click at [36, 514] on div "37 % completed 1 - Intro 2 - Environment Setup 3 - Getting Started 4 - Reposito…" at bounding box center [734, 379] width 1469 height 759
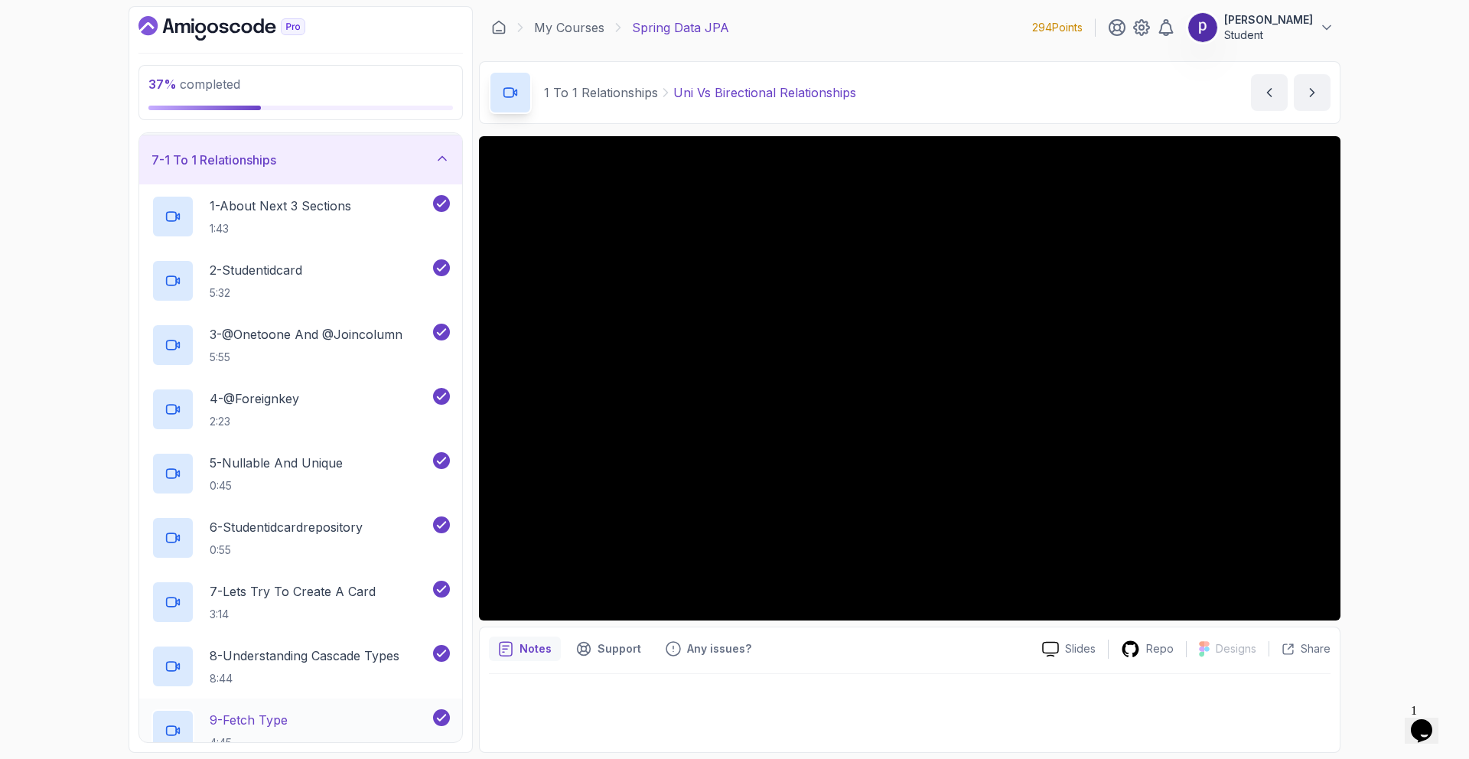
scroll to position [246, 0]
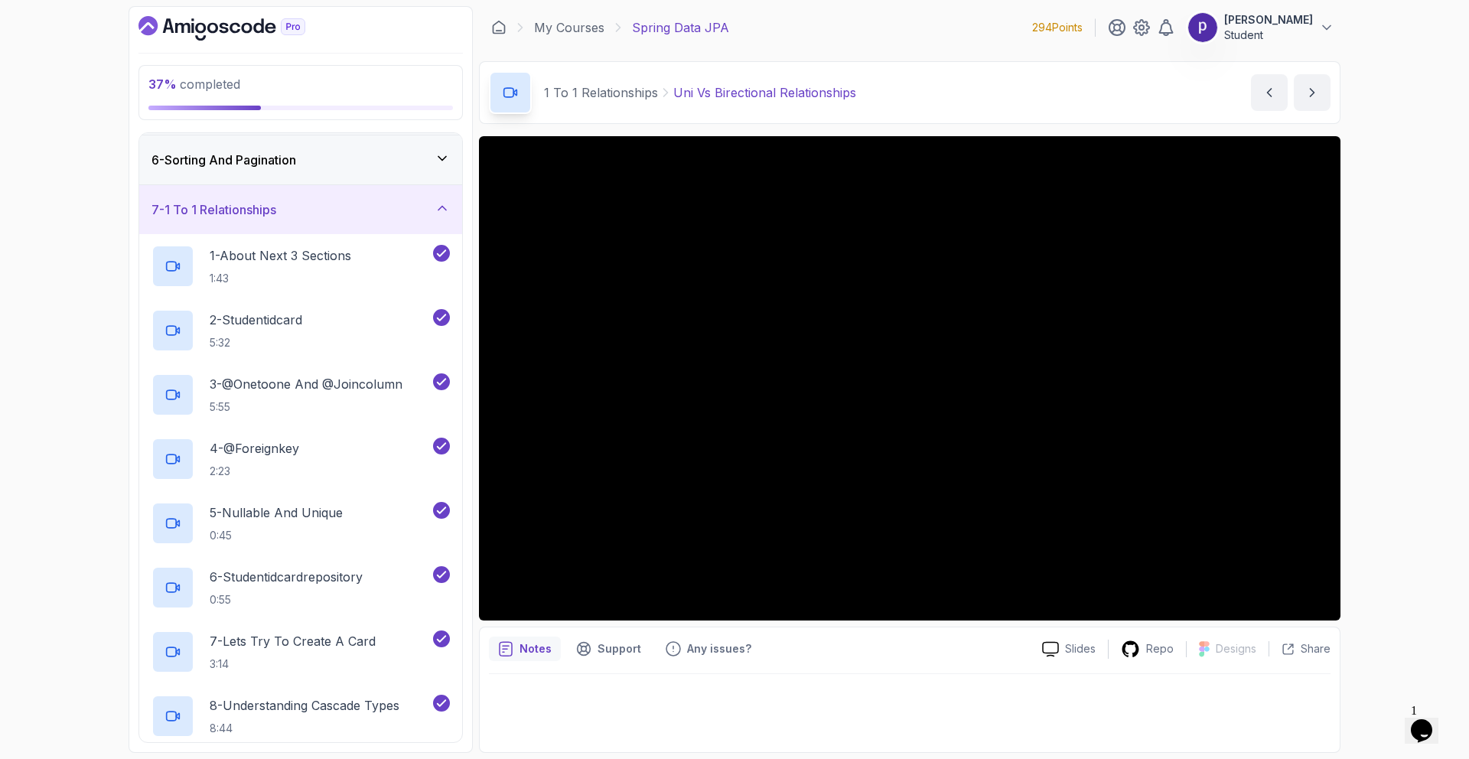
click at [442, 207] on icon at bounding box center [442, 209] width 8 height 4
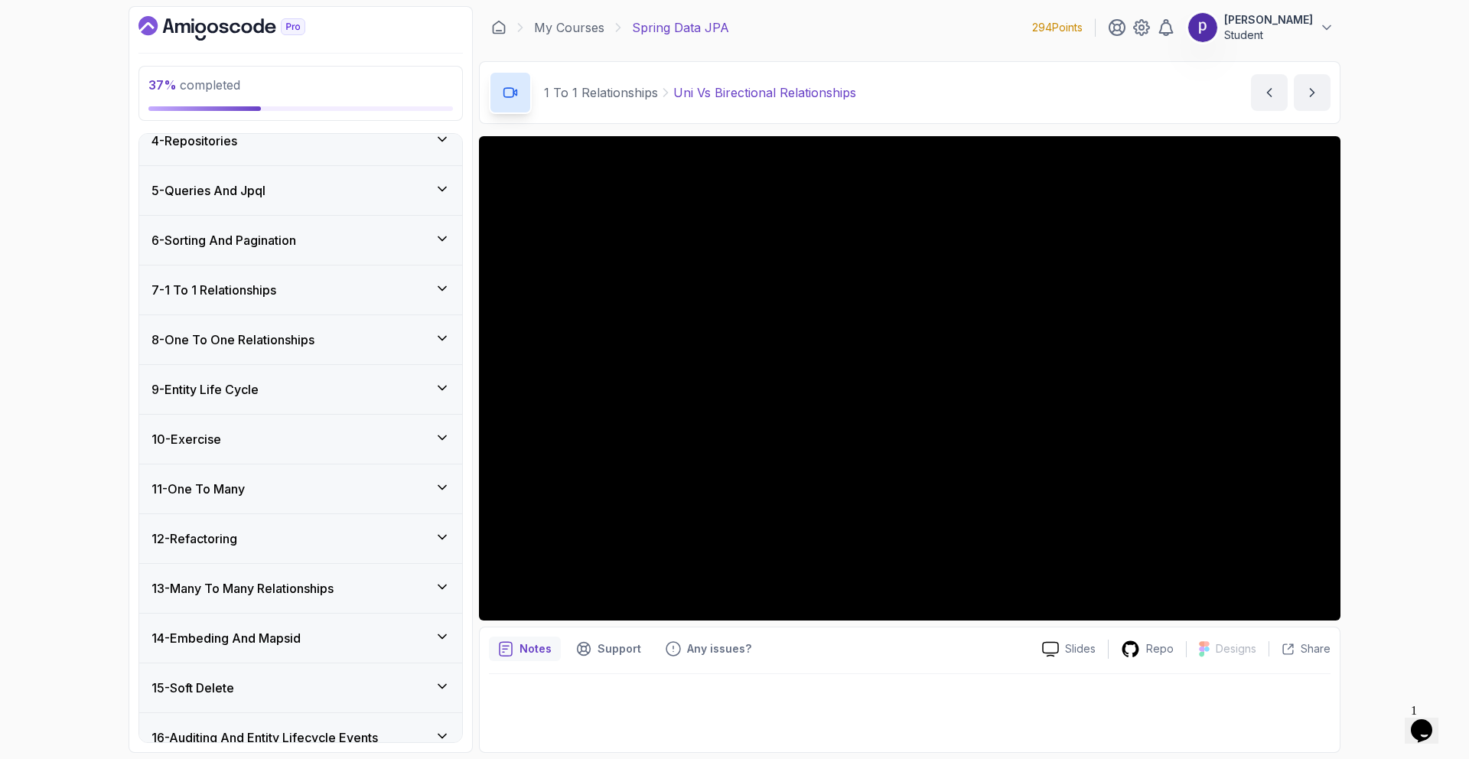
scroll to position [166, 0]
click at [434, 342] on icon at bounding box center [441, 338] width 15 height 15
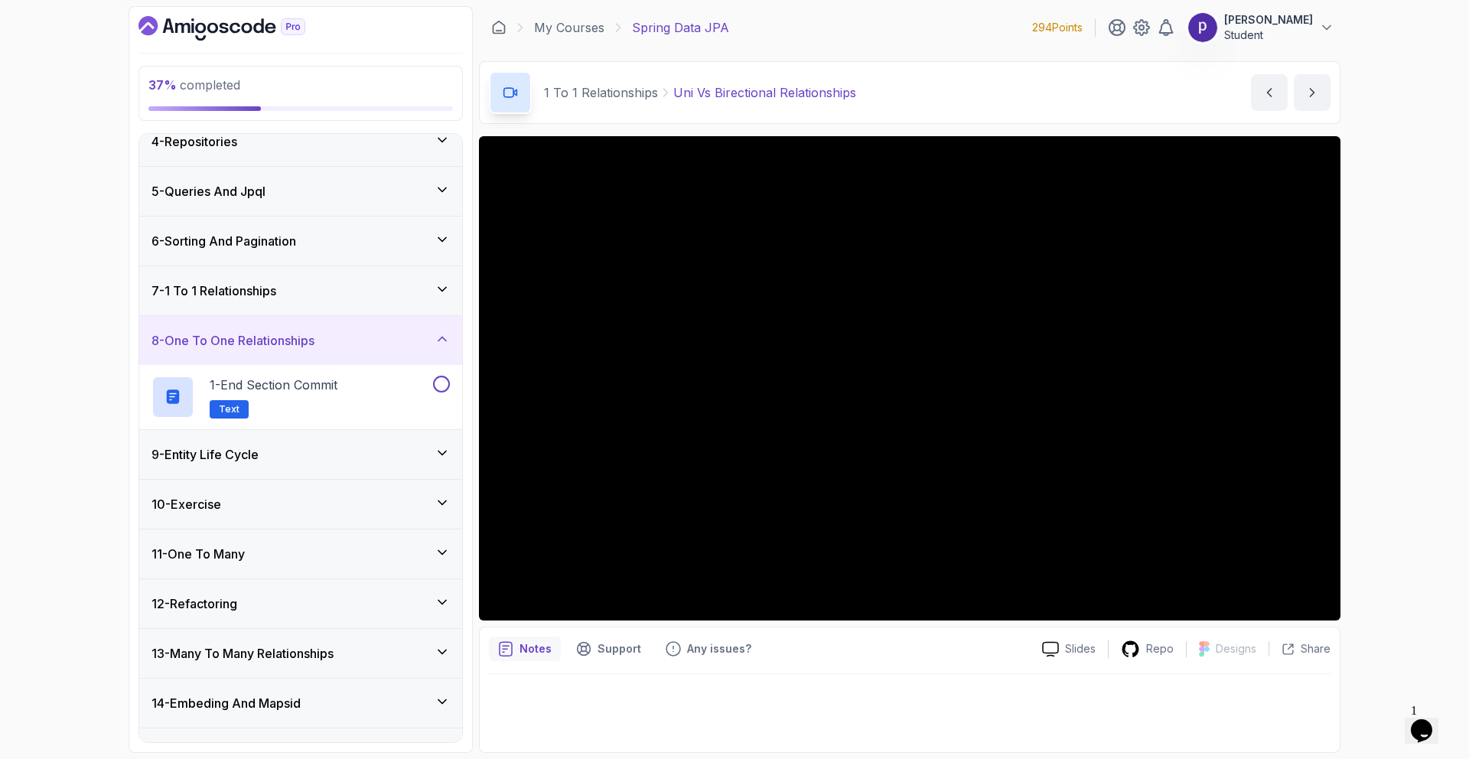
click at [373, 303] on div "7 - 1 To 1 Relationships" at bounding box center [300, 290] width 323 height 49
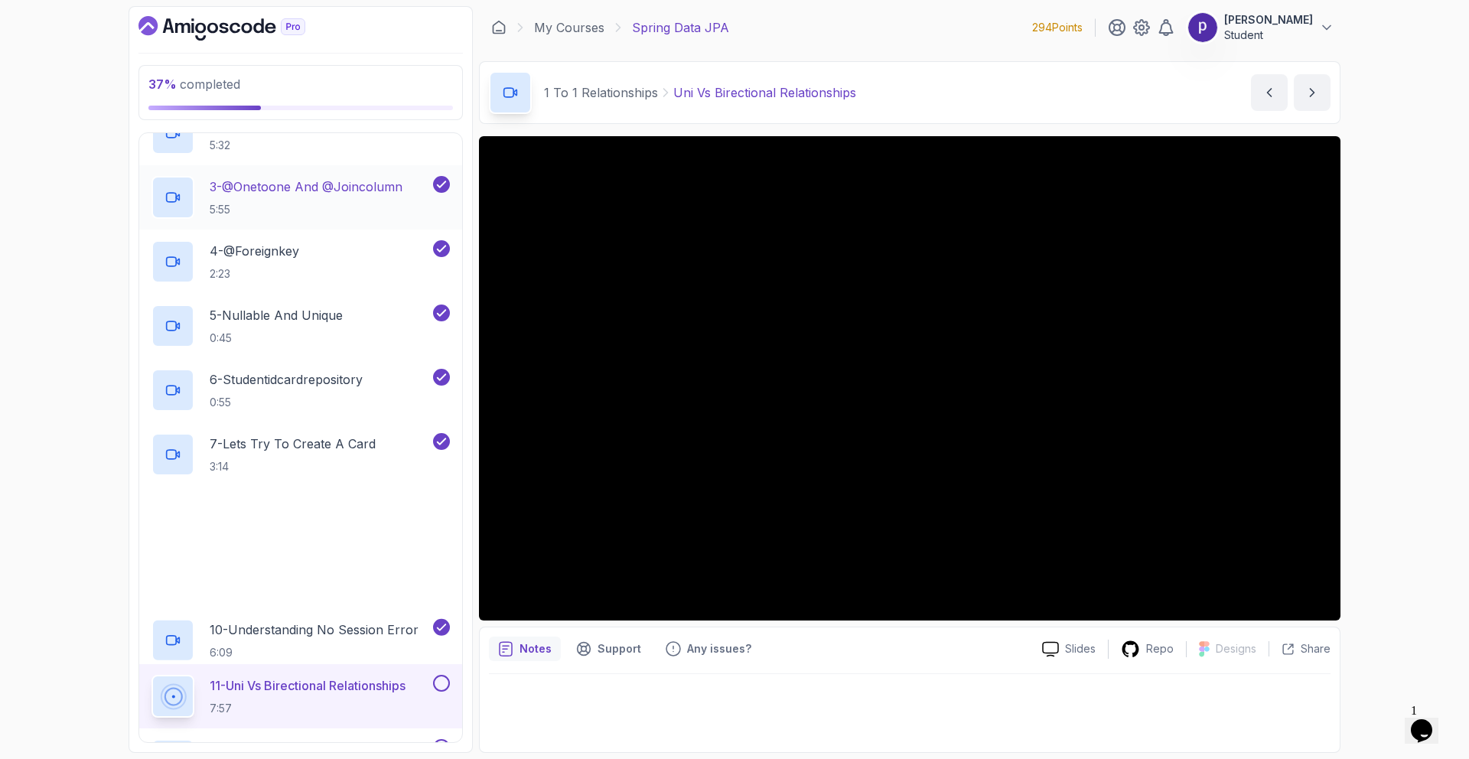
scroll to position [486, 0]
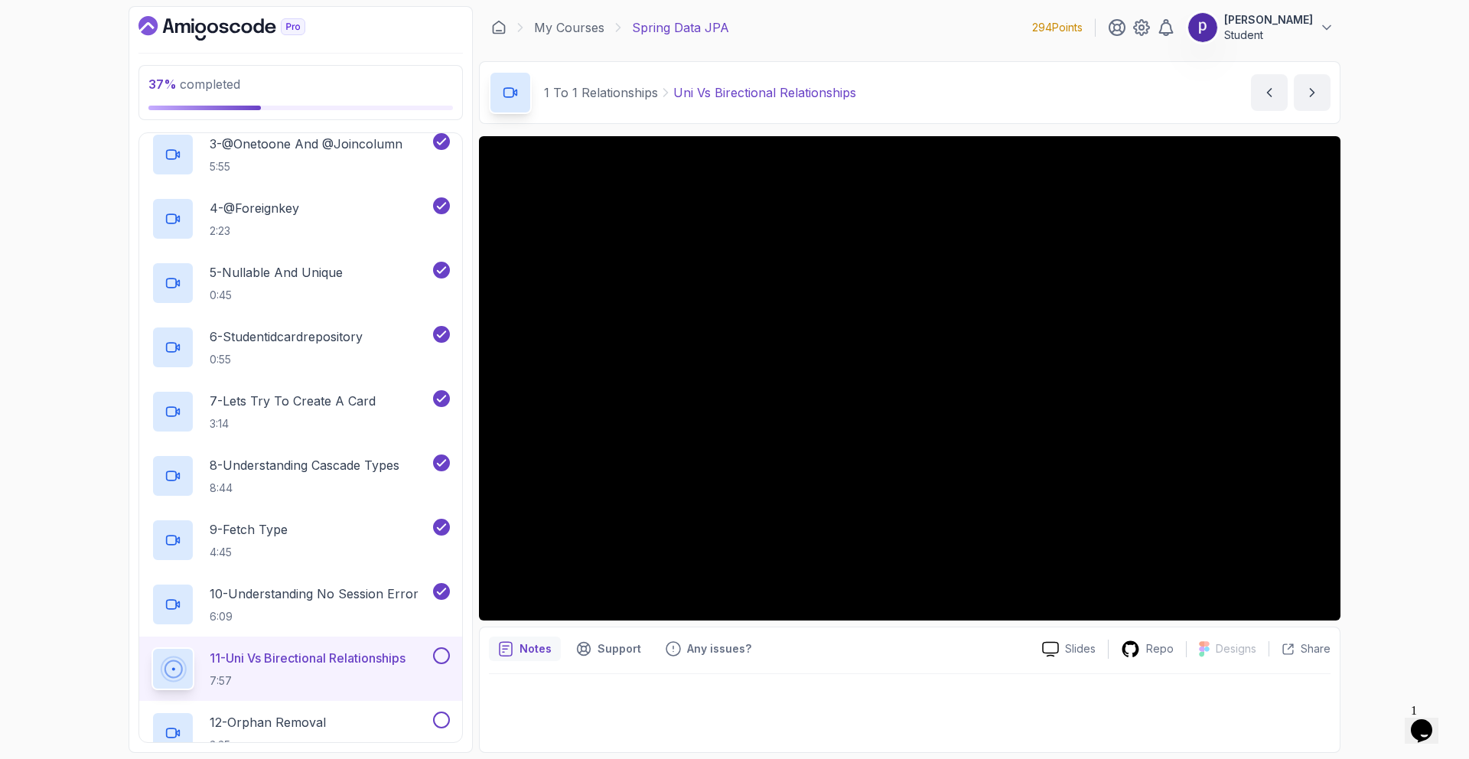
click at [380, 673] on p "7:57" at bounding box center [308, 680] width 196 height 15
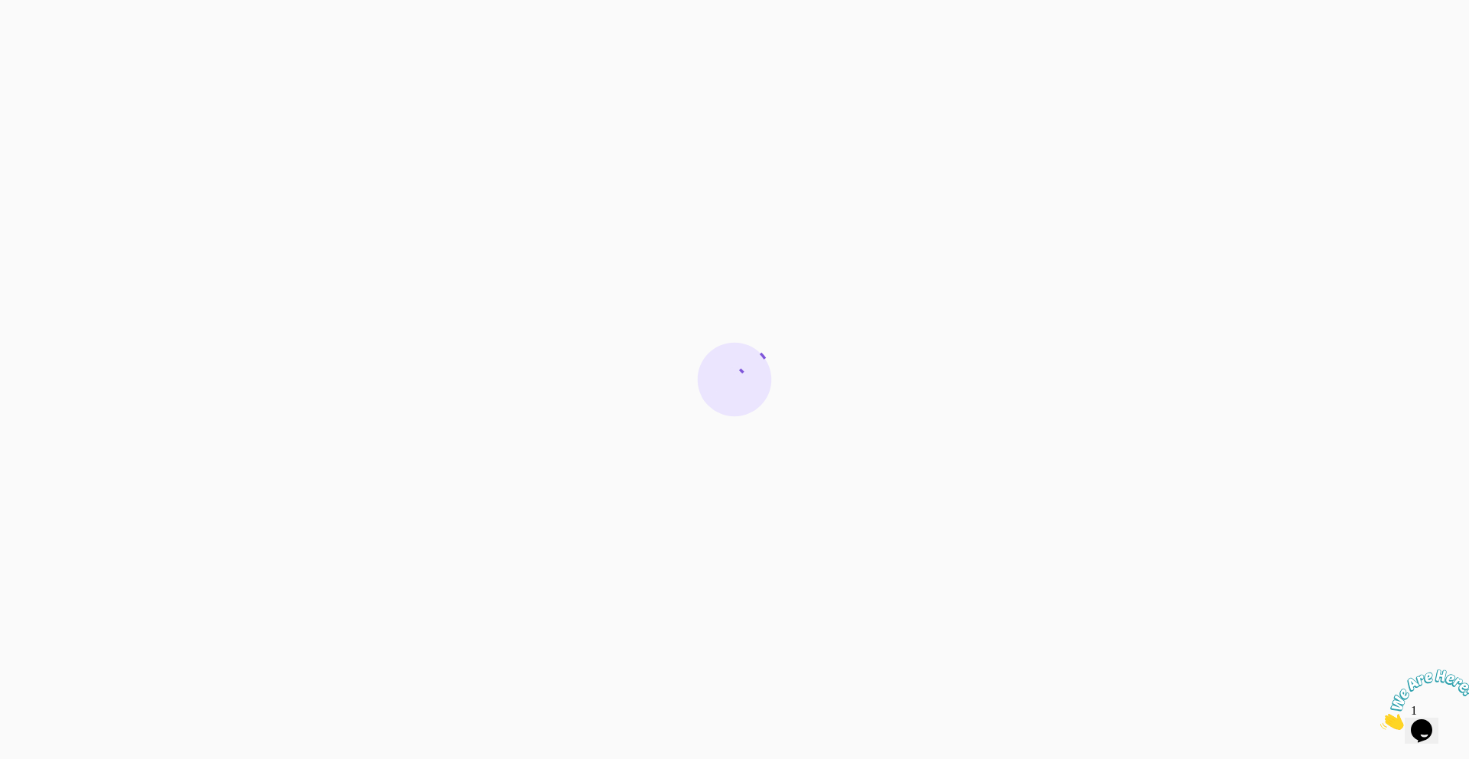
click at [1274, 366] on div at bounding box center [734, 379] width 1469 height 759
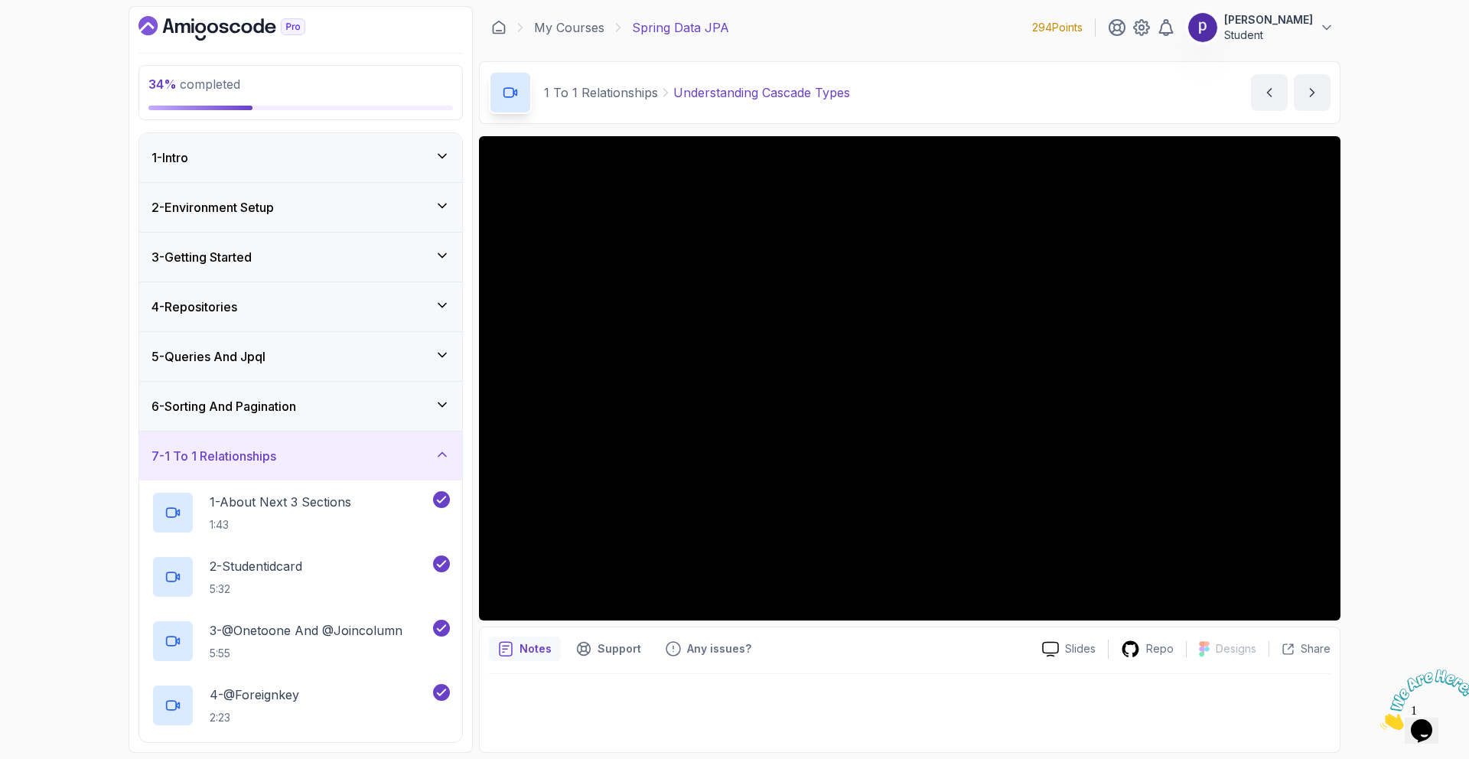
click at [1321, 16] on button "peter zhu Student" at bounding box center [1260, 27] width 147 height 31
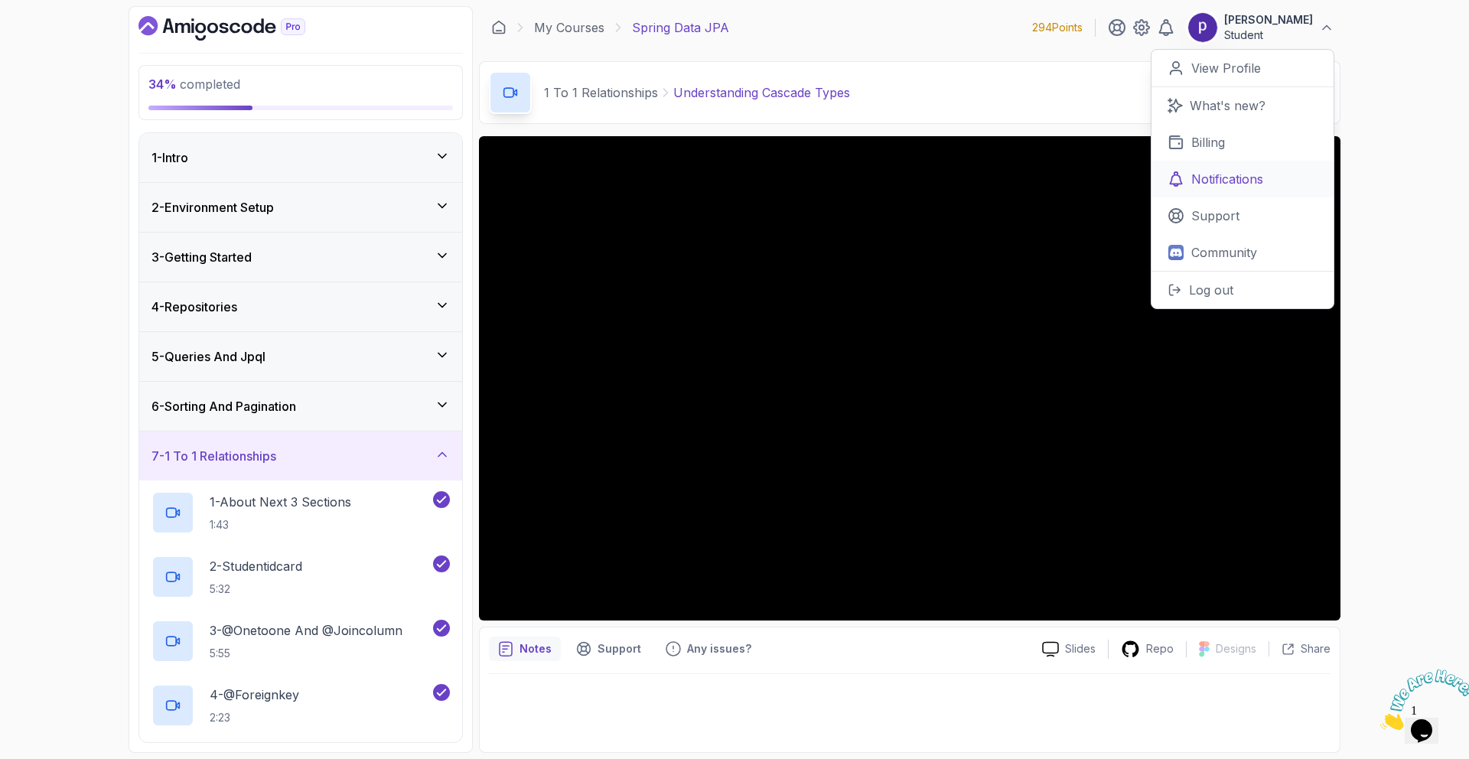
click at [1217, 181] on p "Notifications" at bounding box center [1227, 179] width 72 height 18
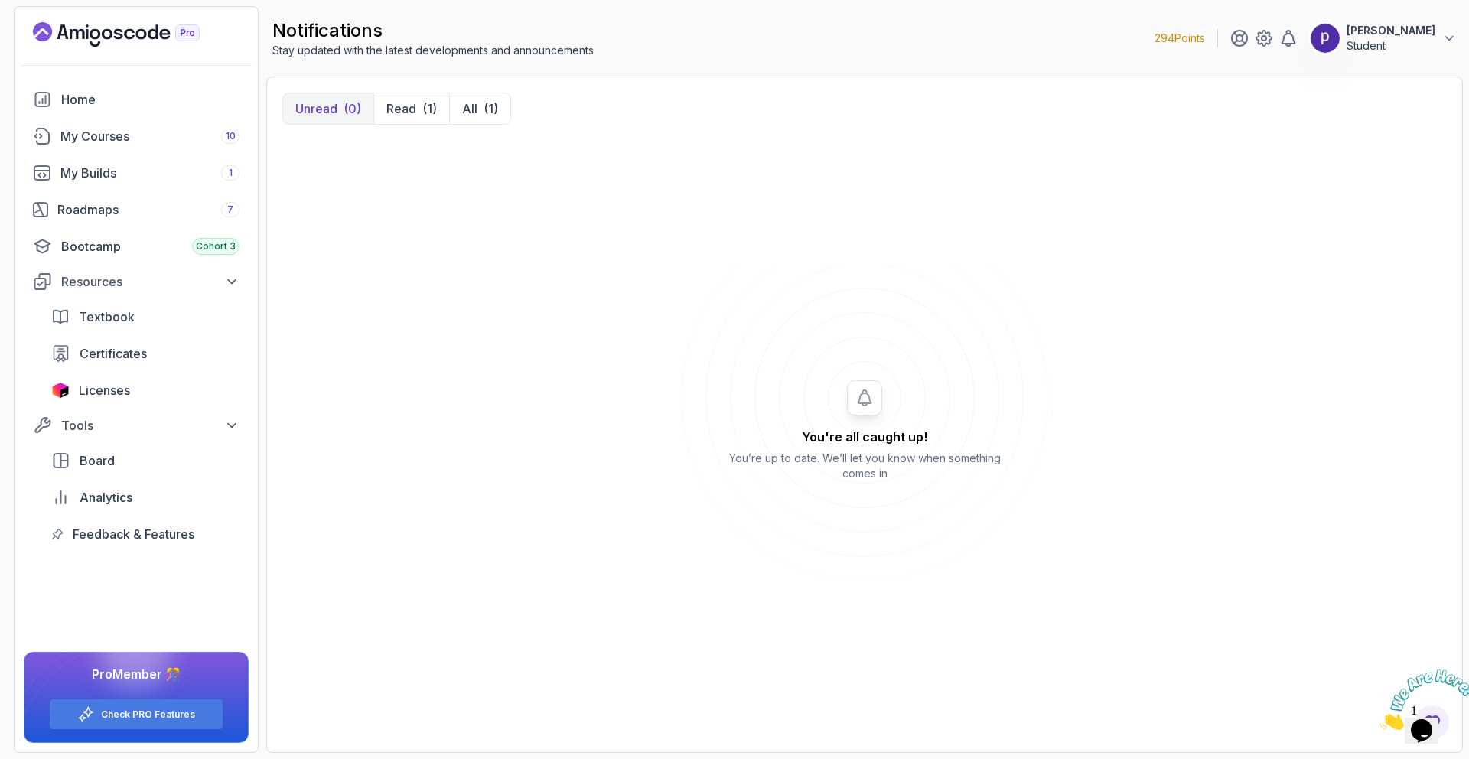
click at [1389, 37] on p "[PERSON_NAME]" at bounding box center [1390, 30] width 89 height 15
click at [1326, 181] on p "Notifications" at bounding box center [1349, 190] width 72 height 18
click at [1319, 229] on p "Support" at bounding box center [1337, 226] width 48 height 18
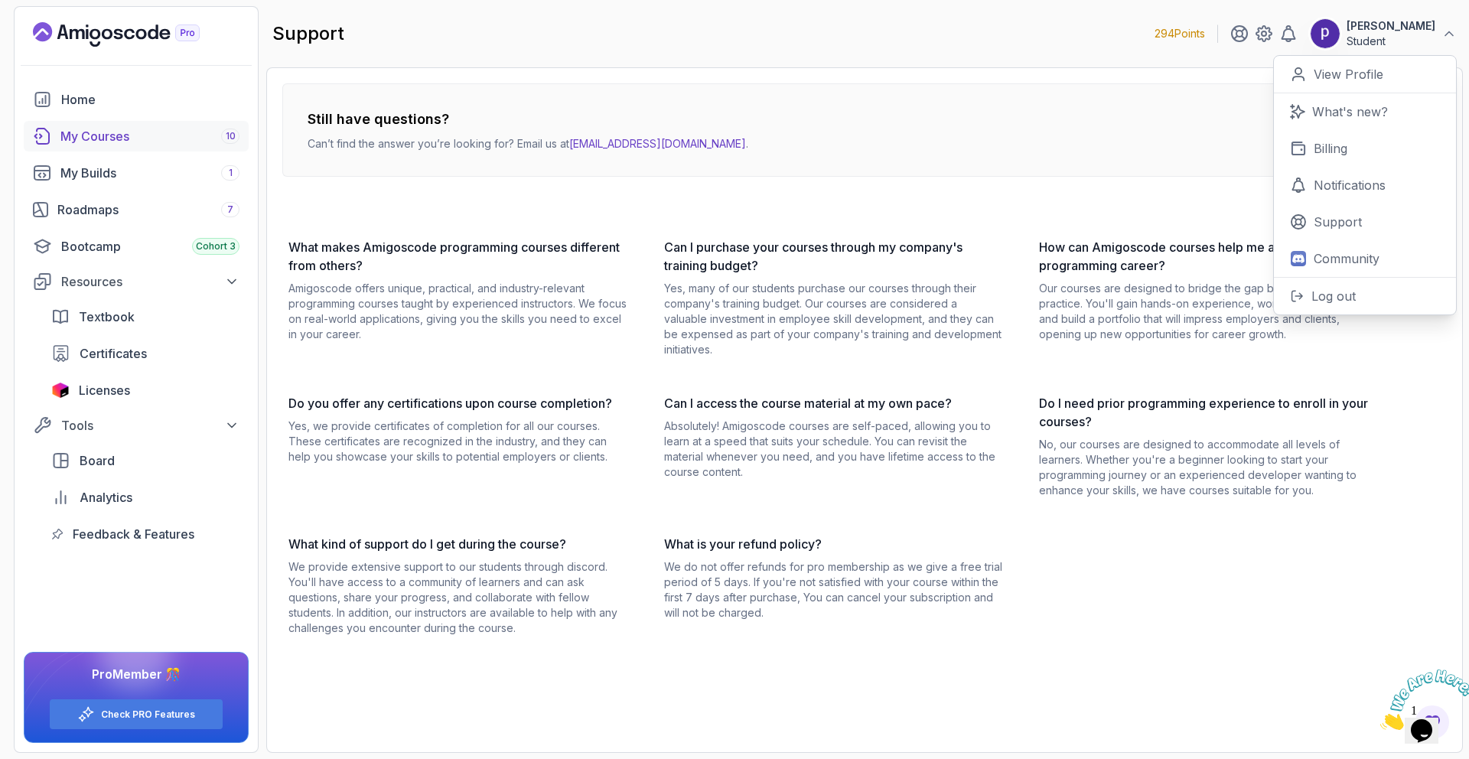
click at [145, 138] on div "My Courses 10" at bounding box center [149, 136] width 179 height 18
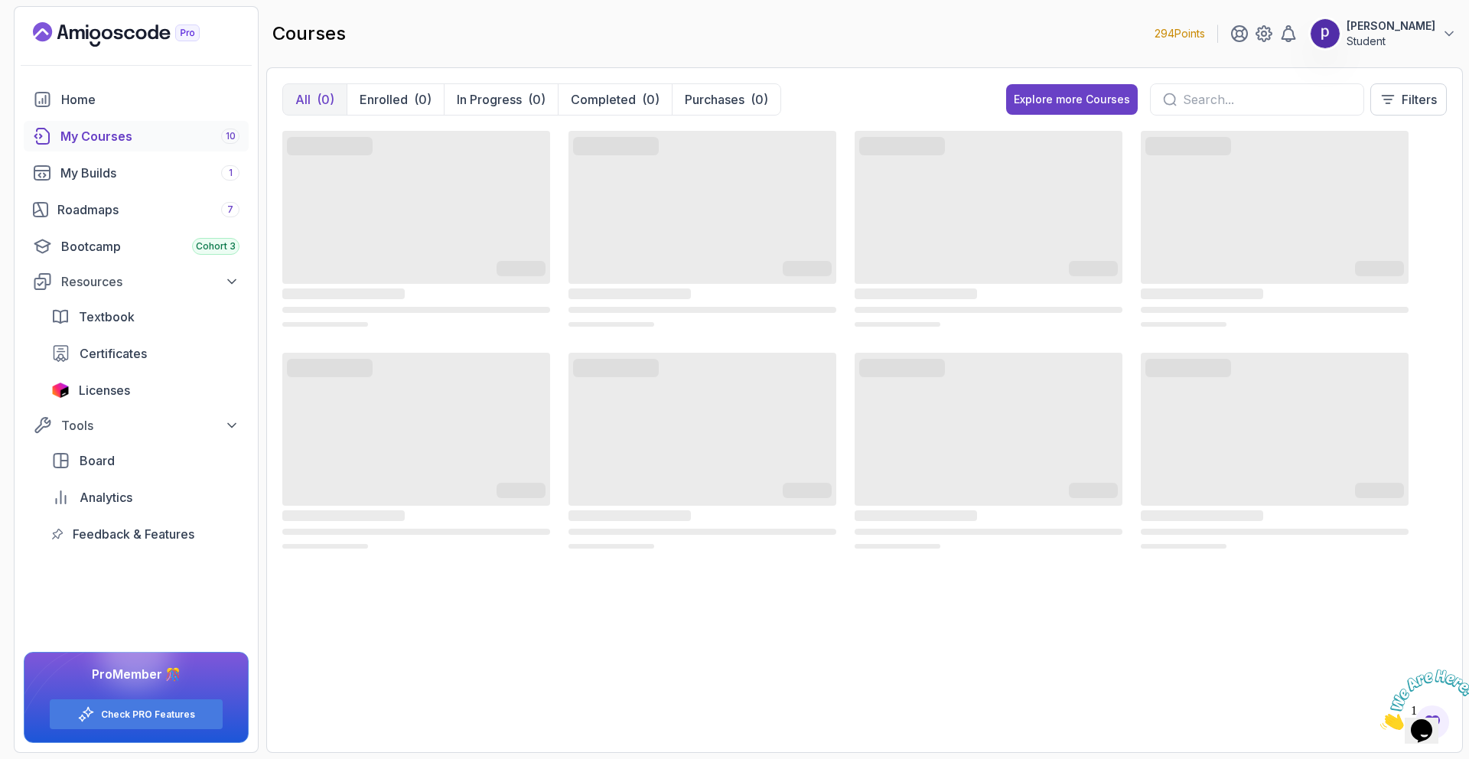
click at [1423, 29] on p "[PERSON_NAME]" at bounding box center [1390, 25] width 89 height 15
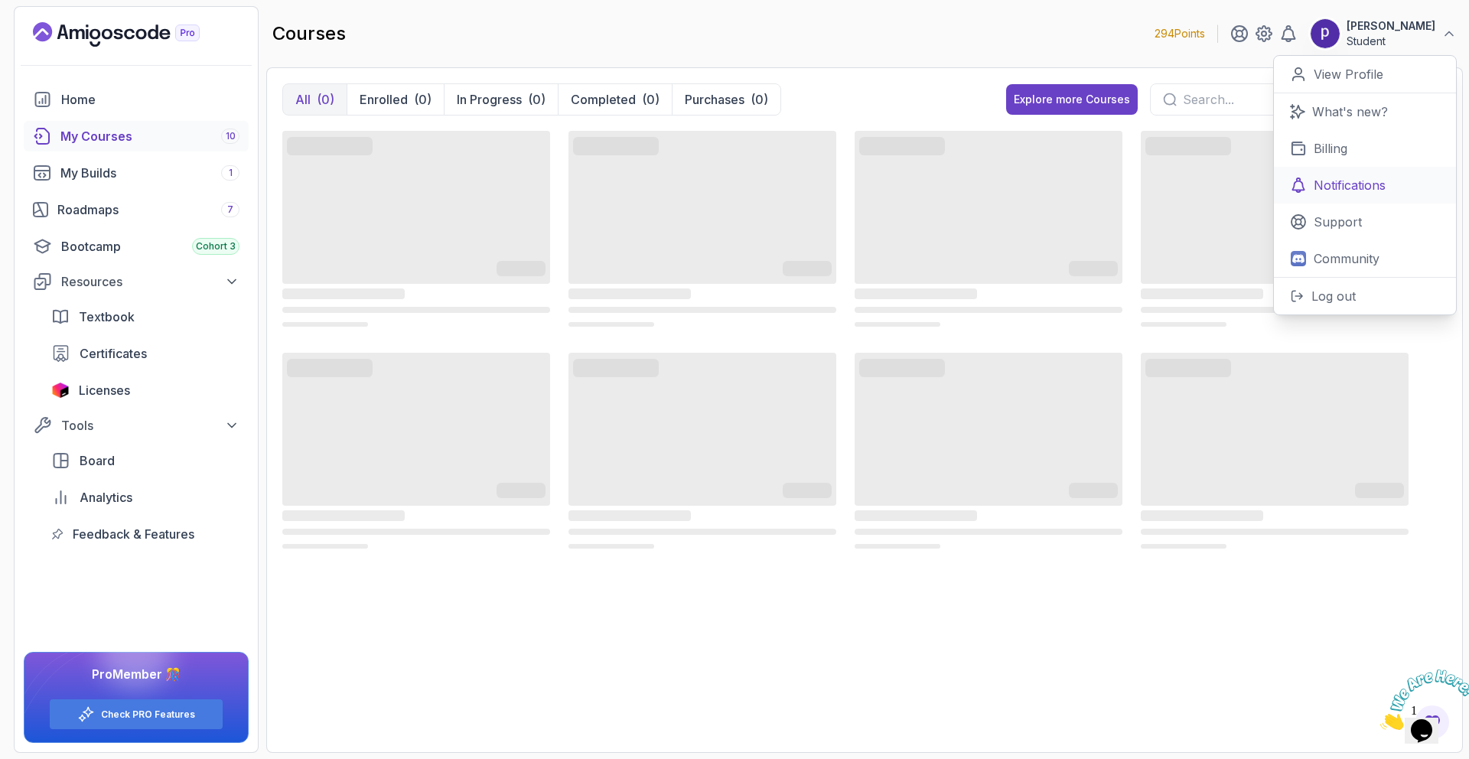
click at [1339, 177] on p "Notifications" at bounding box center [1349, 185] width 72 height 18
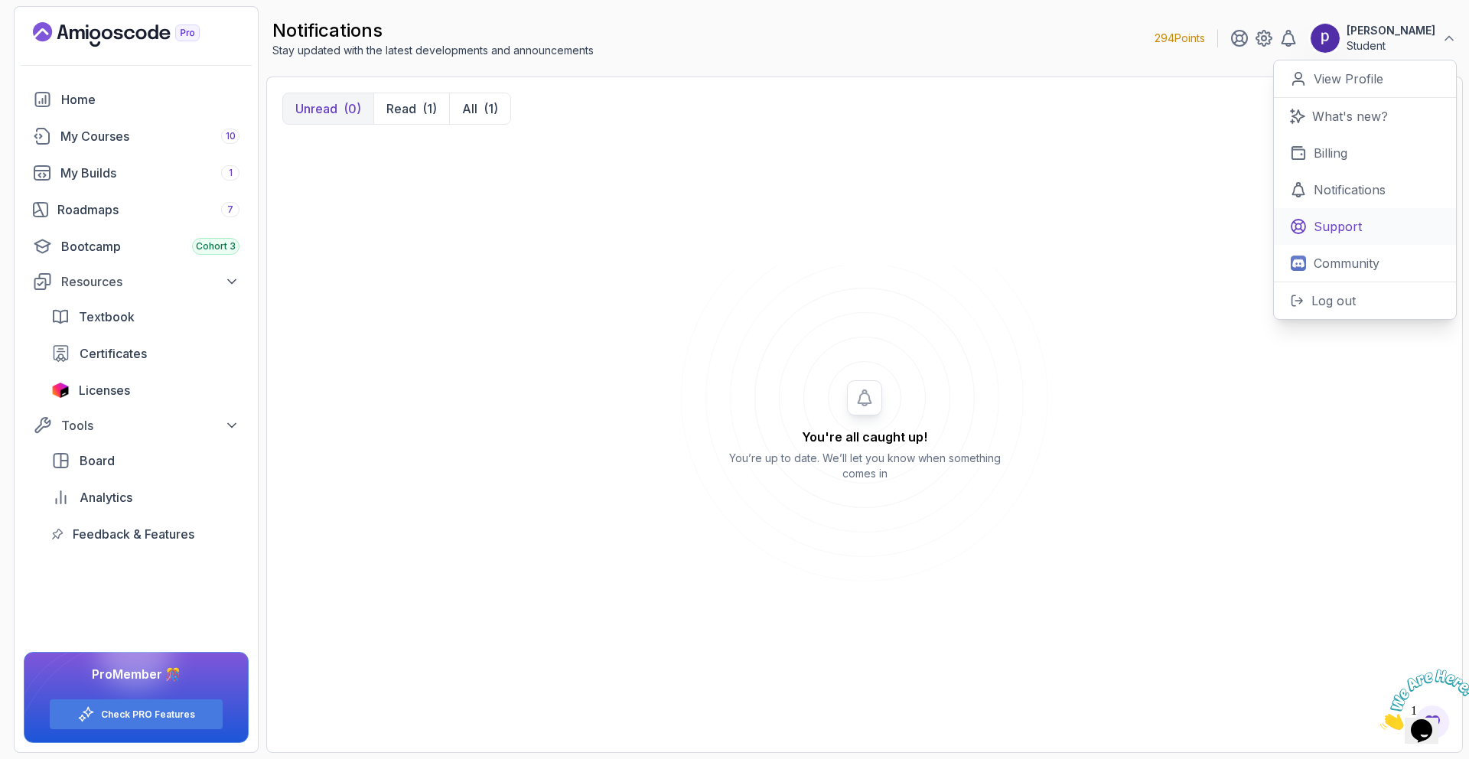
click at [1322, 226] on p "Support" at bounding box center [1337, 226] width 48 height 18
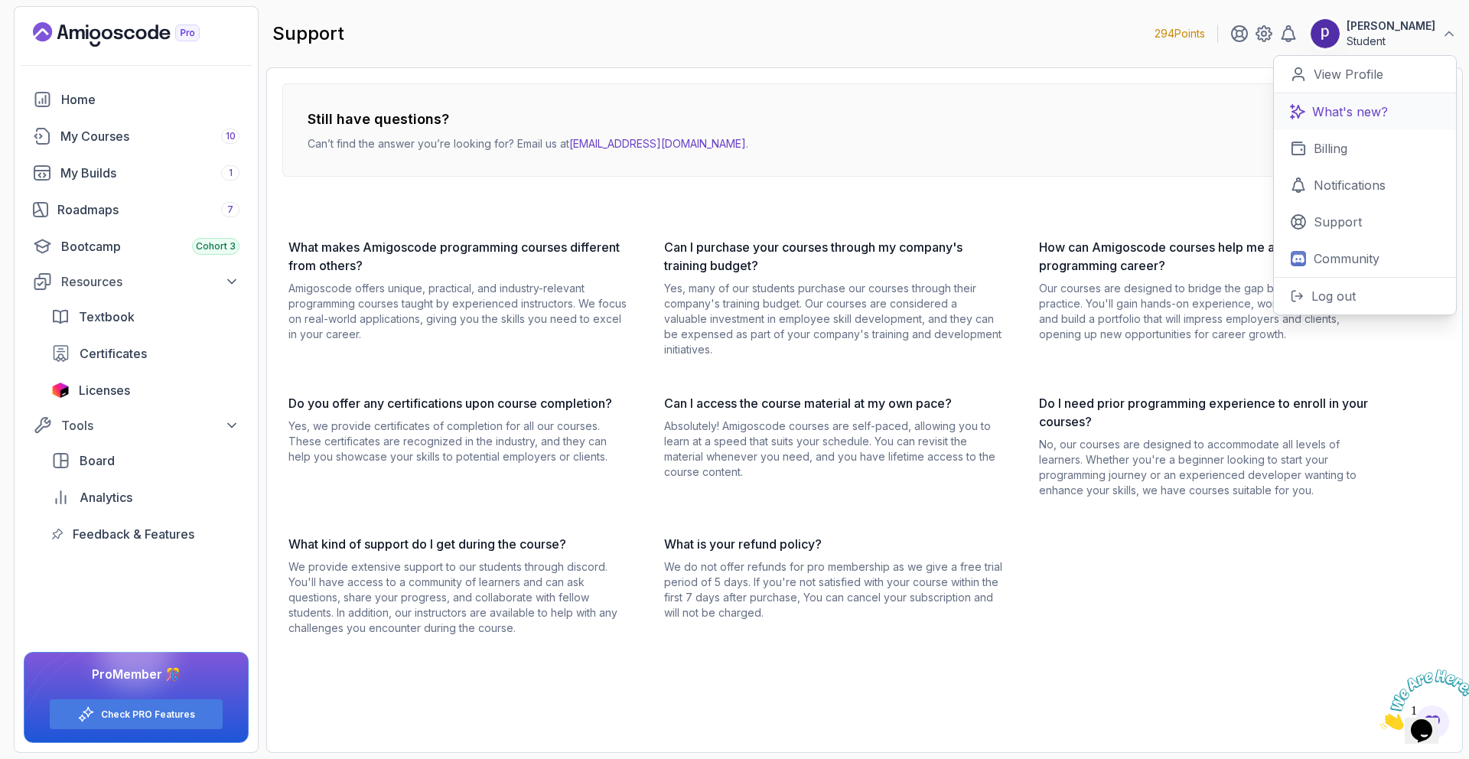
click at [1335, 107] on p "What's new?" at bounding box center [1350, 111] width 76 height 18
click at [1440, 44] on button "peter zhu Student" at bounding box center [1382, 33] width 147 height 31
click at [1345, 189] on p "Notifications" at bounding box center [1349, 185] width 72 height 18
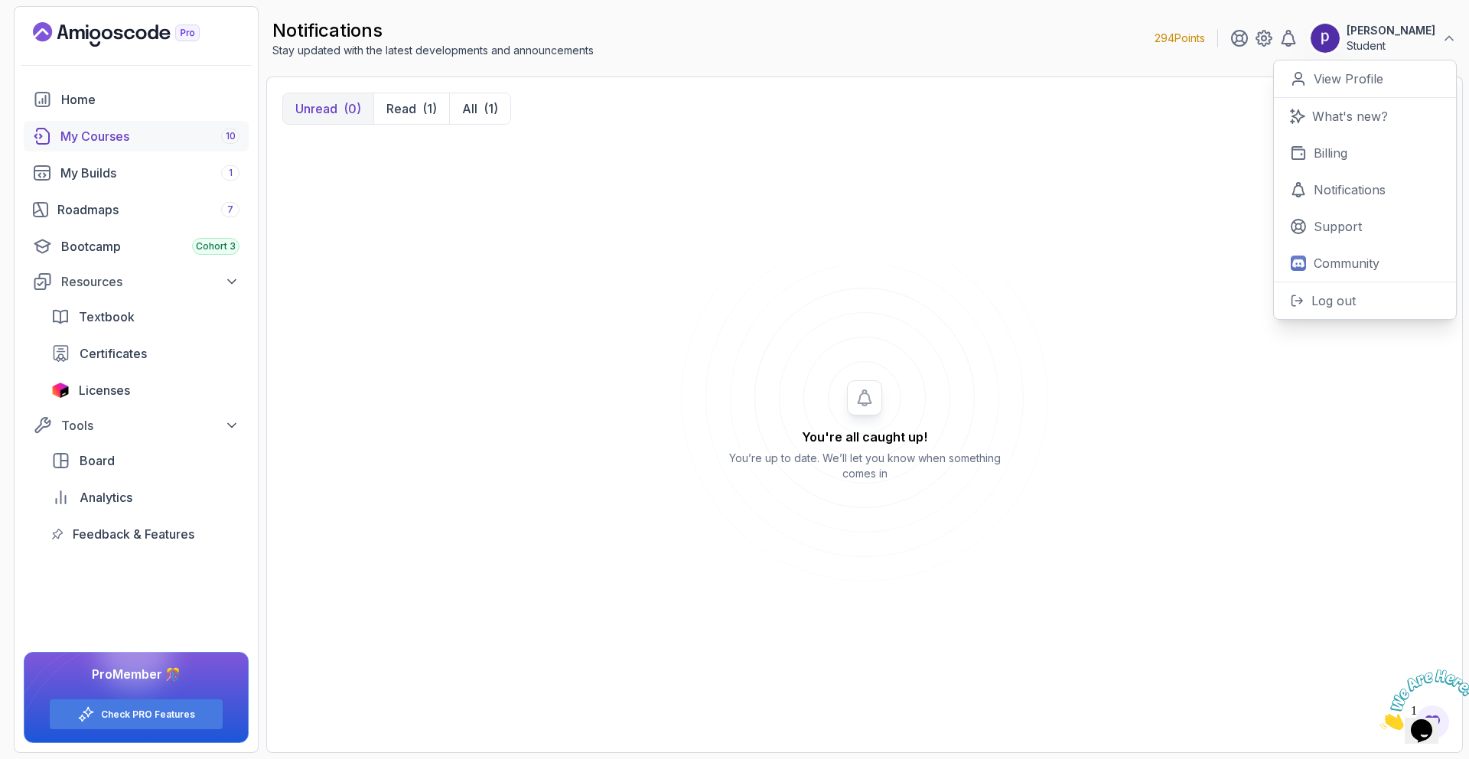
click at [187, 135] on div "My Courses 10" at bounding box center [149, 136] width 179 height 18
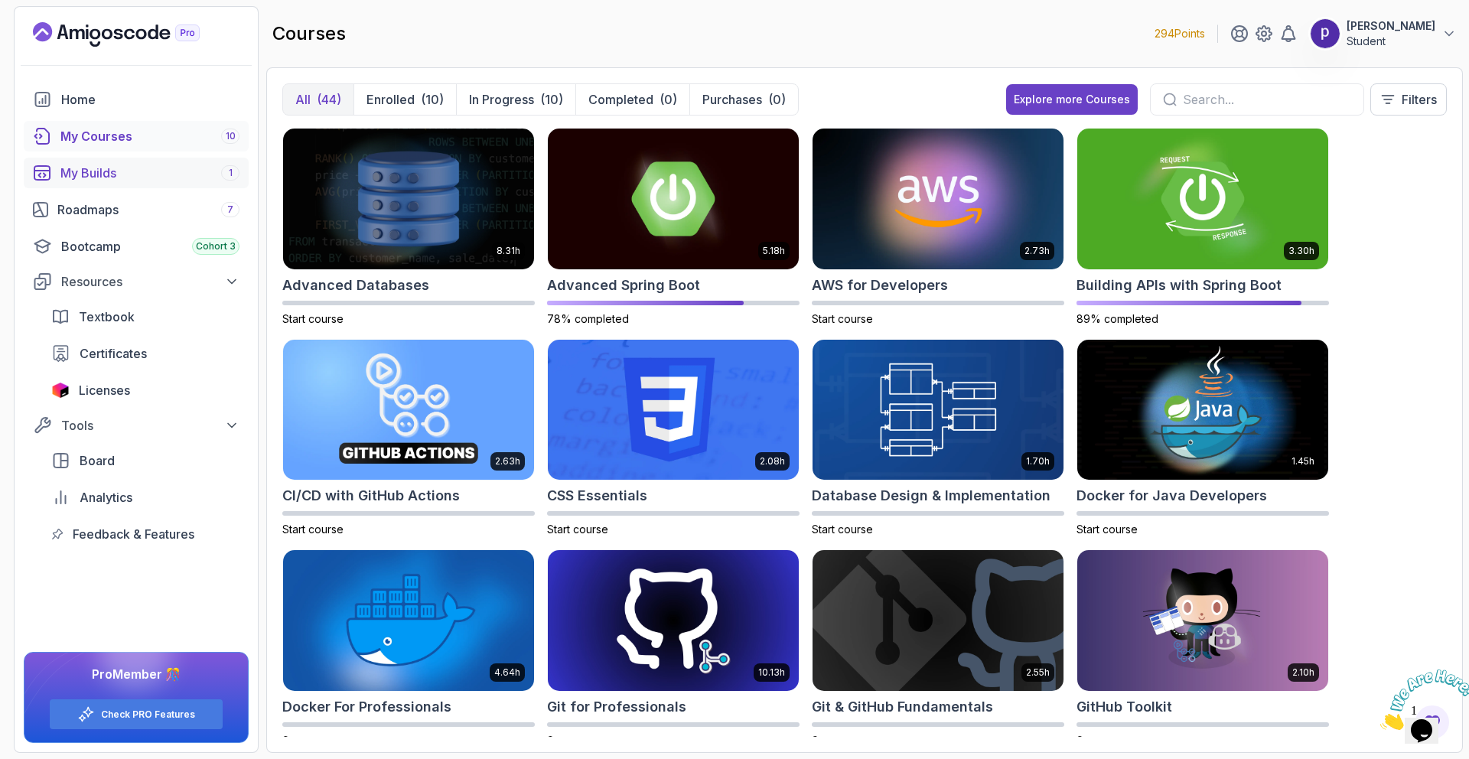
click at [142, 161] on link "My Builds 1" at bounding box center [136, 173] width 225 height 31
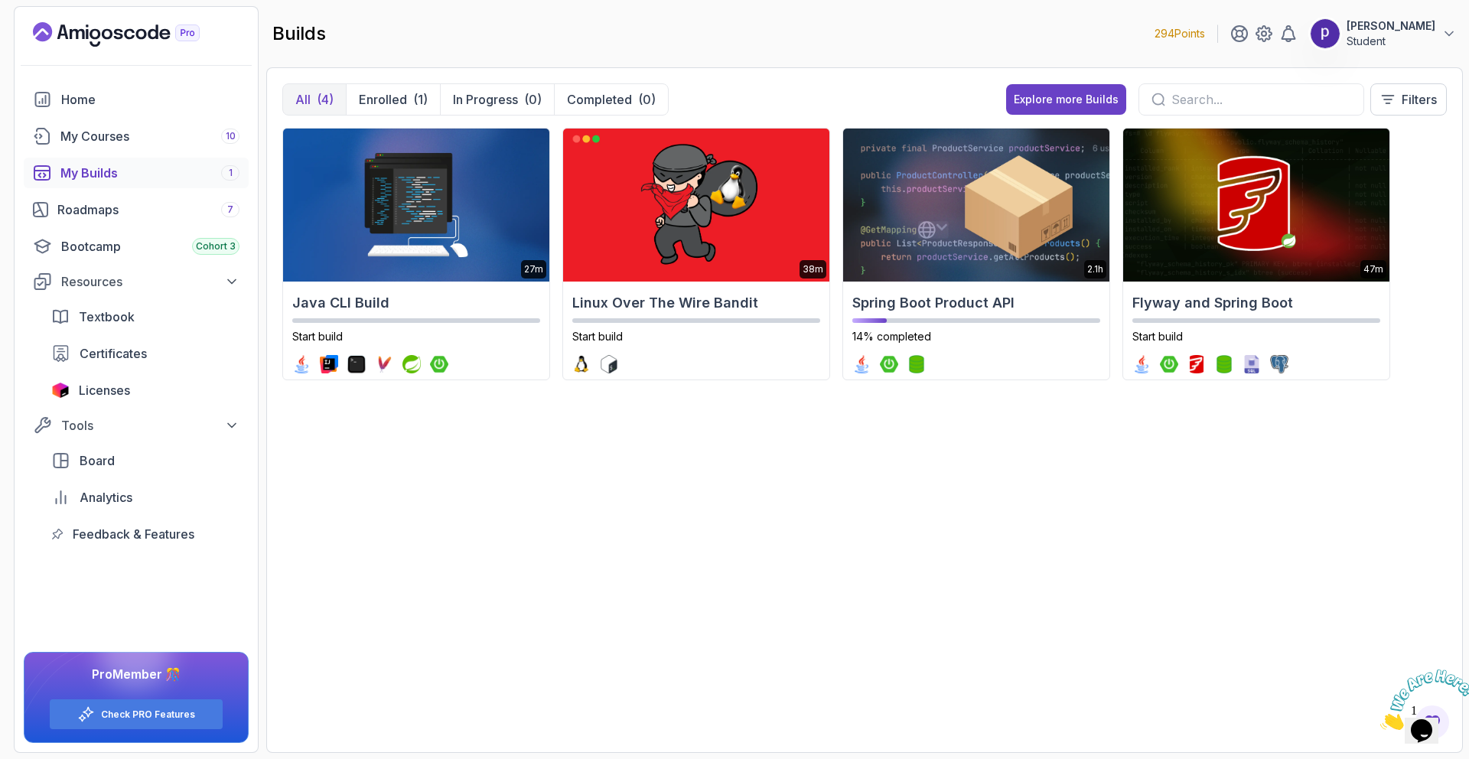
click at [1433, 42] on p "Student" at bounding box center [1390, 41] width 89 height 15
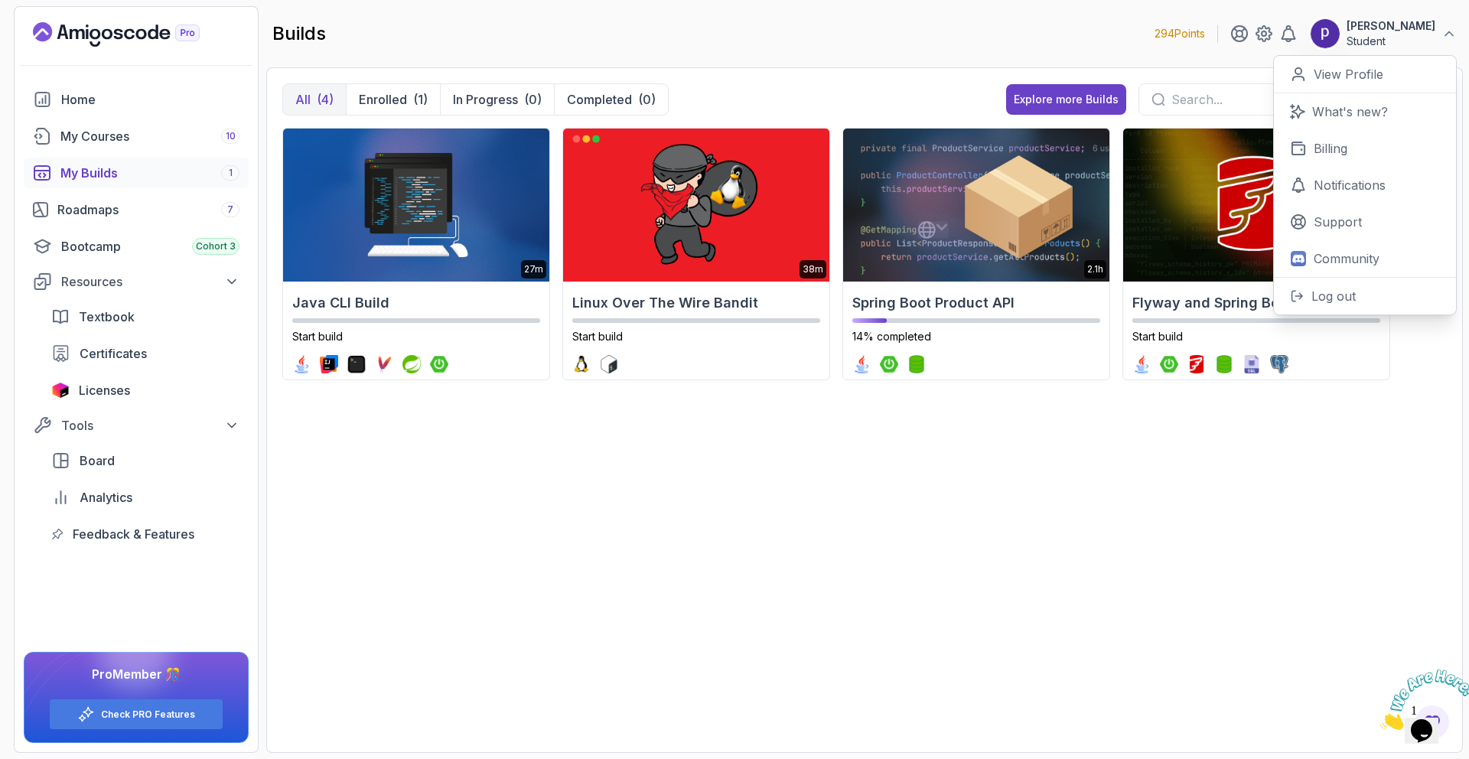
click at [857, 499] on div "27m Java CLI Build Start build 38m Linux Over The Wire Bandit Start build 2.1h …" at bounding box center [864, 432] width 1164 height 609
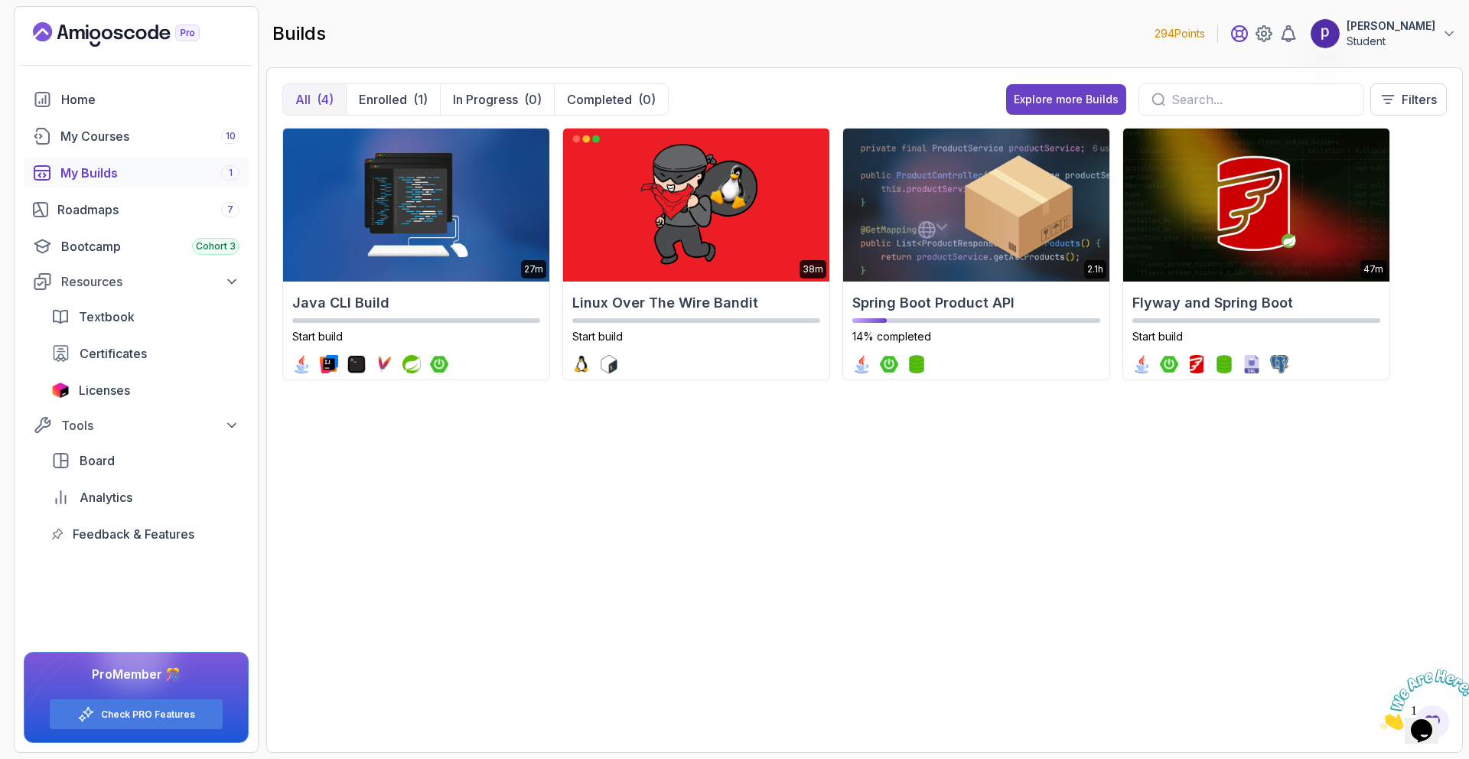
click at [1248, 39] on icon at bounding box center [1239, 33] width 18 height 18
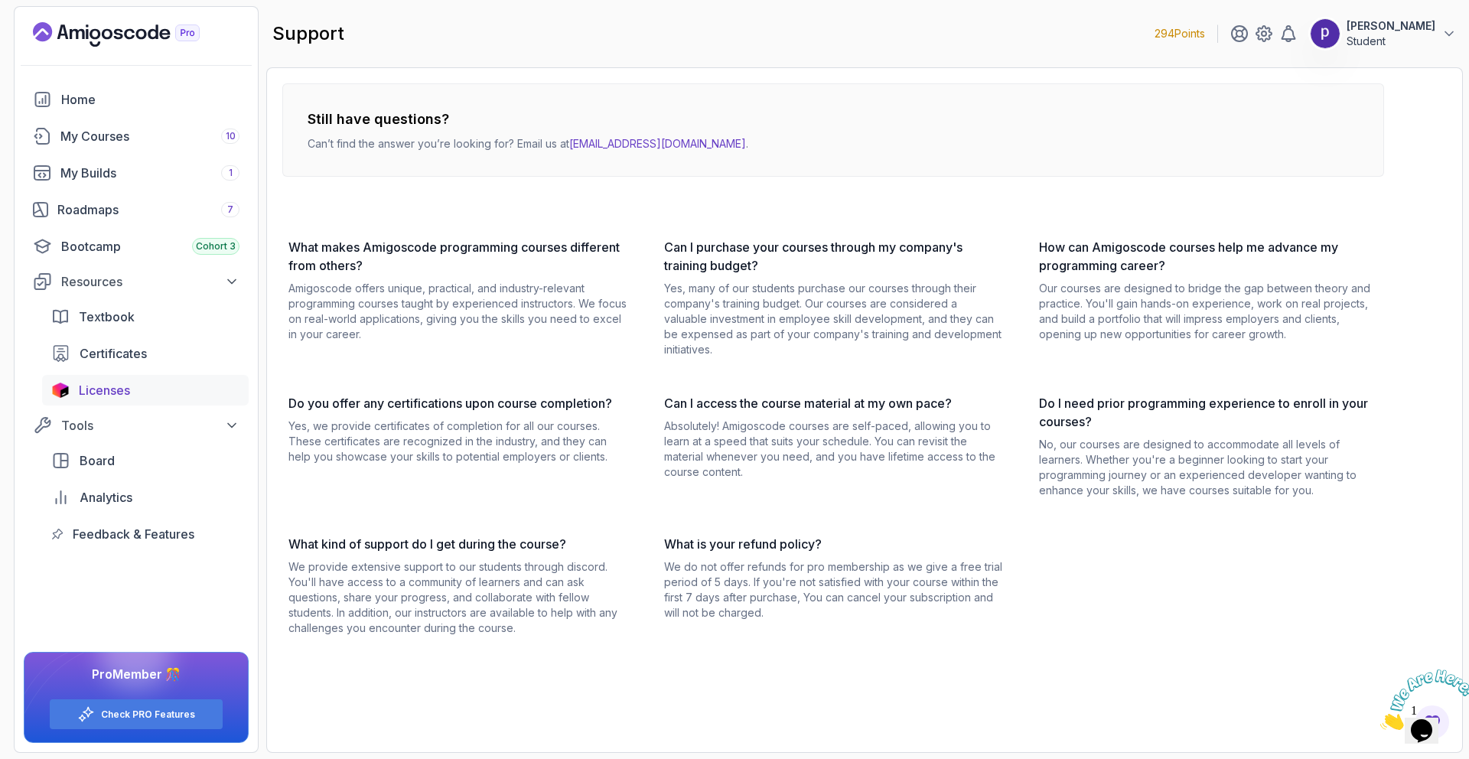
click at [138, 396] on div "Licenses" at bounding box center [159, 390] width 161 height 18
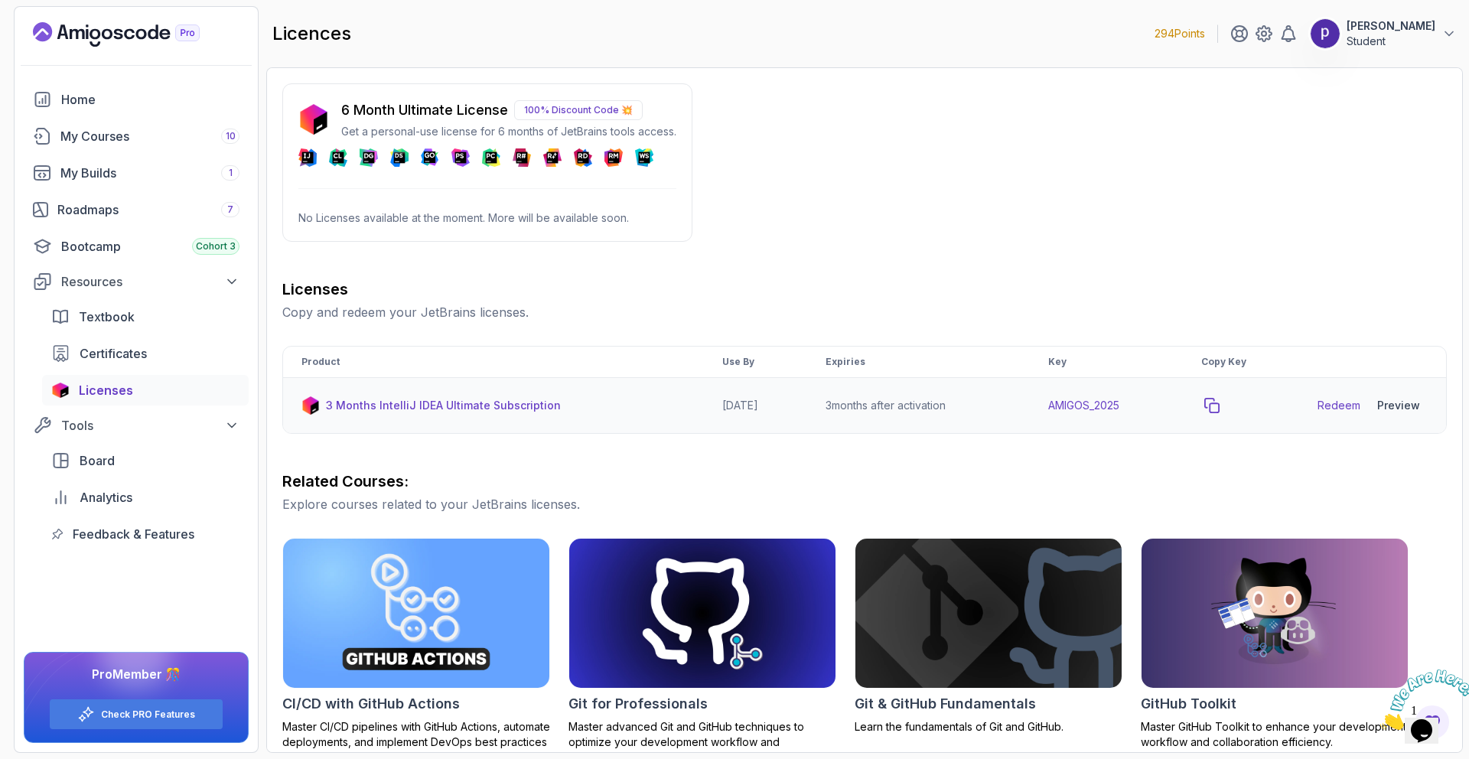
click at [1219, 405] on icon "copy-button" at bounding box center [1211, 405] width 15 height 15
click at [1334, 410] on link "Redeem" at bounding box center [1338, 405] width 43 height 15
